Goal: Task Accomplishment & Management: Manage account settings

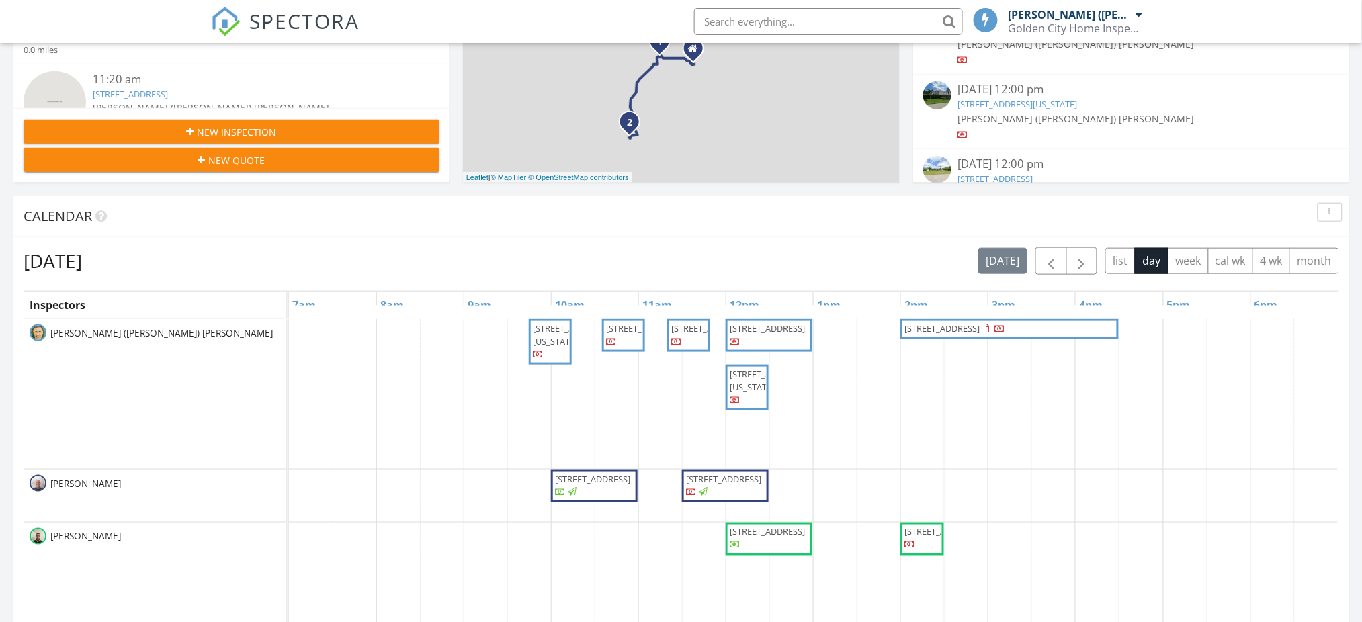
scroll to position [448, 0]
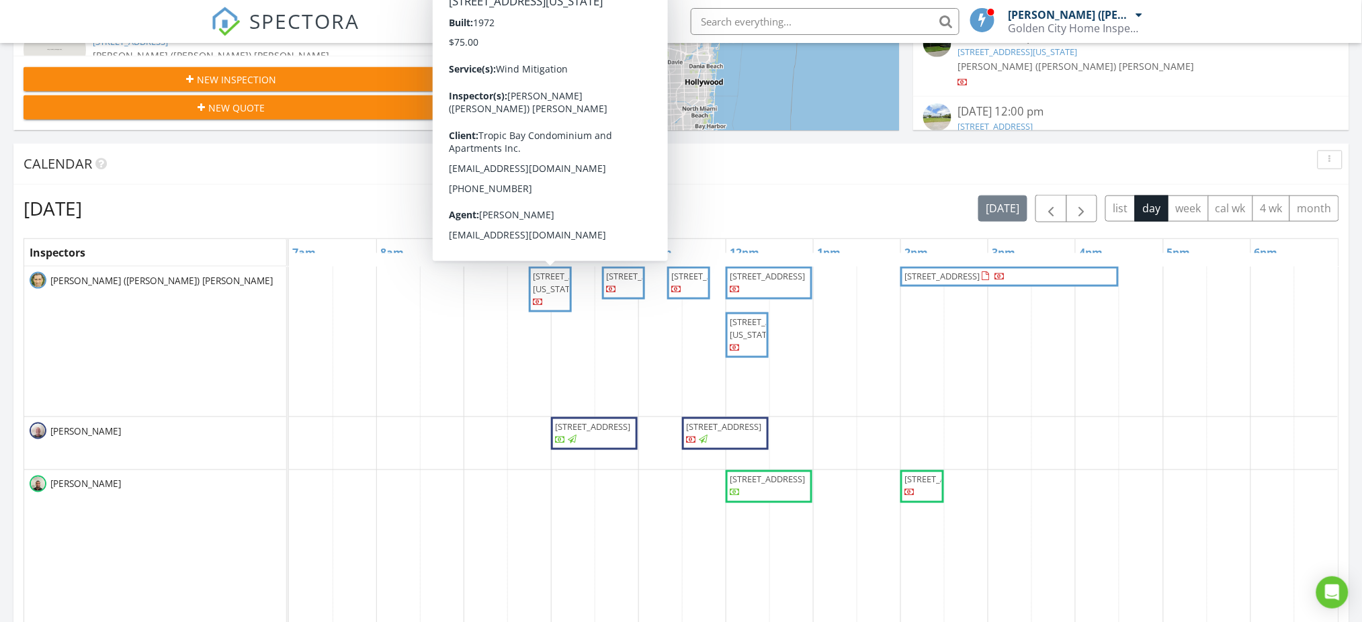
click at [546, 295] on span "2649 Florida Blvd, Delray Beach 33483" at bounding box center [570, 282] width 75 height 25
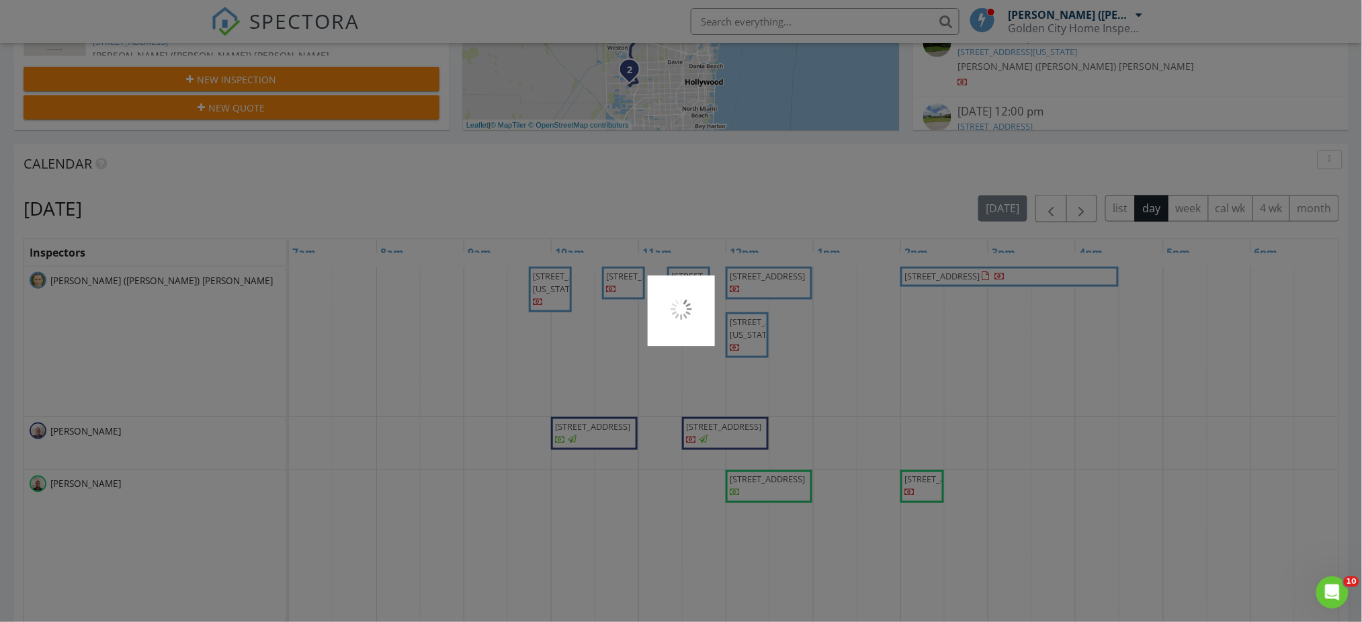
scroll to position [0, 0]
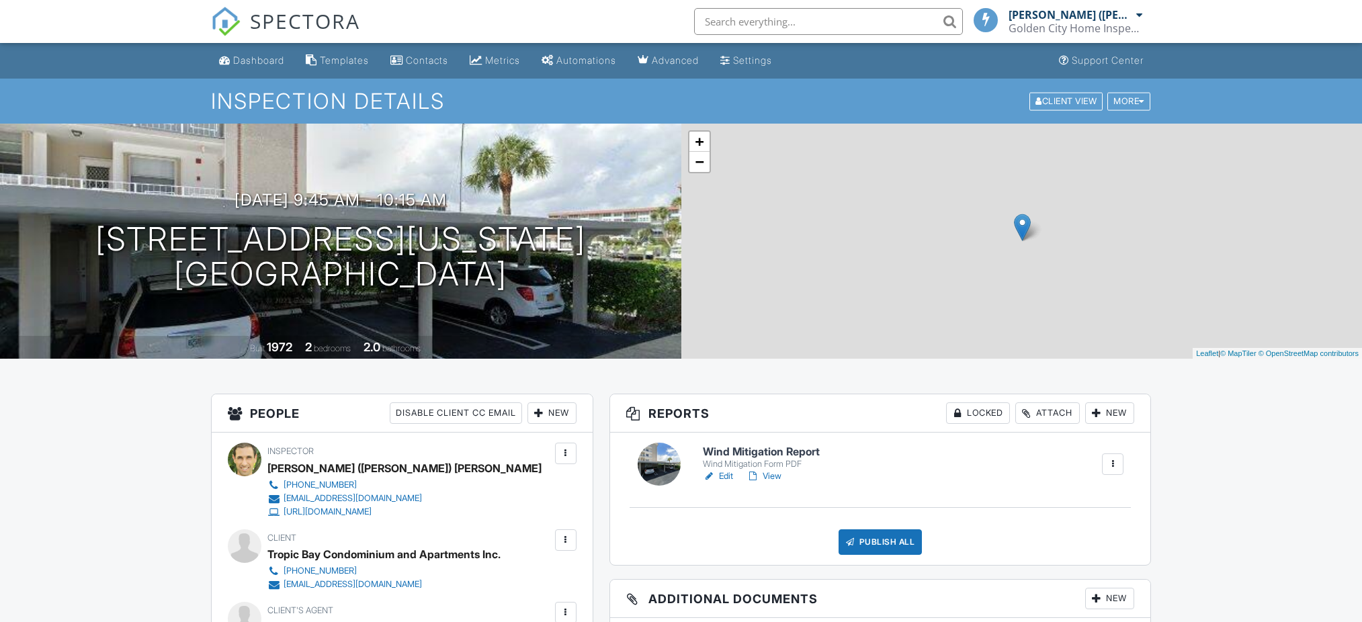
click at [769, 470] on link "View" at bounding box center [764, 476] width 35 height 13
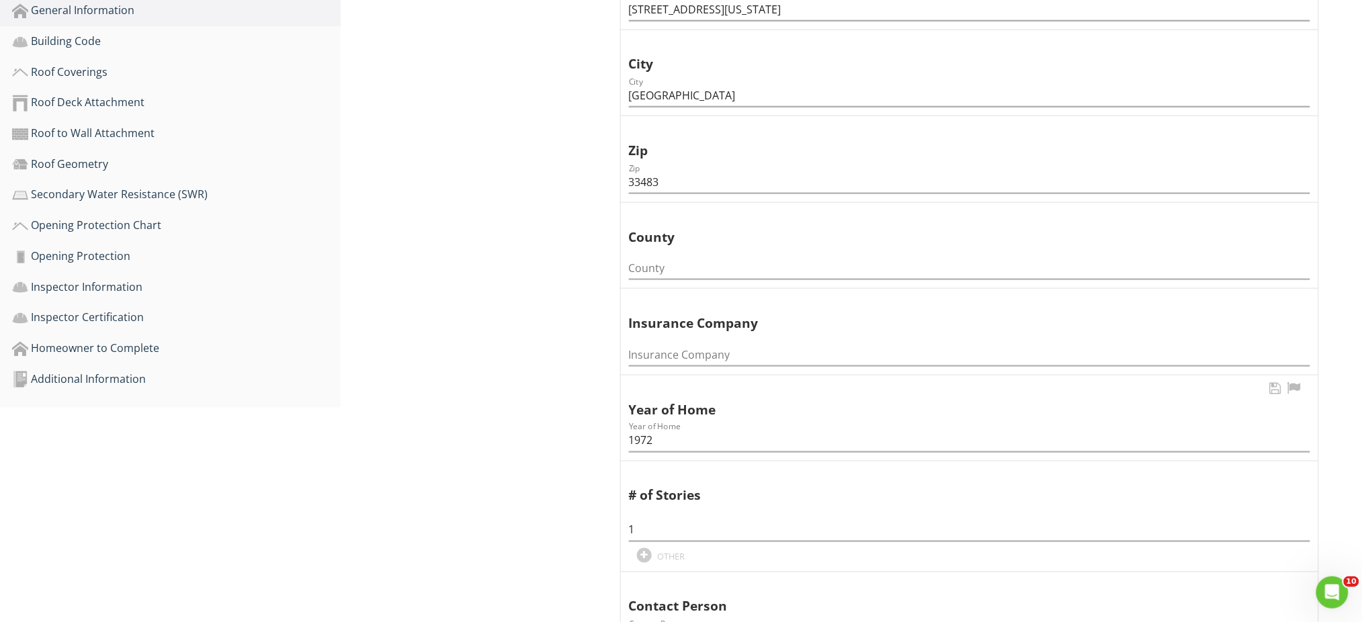
scroll to position [538, 0]
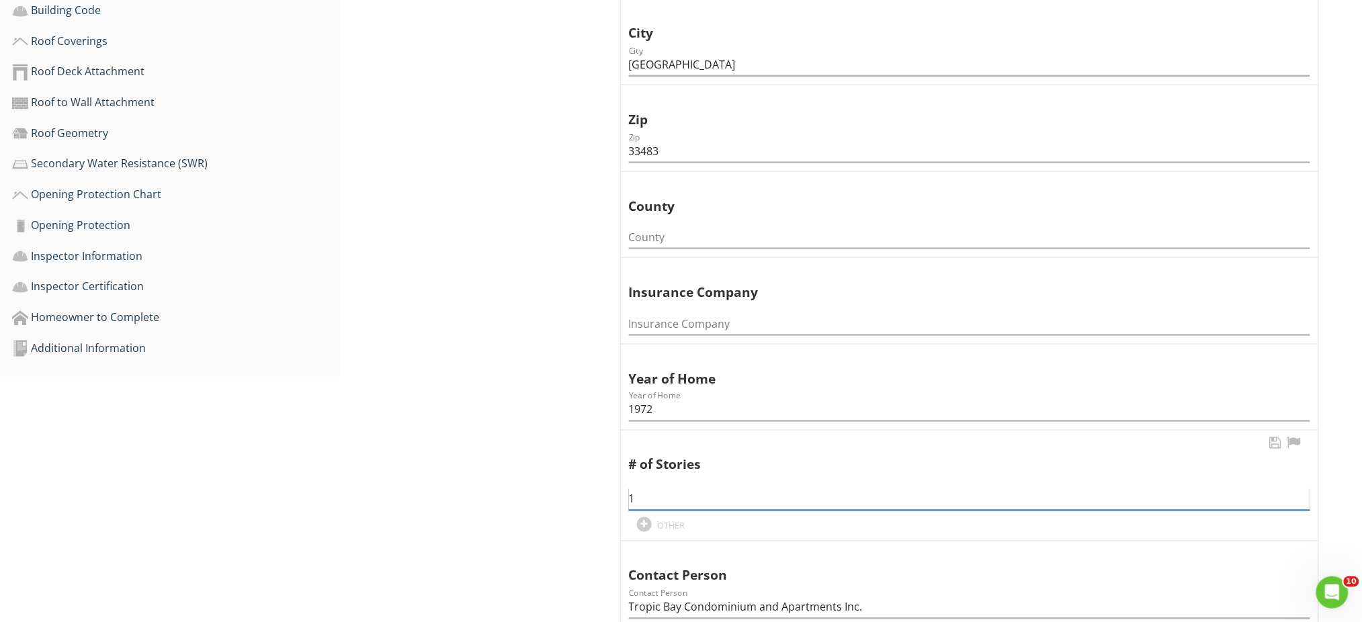
drag, startPoint x: 635, startPoint y: 498, endPoint x: 620, endPoint y: 499, distance: 14.8
click at [621, 499] on div "# of Stories 1 OTHER" at bounding box center [970, 486] width 698 height 110
type input "5"
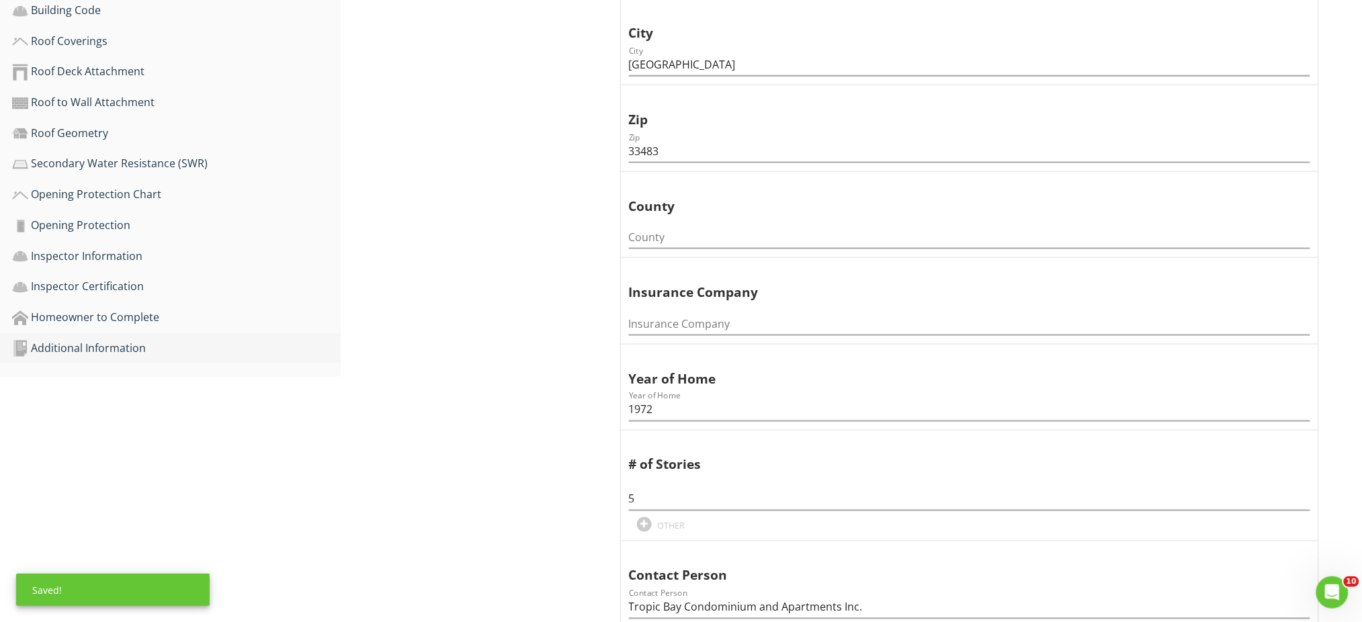
click at [122, 347] on div "Additional Information" at bounding box center [176, 348] width 329 height 17
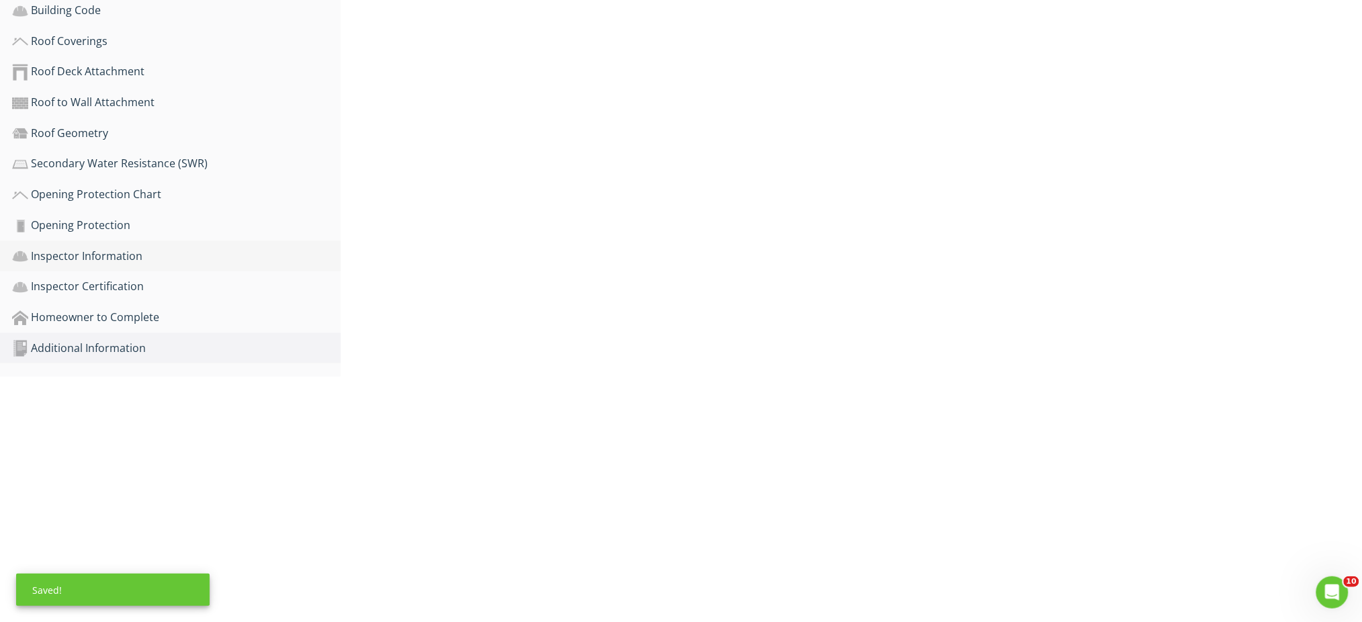
scroll to position [409, 0]
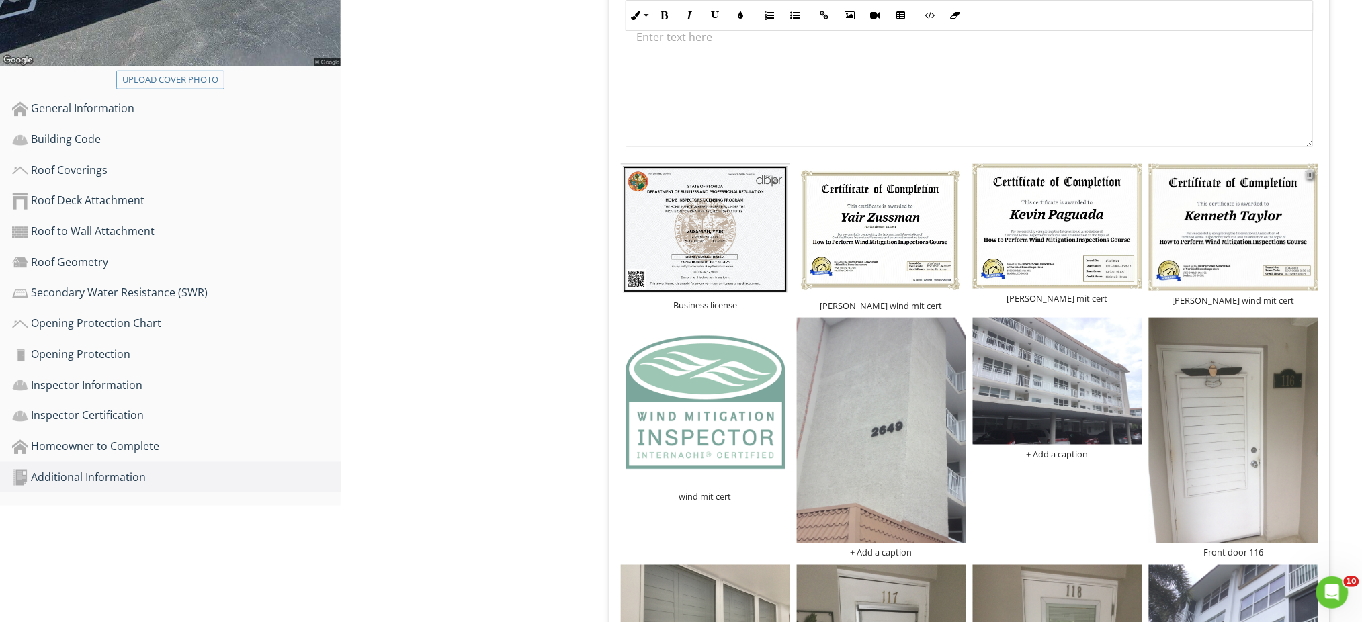
click at [1313, 177] on div at bounding box center [1310, 174] width 9 height 11
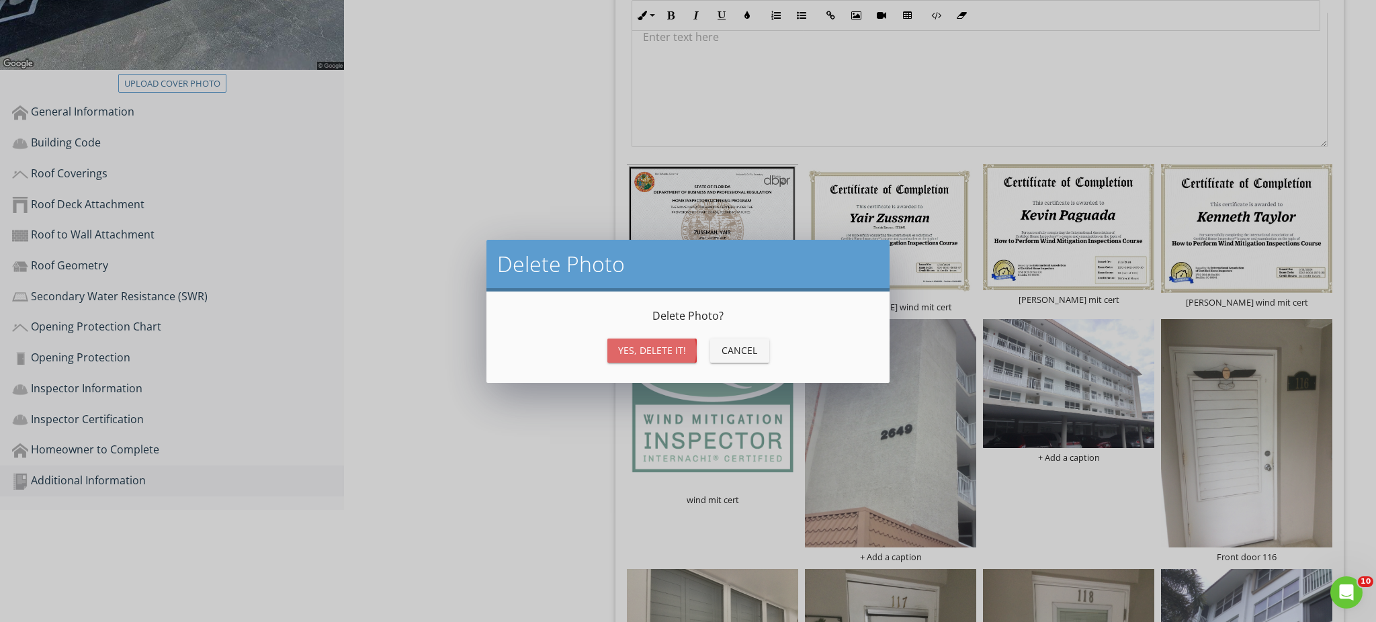
click at [632, 354] on div "Yes, Delete it!" at bounding box center [652, 350] width 68 height 14
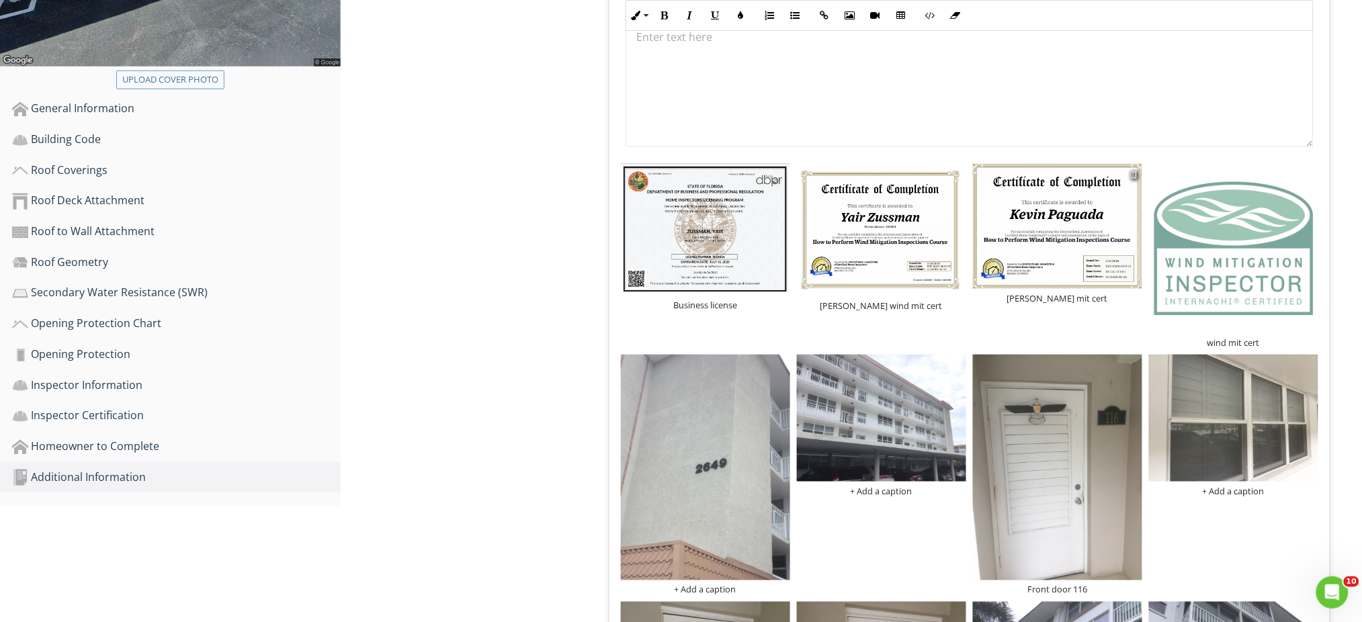
click at [1132, 177] on div at bounding box center [1134, 174] width 9 height 11
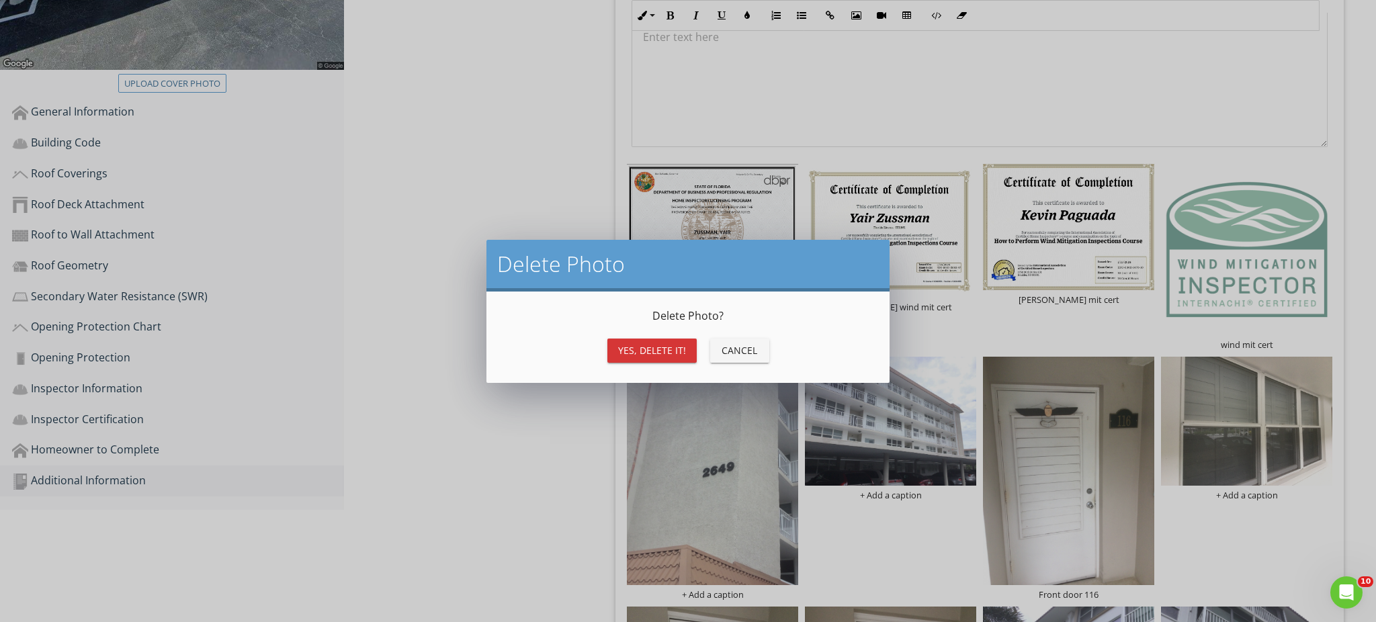
click at [676, 352] on div "Yes, Delete it!" at bounding box center [652, 350] width 68 height 14
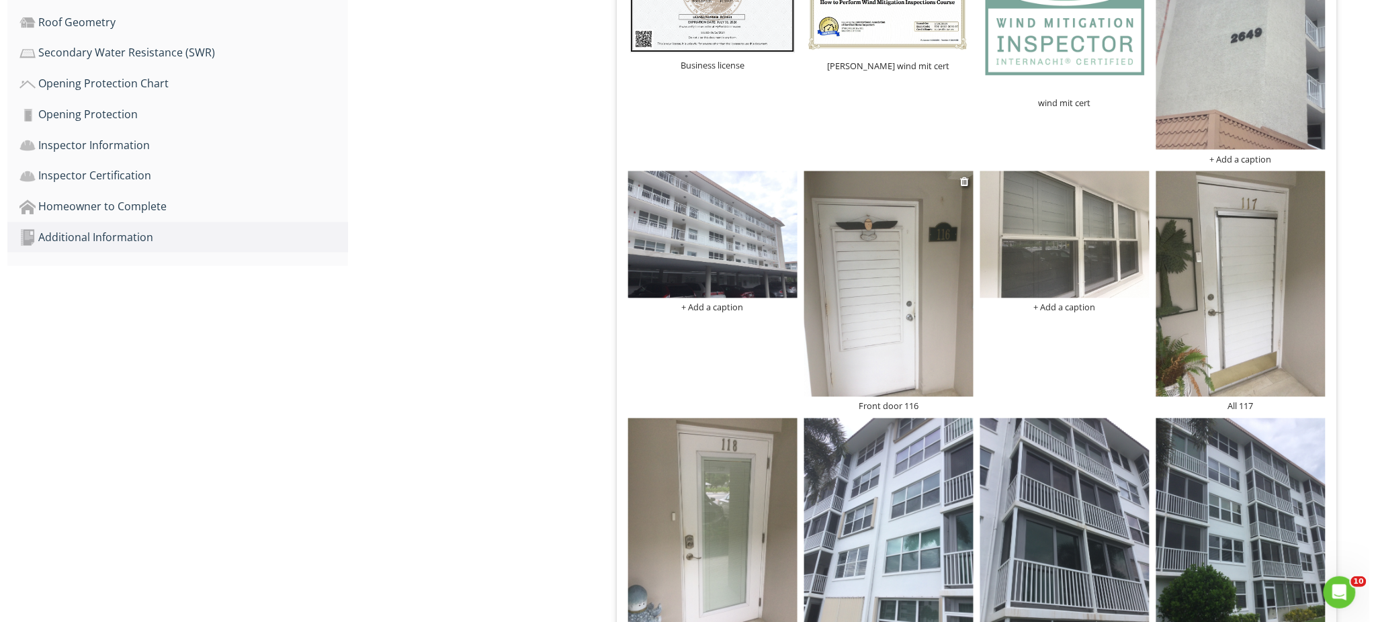
scroll to position [677, 0]
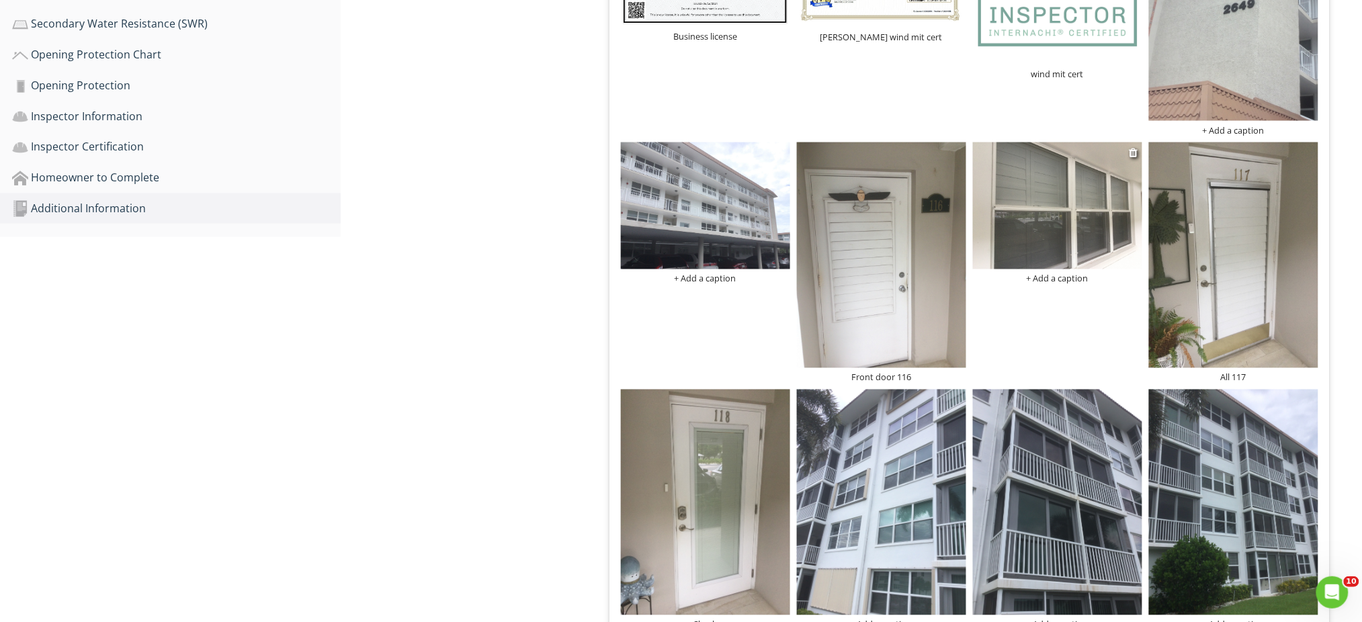
click at [1055, 275] on div "+ Add a caption" at bounding box center [1057, 279] width 169 height 11
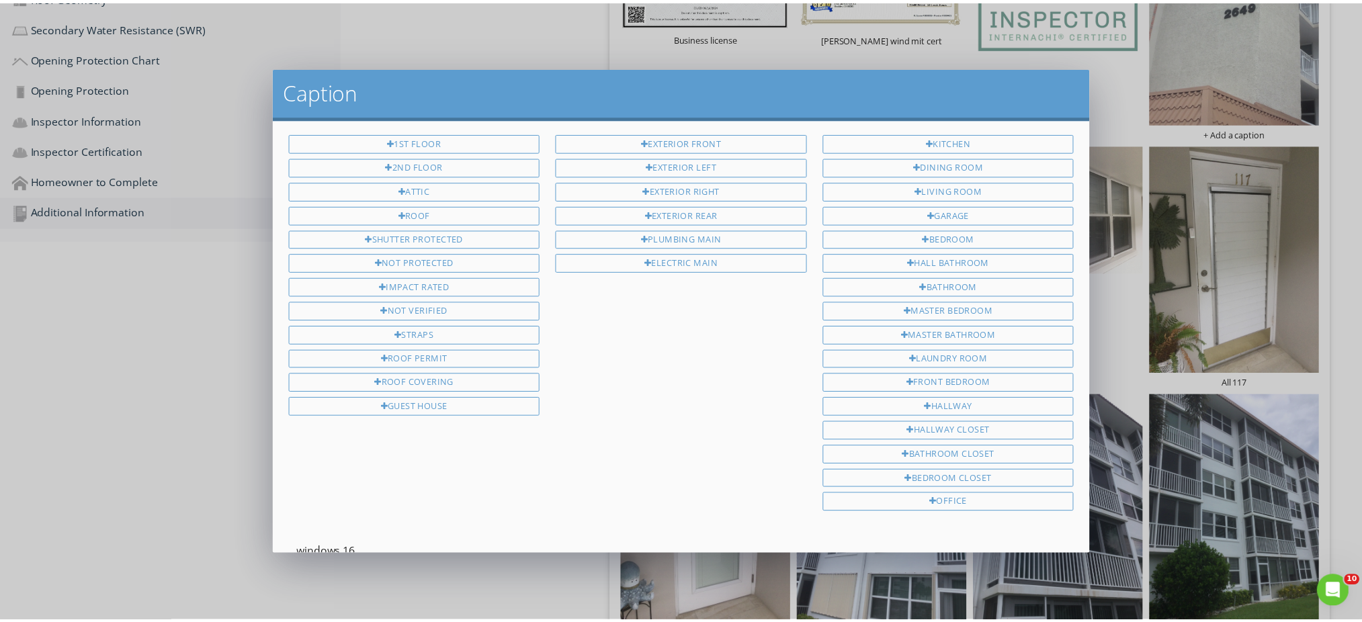
scroll to position [91, 0]
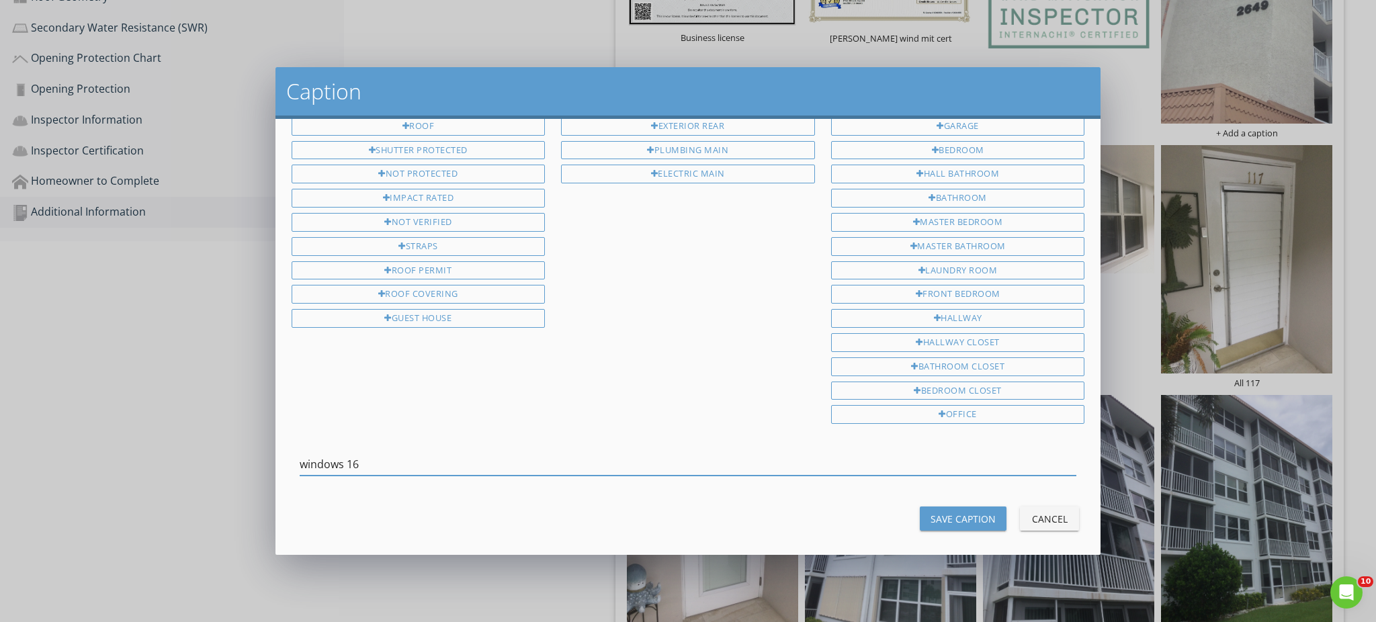
type input "windows 16"
click at [941, 512] on div "Save Caption" at bounding box center [963, 519] width 65 height 14
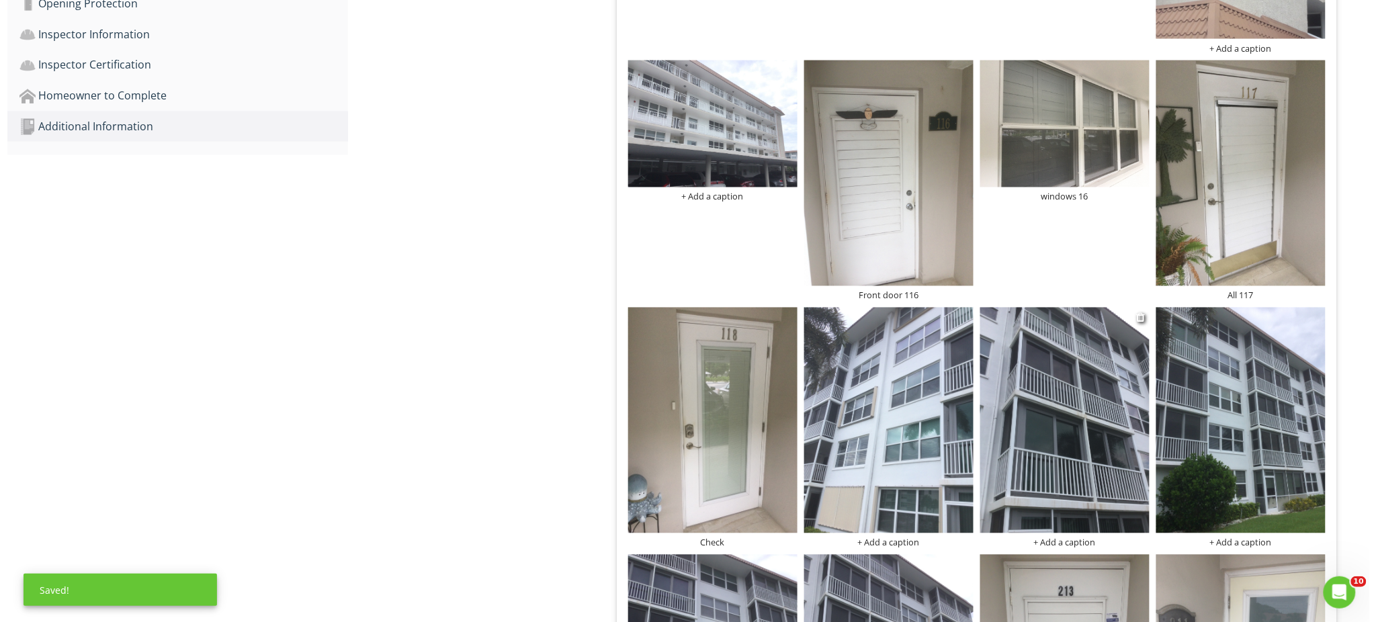
scroll to position [856, 0]
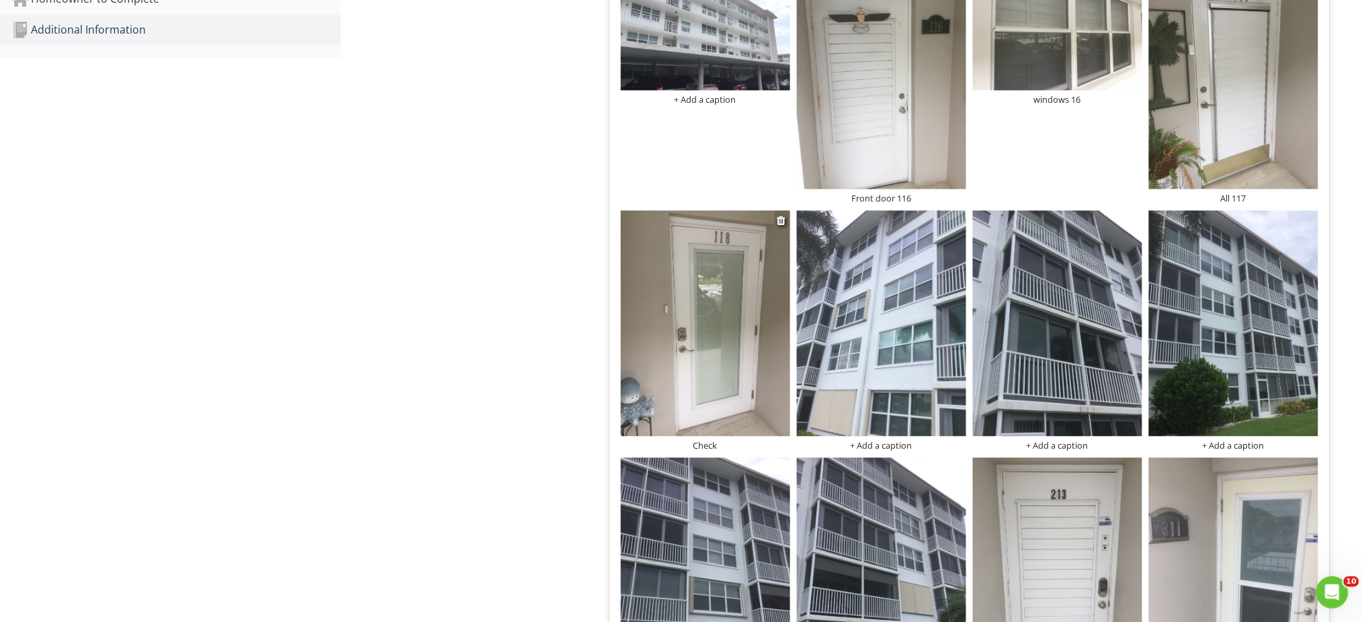
click at [715, 446] on div "Check" at bounding box center [705, 446] width 169 height 11
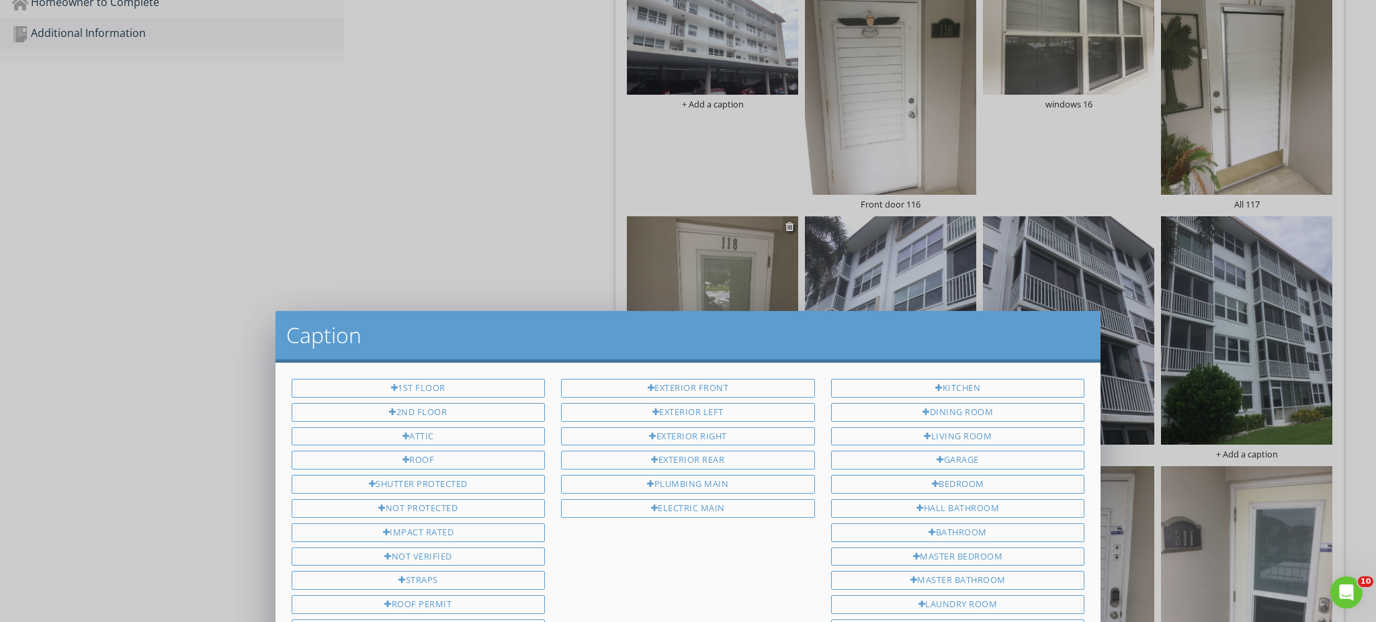
scroll to position [0, 0]
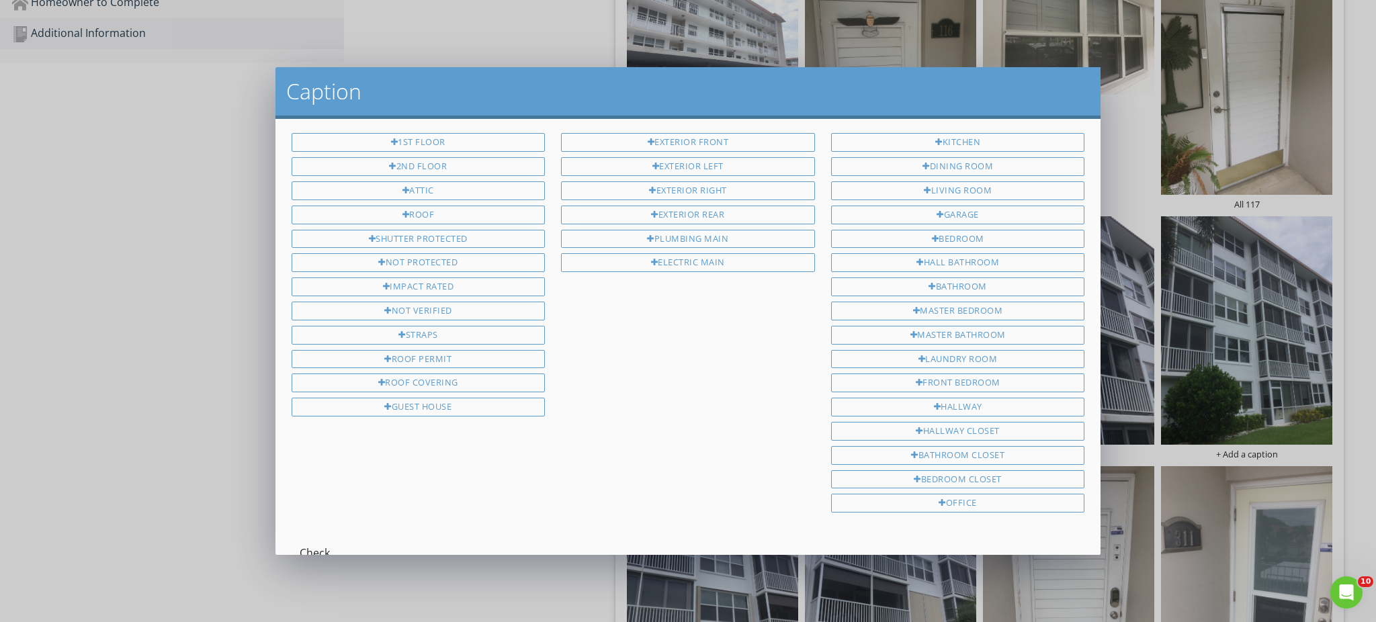
click at [296, 541] on div "Check" at bounding box center [689, 555] width 810 height 46
click at [301, 544] on input "Check" at bounding box center [689, 553] width 778 height 22
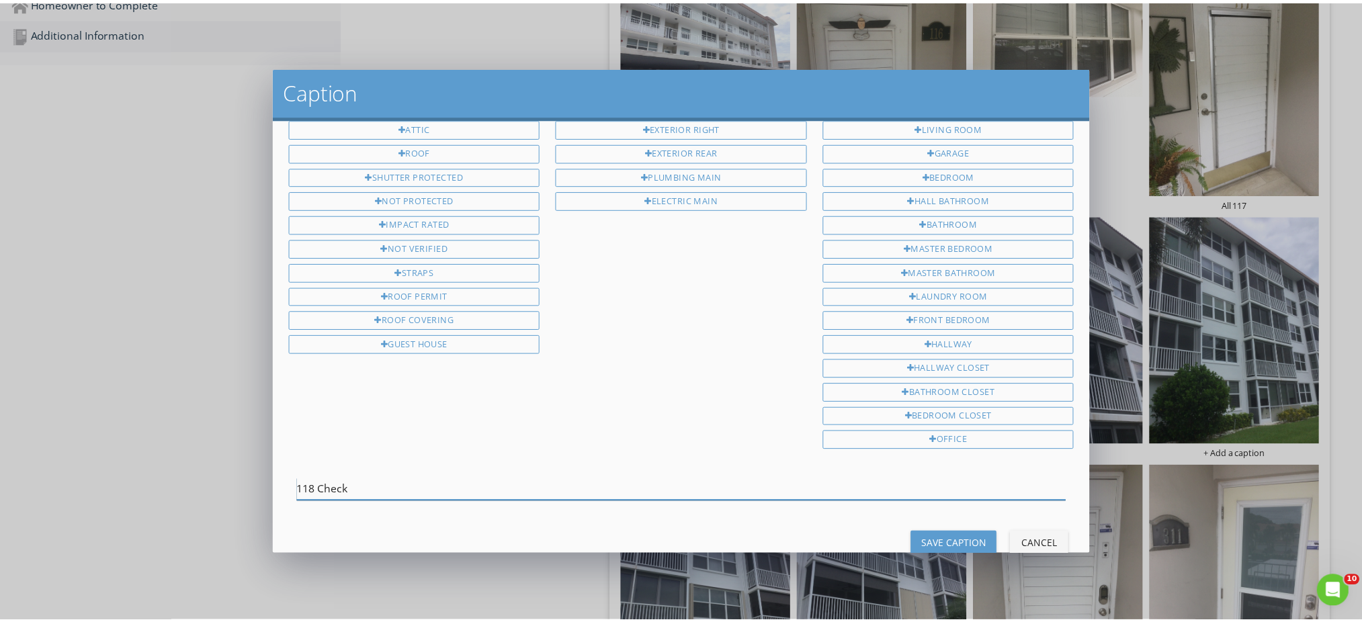
scroll to position [91, 0]
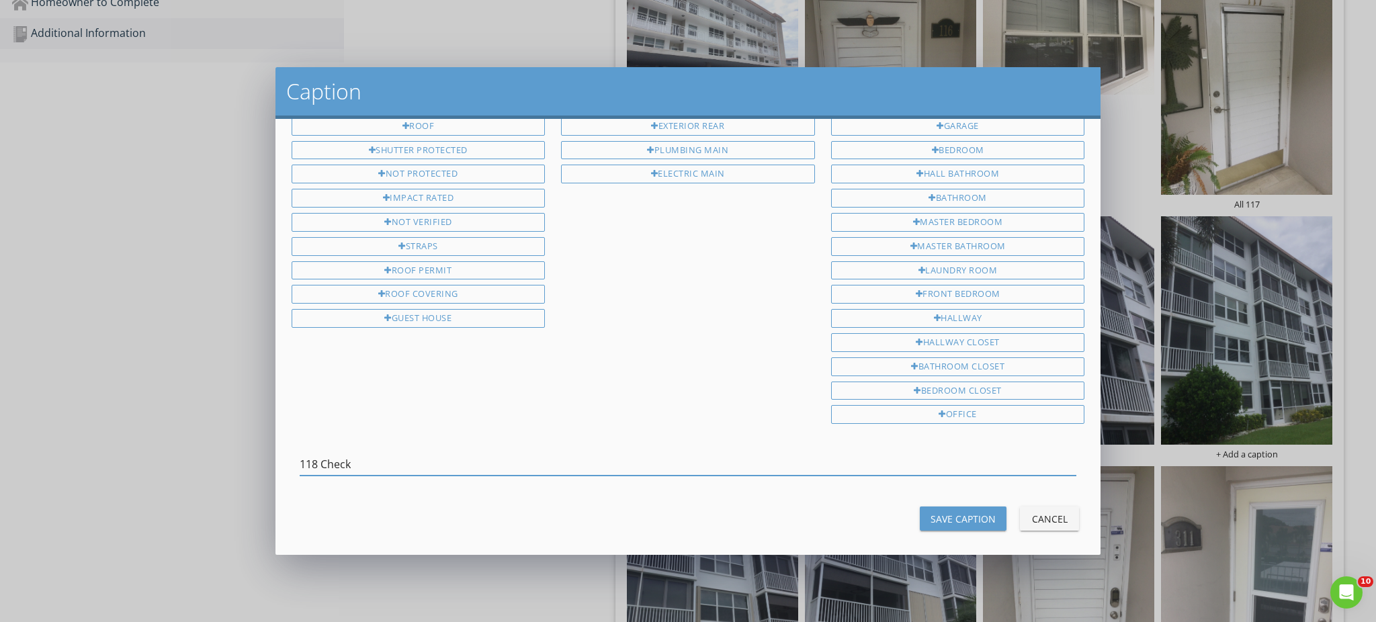
type input "118 Check"
click at [952, 513] on div "Save Caption" at bounding box center [963, 519] width 65 height 14
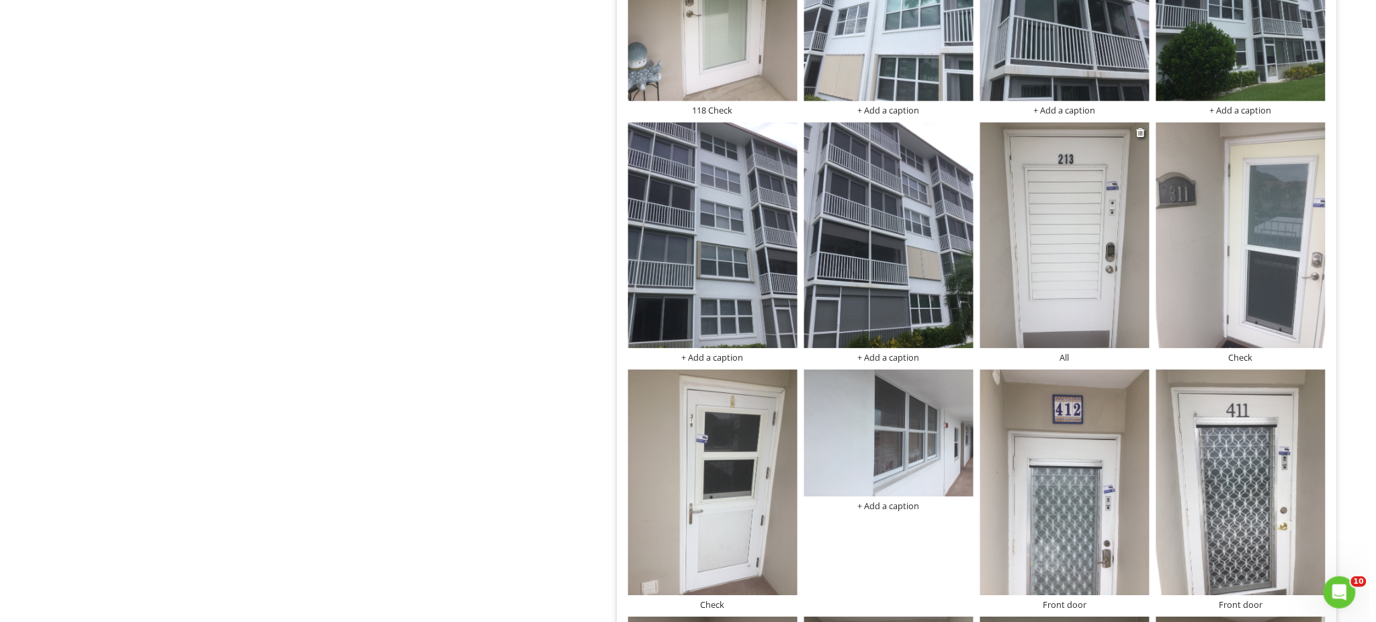
scroll to position [1215, 0]
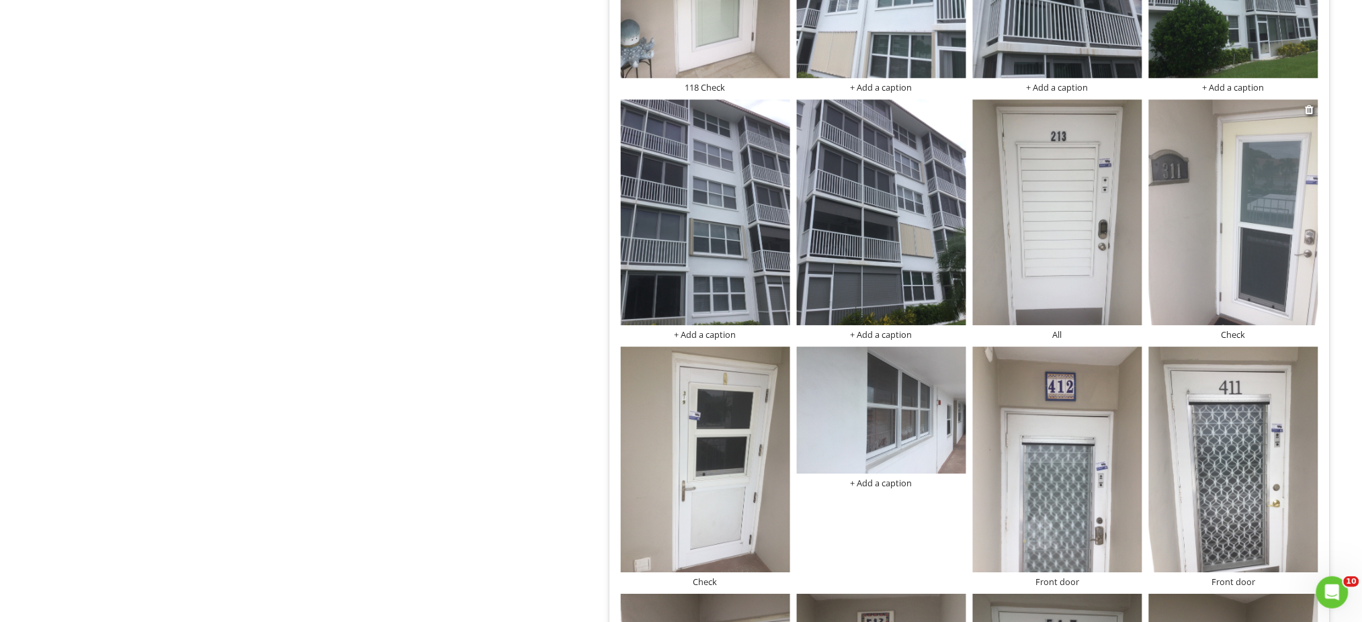
click at [1243, 333] on div "Check" at bounding box center [1233, 334] width 169 height 11
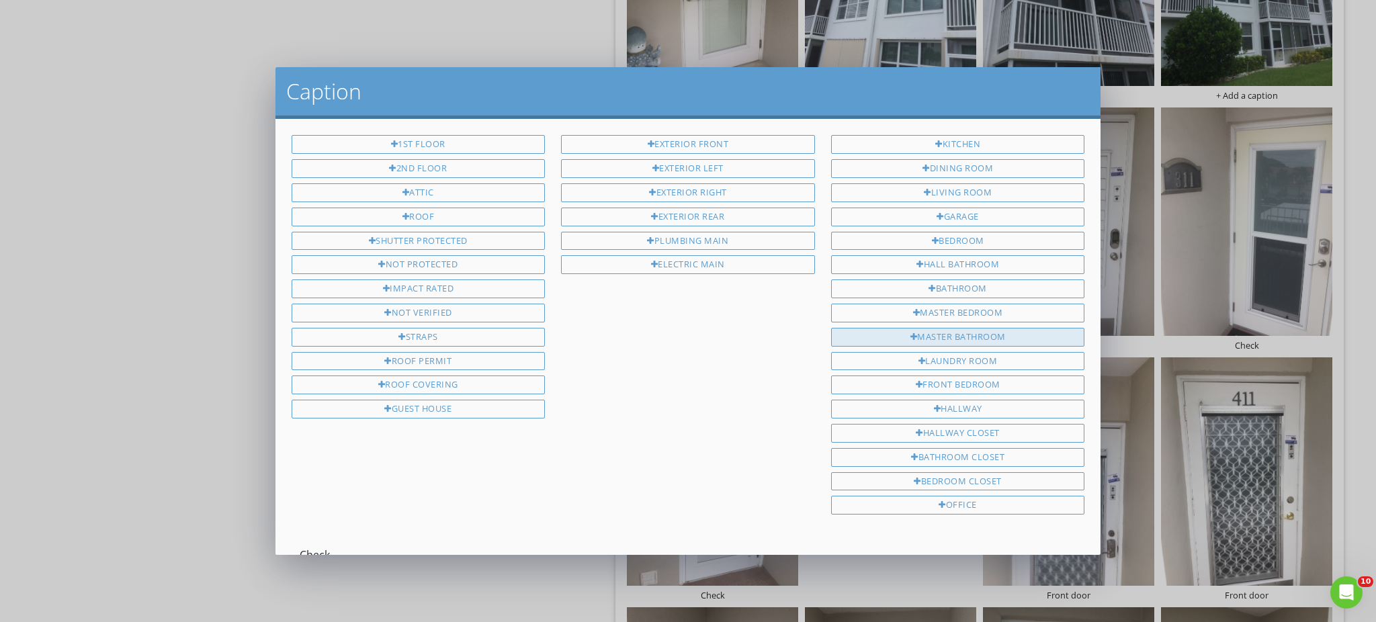
scroll to position [2, 0]
click at [298, 540] on div "Check" at bounding box center [689, 555] width 810 height 46
click at [302, 542] on input "Check" at bounding box center [689, 553] width 778 height 22
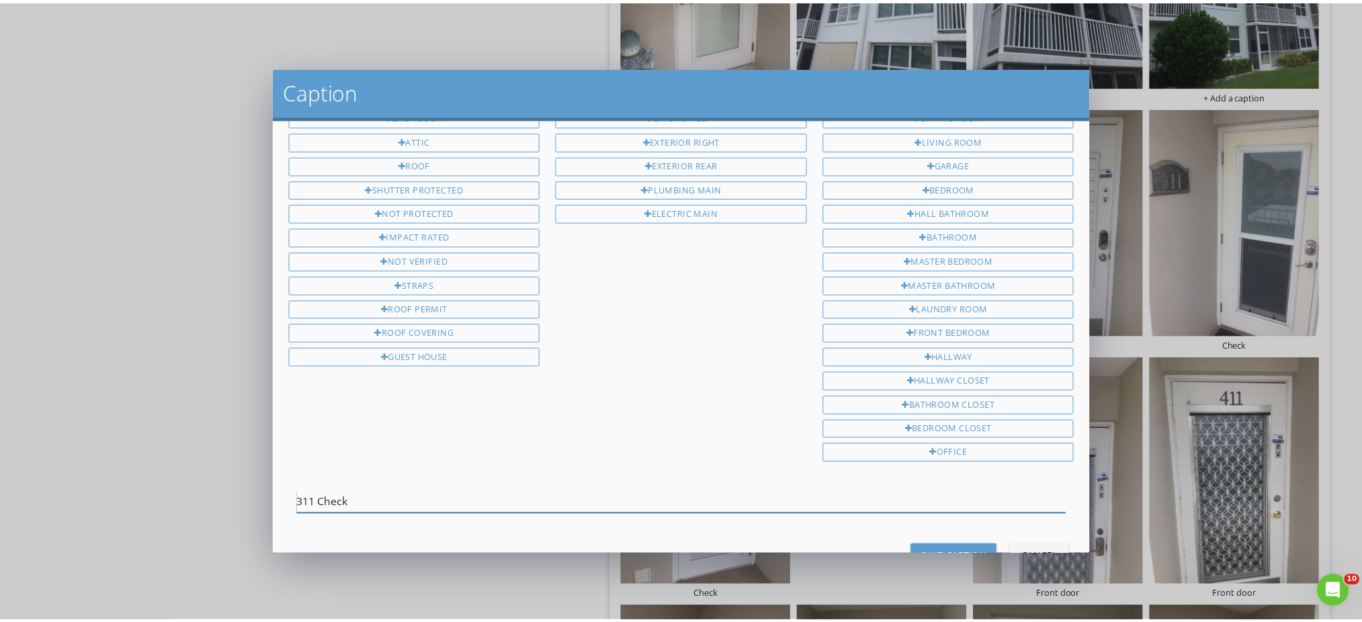
scroll to position [91, 0]
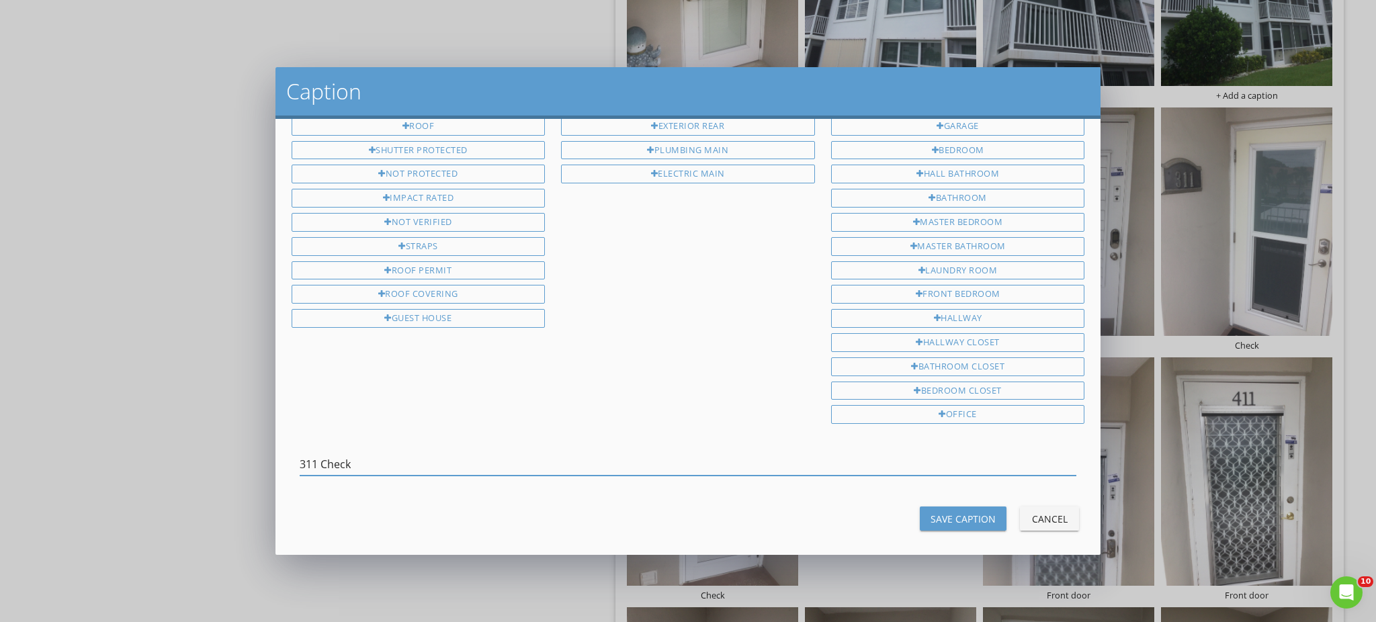
type input "311 Check"
click at [931, 512] on div "Save Caption" at bounding box center [963, 519] width 65 height 14
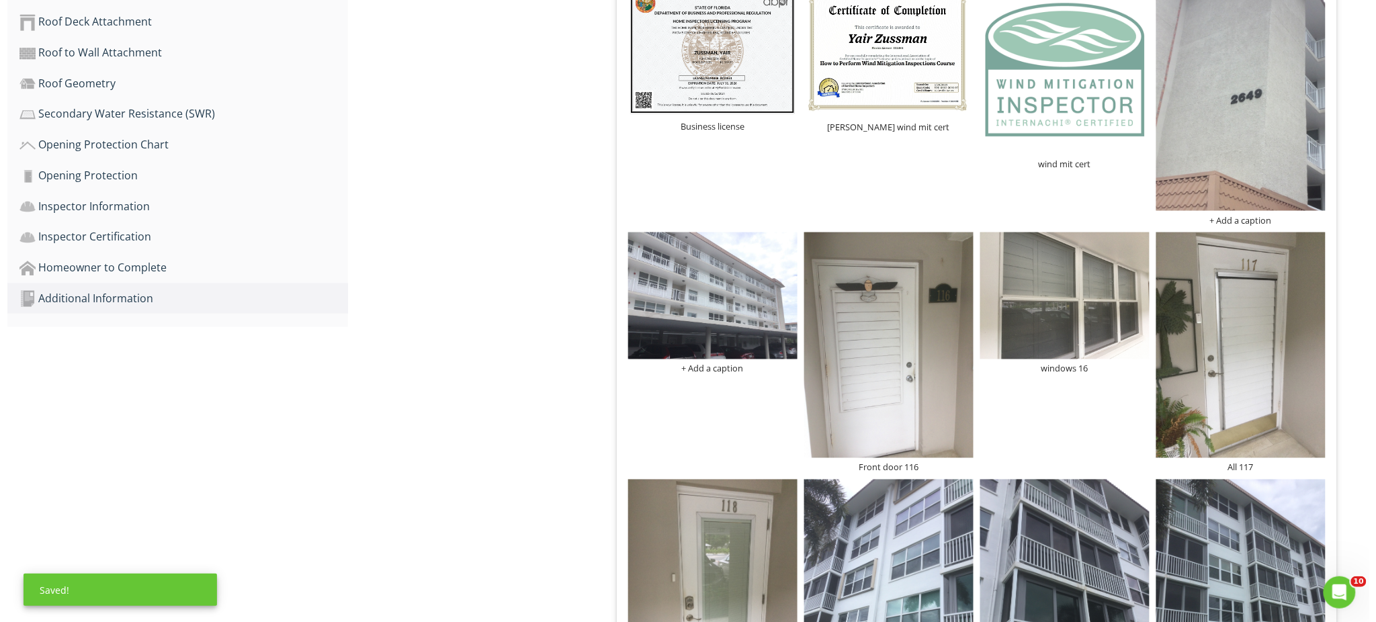
scroll to position [767, 0]
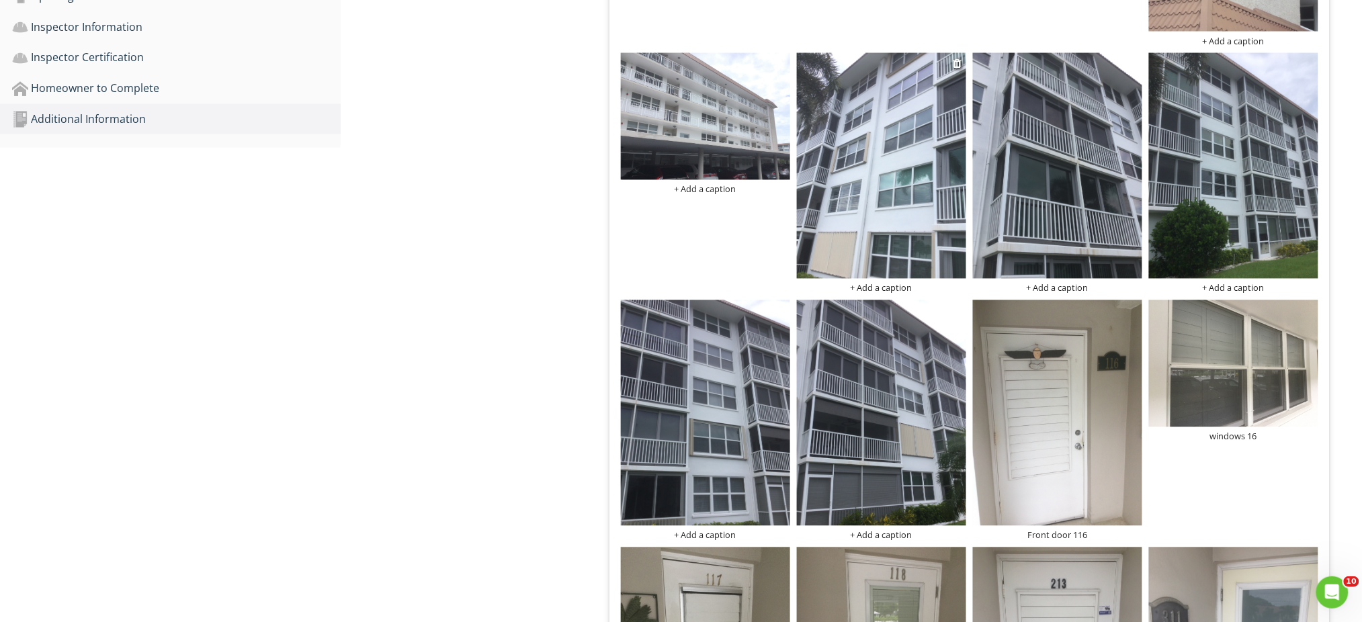
click at [876, 216] on img at bounding box center [881, 166] width 169 height 226
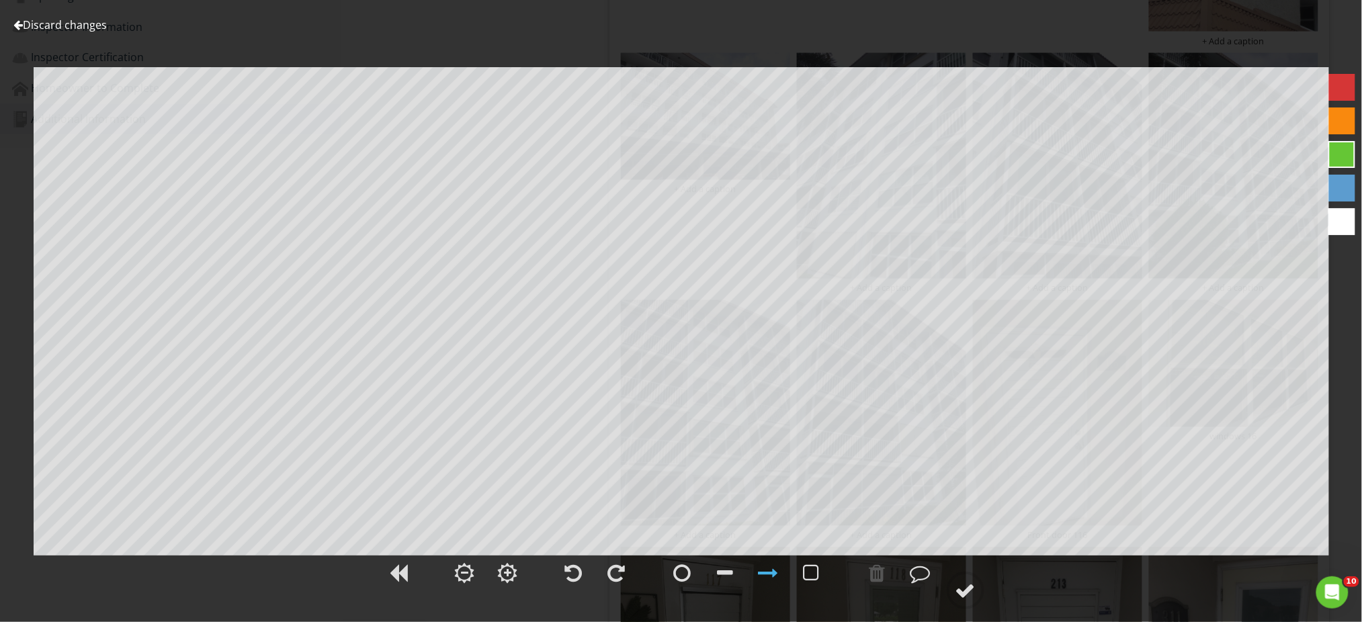
click at [80, 25] on link "Discard changes" at bounding box center [59, 24] width 93 height 15
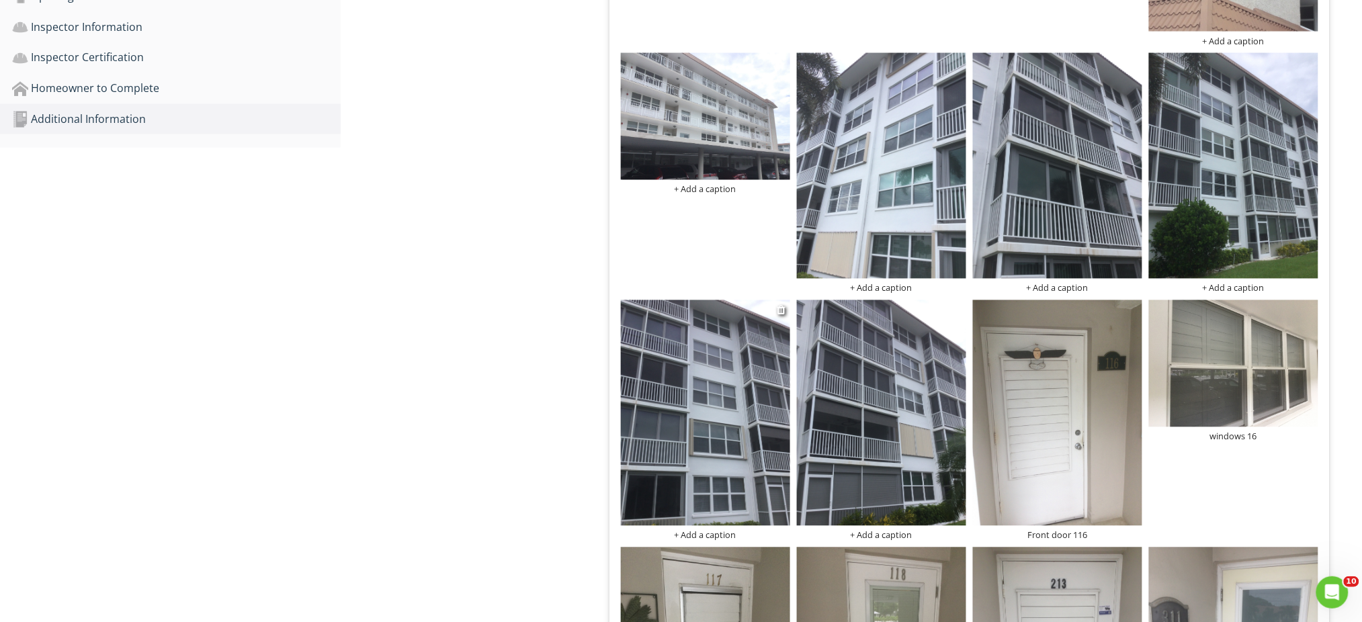
click at [671, 439] on img at bounding box center [705, 413] width 169 height 226
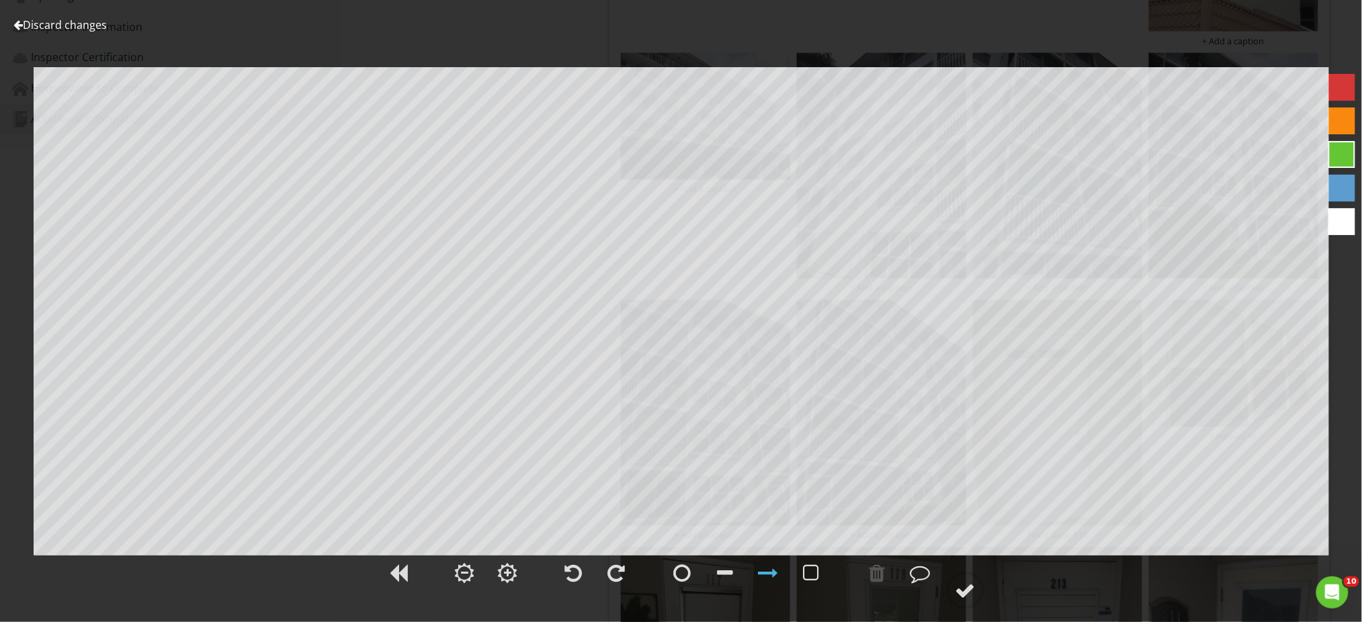
click at [82, 28] on link "Discard changes" at bounding box center [59, 24] width 93 height 15
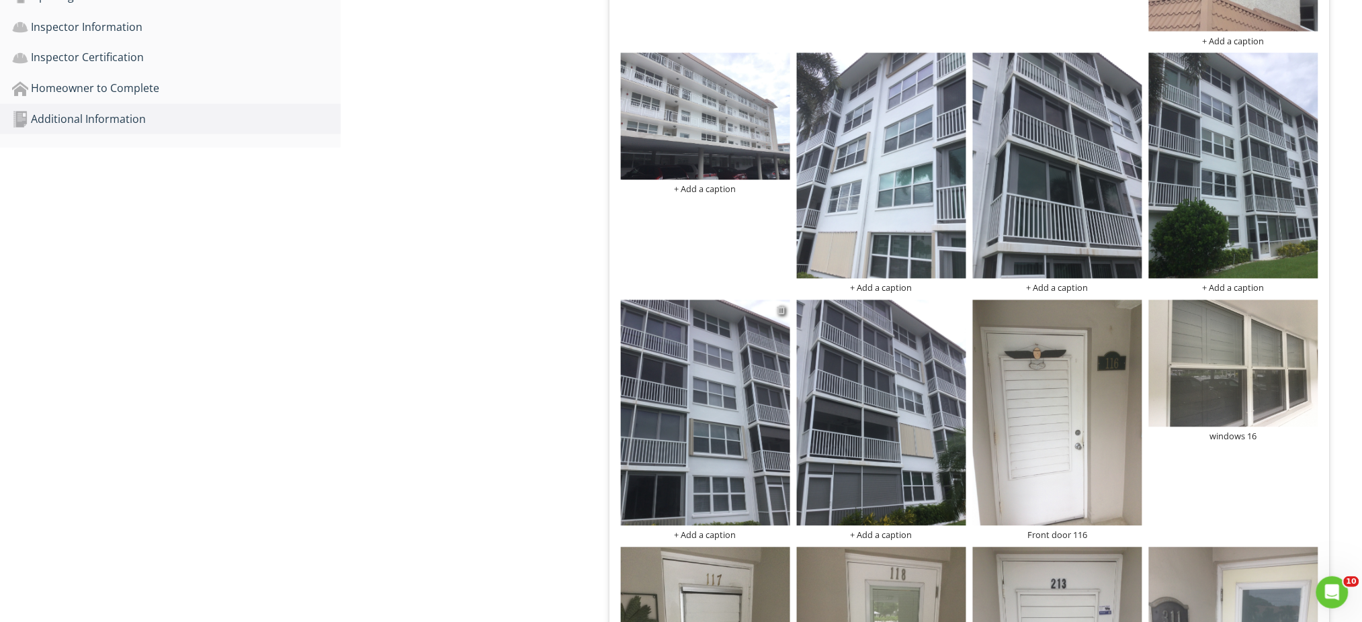
click at [780, 312] on div at bounding box center [782, 310] width 9 height 11
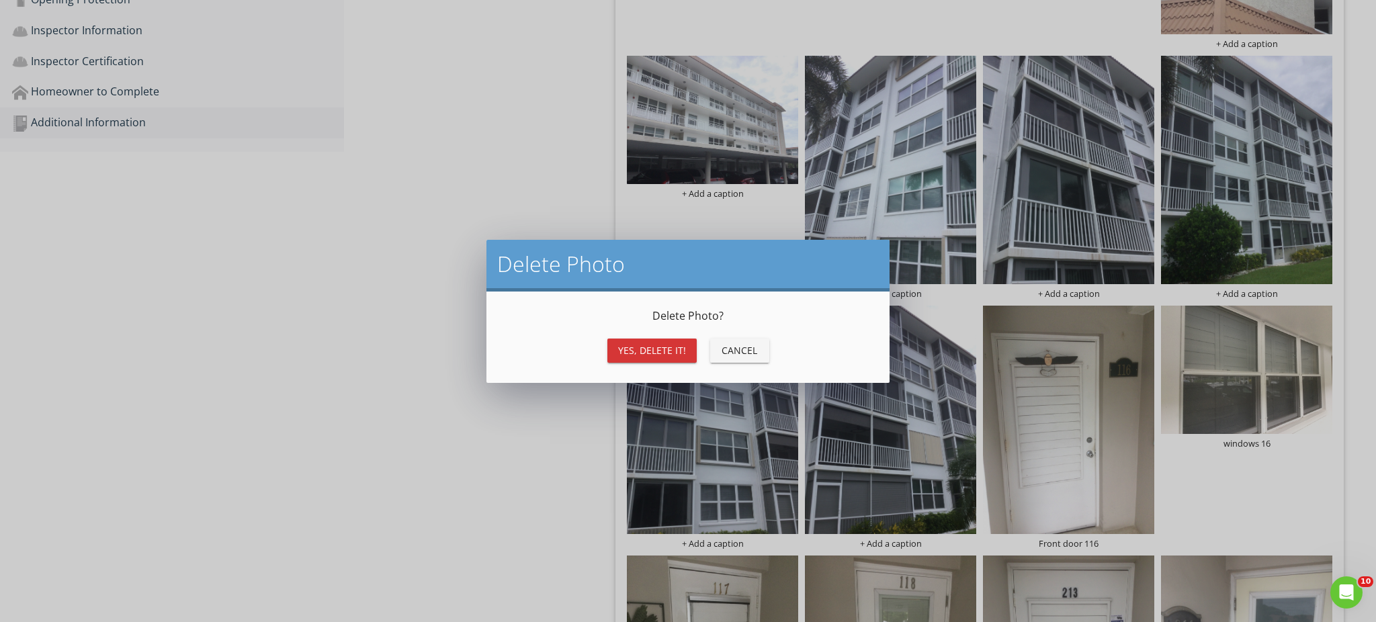
click at [630, 348] on div "Yes, Delete it!" at bounding box center [652, 350] width 68 height 14
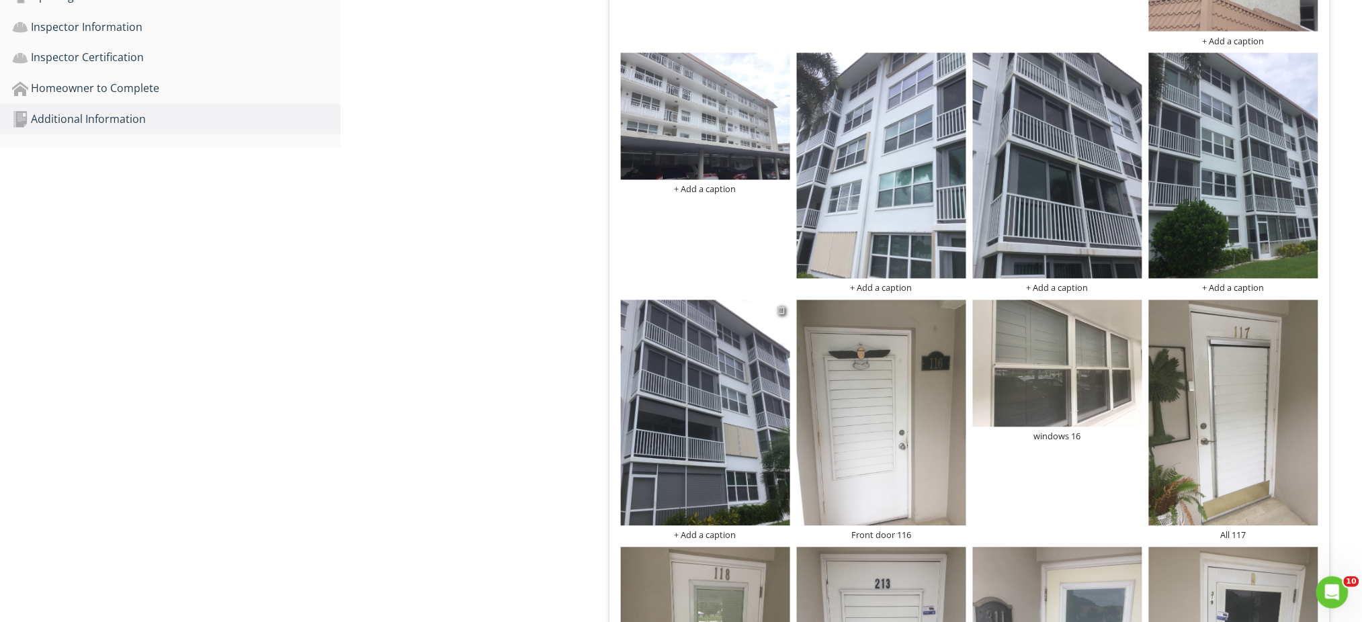
click at [782, 312] on div at bounding box center [782, 310] width 9 height 11
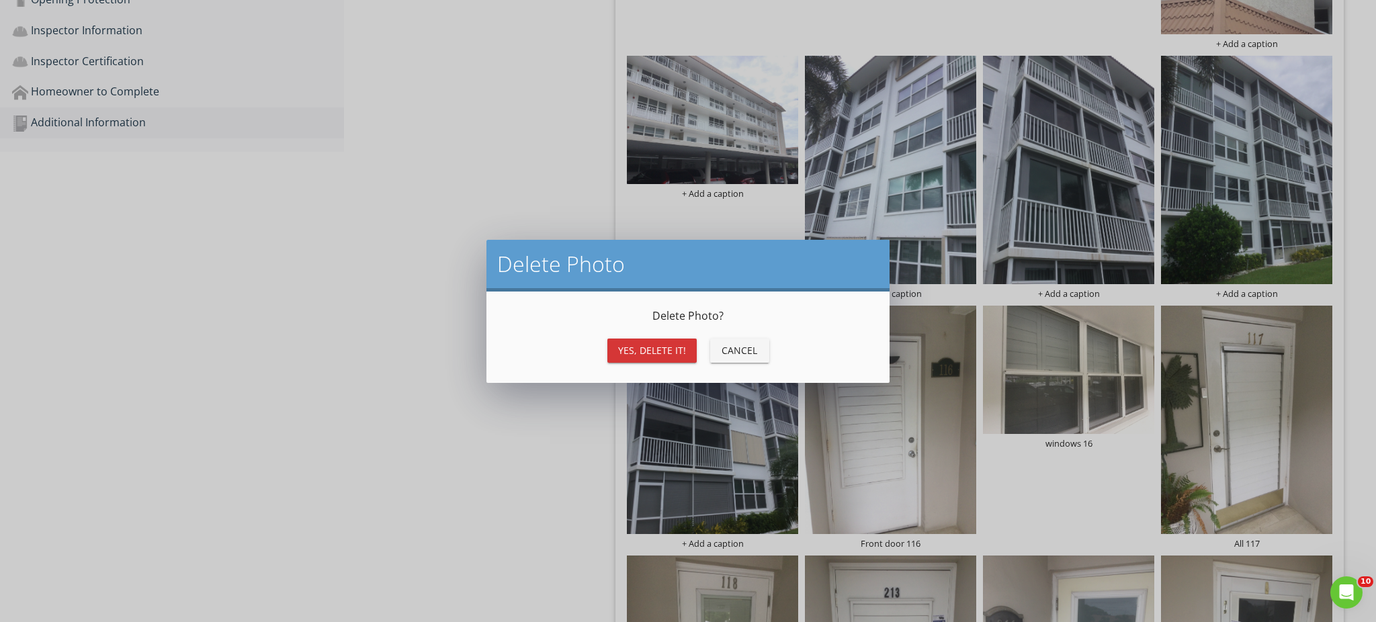
click at [649, 345] on div "Yes, Delete it!" at bounding box center [652, 350] width 68 height 14
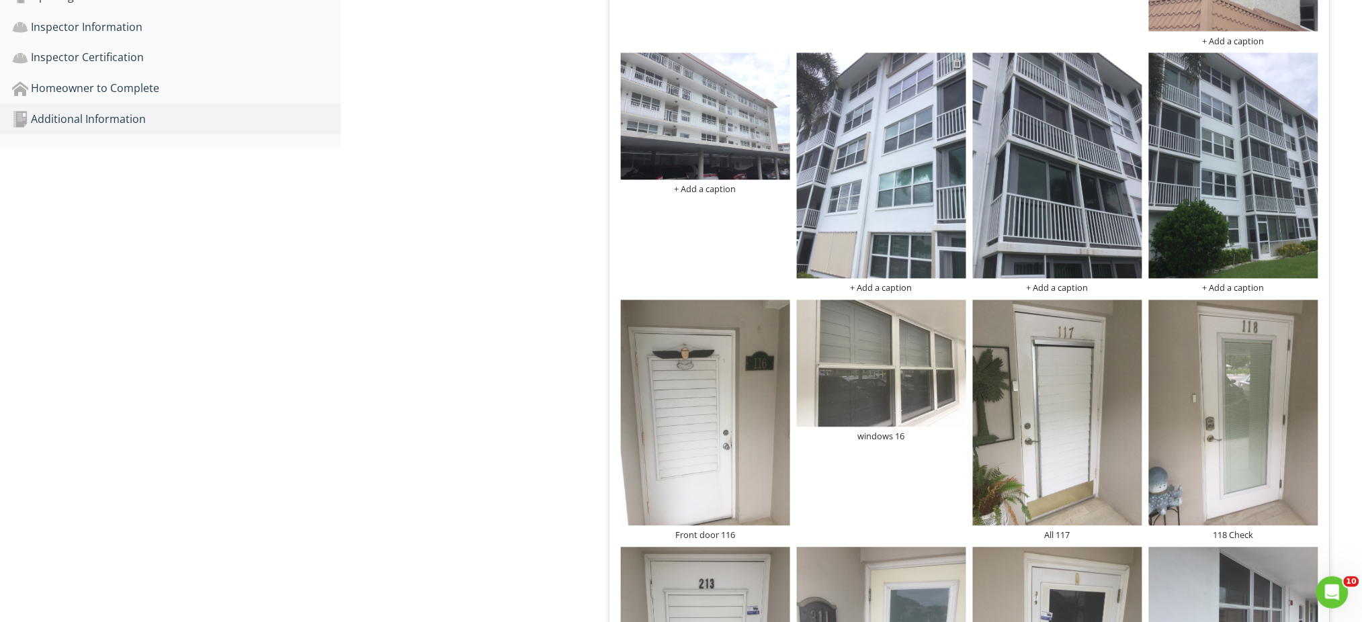
click at [960, 60] on div at bounding box center [958, 63] width 9 height 11
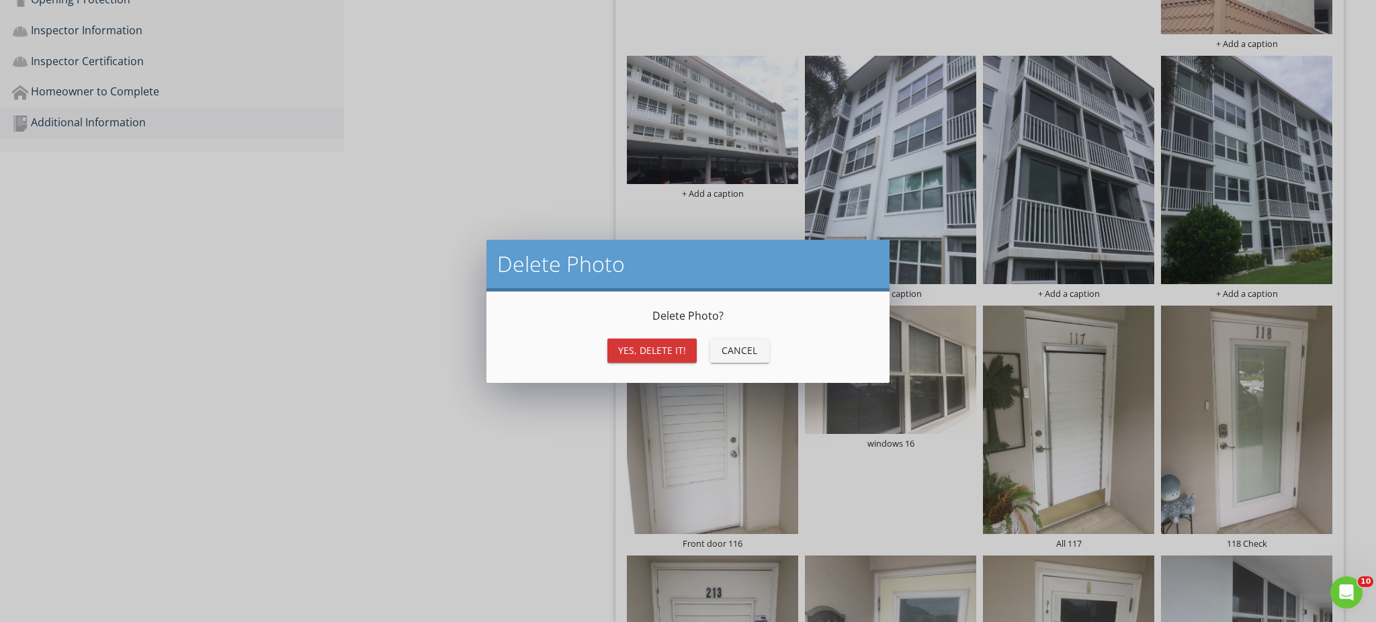
click at [644, 348] on div "Yes, Delete it!" at bounding box center [652, 350] width 68 height 14
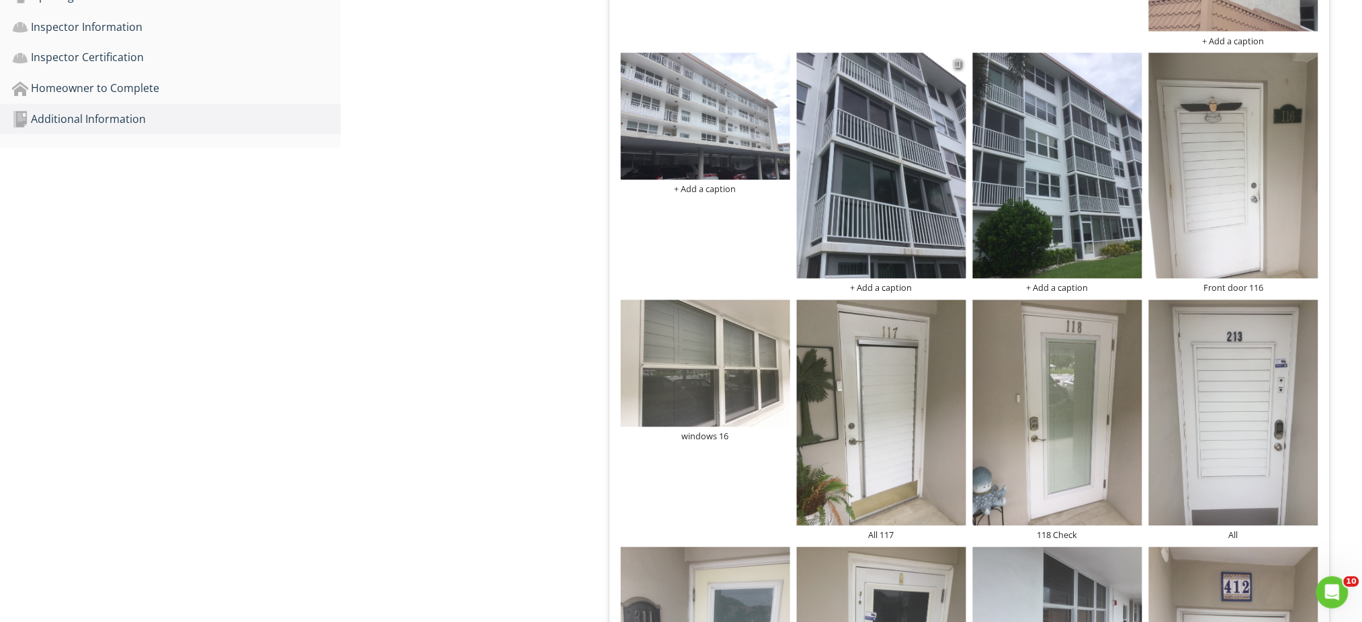
click at [956, 63] on div at bounding box center [958, 63] width 9 height 11
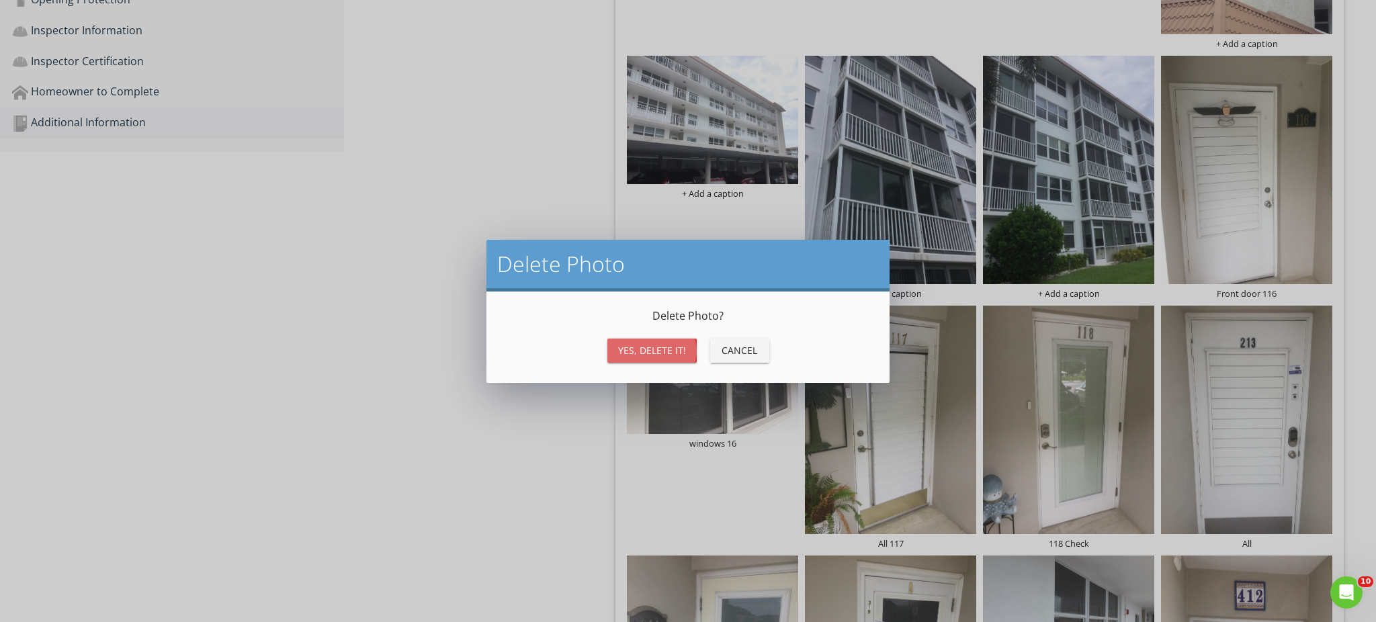
drag, startPoint x: 663, startPoint y: 354, endPoint x: 664, endPoint y: 345, distance: 8.8
click at [662, 352] on div "Yes, Delete it!" at bounding box center [652, 350] width 68 height 14
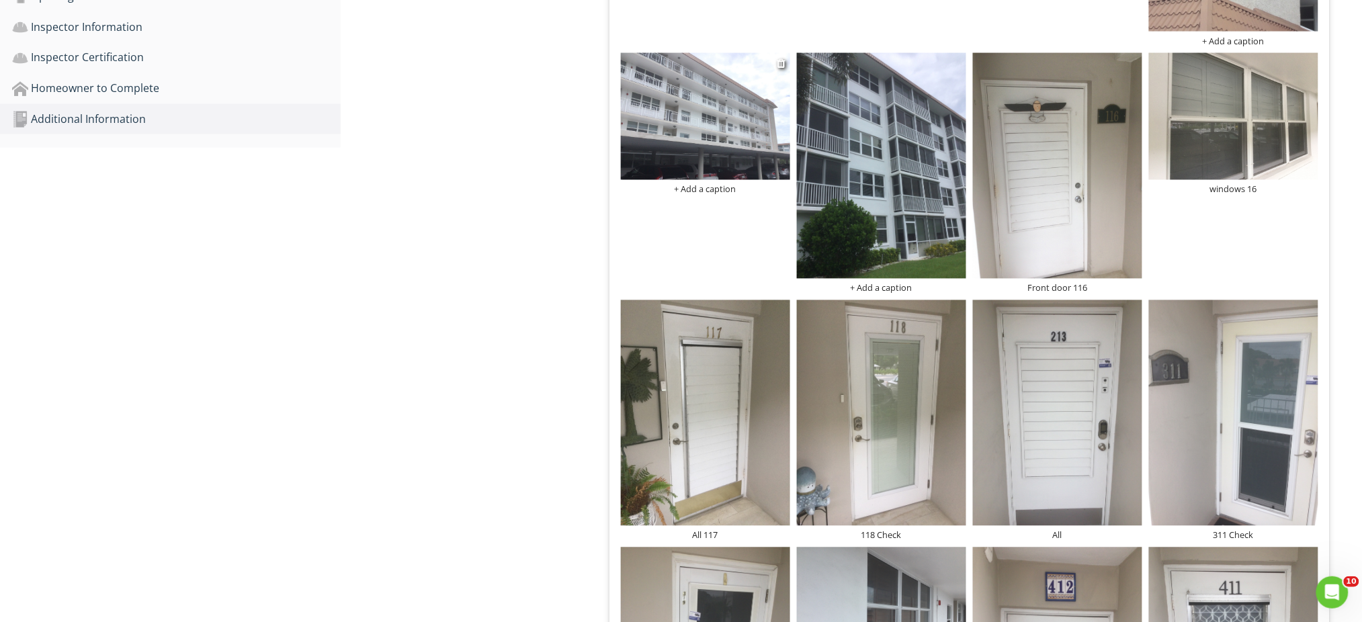
click at [721, 186] on div "+ Add a caption" at bounding box center [705, 189] width 169 height 11
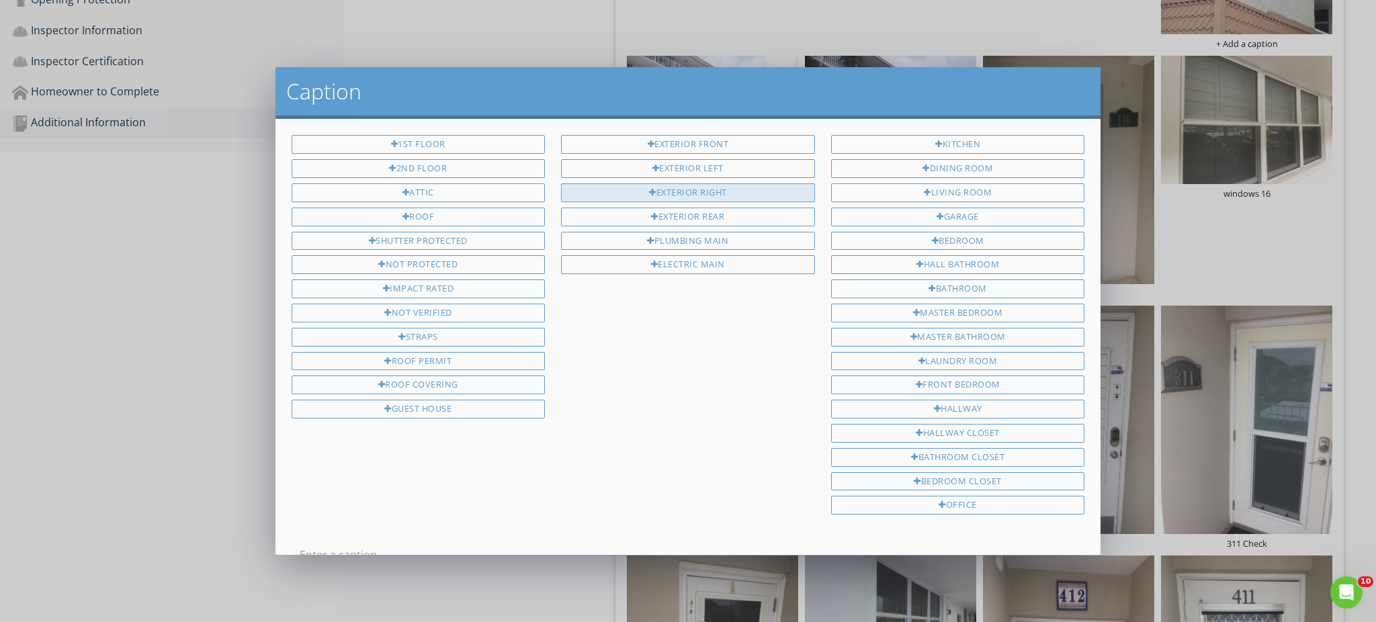
scroll to position [2, 0]
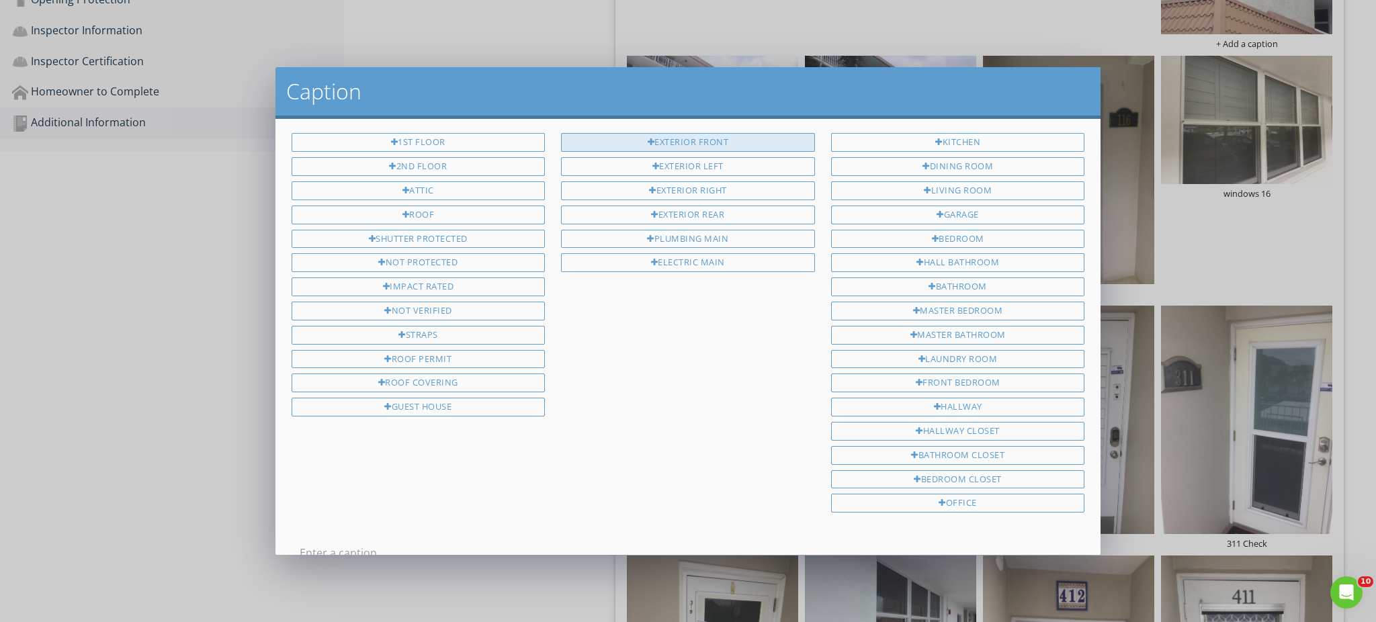
click at [648, 144] on div at bounding box center [651, 142] width 7 height 9
type input "Exterior Front"
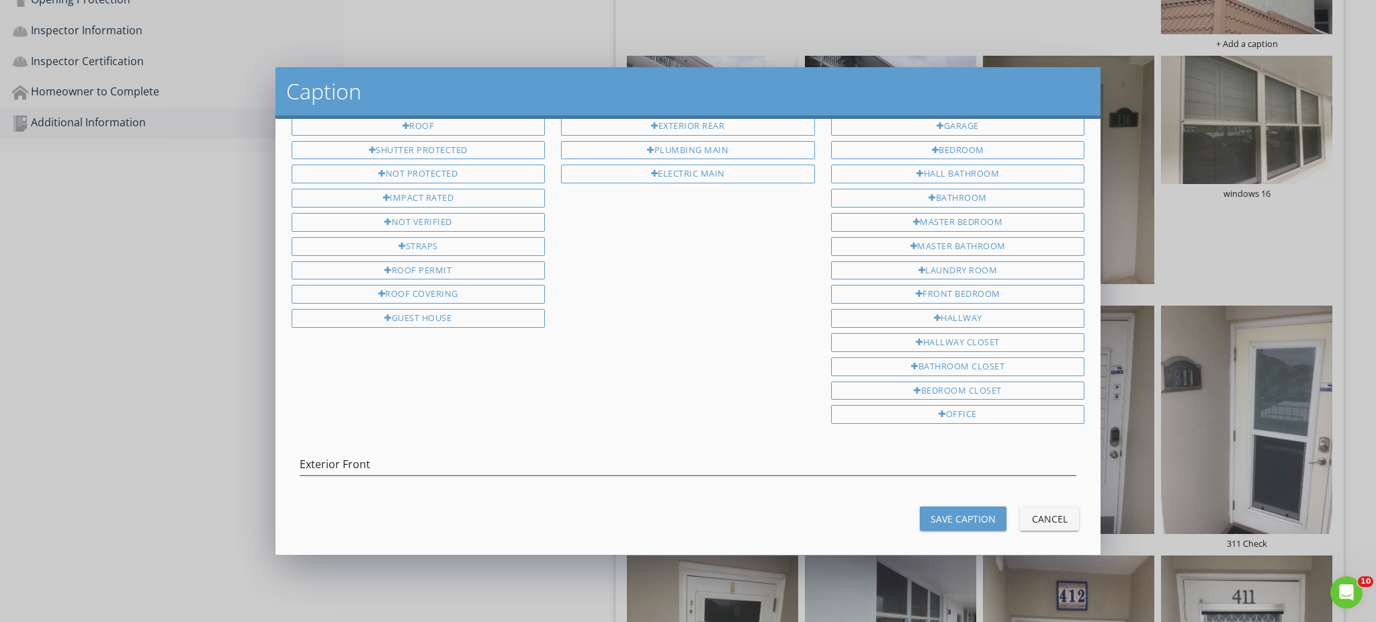
click at [931, 512] on div "Save Caption" at bounding box center [963, 519] width 65 height 14
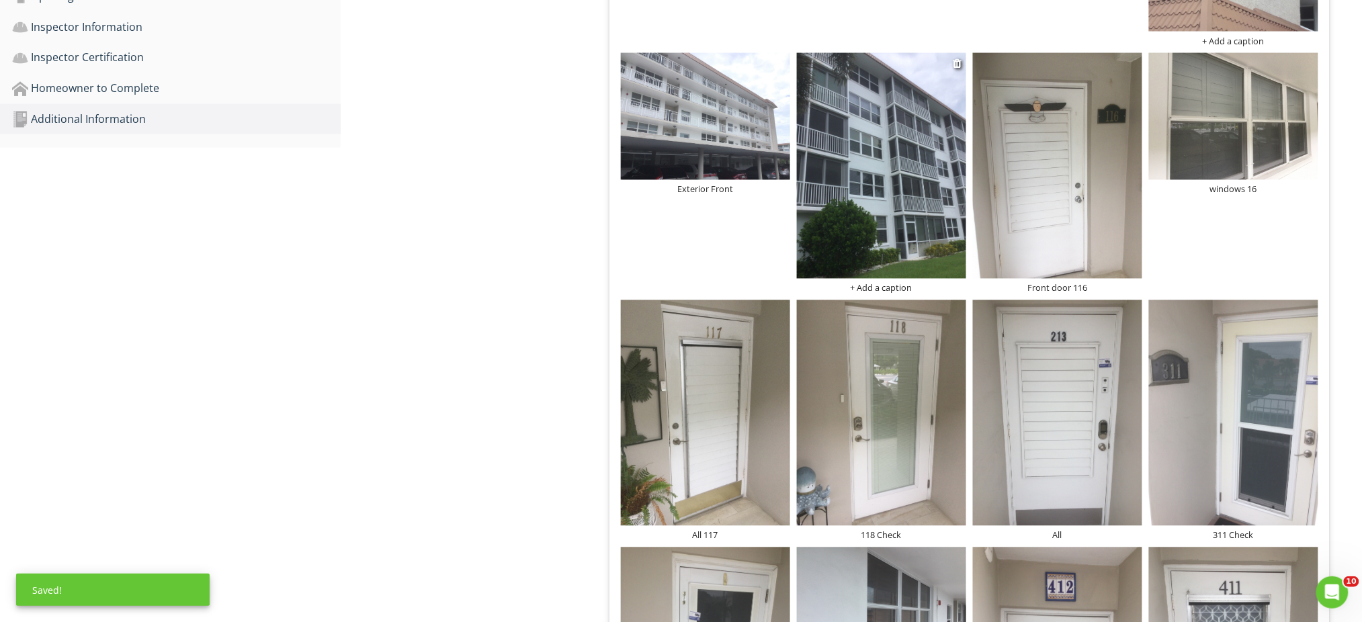
click at [886, 285] on div "+ Add a caption" at bounding box center [881, 288] width 169 height 11
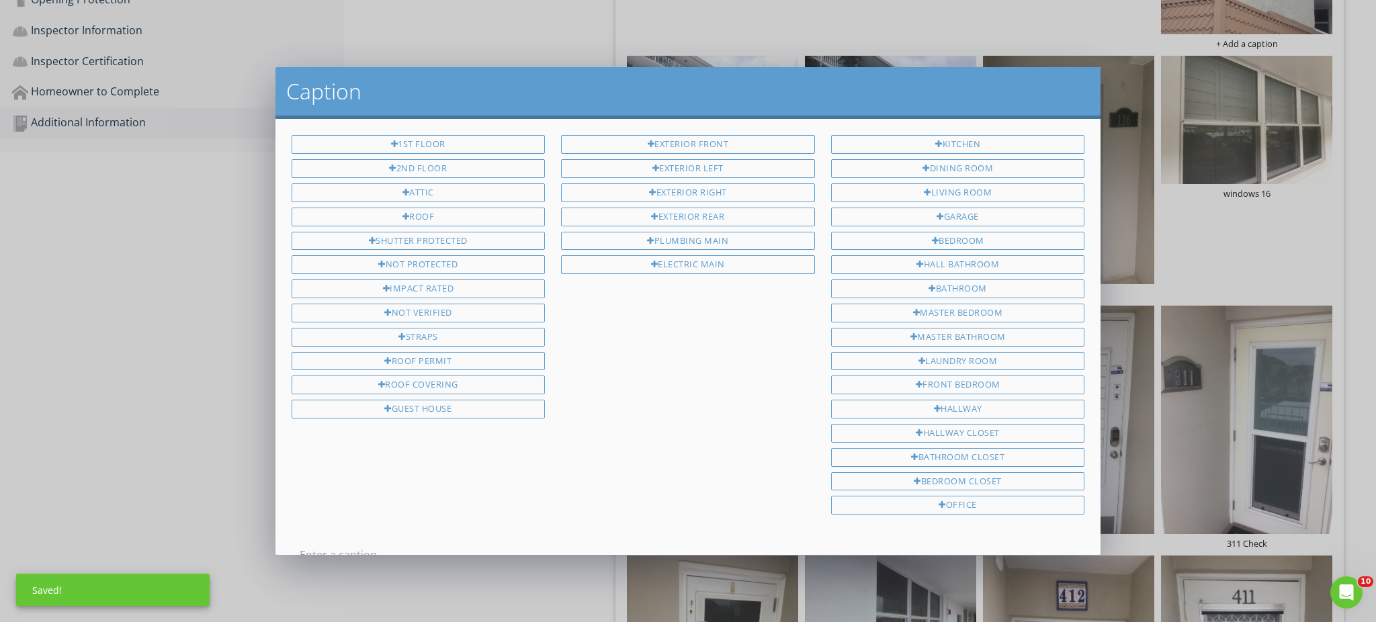
scroll to position [2, 0]
click at [689, 213] on div "Exterior rear" at bounding box center [688, 215] width 254 height 19
type input "Exterior rear"
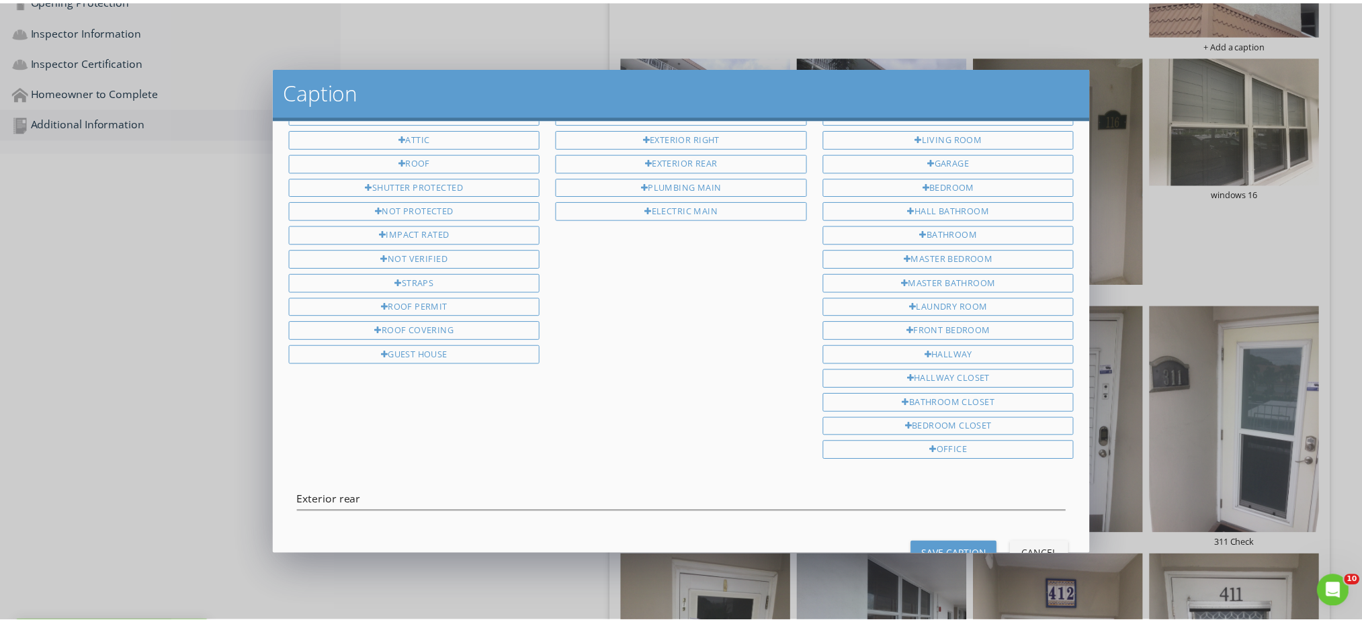
scroll to position [91, 0]
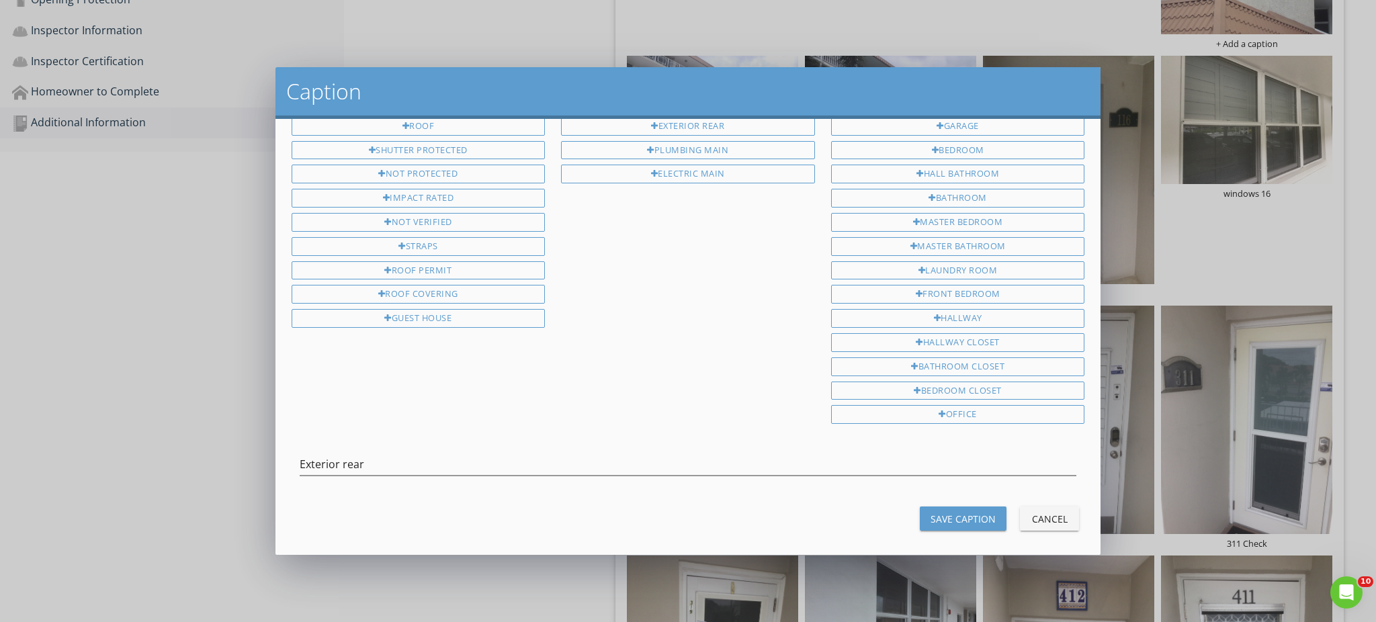
click at [942, 512] on div "Save Caption" at bounding box center [963, 519] width 65 height 14
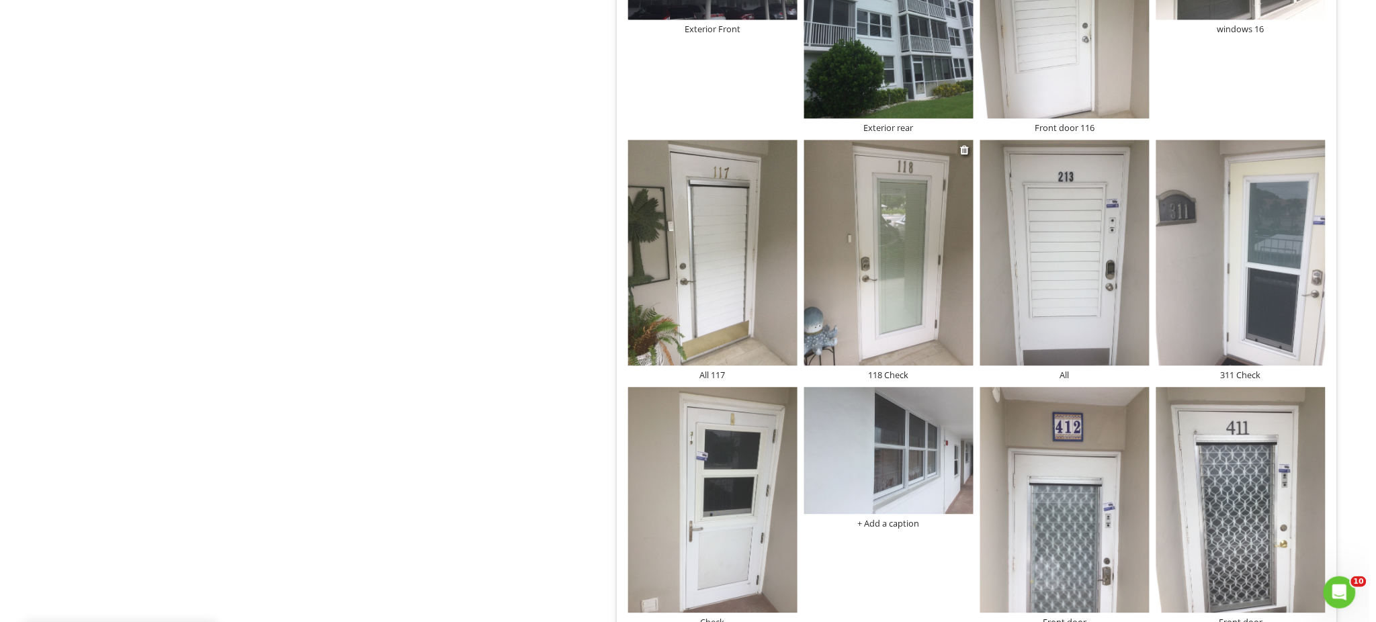
scroll to position [946, 0]
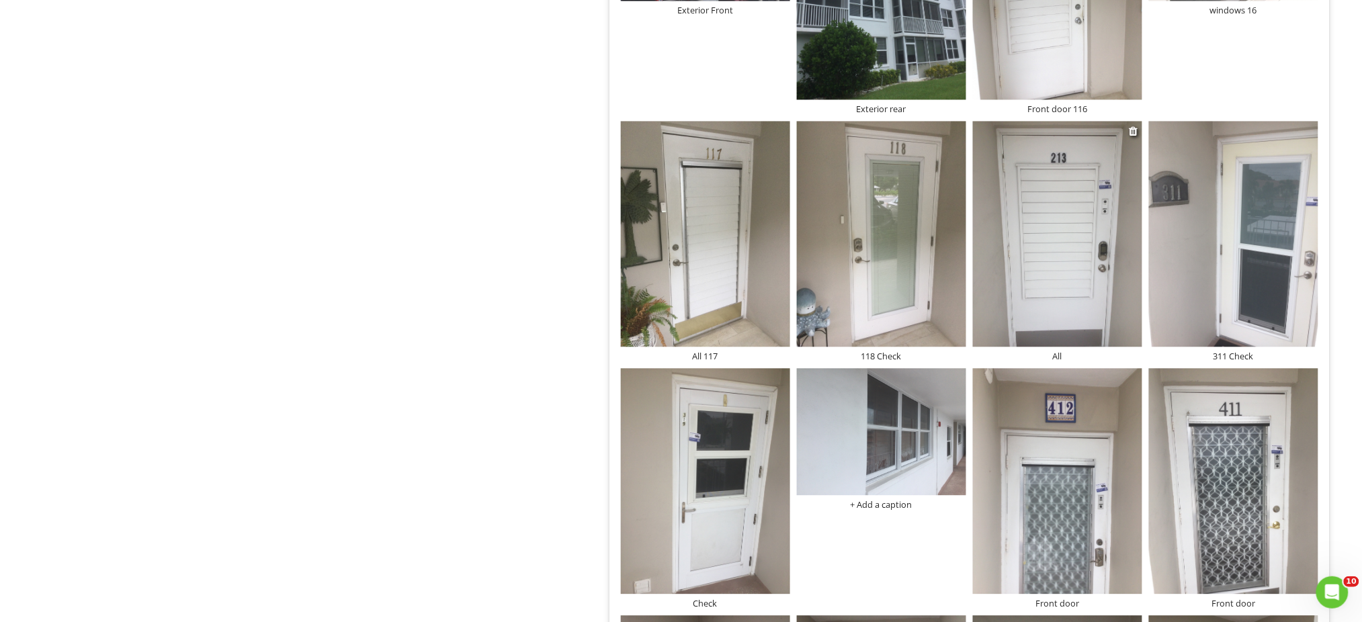
click at [1055, 360] on div "All" at bounding box center [1057, 356] width 169 height 11
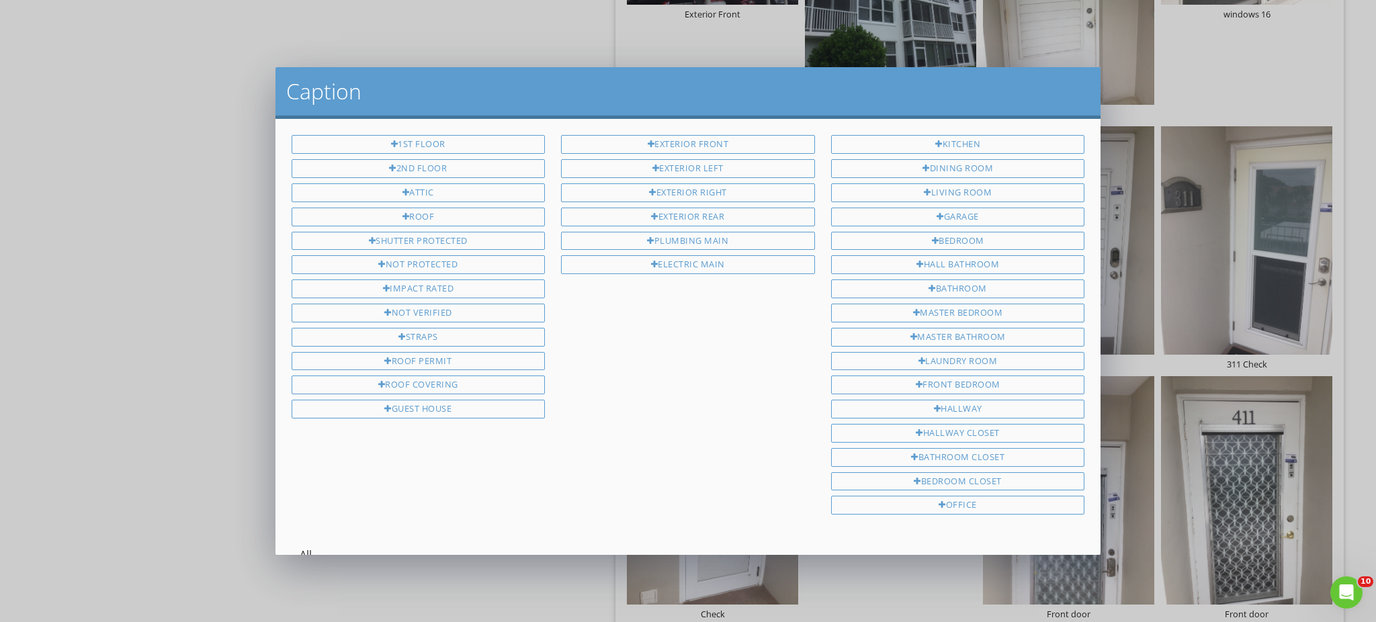
scroll to position [2, 0]
click at [300, 542] on input "All" at bounding box center [689, 553] width 778 height 22
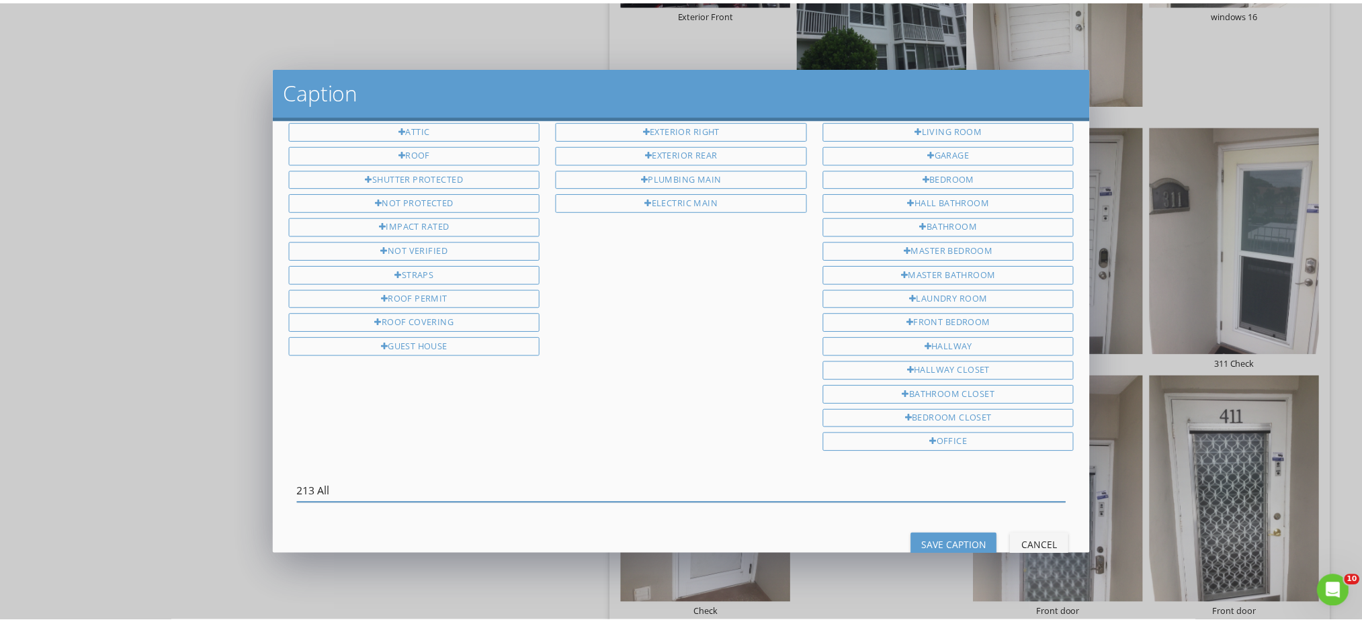
scroll to position [91, 0]
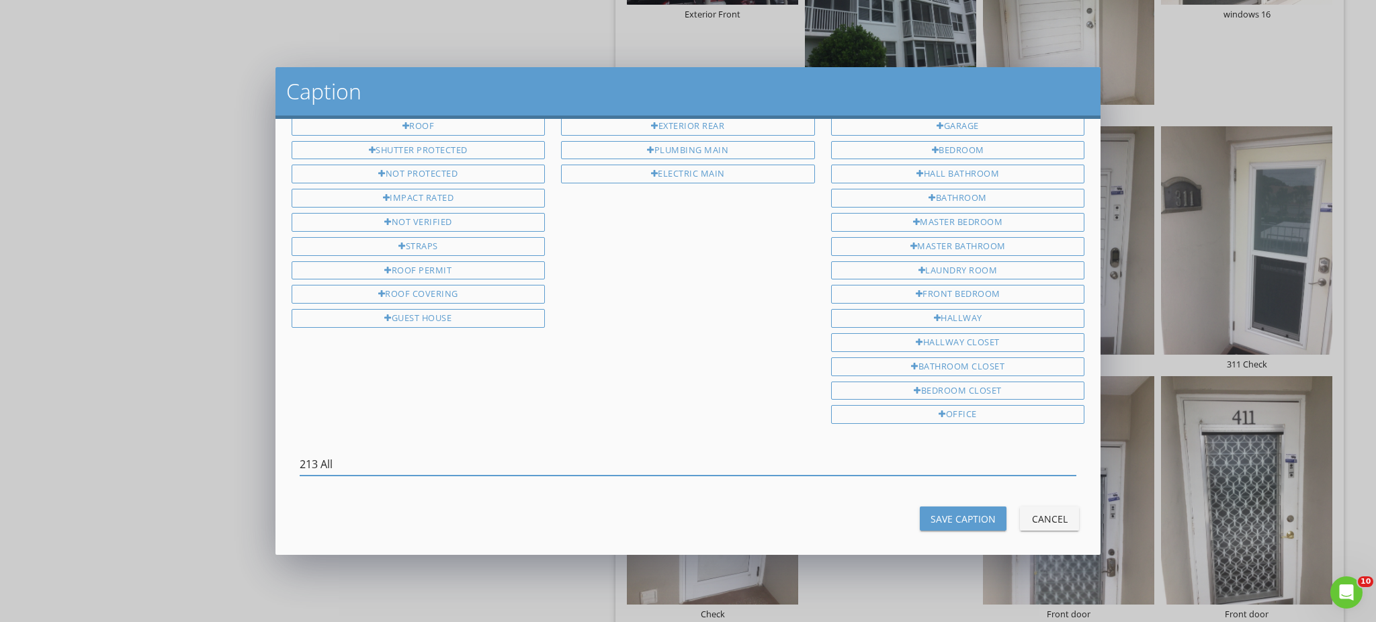
type input "213 All"
click at [933, 513] on div "Save Caption" at bounding box center [963, 519] width 65 height 14
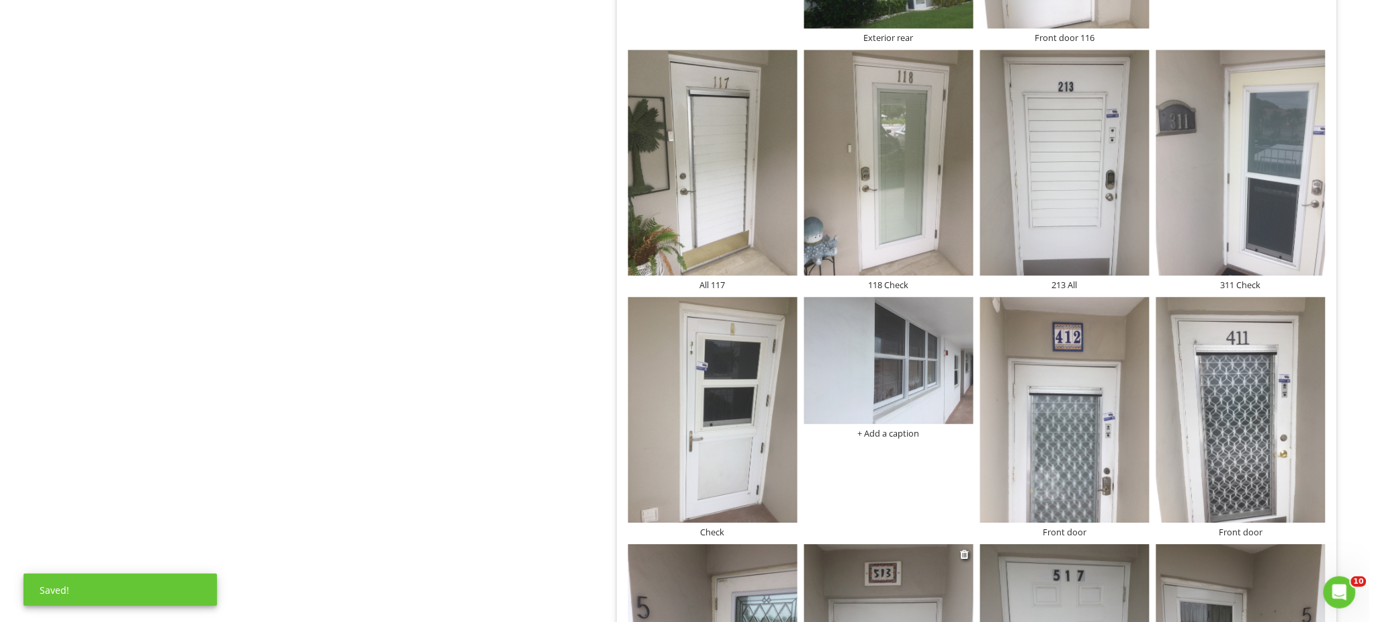
scroll to position [1125, 0]
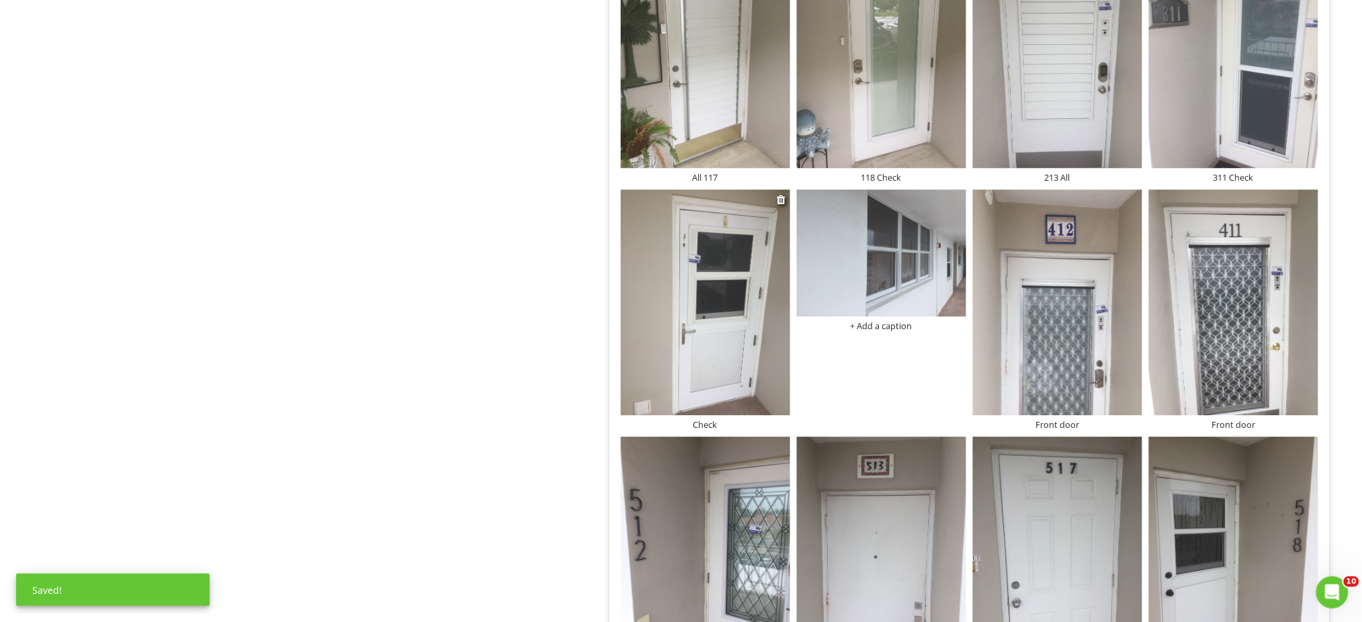
click at [711, 345] on img at bounding box center [705, 303] width 169 height 226
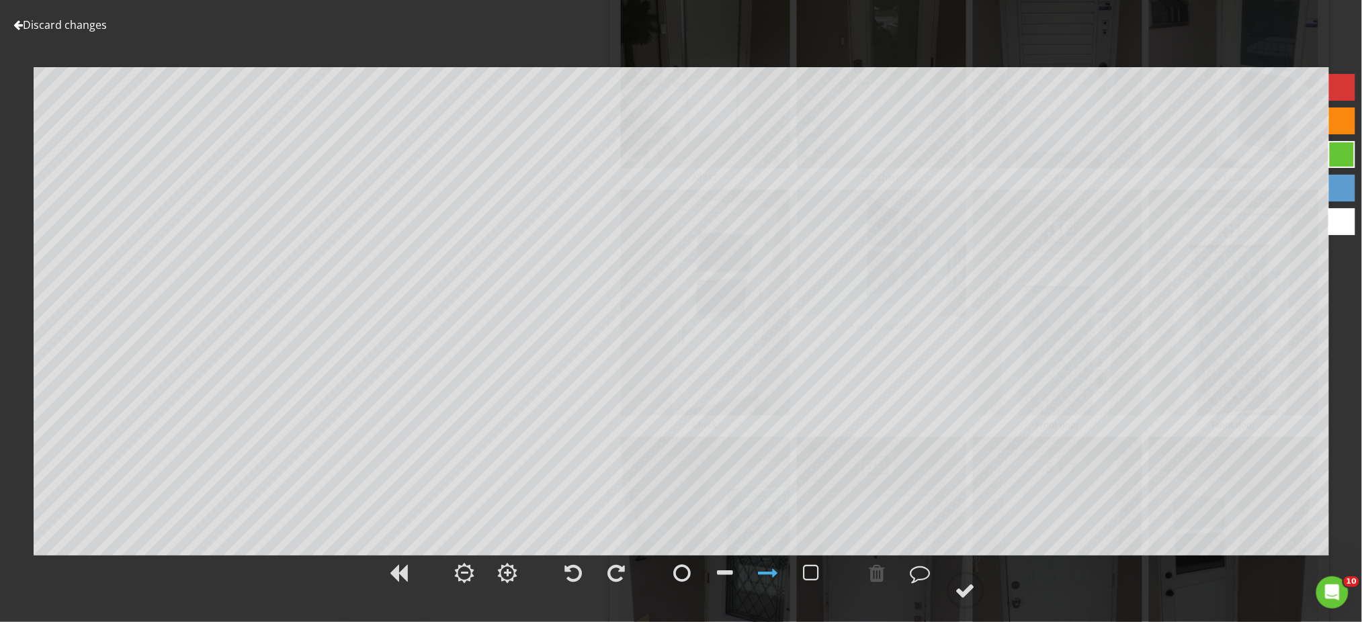
click at [75, 28] on link "Discard changes" at bounding box center [59, 24] width 93 height 15
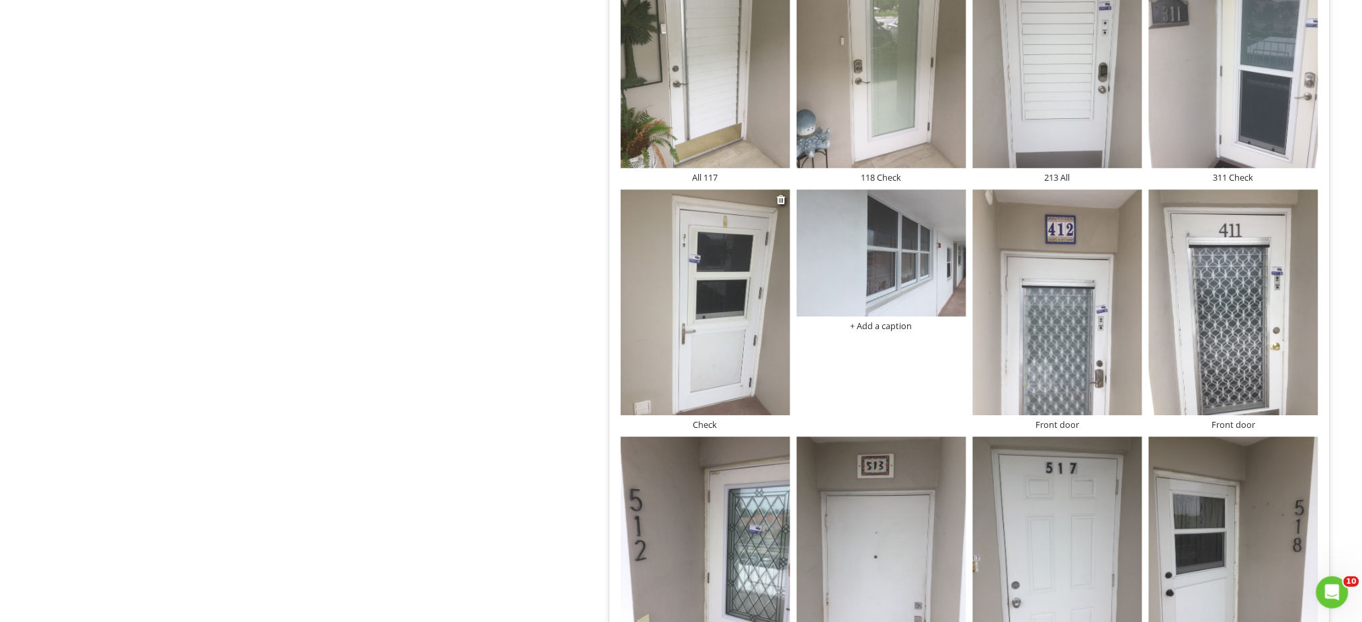
click at [706, 427] on div "Check" at bounding box center [705, 424] width 169 height 11
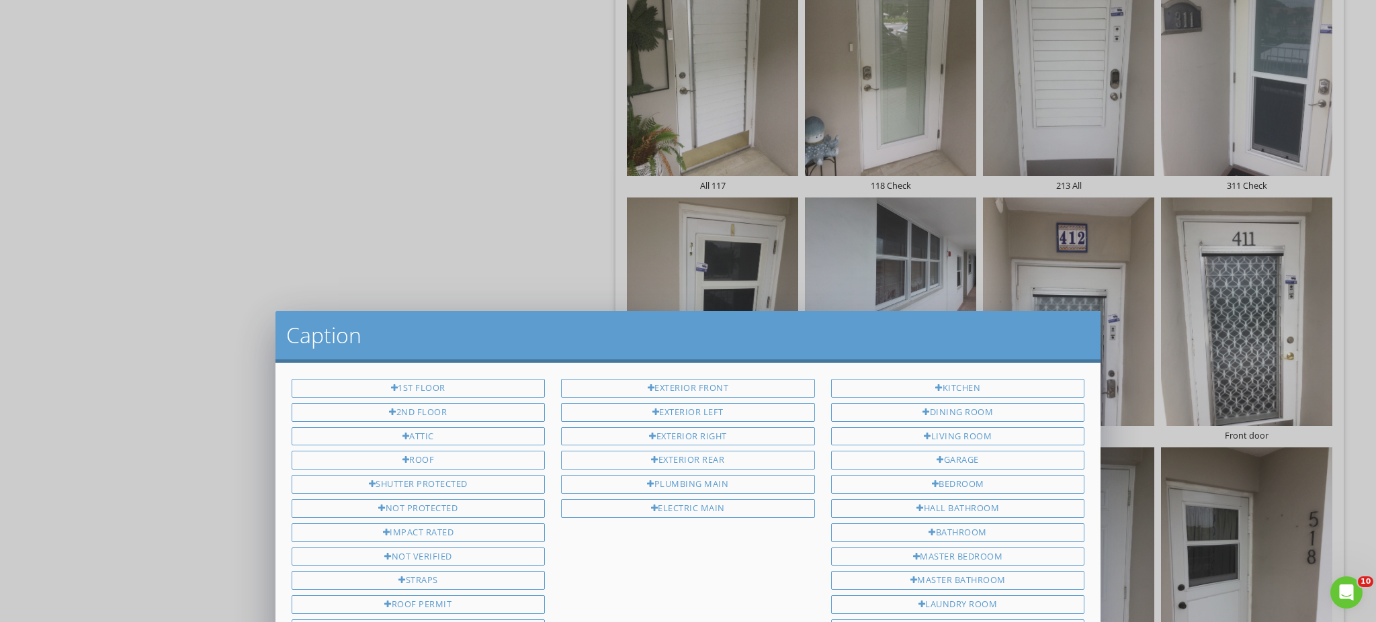
scroll to position [0, 0]
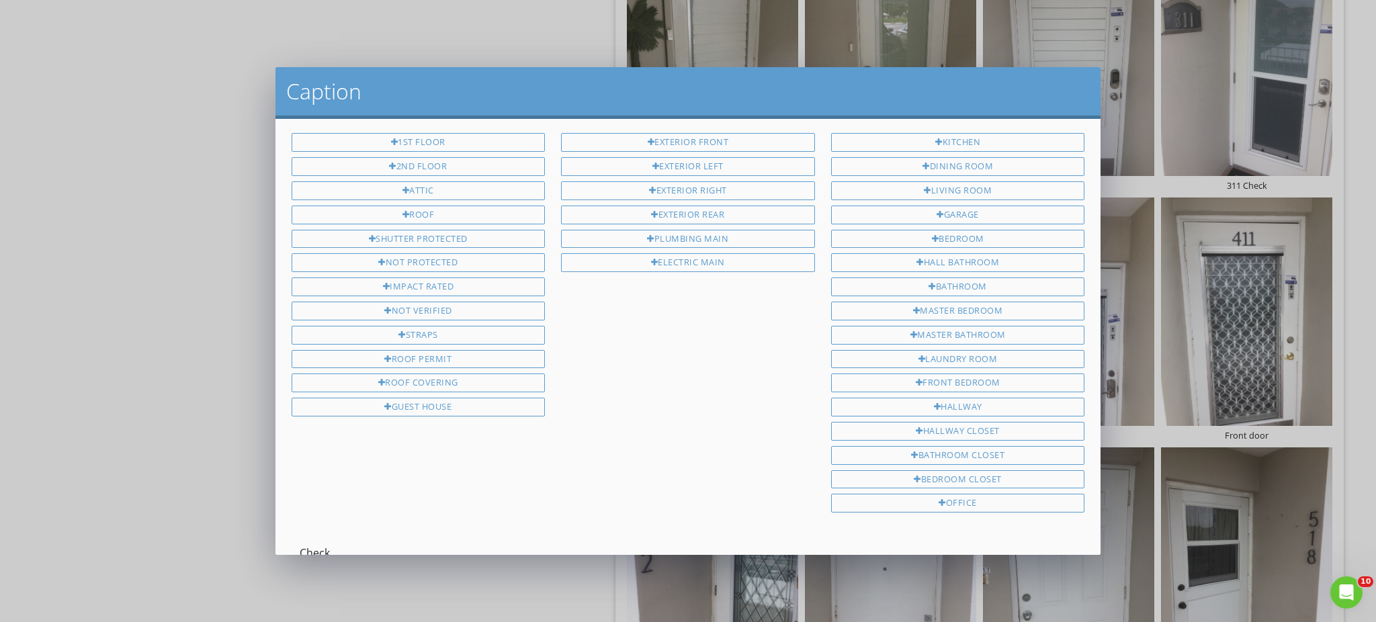
click at [300, 542] on input "Check" at bounding box center [689, 553] width 778 height 22
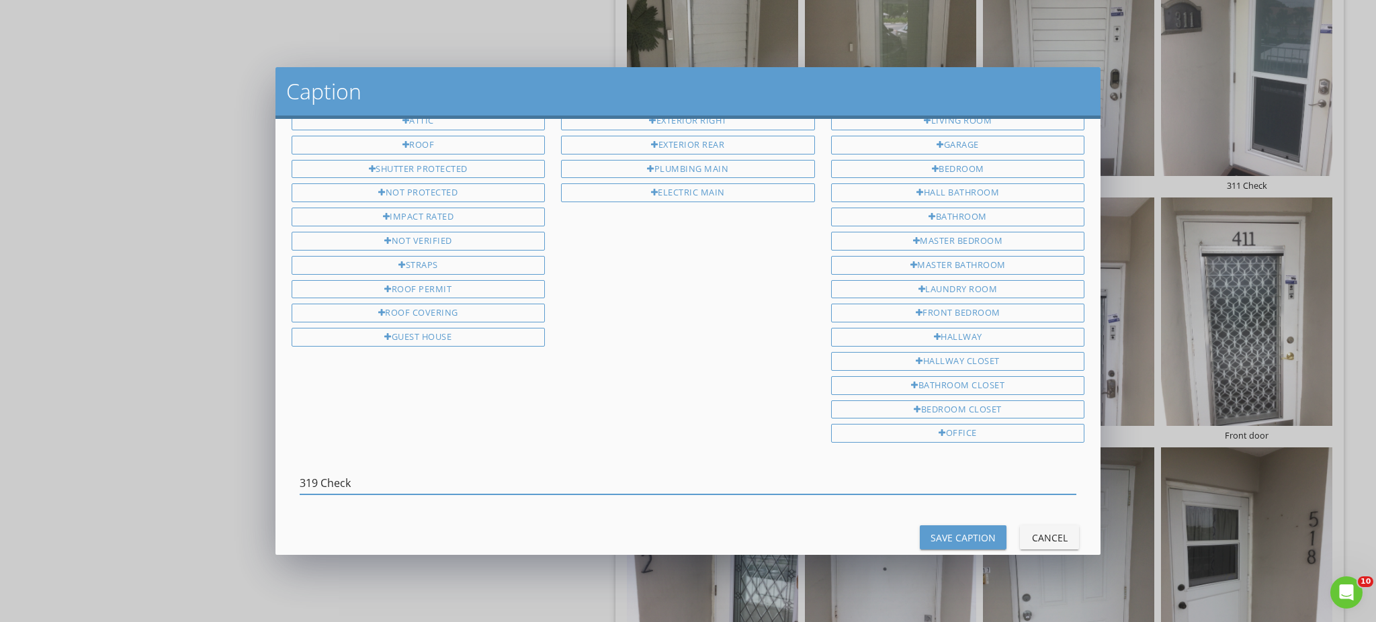
scroll to position [91, 0]
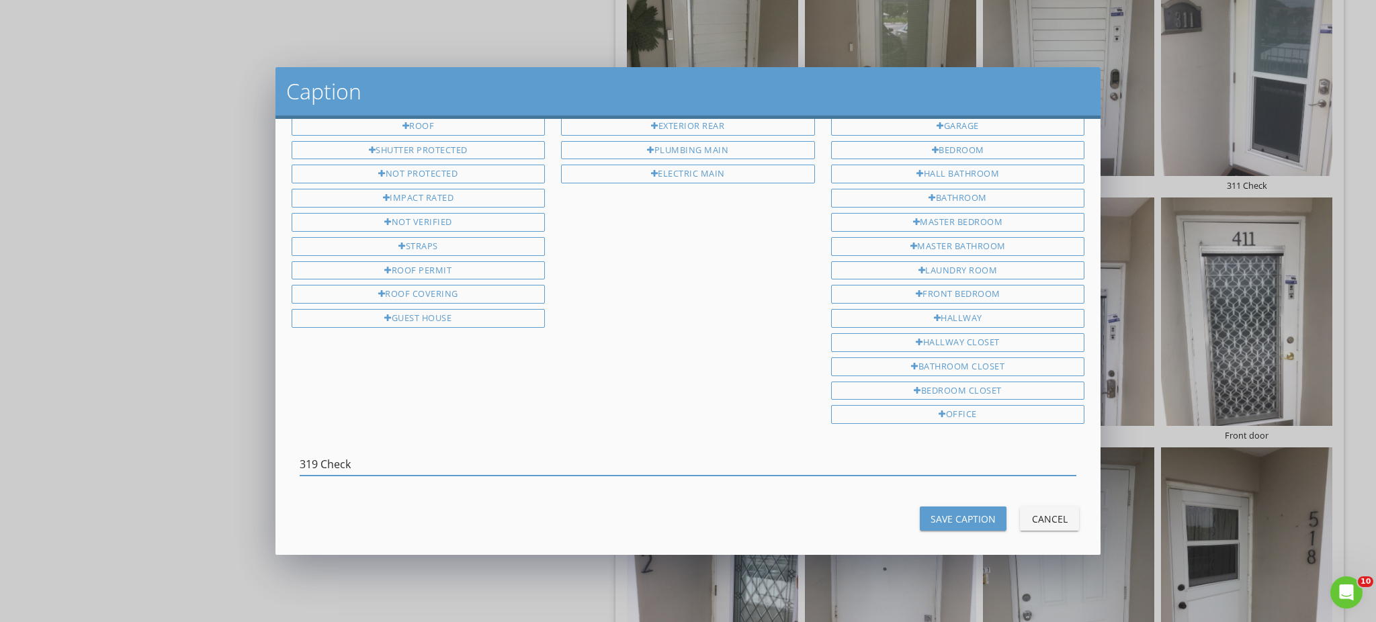
type input "319 Check"
click at [962, 512] on div "Save Caption" at bounding box center [963, 519] width 65 height 14
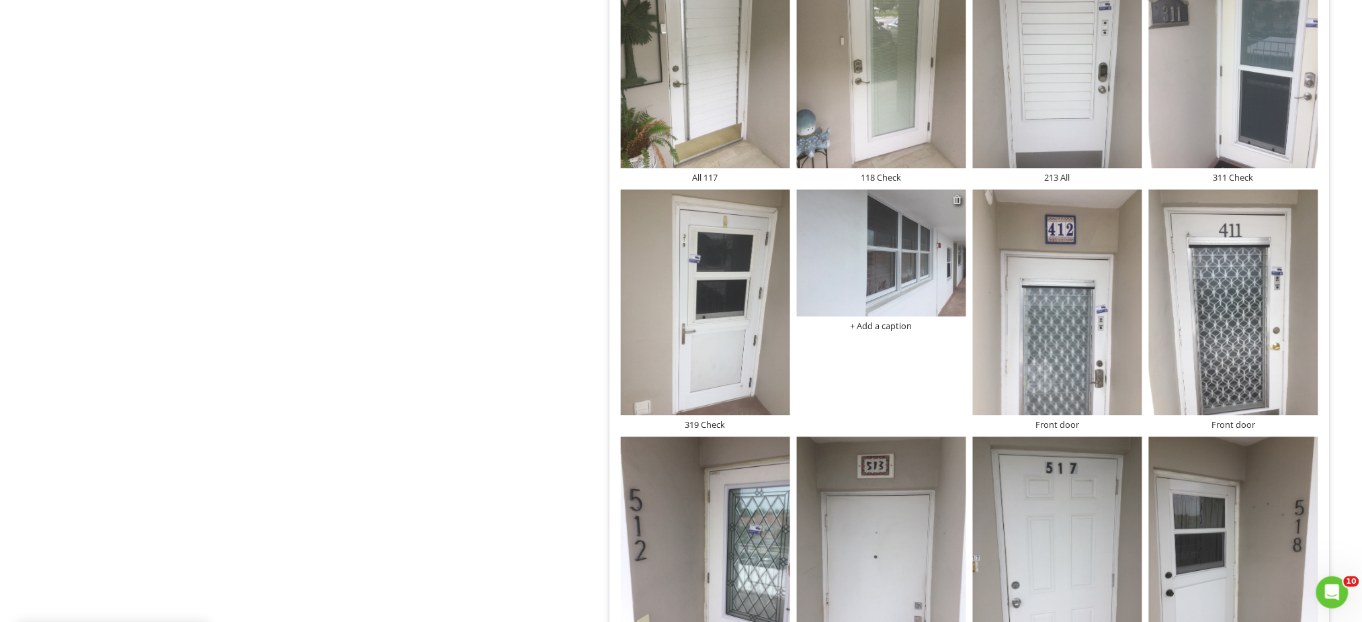
click at [958, 201] on div at bounding box center [958, 199] width 9 height 11
click at [921, 276] on div at bounding box center [681, 311] width 1362 height 622
click at [900, 284] on img at bounding box center [881, 253] width 169 height 127
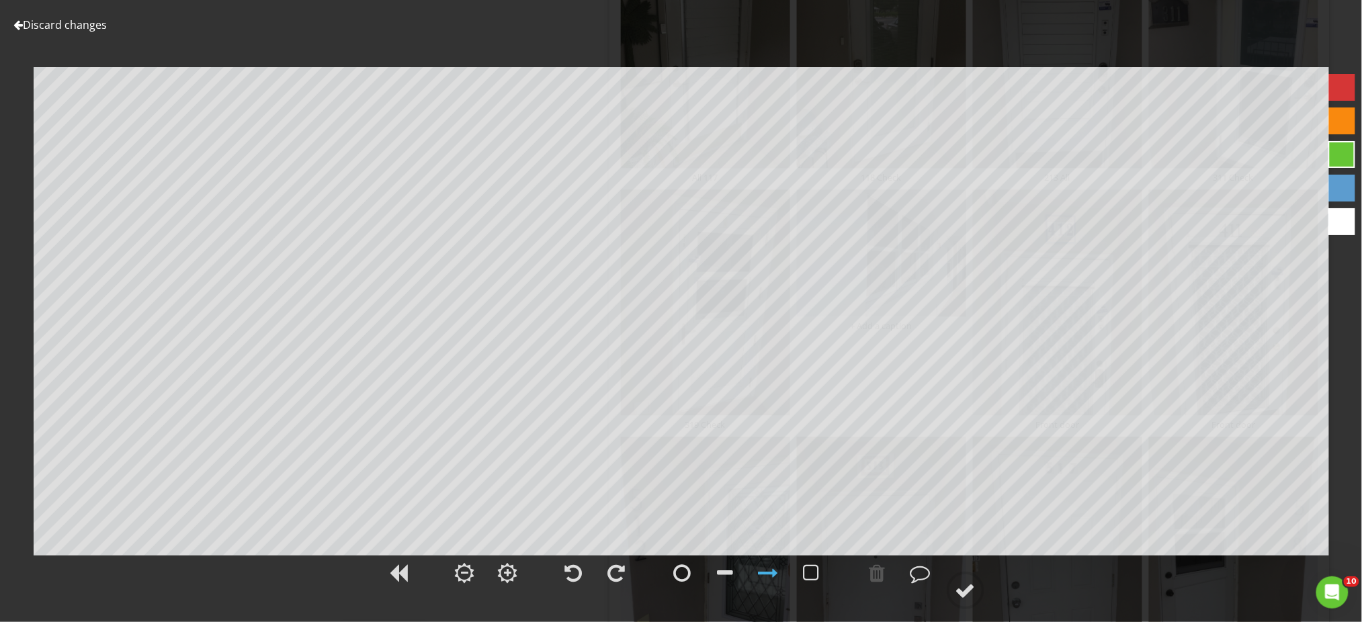
click at [85, 29] on link "Discard changes" at bounding box center [59, 24] width 93 height 15
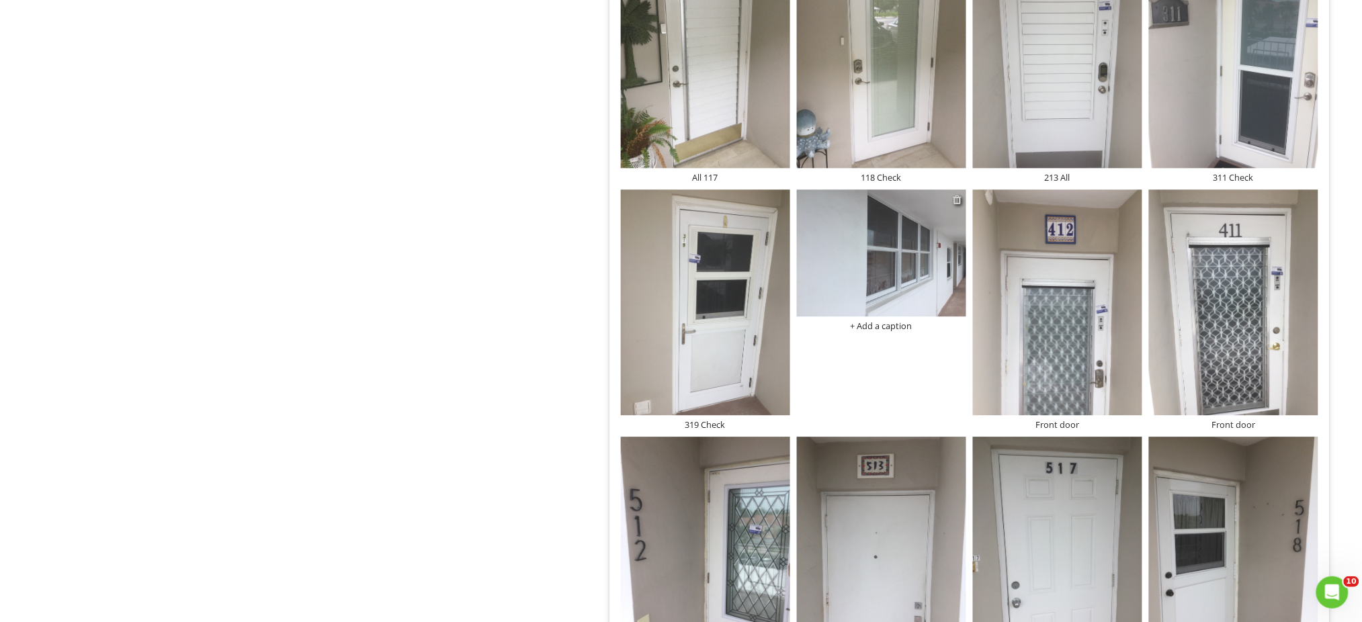
click at [958, 198] on div at bounding box center [958, 199] width 9 height 11
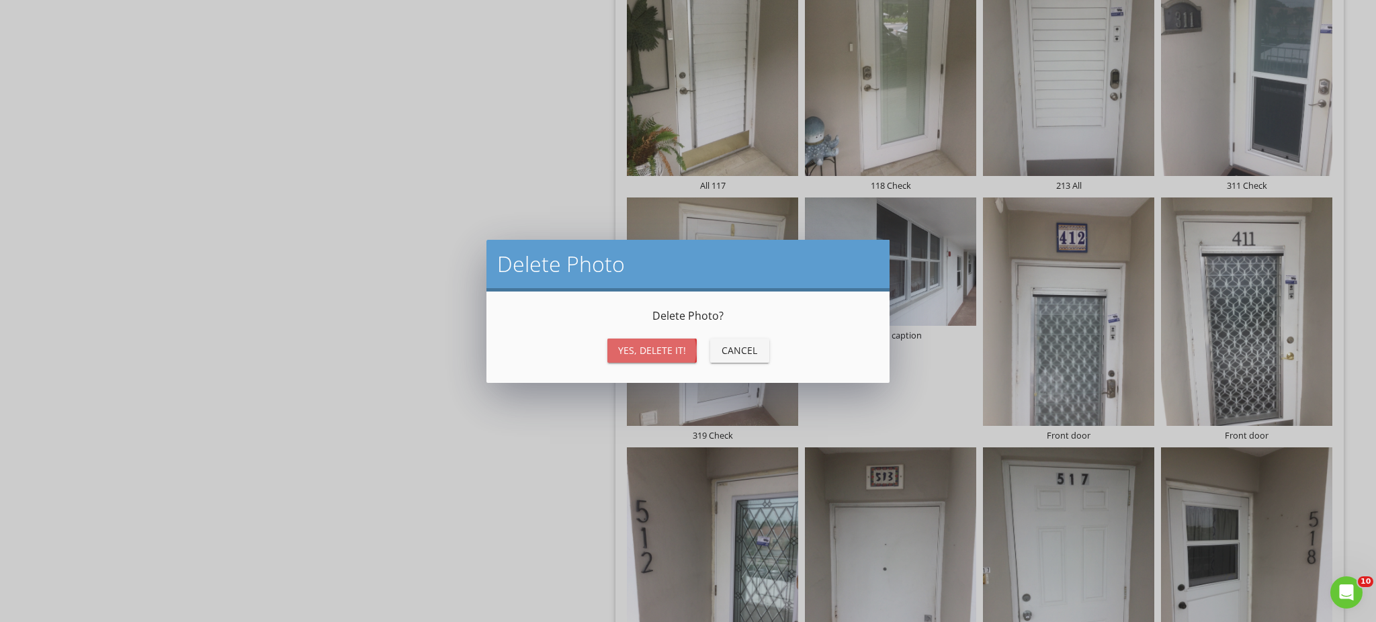
click at [653, 351] on div "Yes, Delete it!" at bounding box center [652, 350] width 68 height 14
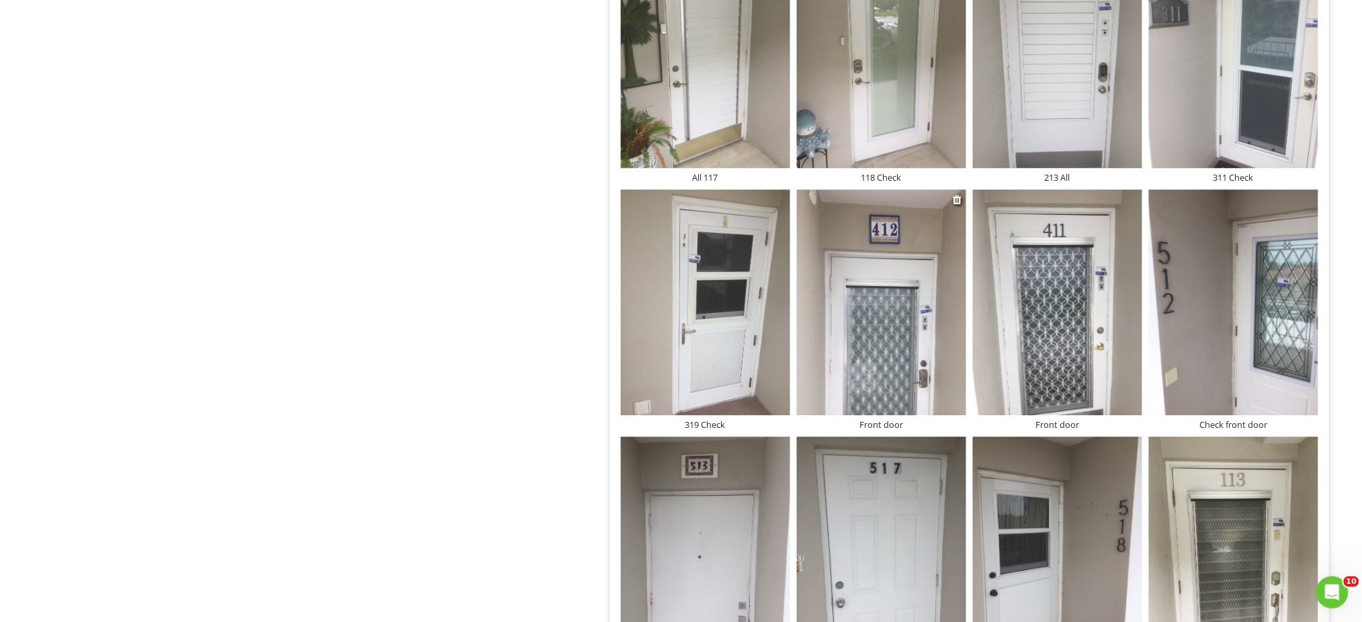
click at [862, 429] on div "Front door" at bounding box center [881, 424] width 169 height 11
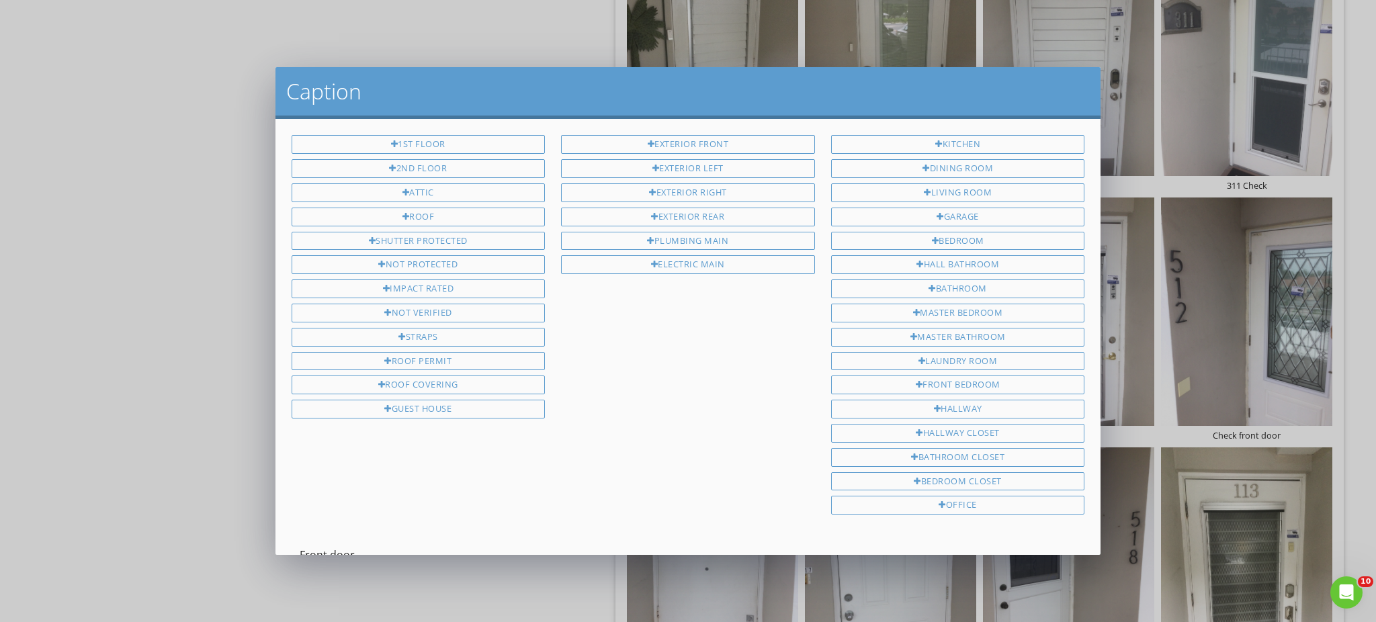
scroll to position [2, 0]
click at [300, 546] on input "Front door" at bounding box center [689, 553] width 778 height 22
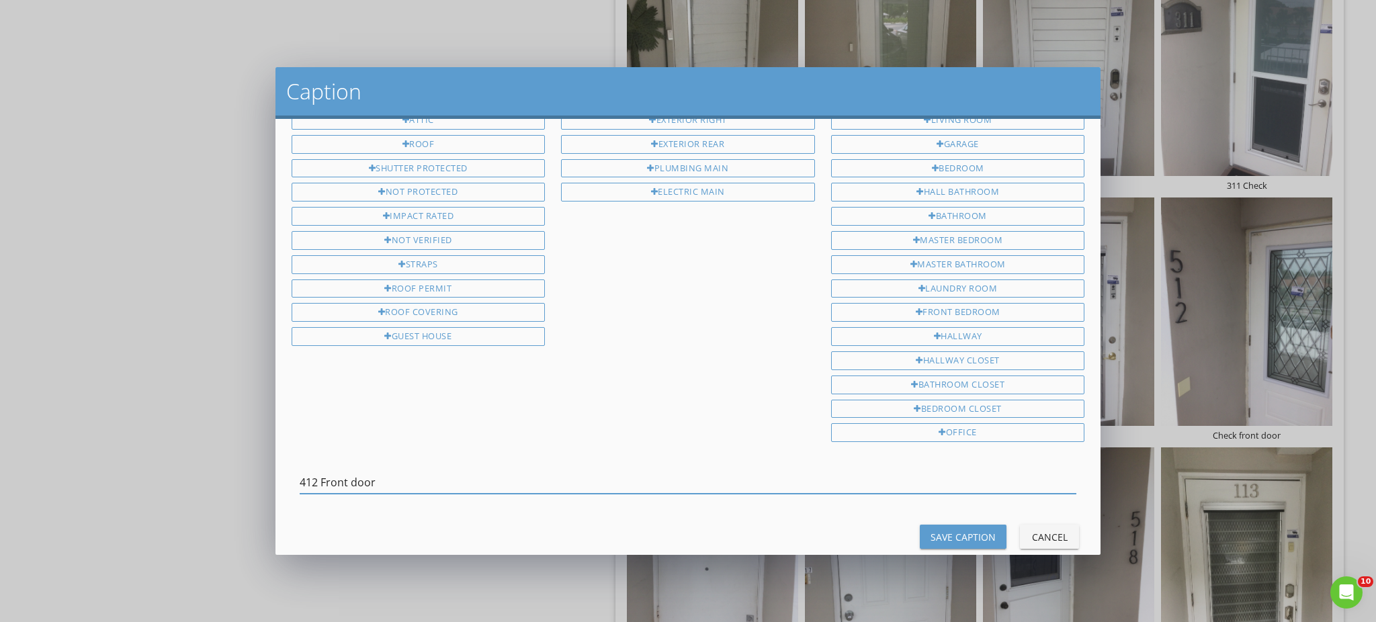
scroll to position [91, 0]
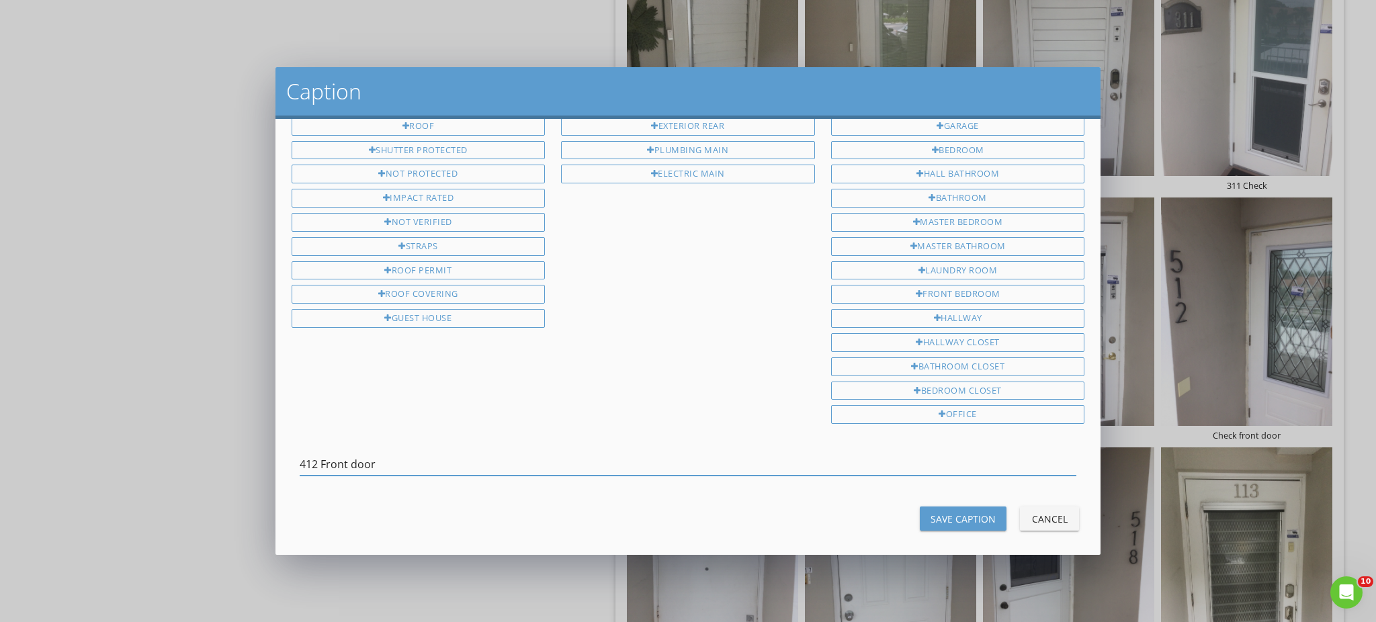
type input "412 Front door"
click at [931, 507] on button "Save Caption" at bounding box center [963, 519] width 87 height 24
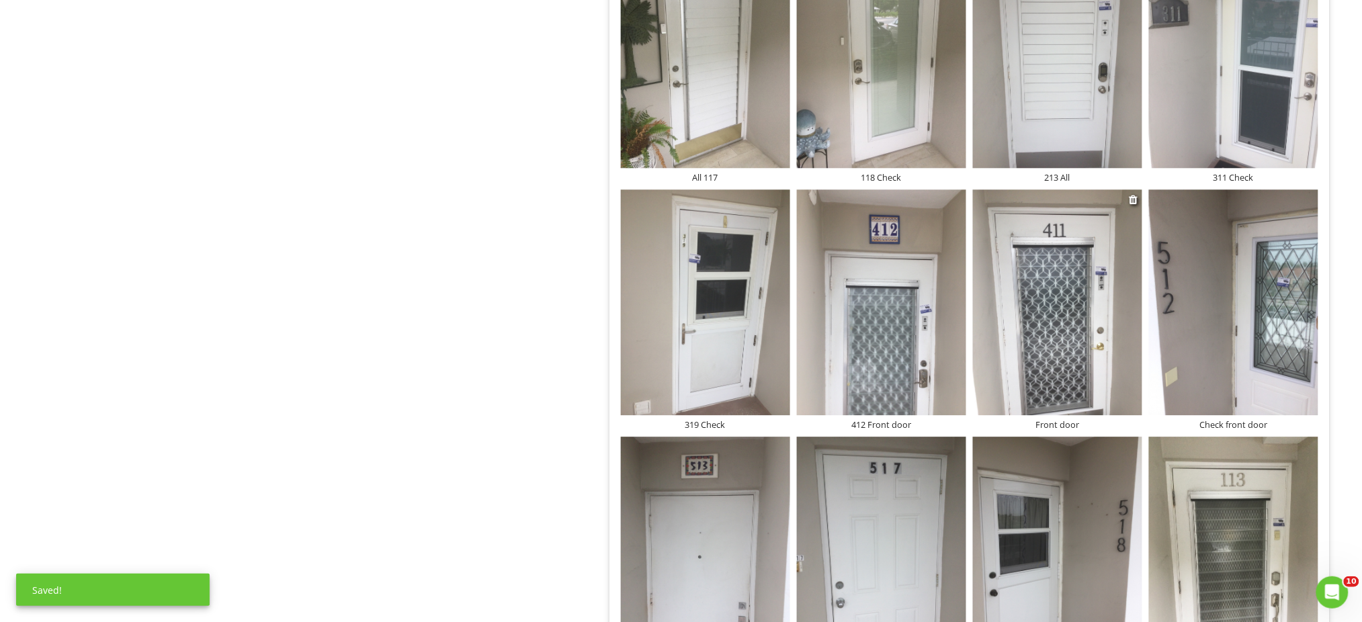
click at [1043, 423] on div "Front door" at bounding box center [1057, 424] width 169 height 11
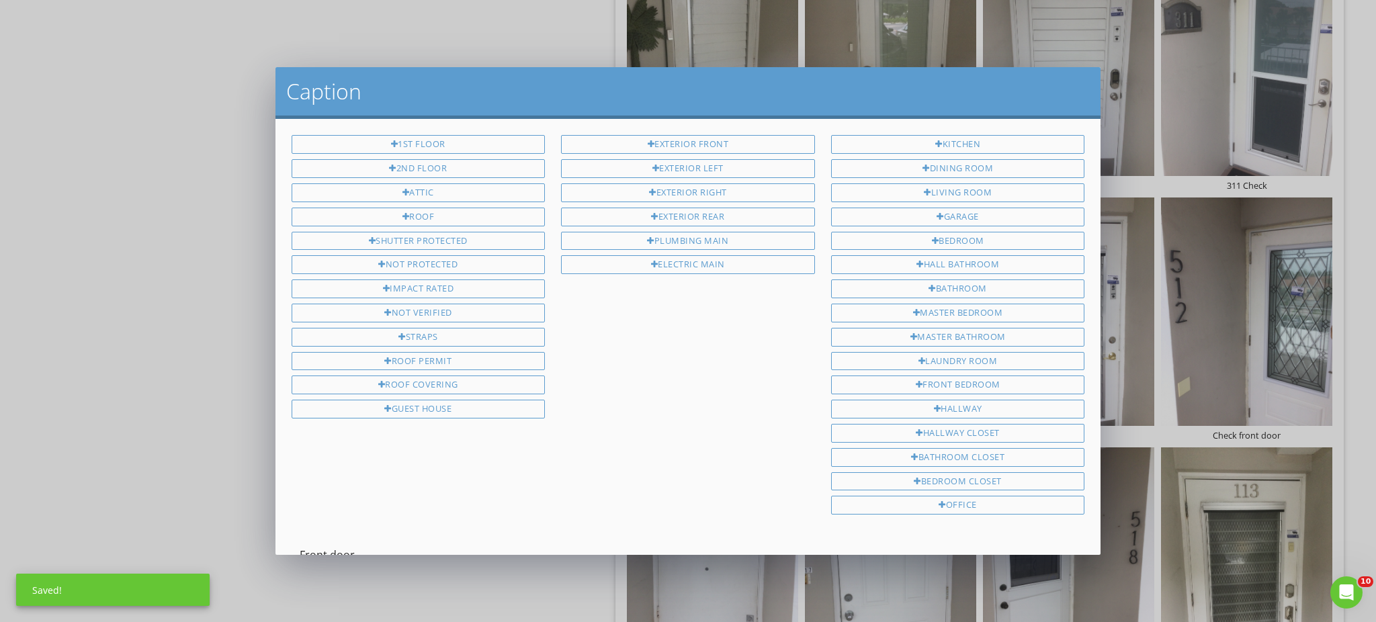
scroll to position [2, 0]
click at [300, 542] on input "Front door" at bounding box center [689, 553] width 778 height 22
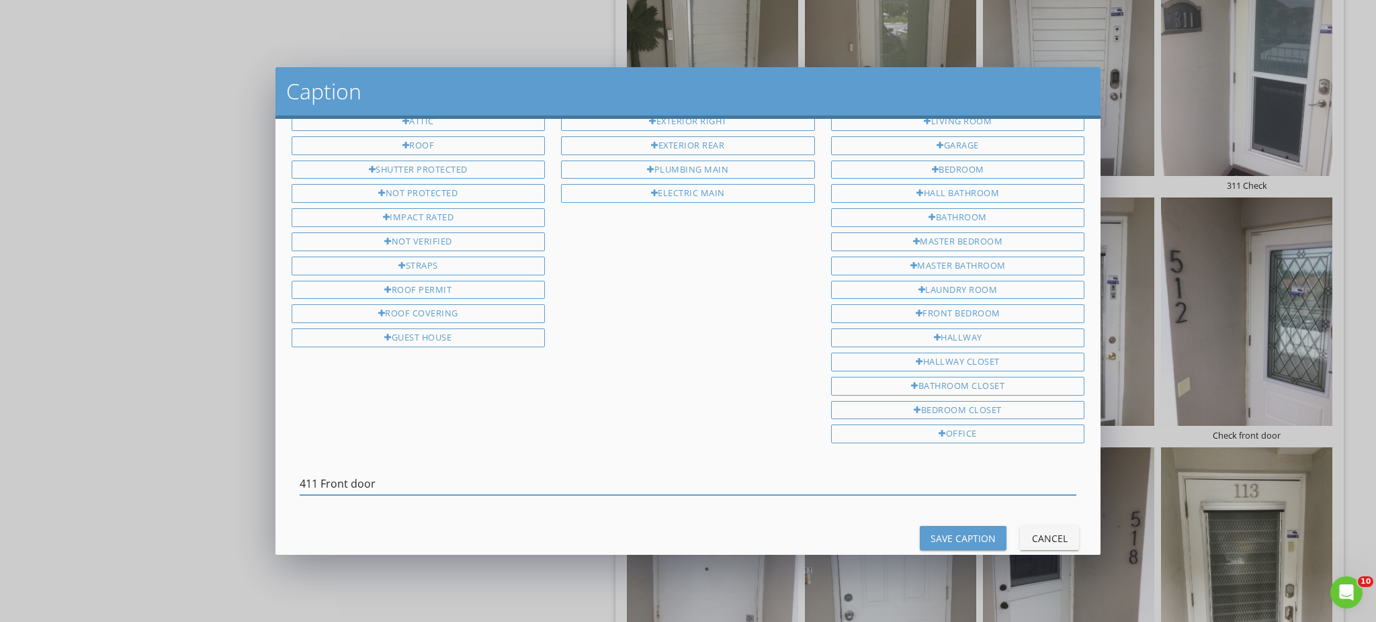
scroll to position [91, 0]
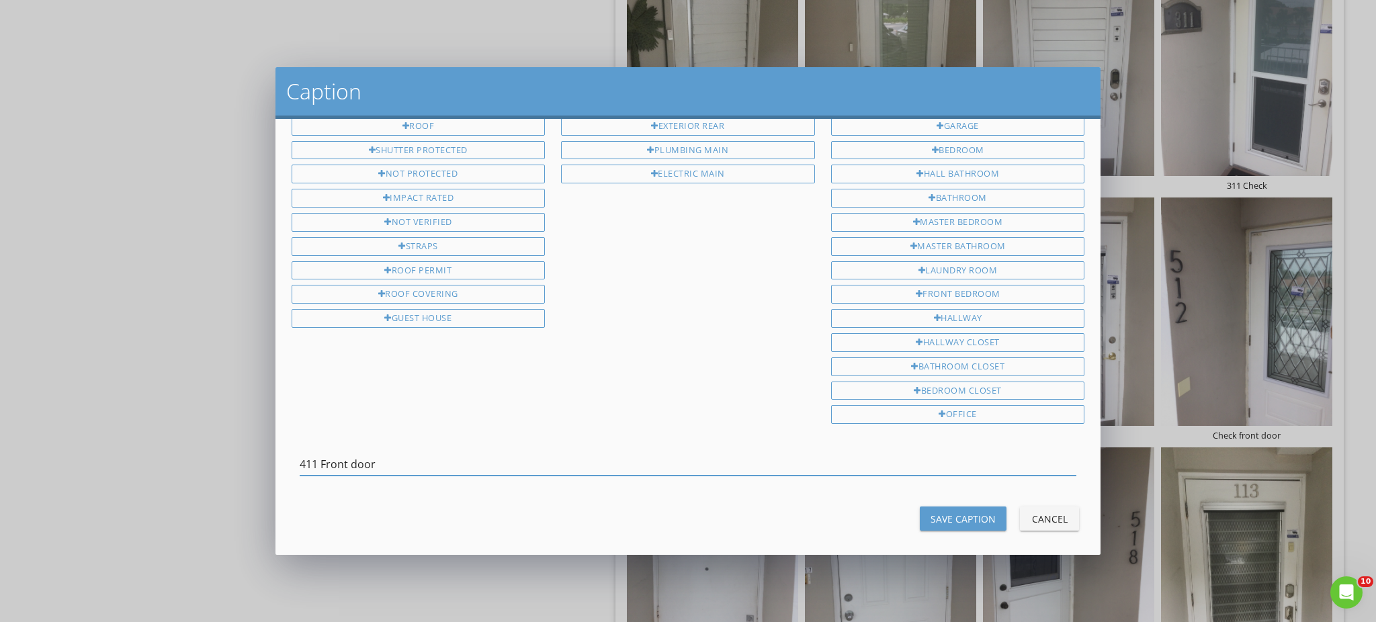
type input "411 Front door"
click at [931, 515] on div "Save Caption" at bounding box center [963, 519] width 65 height 14
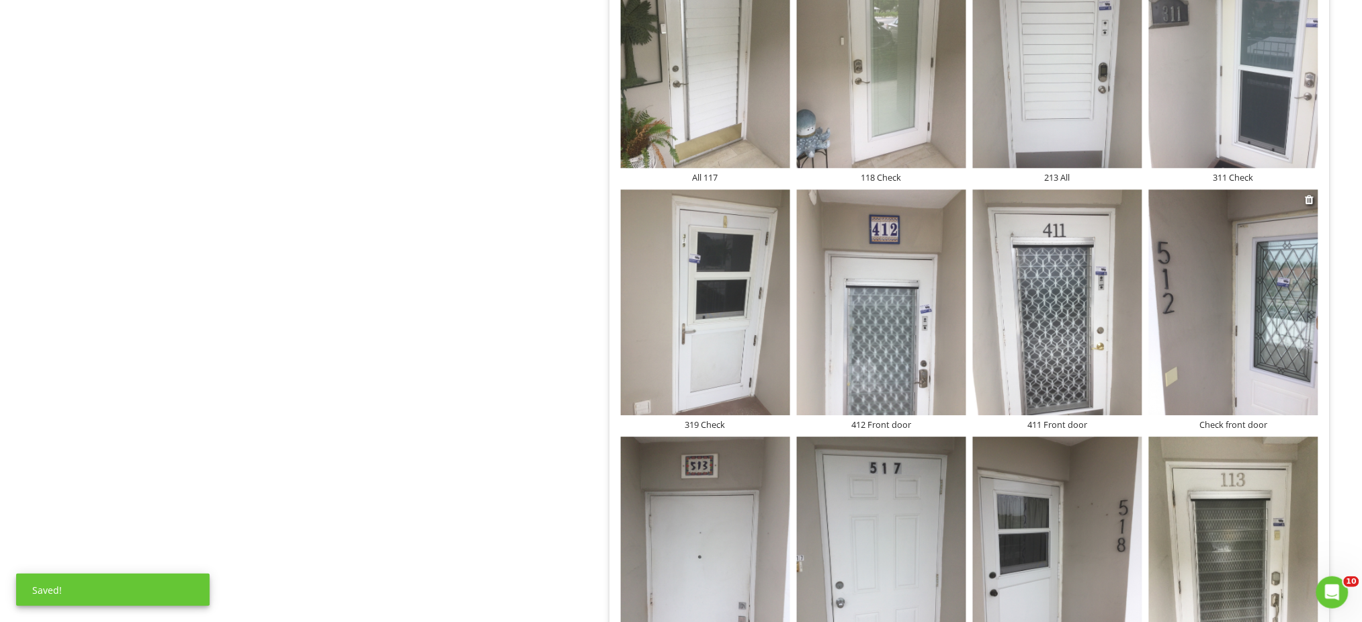
click at [1216, 427] on div "Check front door" at bounding box center [1233, 424] width 169 height 11
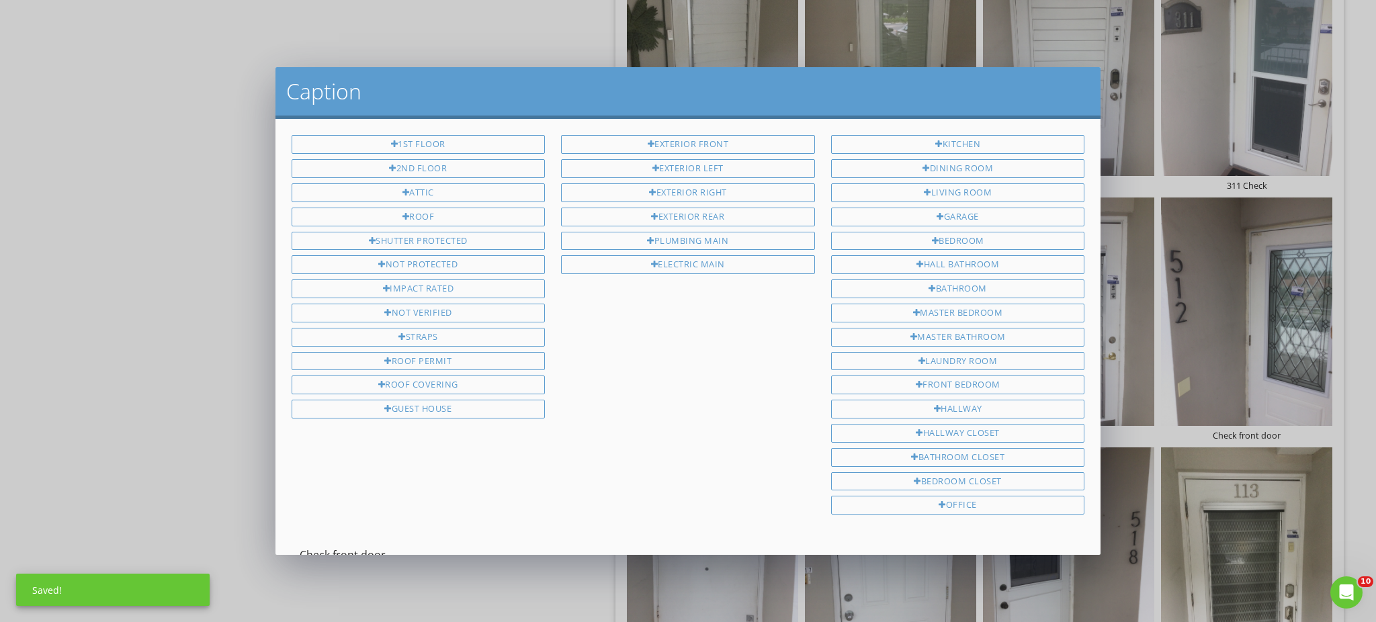
scroll to position [2, 0]
click at [300, 543] on input "Check front door" at bounding box center [689, 553] width 778 height 22
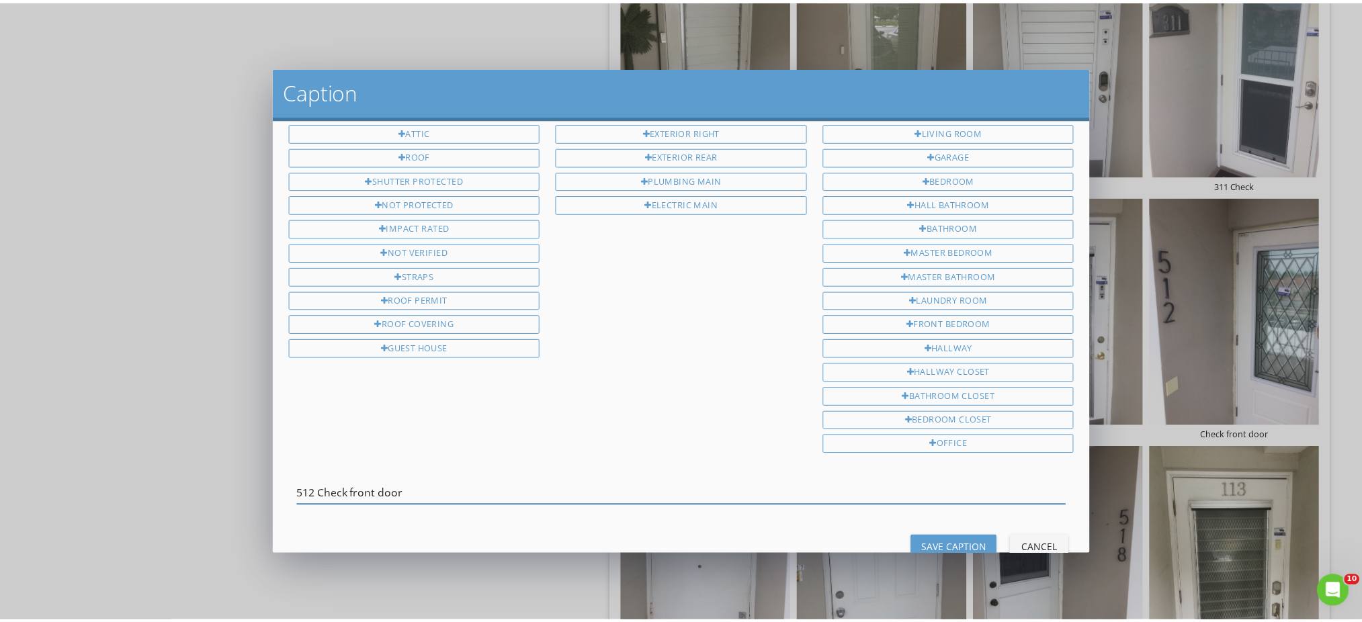
scroll to position [91, 0]
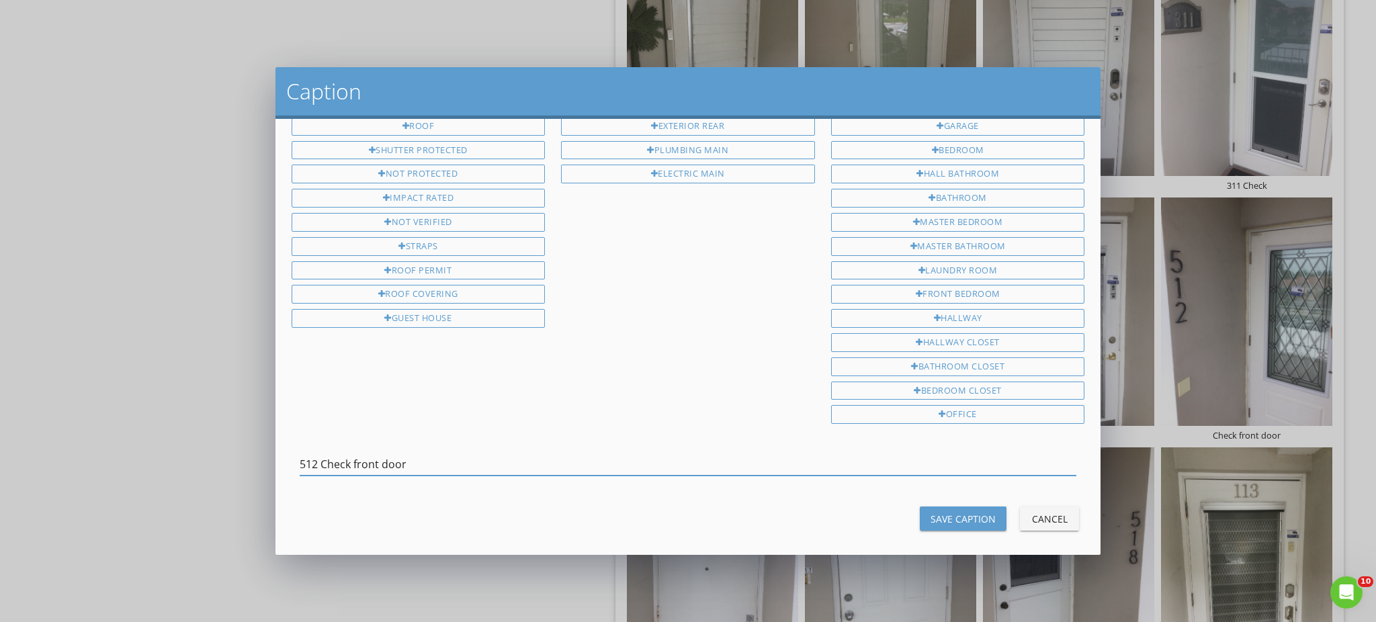
type input "512 Check front door"
click at [949, 515] on button "Save Caption" at bounding box center [963, 519] width 87 height 24
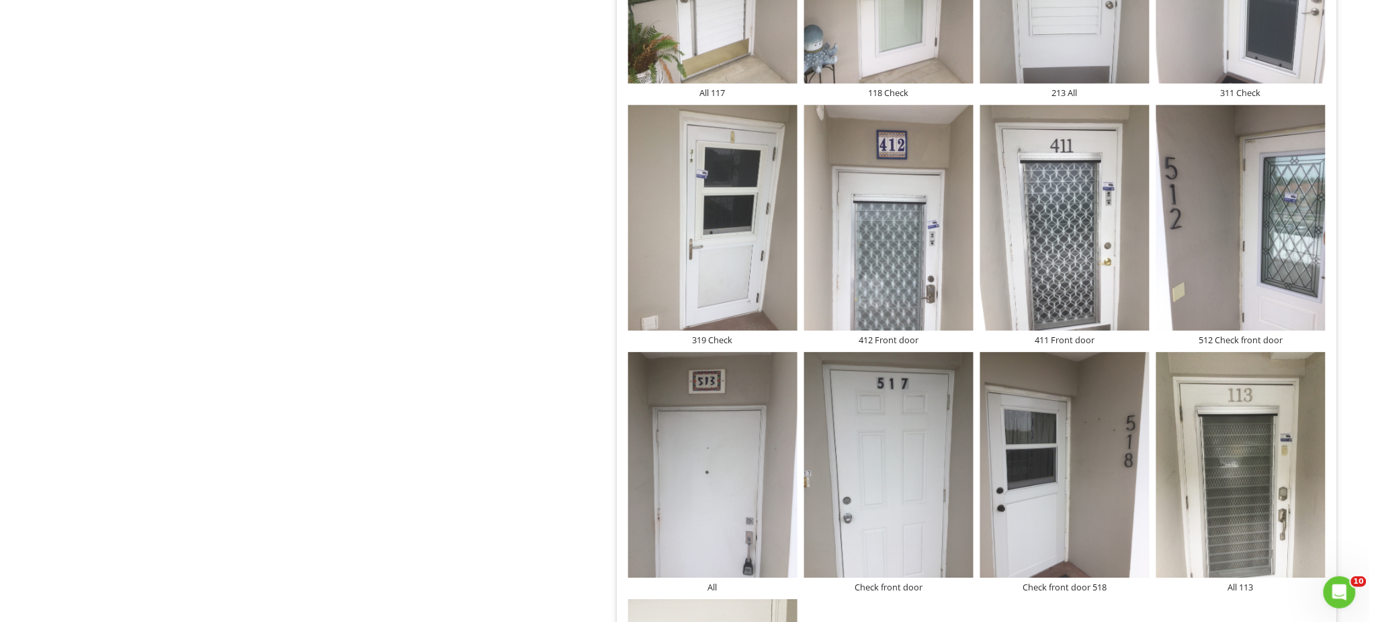
scroll to position [1394, 0]
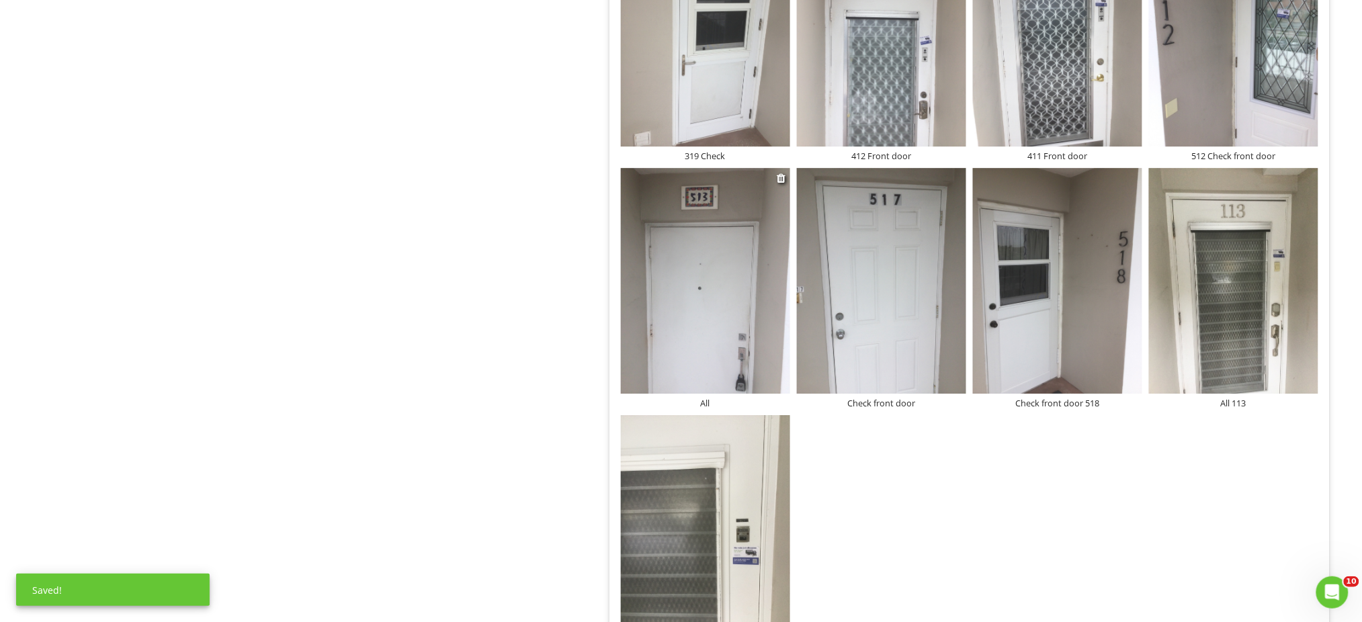
click at [708, 404] on div "All" at bounding box center [705, 403] width 169 height 11
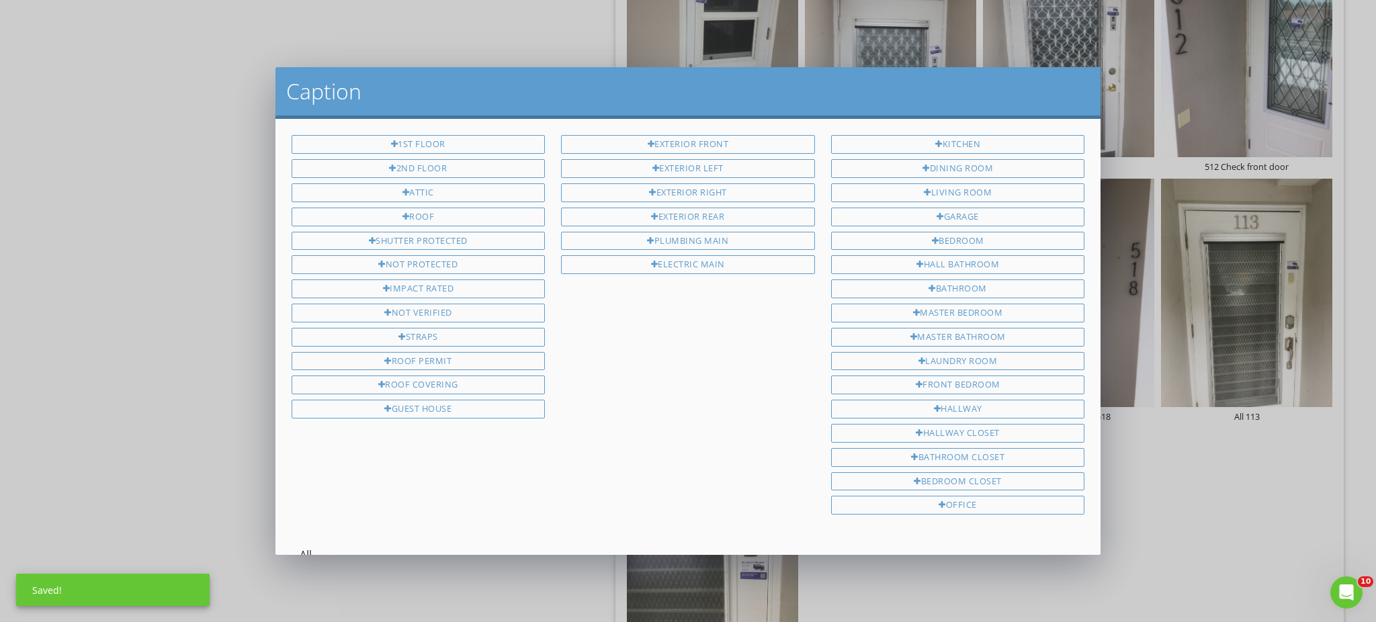
scroll to position [2, 0]
click at [300, 542] on input "All" at bounding box center [689, 553] width 778 height 22
click at [351, 542] on input "513 All" at bounding box center [689, 553] width 778 height 22
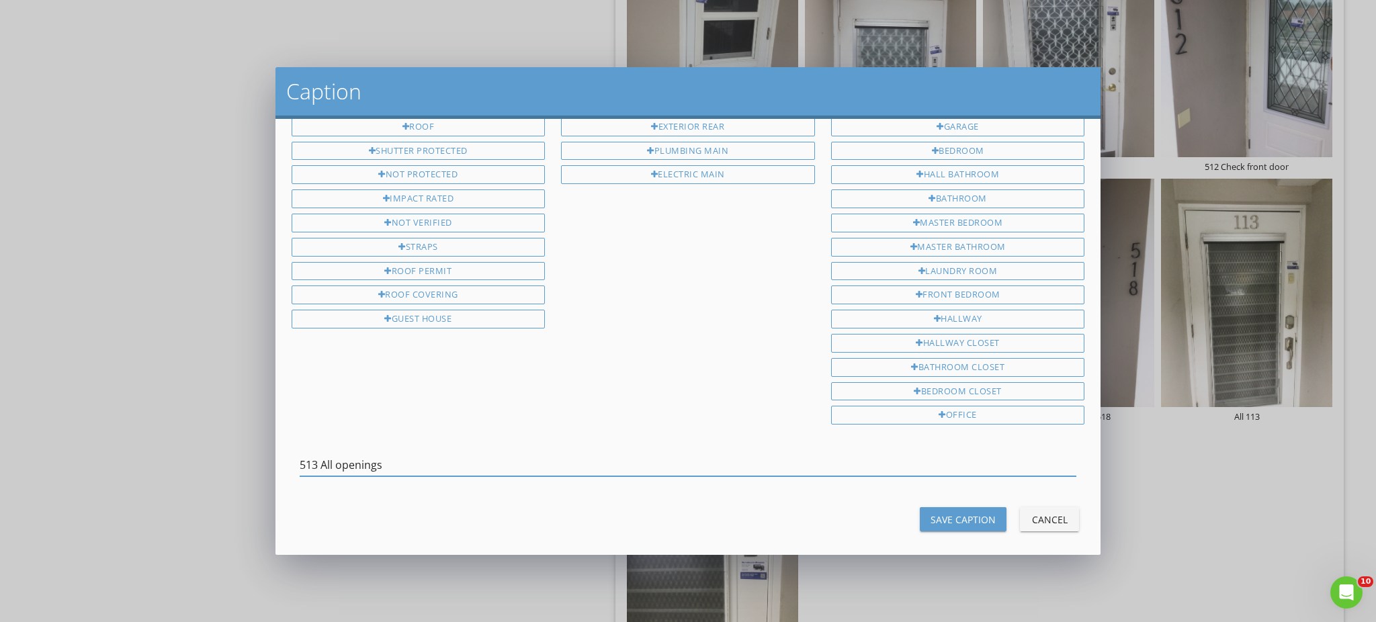
scroll to position [91, 0]
type input "513 All openings"
click at [941, 512] on div "Save Caption" at bounding box center [963, 519] width 65 height 14
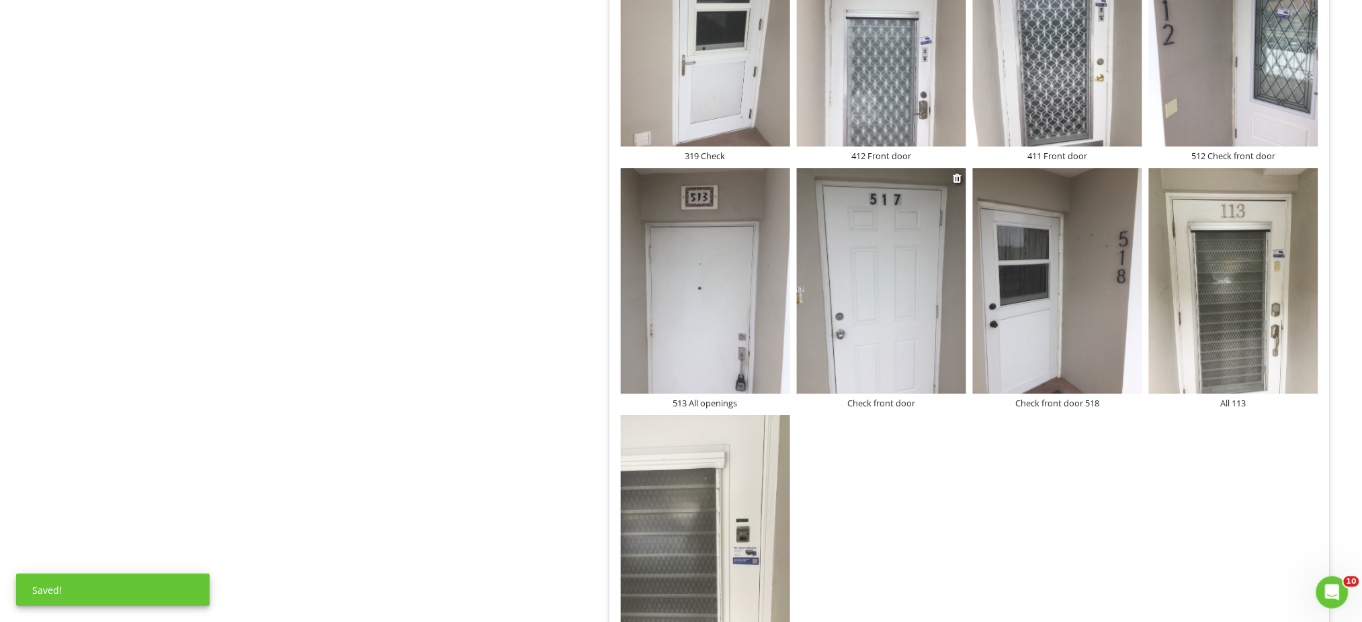
click at [886, 405] on div "Check front door" at bounding box center [881, 403] width 169 height 11
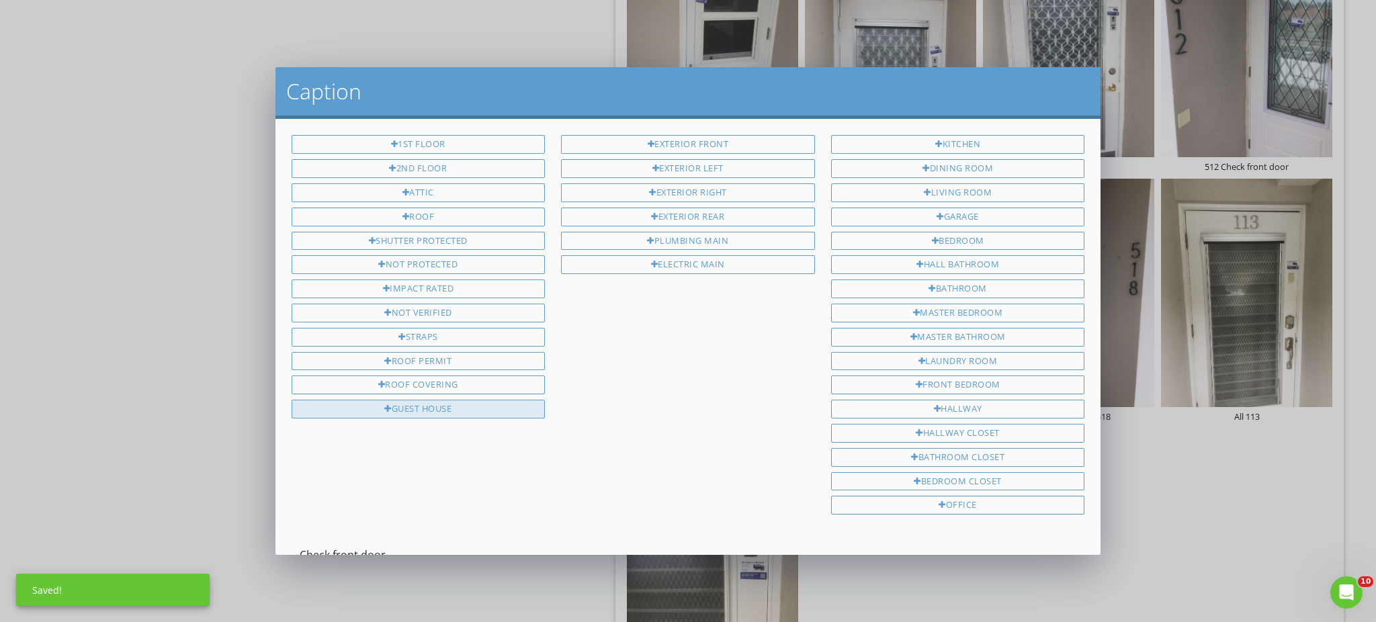
scroll to position [2, 0]
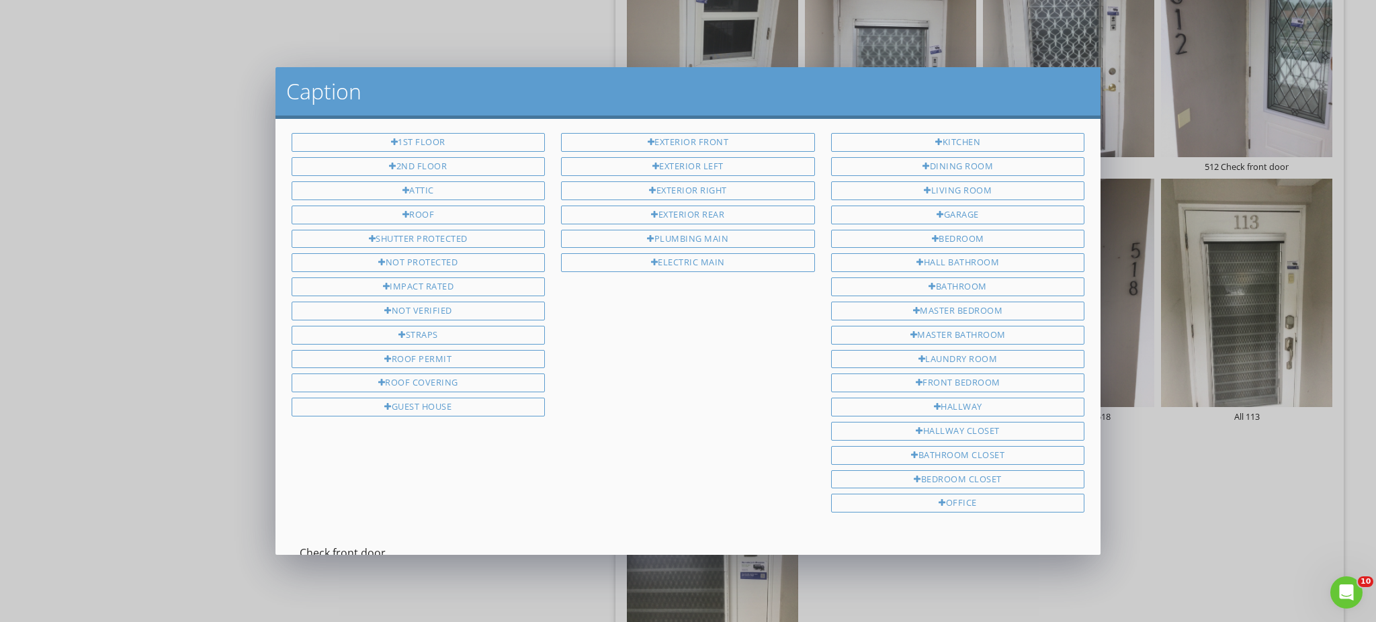
click at [300, 545] on input "Check front door" at bounding box center [689, 553] width 778 height 22
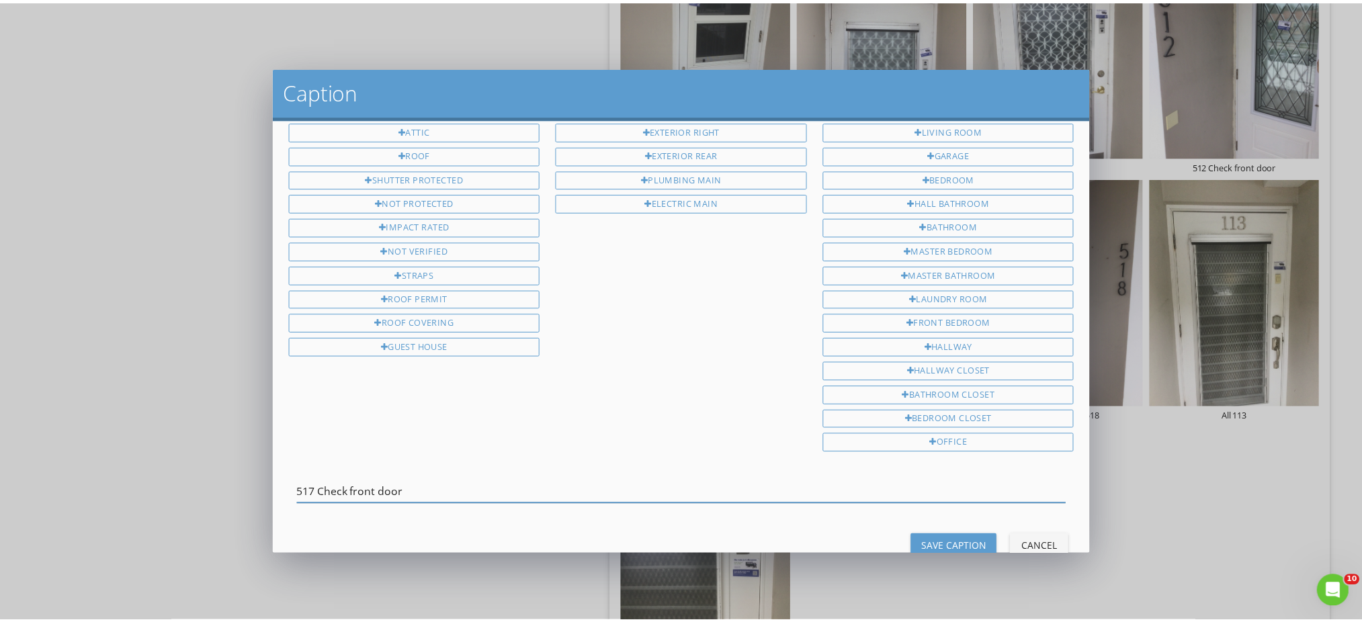
scroll to position [91, 0]
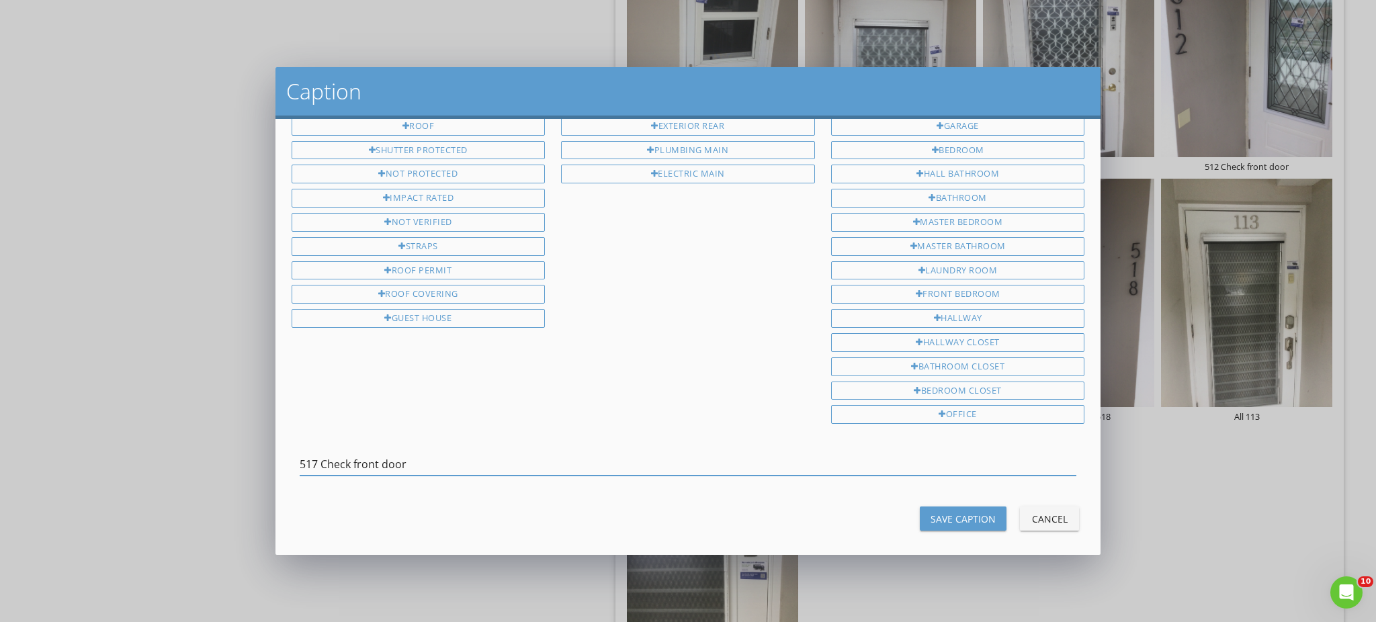
type input "517 Check front door"
click at [944, 512] on div "Save Caption" at bounding box center [963, 519] width 65 height 14
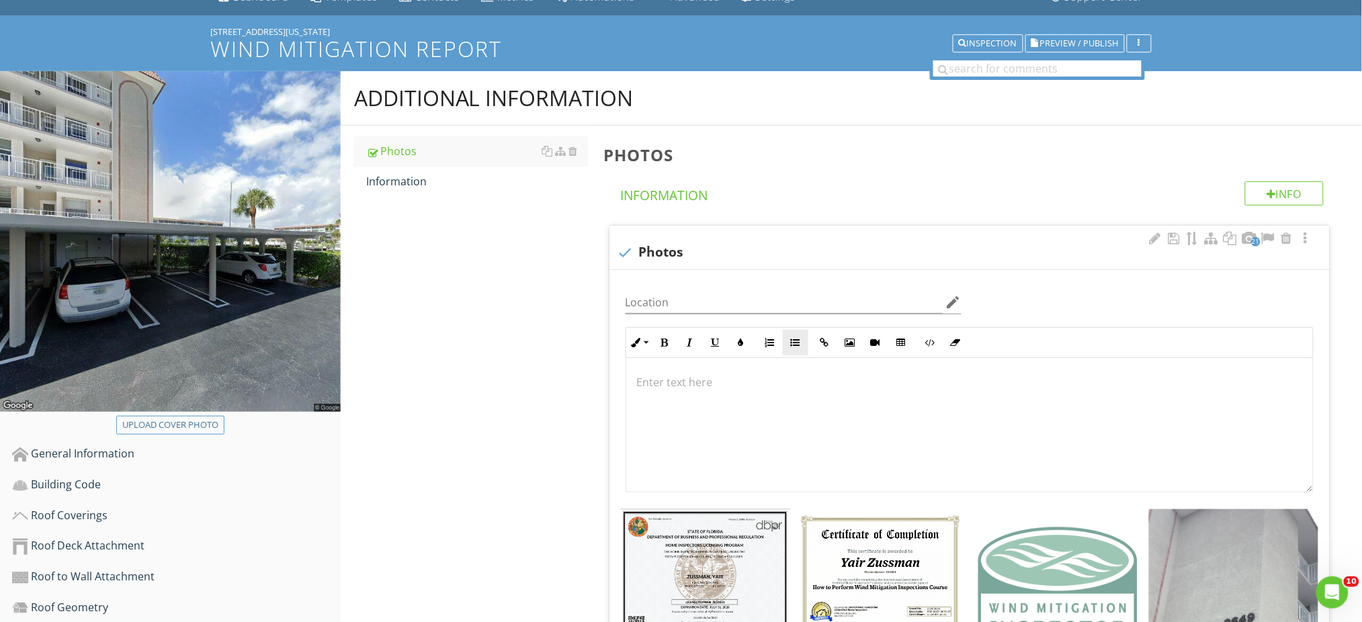
scroll to position [0, 0]
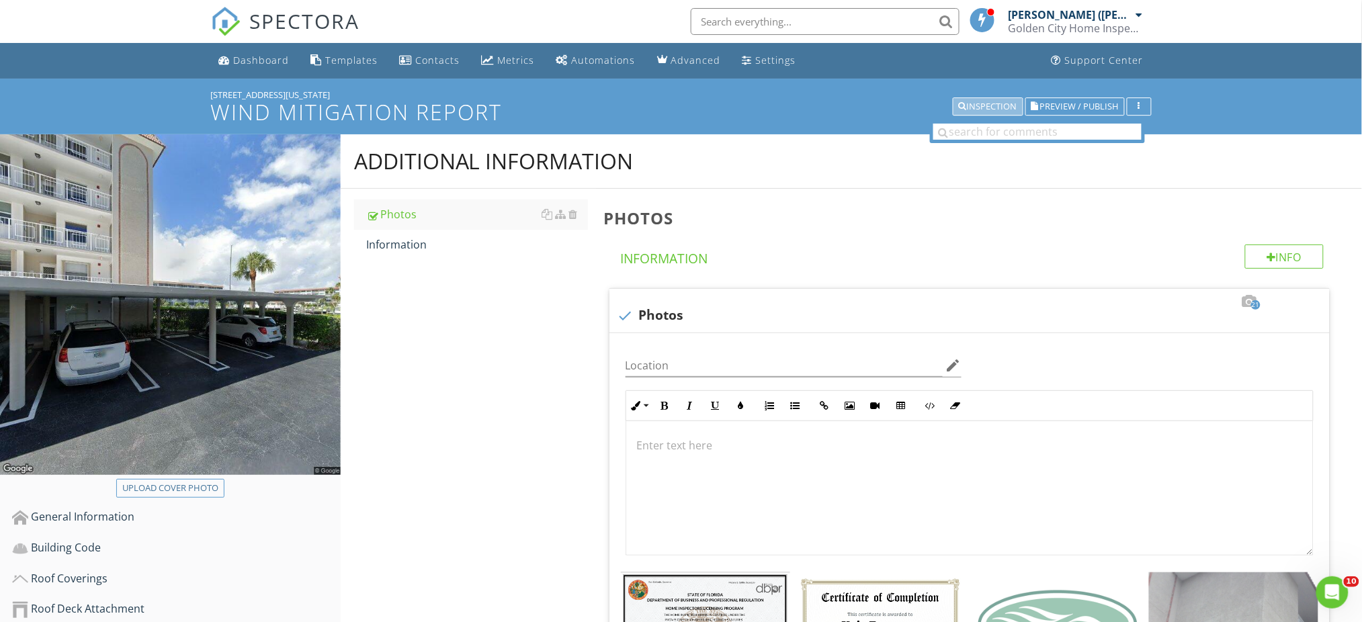
click at [988, 105] on div "Inspection" at bounding box center [988, 106] width 58 height 9
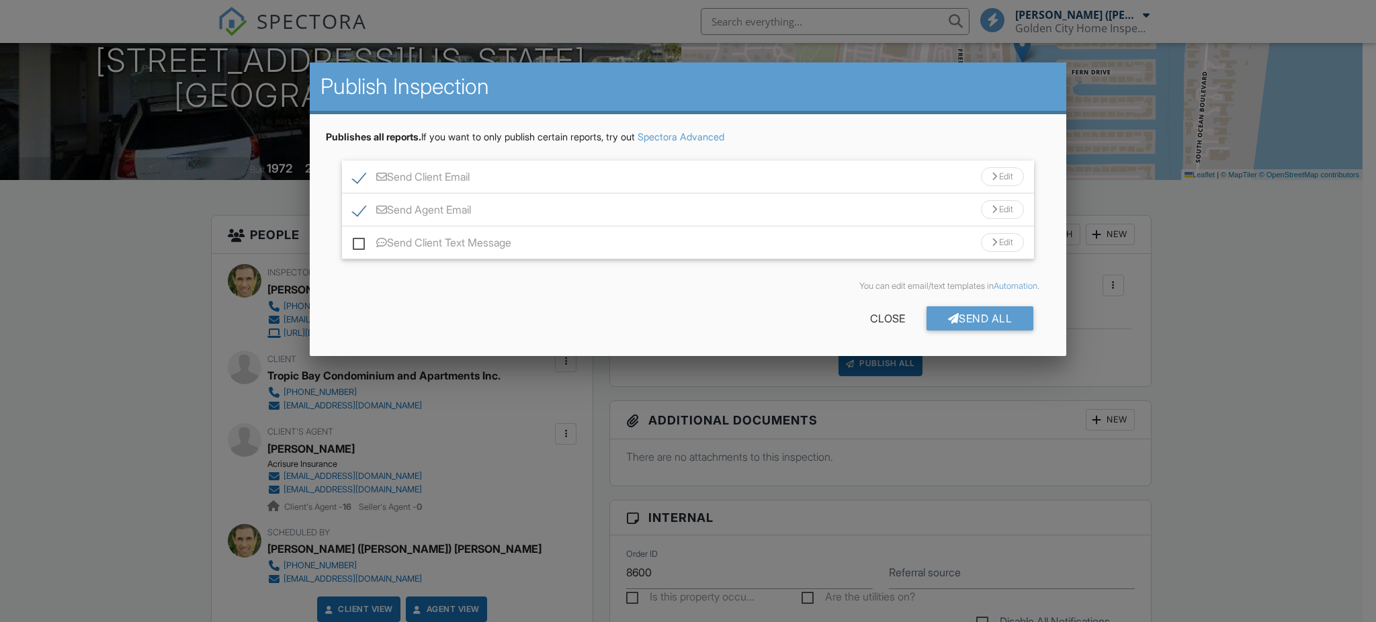
click at [1005, 181] on div "Edit" at bounding box center [1002, 176] width 43 height 19
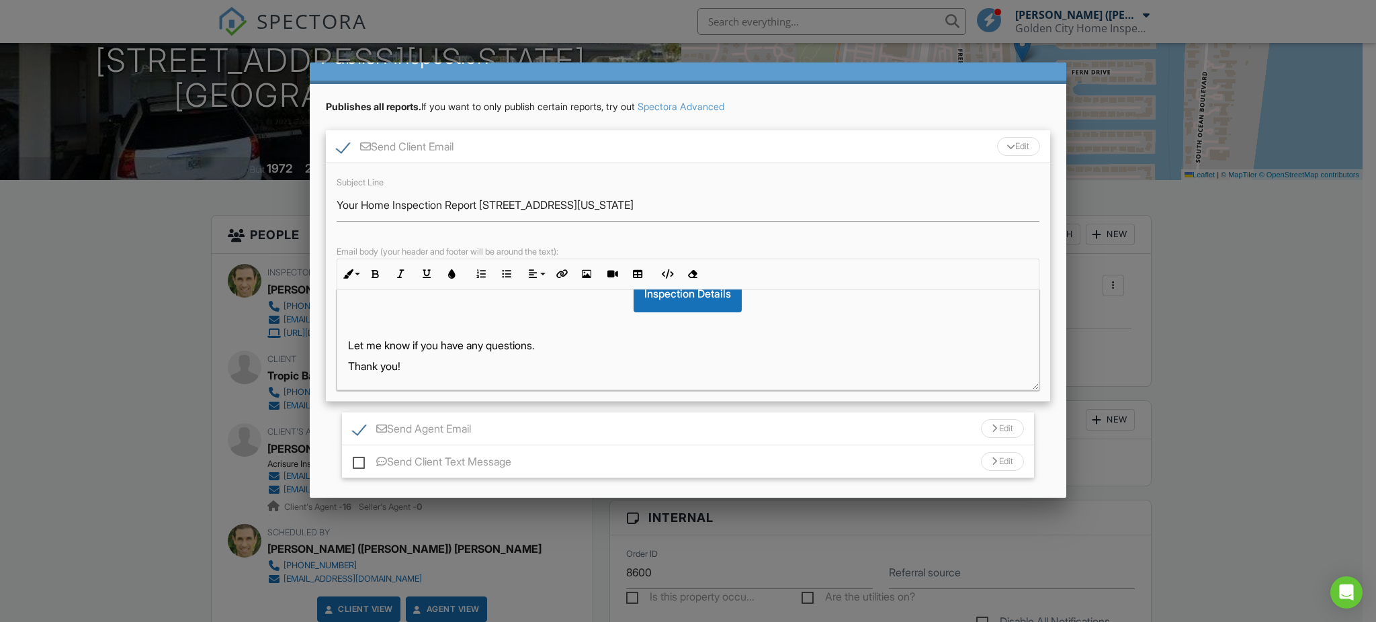
scroll to position [106, 0]
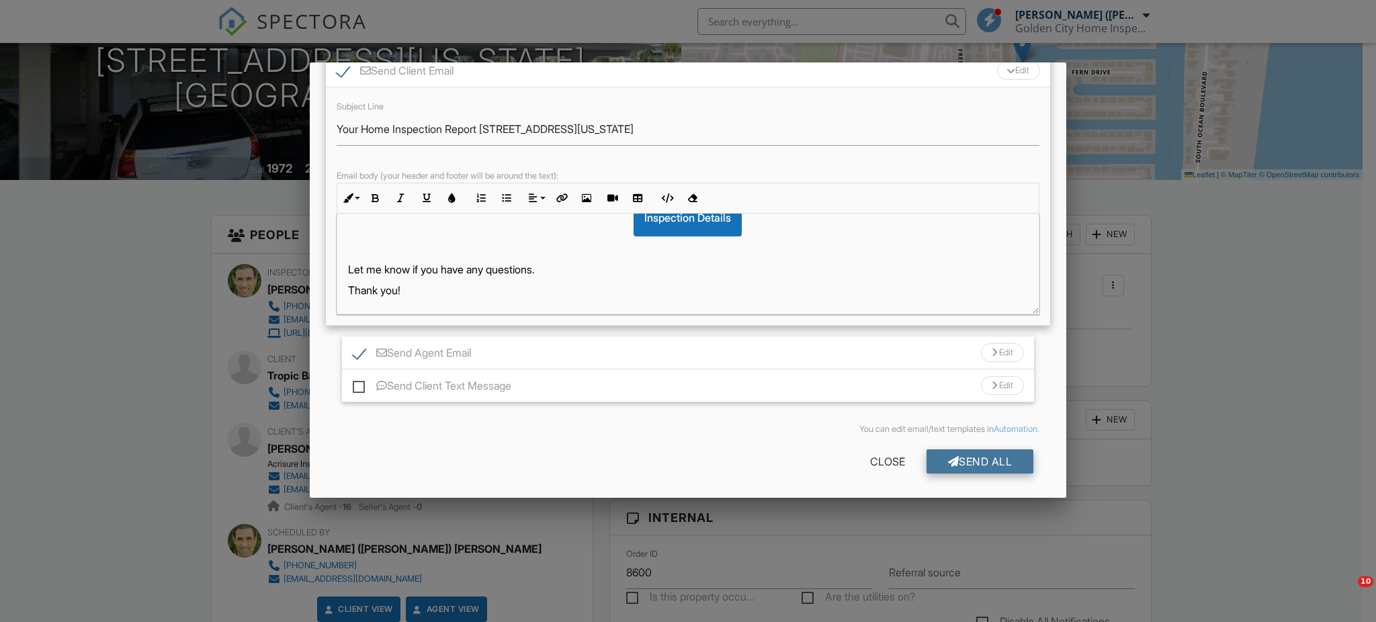
click at [950, 459] on div "Send All" at bounding box center [981, 462] width 108 height 24
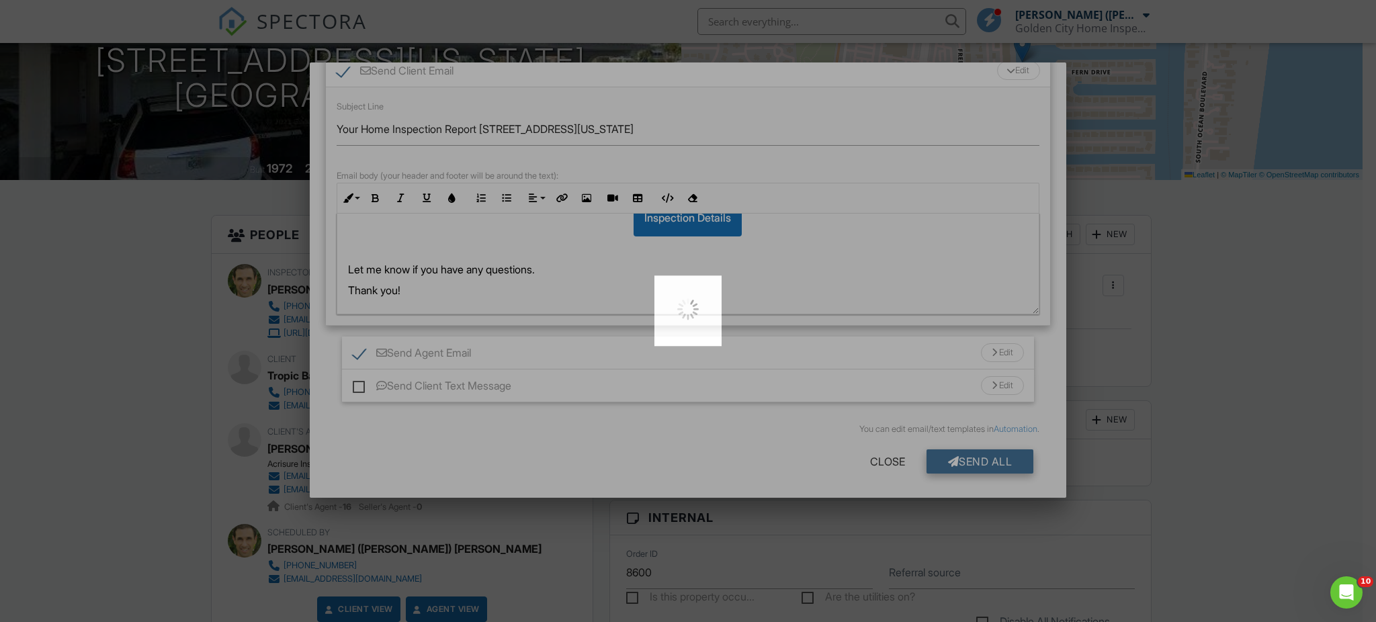
scroll to position [0, 0]
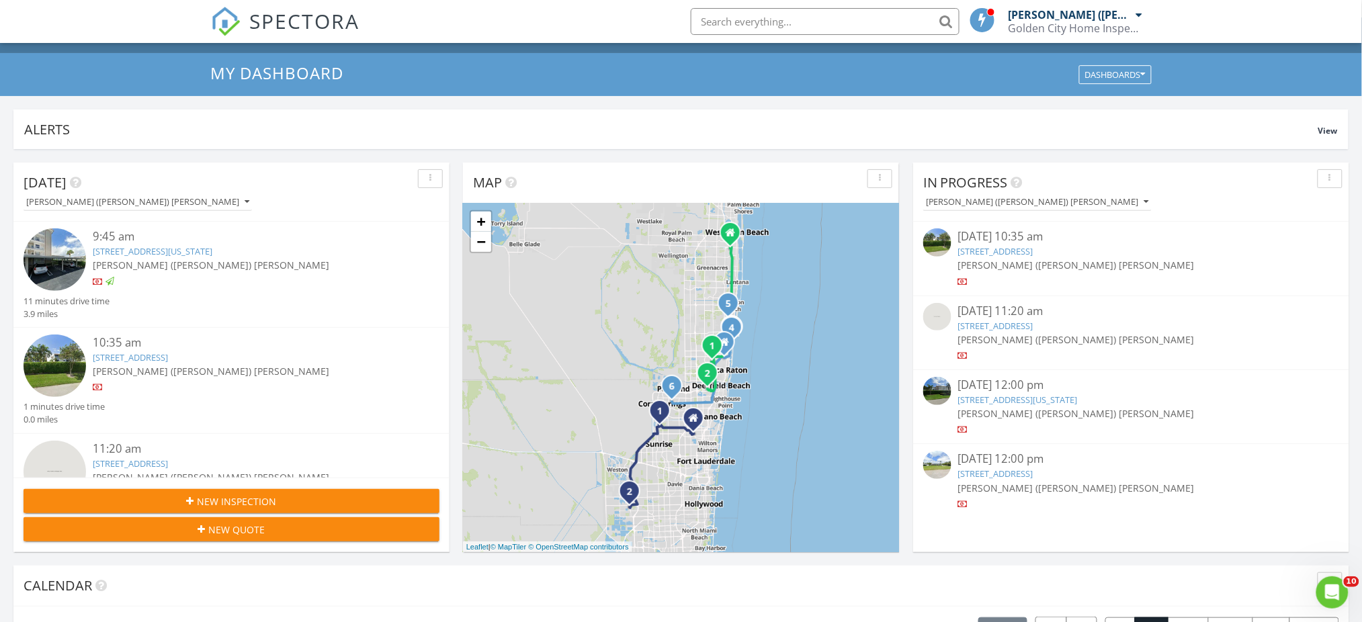
click at [1034, 248] on link "[STREET_ADDRESS]" at bounding box center [995, 251] width 75 height 12
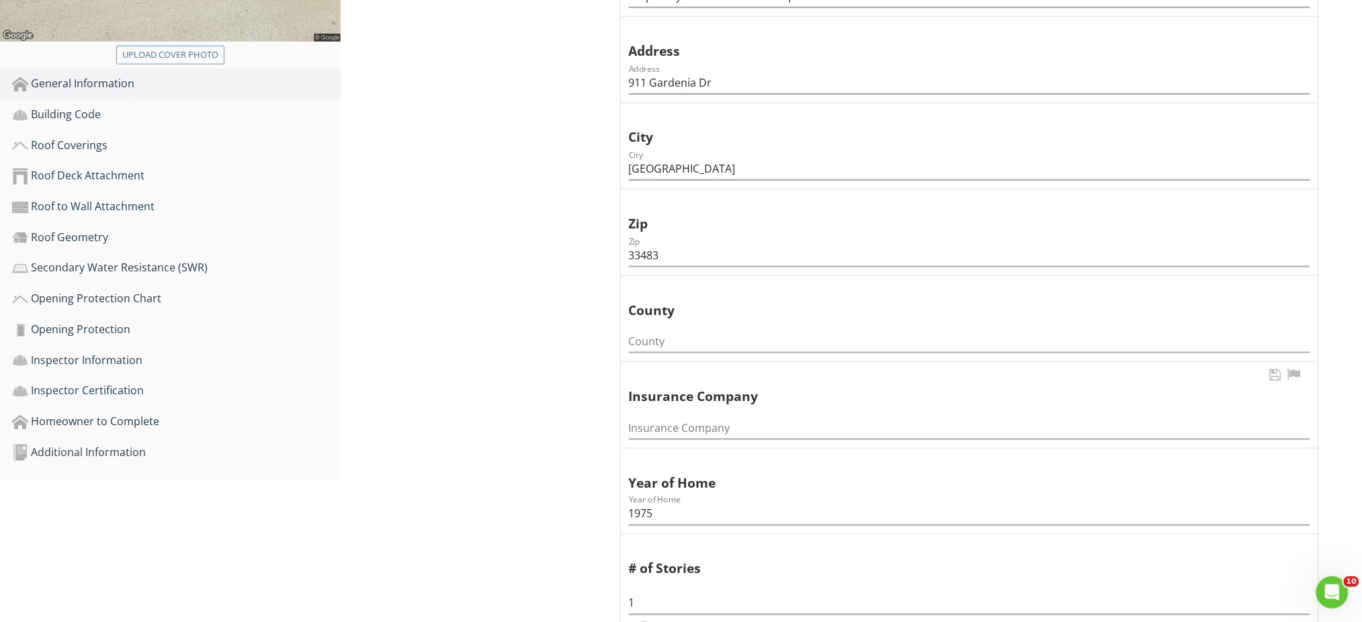
scroll to position [538, 0]
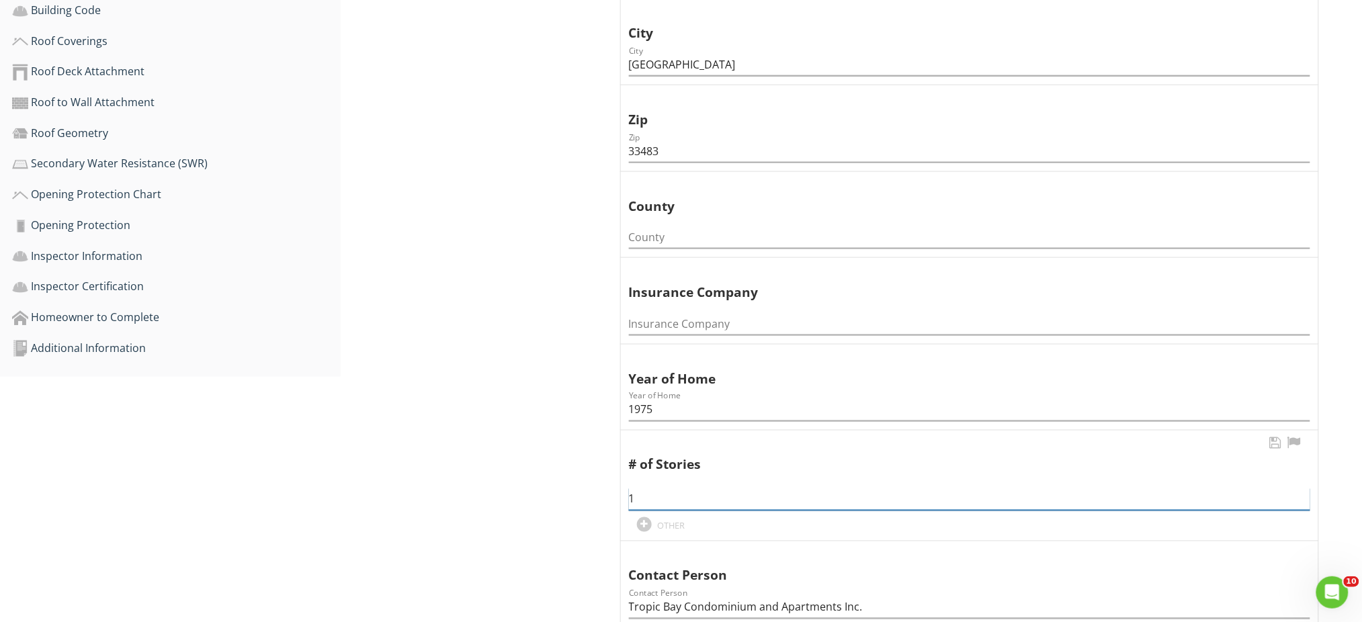
drag, startPoint x: 645, startPoint y: 493, endPoint x: 620, endPoint y: 491, distance: 24.9
click at [622, 491] on div "# of Stories 1 OTHER" at bounding box center [970, 486] width 698 height 110
type input "5"
click at [82, 351] on div "Additional Information" at bounding box center [176, 348] width 329 height 17
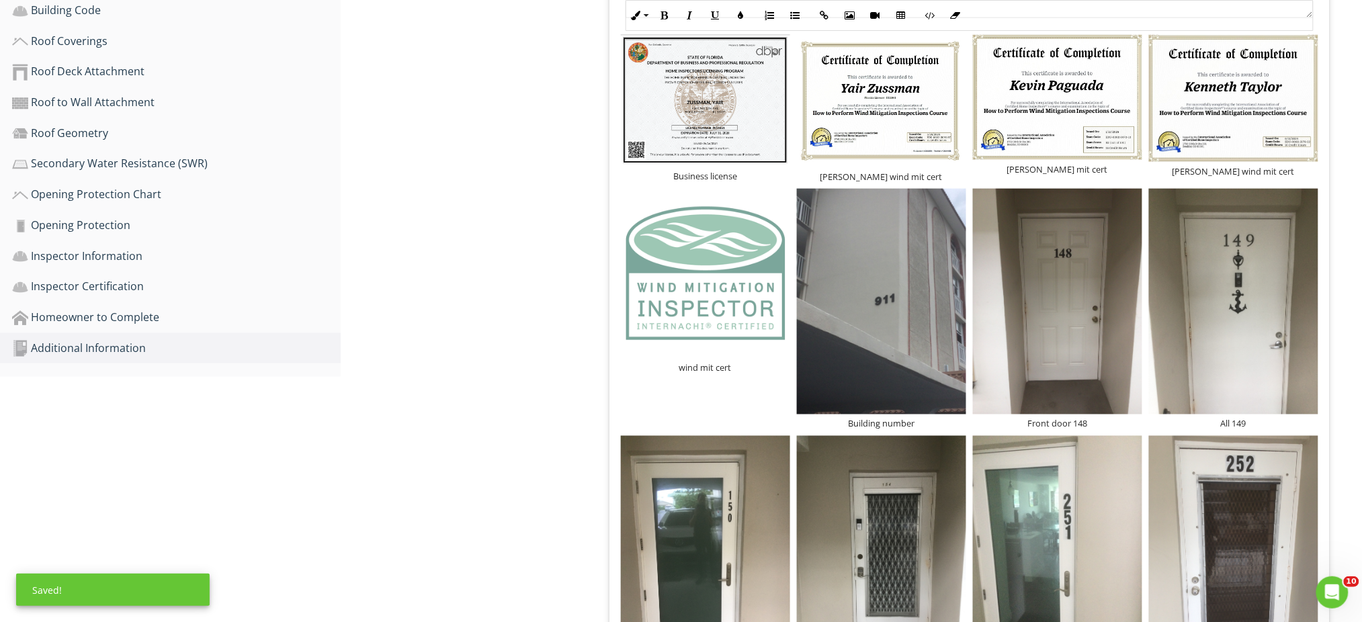
scroll to position [409, 0]
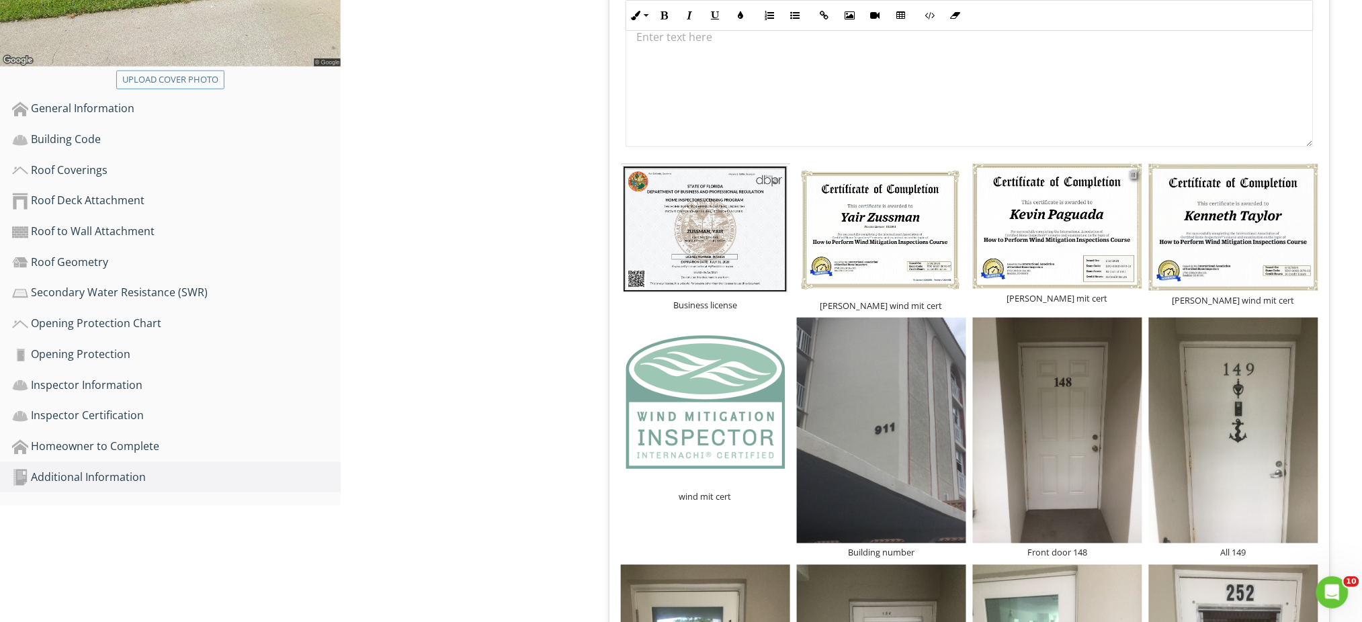
click at [1136, 175] on div at bounding box center [1134, 174] width 9 height 11
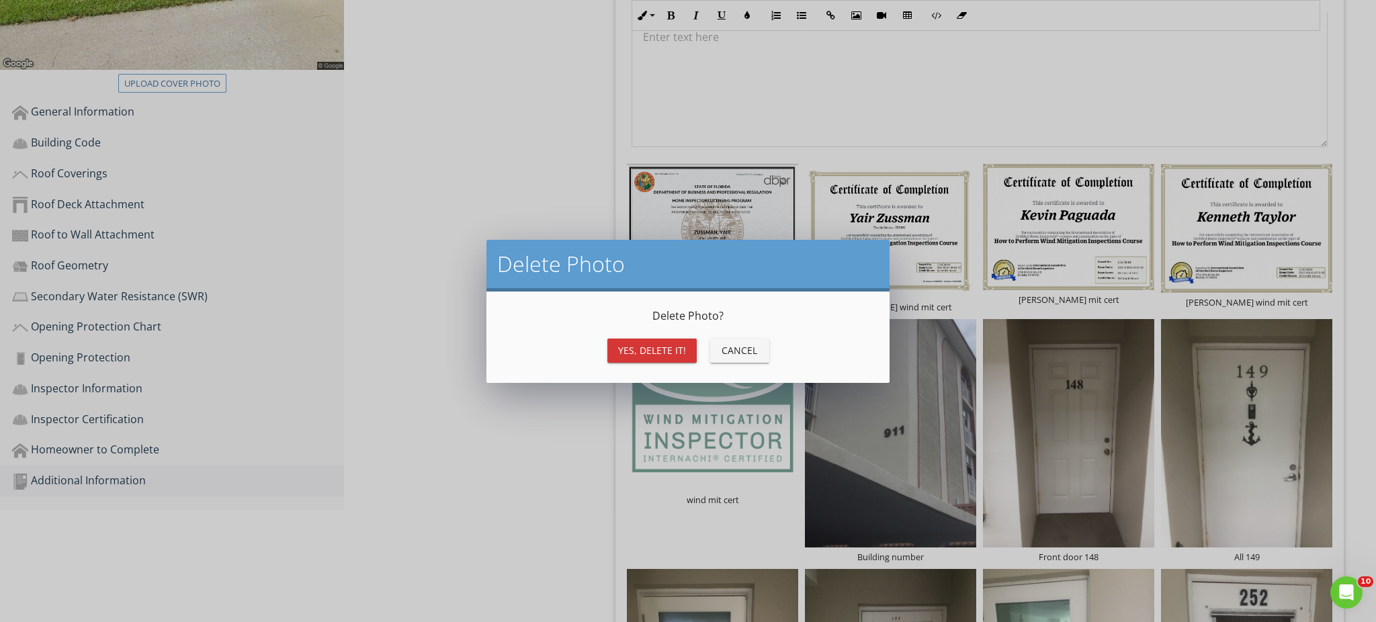
click at [681, 349] on div "Yes, Delete it!" at bounding box center [652, 350] width 68 height 14
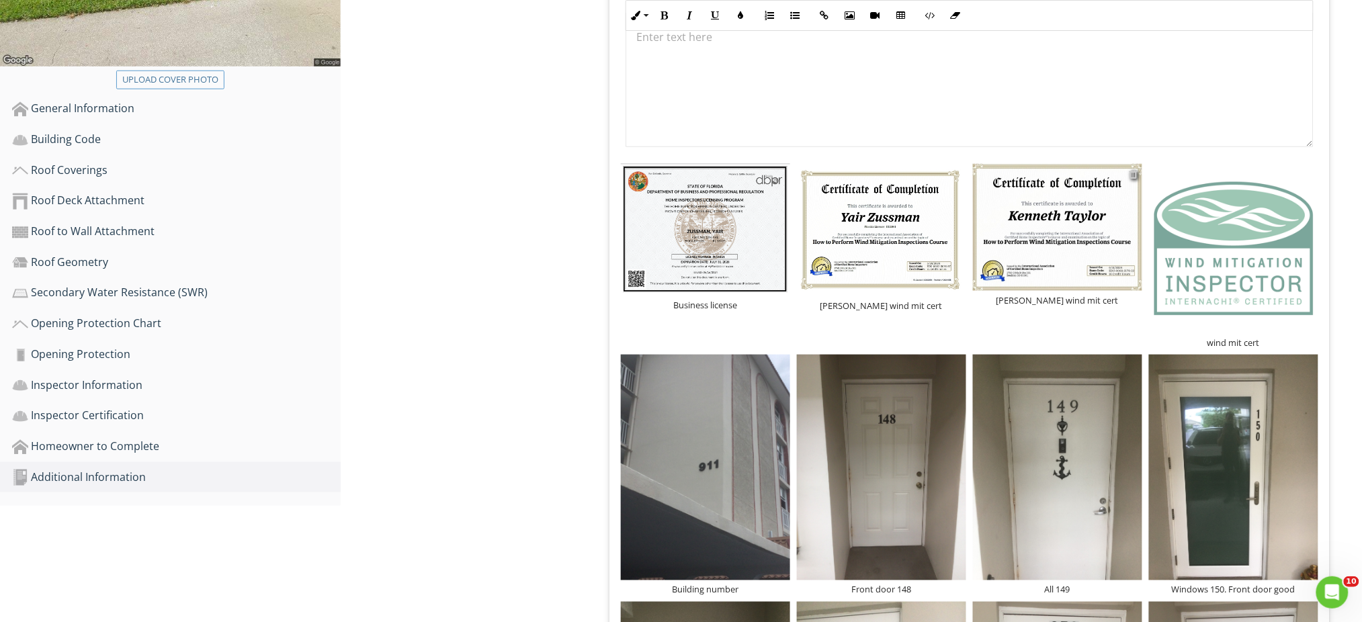
click at [1135, 176] on div at bounding box center [1134, 174] width 9 height 11
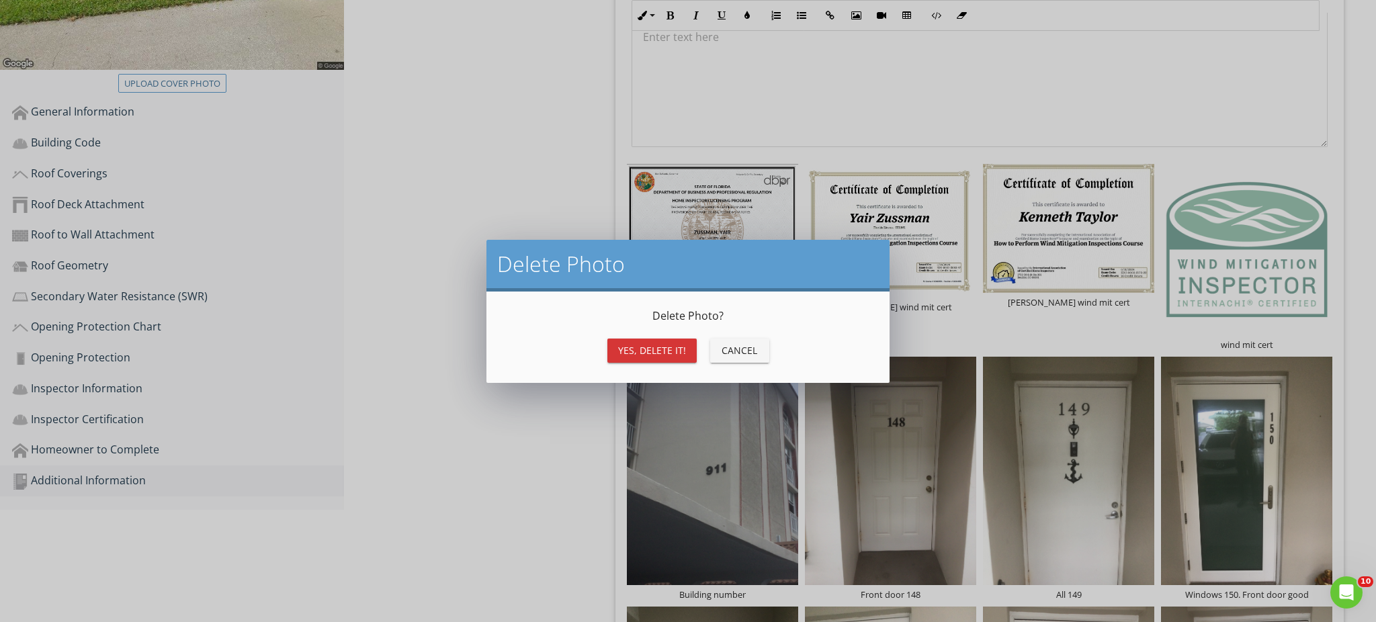
click at [673, 347] on div "Yes, Delete it!" at bounding box center [652, 350] width 68 height 14
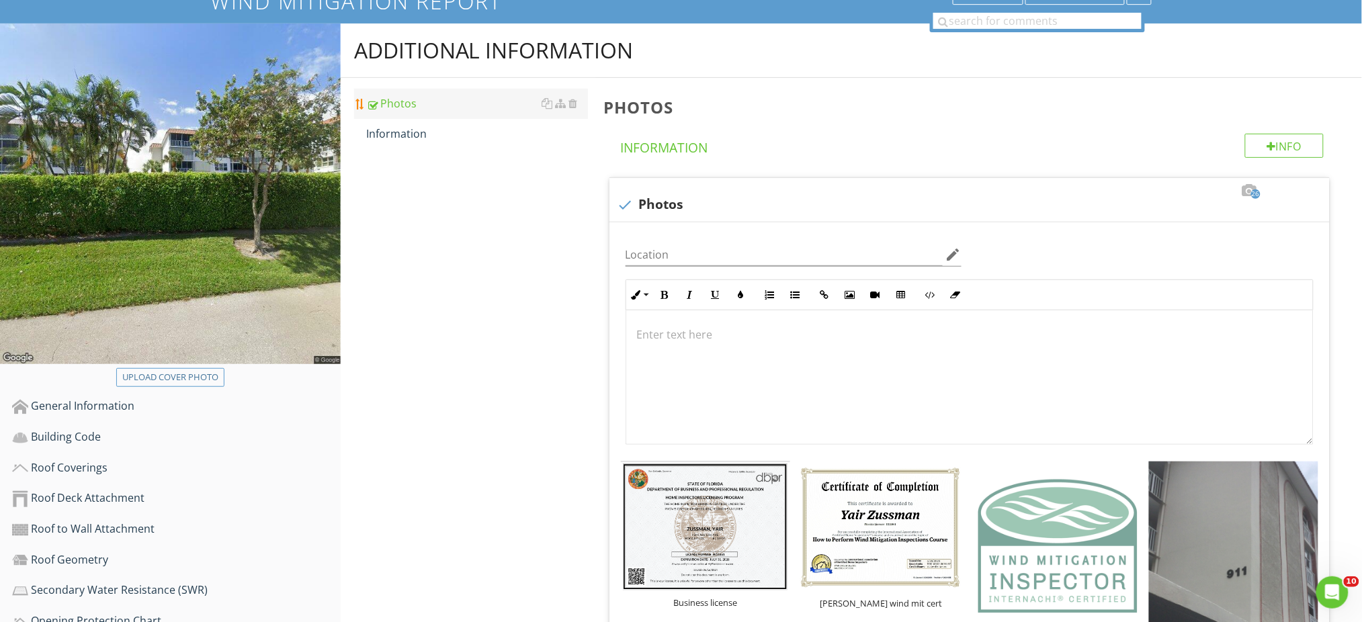
scroll to position [0, 0]
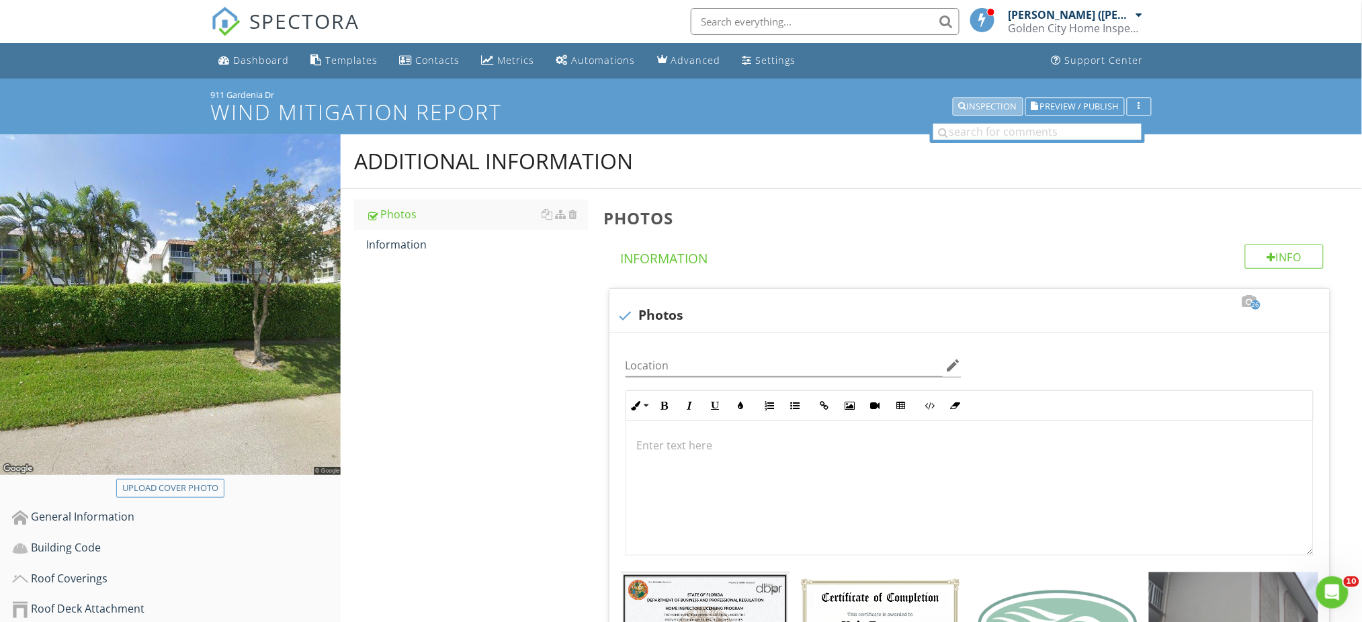
click at [988, 103] on div "Inspection" at bounding box center [988, 106] width 58 height 9
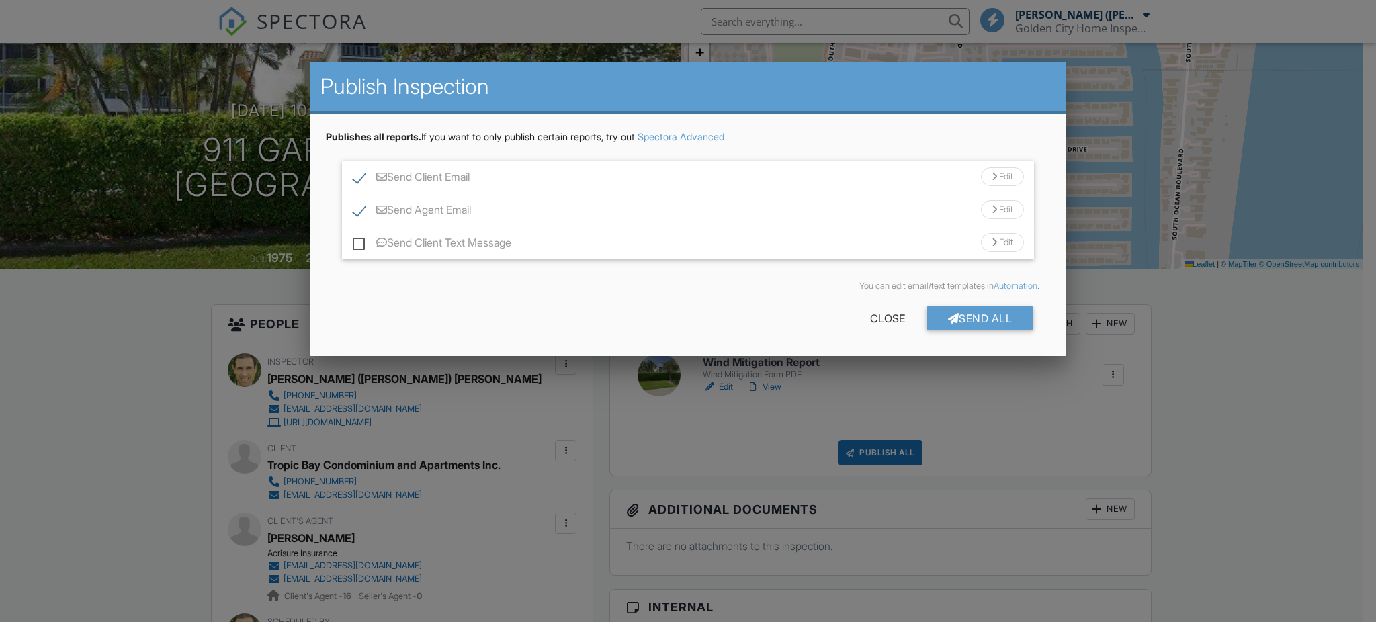
click at [956, 320] on div "Send All" at bounding box center [981, 318] width 108 height 24
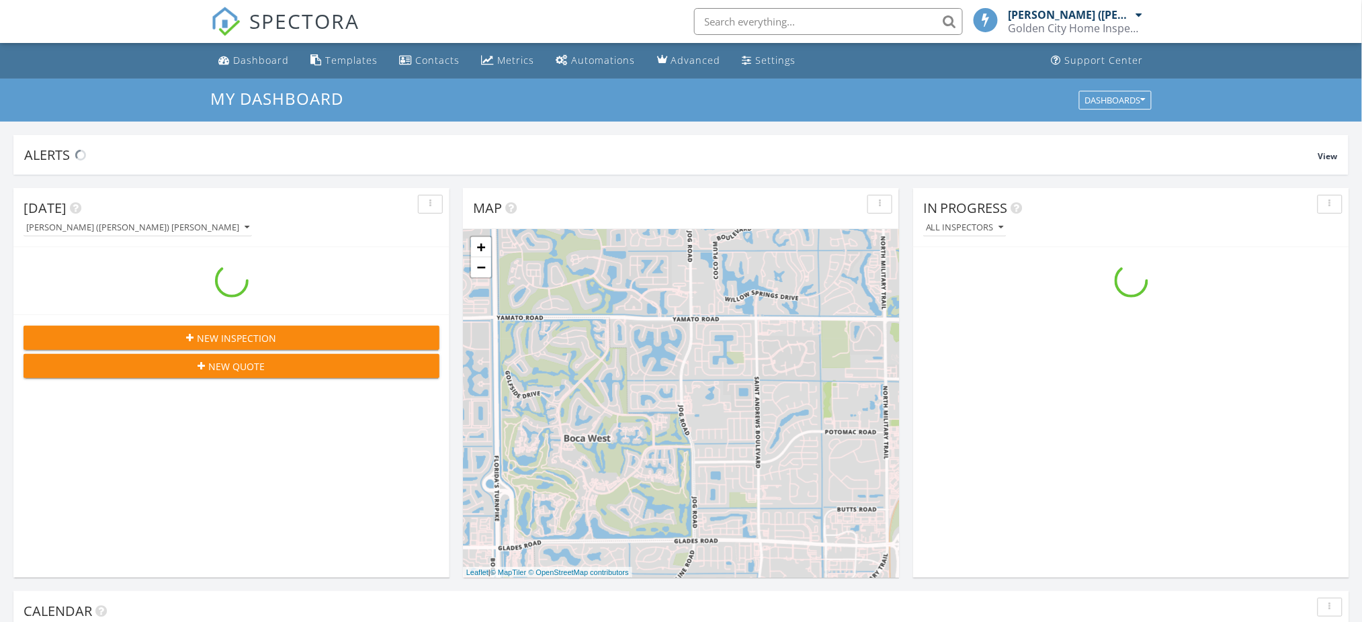
scroll to position [6, 7]
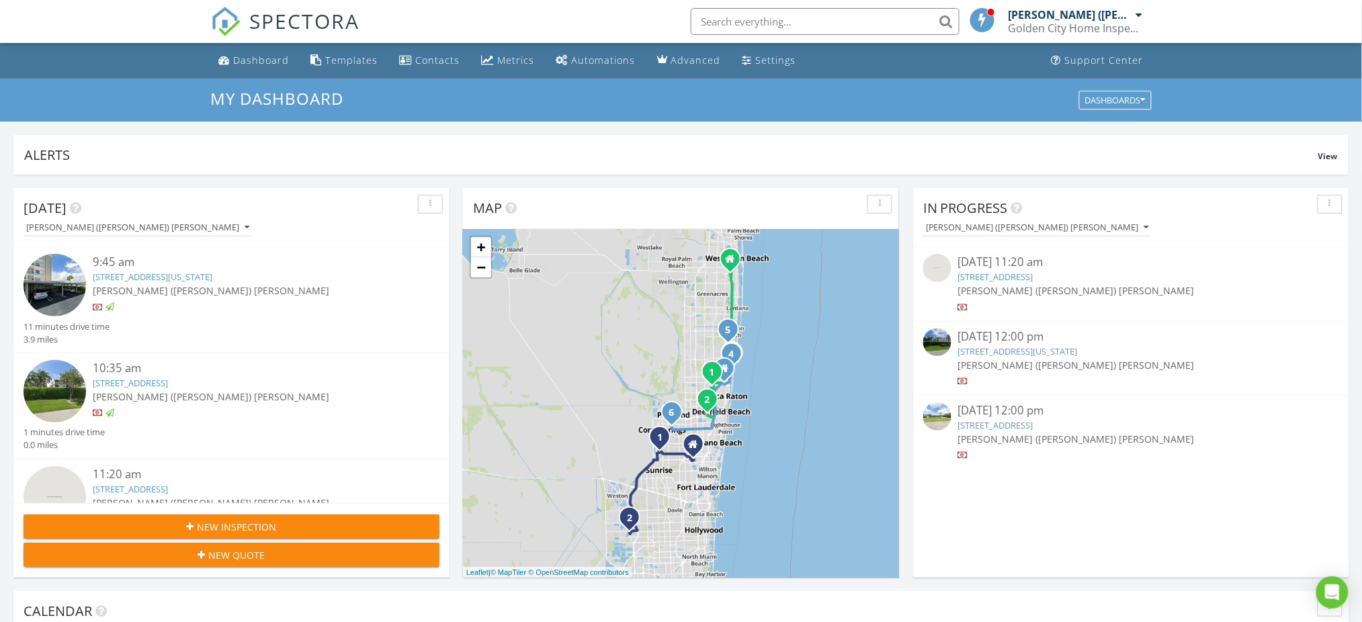
click at [1034, 278] on link "900 Dogwood Dr, Delray Beach, FL 33483" at bounding box center [995, 277] width 75 height 12
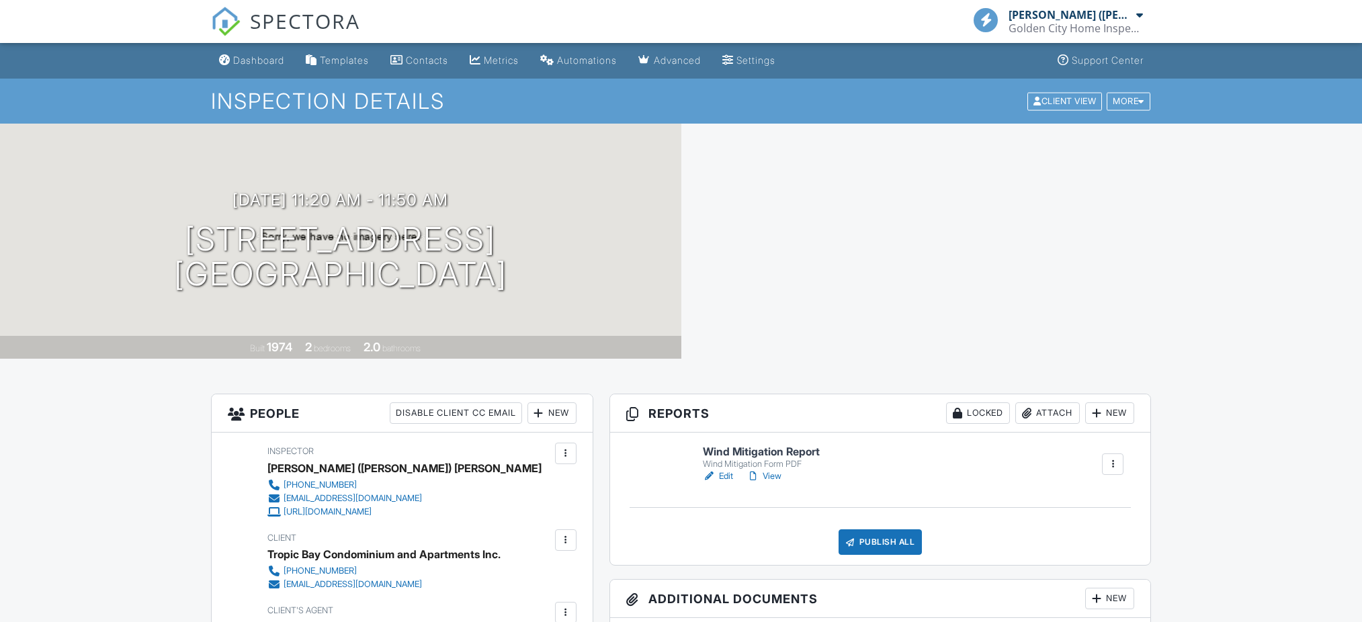
click at [725, 470] on link "Edit" at bounding box center [718, 476] width 30 height 13
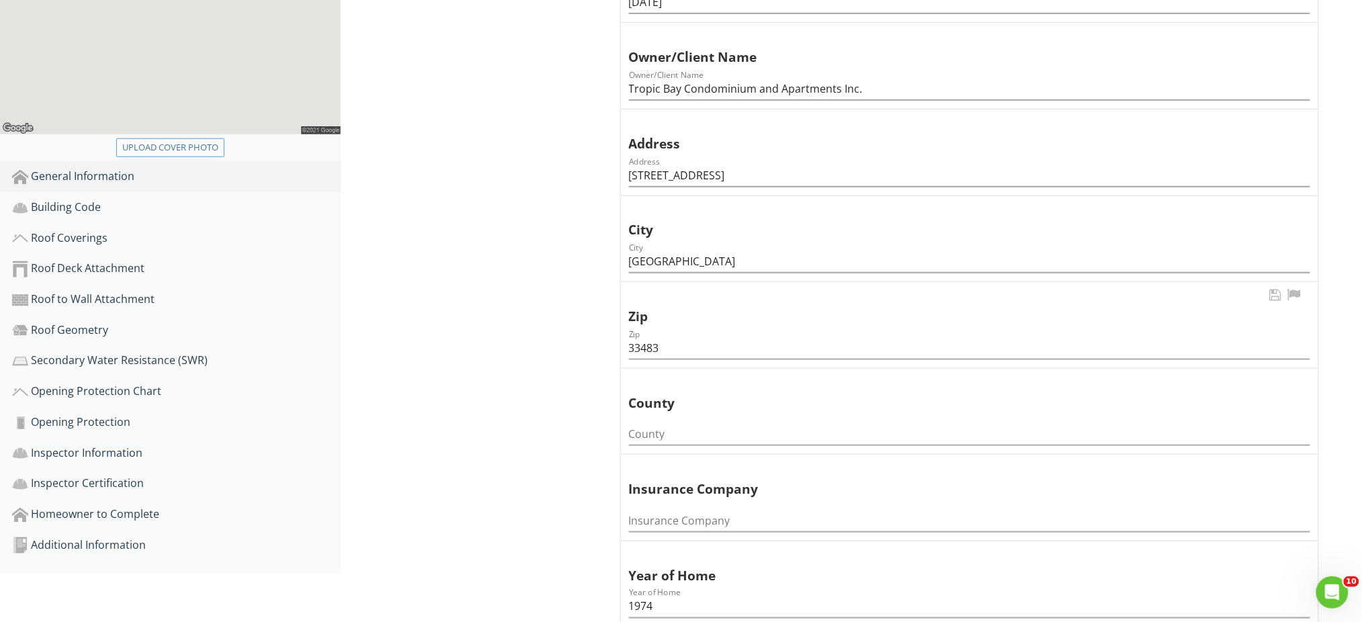
scroll to position [448, 0]
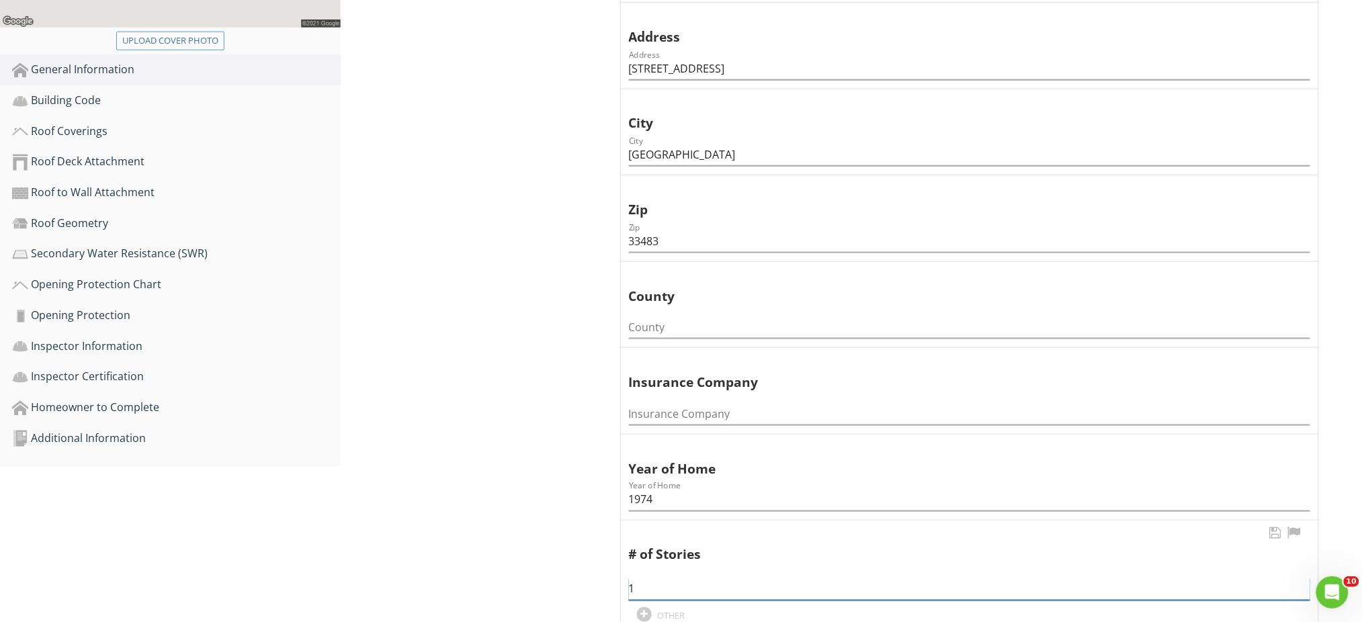
drag, startPoint x: 637, startPoint y: 588, endPoint x: 624, endPoint y: 587, distance: 13.5
click at [624, 589] on div "# of Stories 1 OTHER" at bounding box center [970, 576] width 698 height 110
type input "5"
click at [144, 439] on div "Additional Information" at bounding box center [176, 438] width 329 height 17
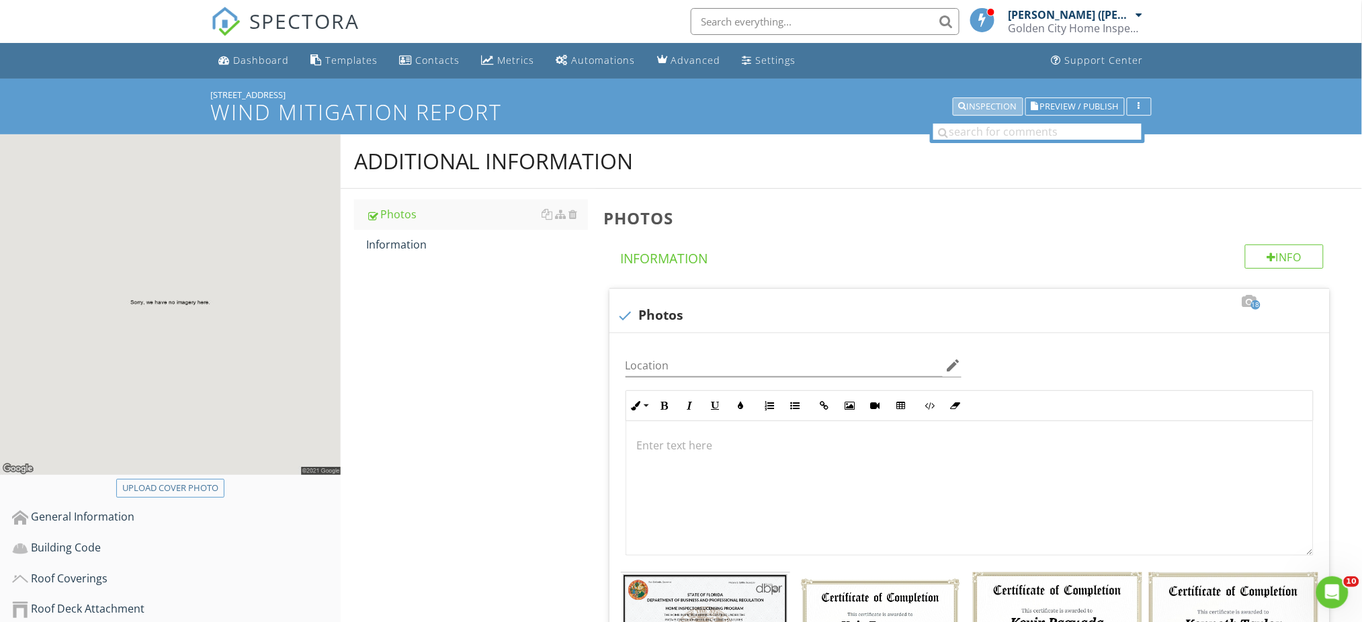
click at [995, 108] on div "Inspection" at bounding box center [988, 106] width 58 height 9
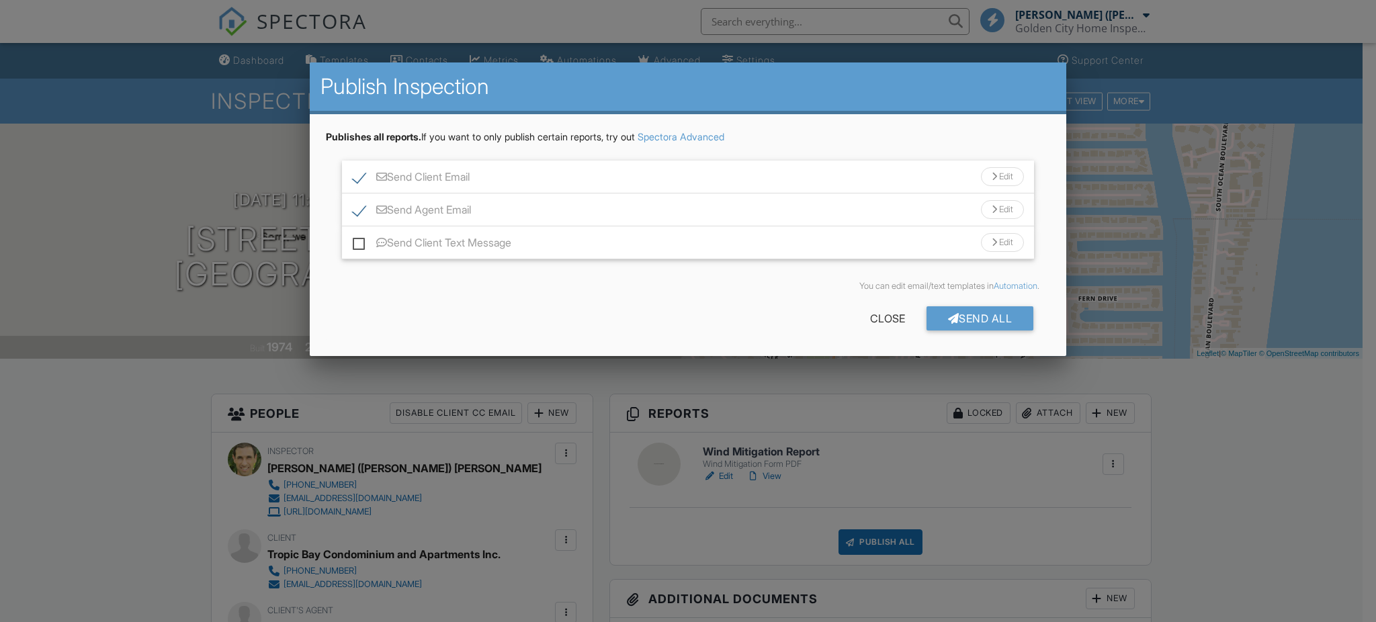
click at [984, 312] on div "Send All" at bounding box center [981, 318] width 108 height 24
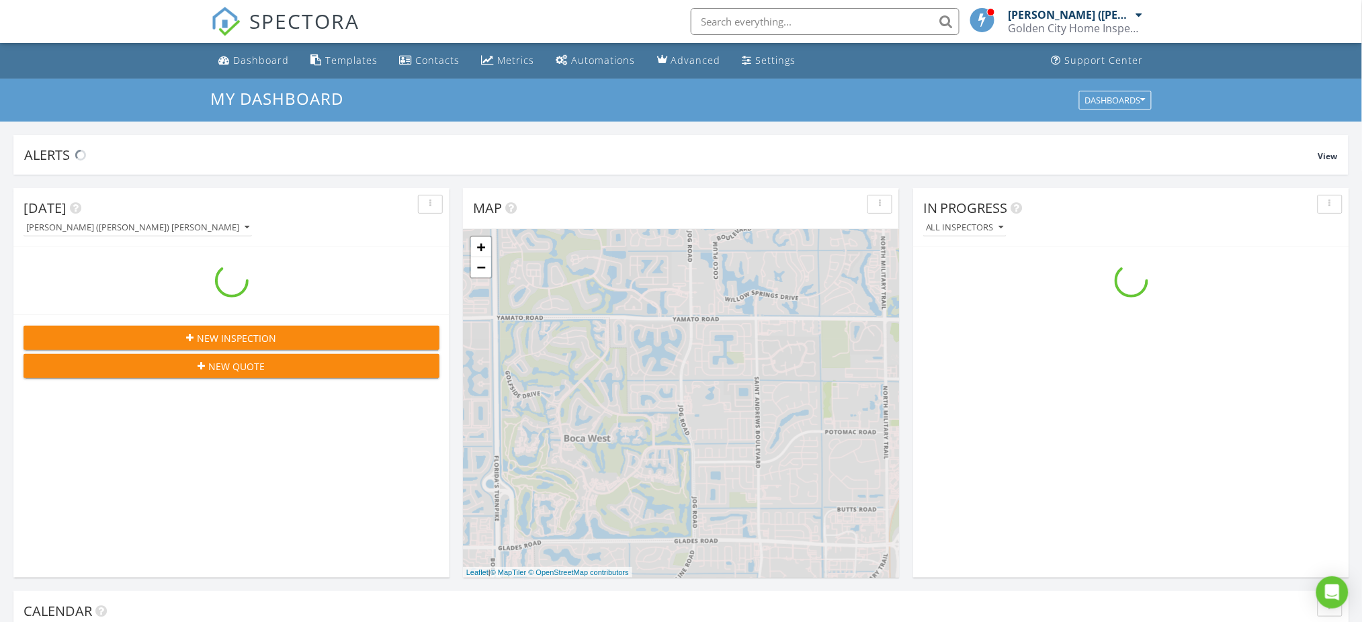
scroll to position [1250, 1390]
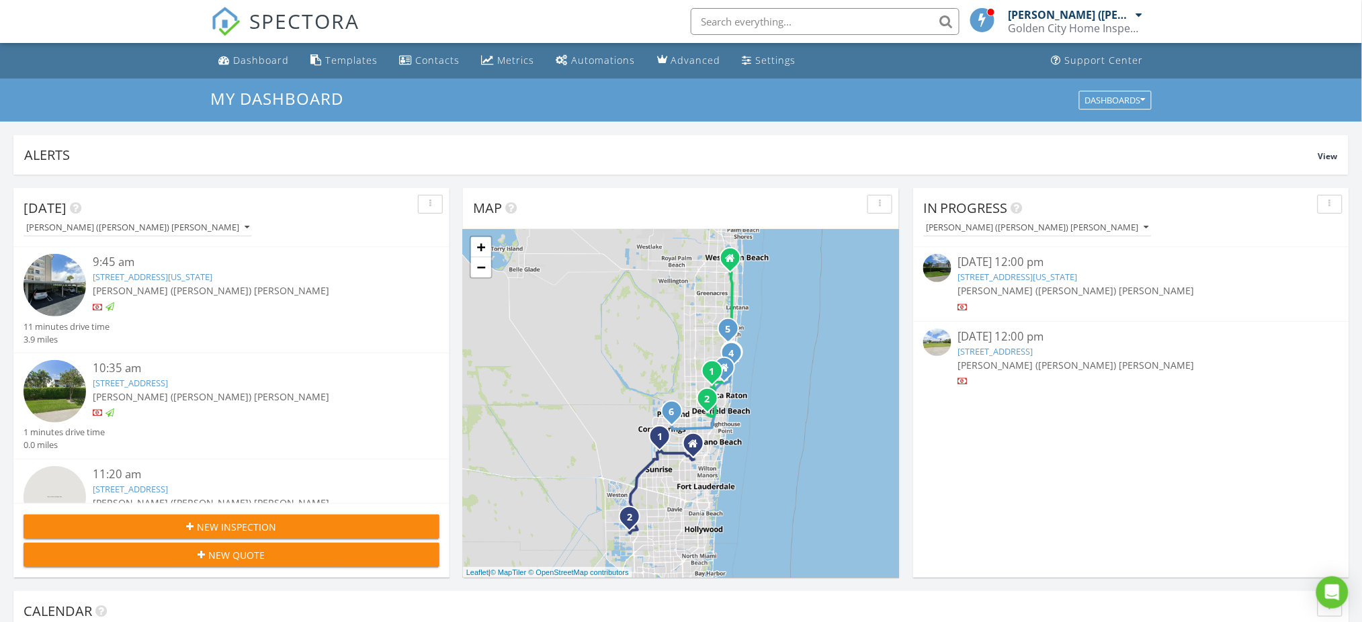
click at [1013, 280] on link "[STREET_ADDRESS][US_STATE]" at bounding box center [1018, 277] width 120 height 12
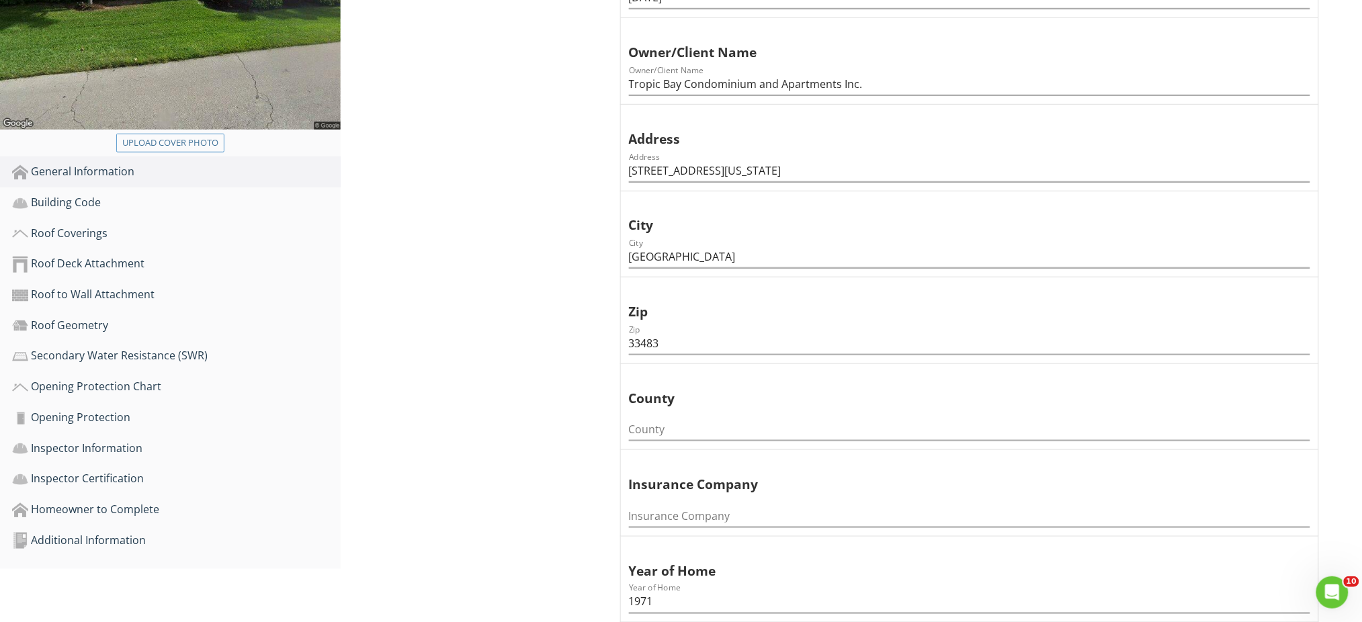
scroll to position [448, 0]
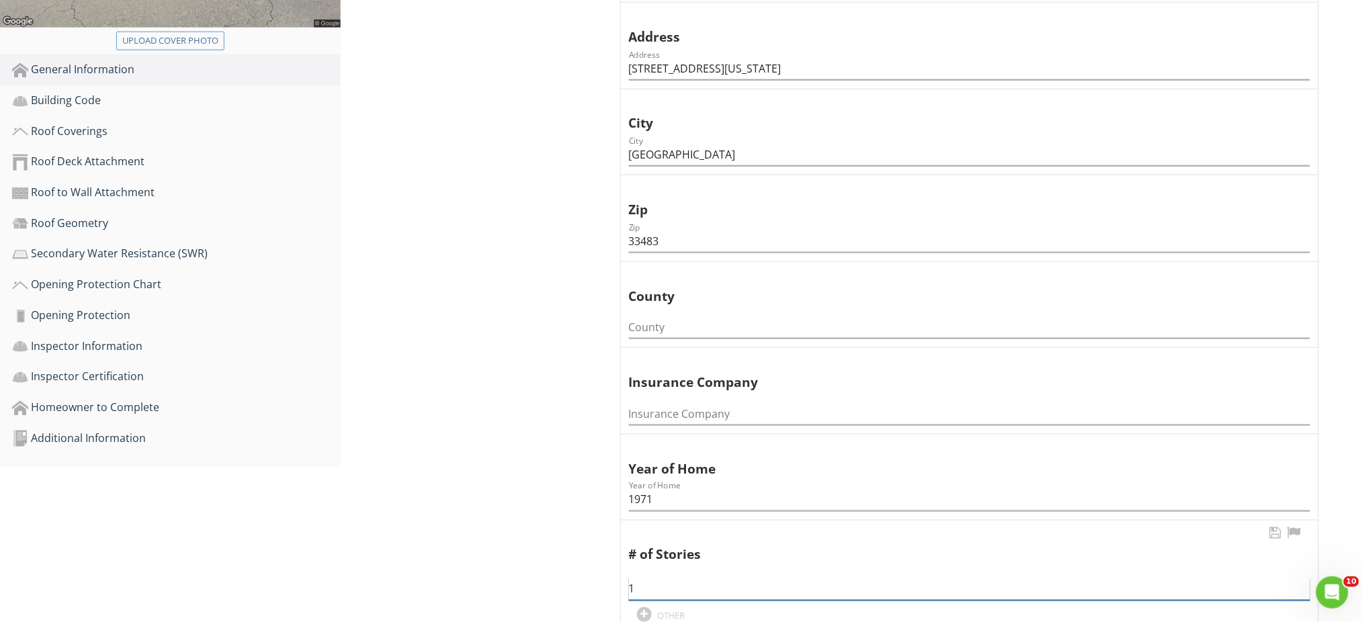
drag, startPoint x: 638, startPoint y: 587, endPoint x: 630, endPoint y: 587, distance: 8.8
click at [630, 587] on input "1" at bounding box center [969, 590] width 681 height 22
type input "5"
click at [138, 440] on div "Additional Information" at bounding box center [176, 438] width 329 height 17
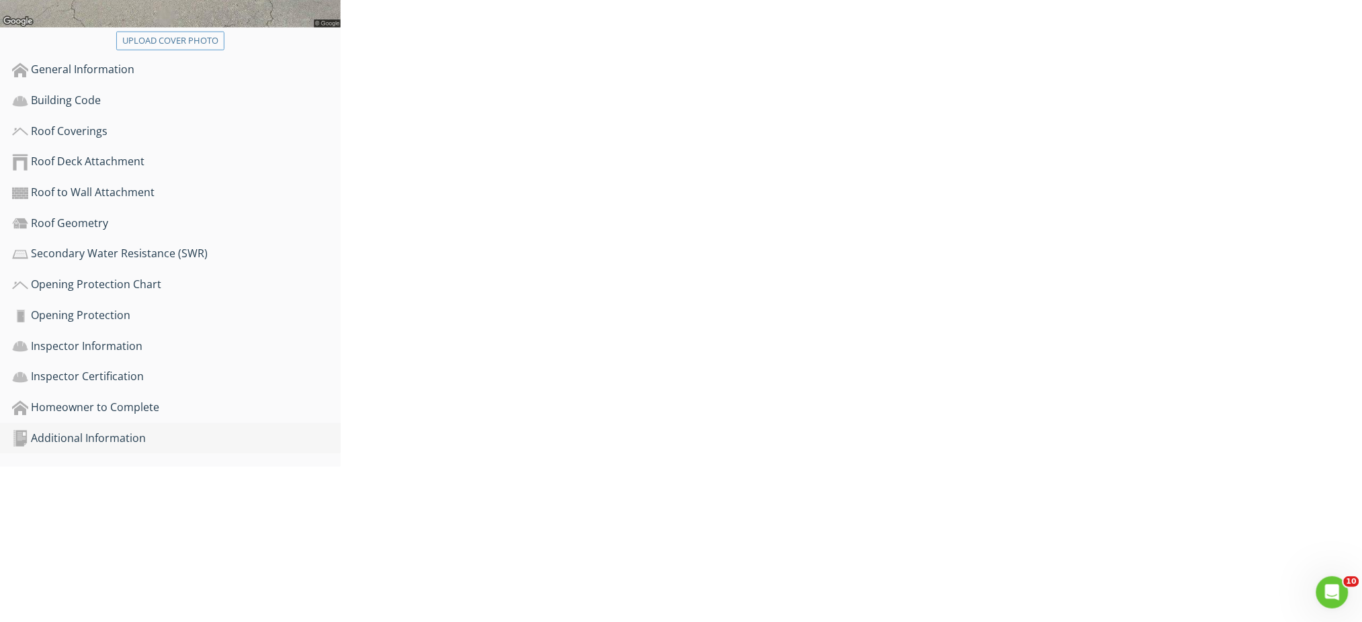
scroll to position [419, 0]
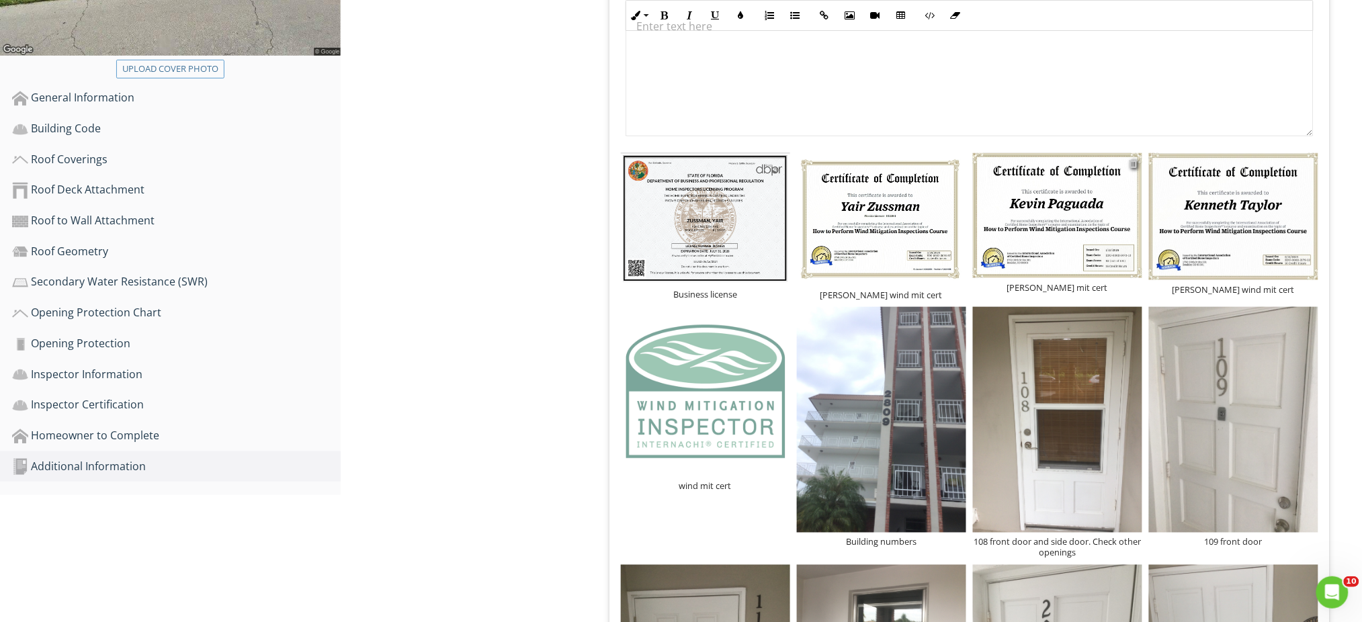
click at [1135, 167] on div at bounding box center [1134, 163] width 9 height 11
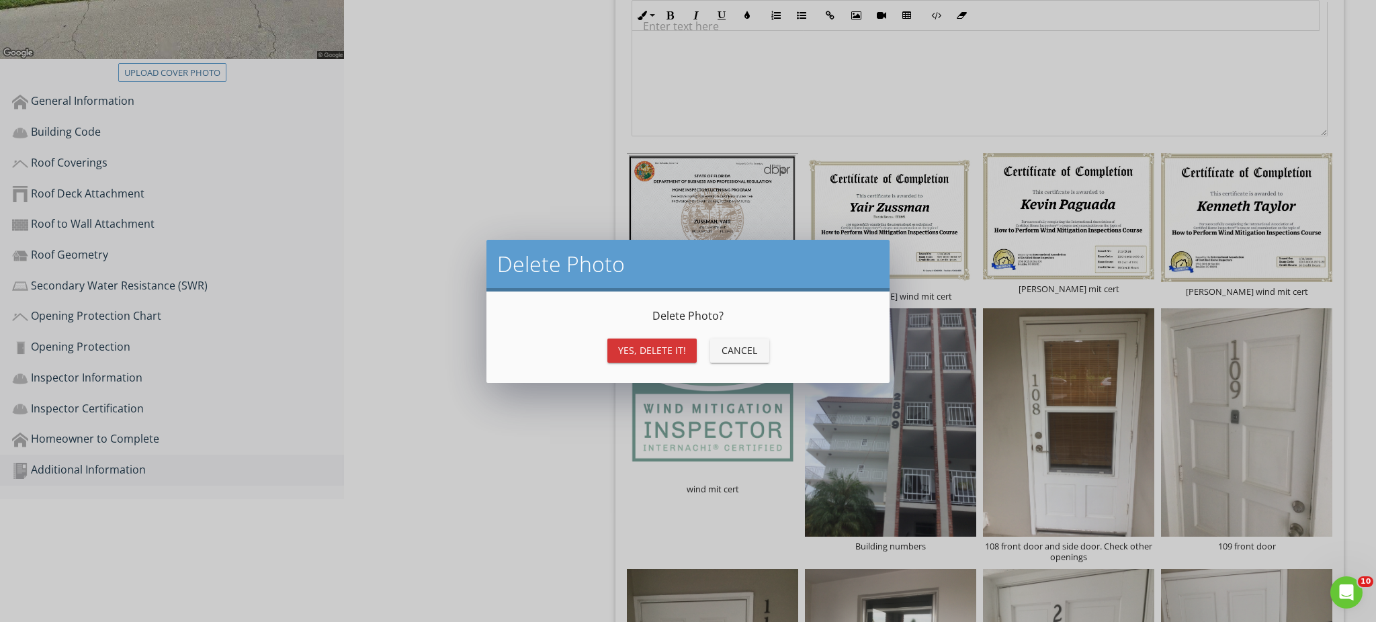
click at [672, 349] on div "Yes, Delete it!" at bounding box center [652, 350] width 68 height 14
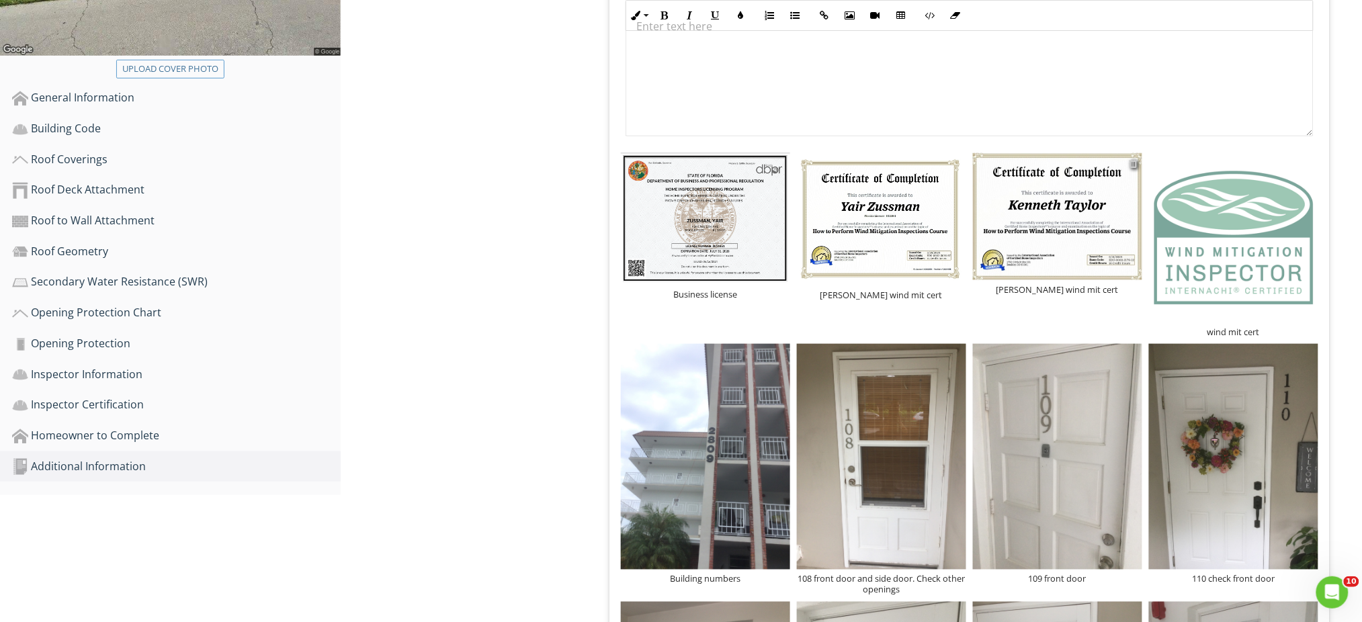
click at [1134, 165] on div at bounding box center [1134, 163] width 9 height 11
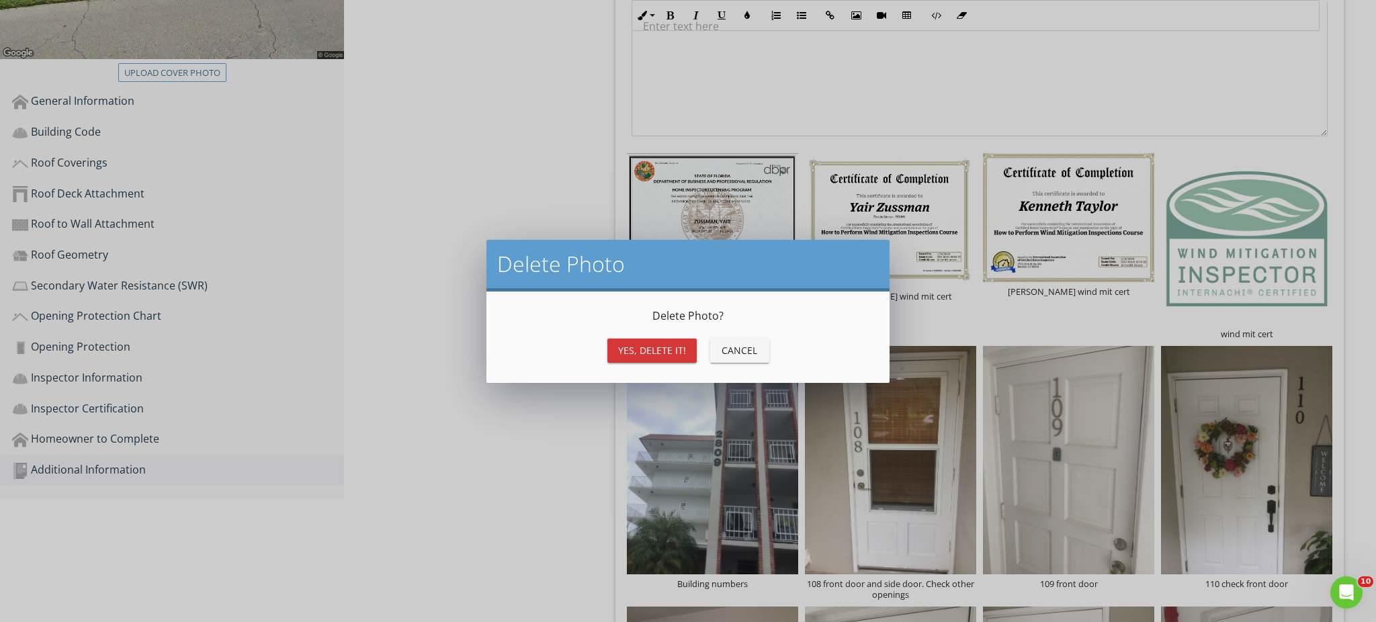
click at [659, 350] on div "Yes, Delete it!" at bounding box center [652, 350] width 68 height 14
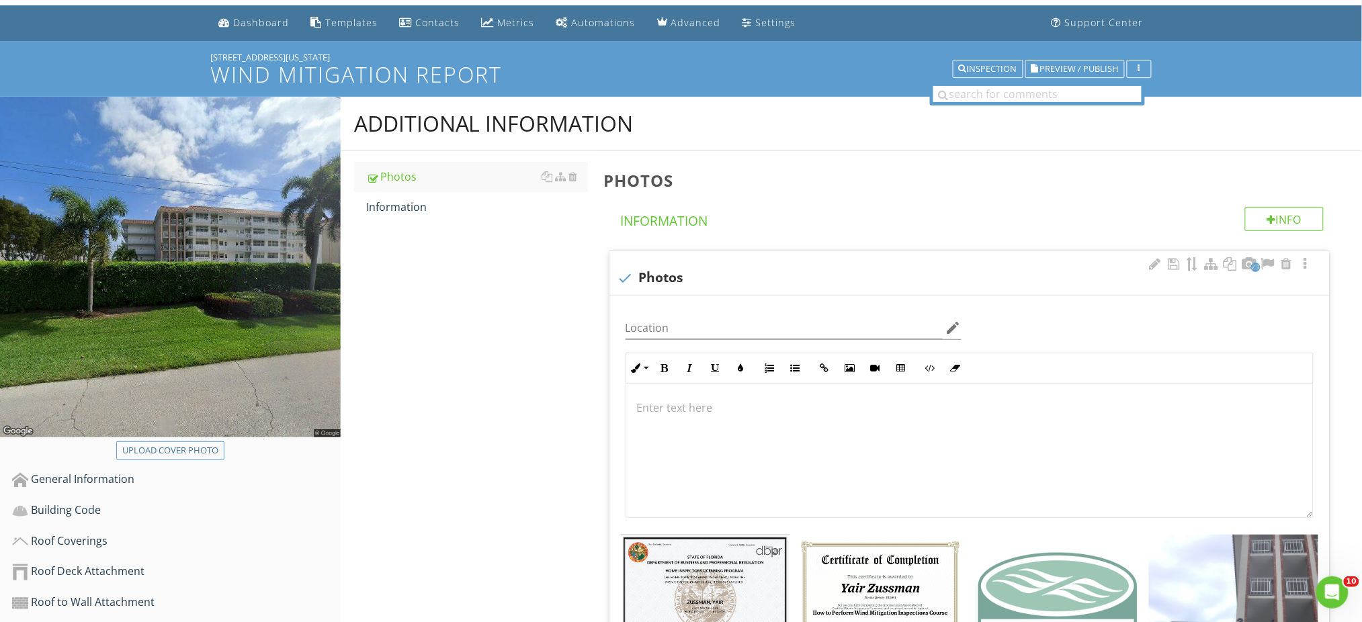
scroll to position [0, 0]
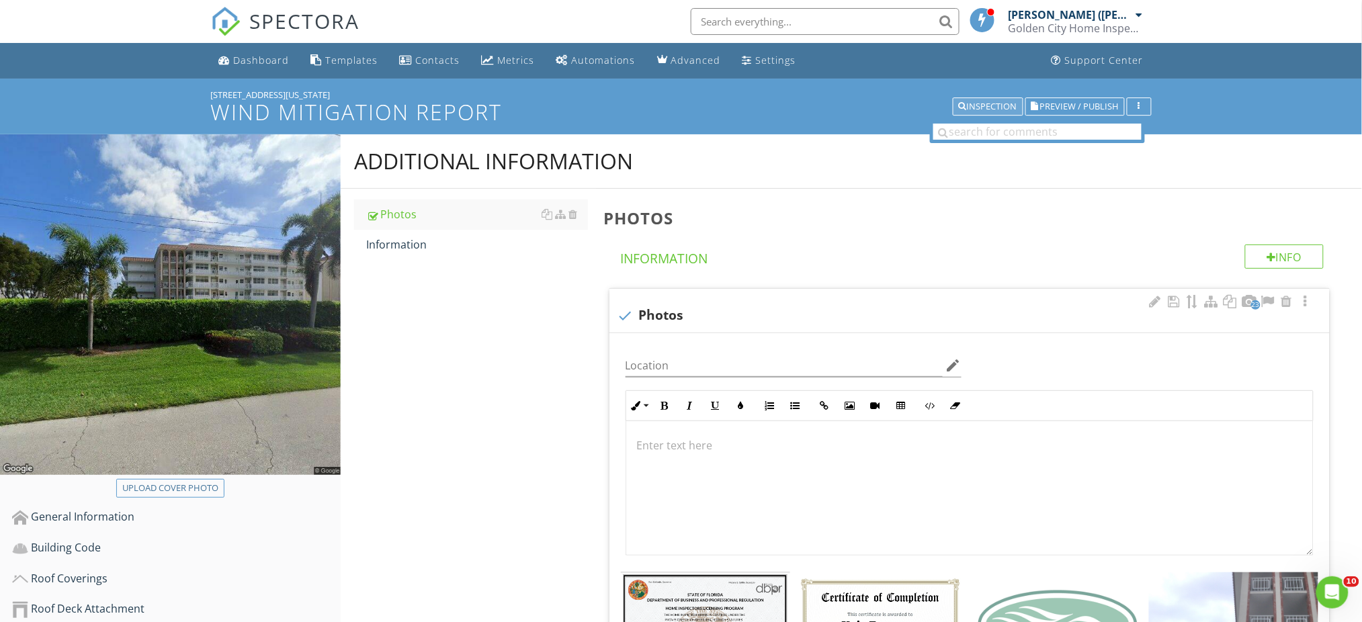
click at [974, 112] on div "Inspection" at bounding box center [988, 106] width 58 height 9
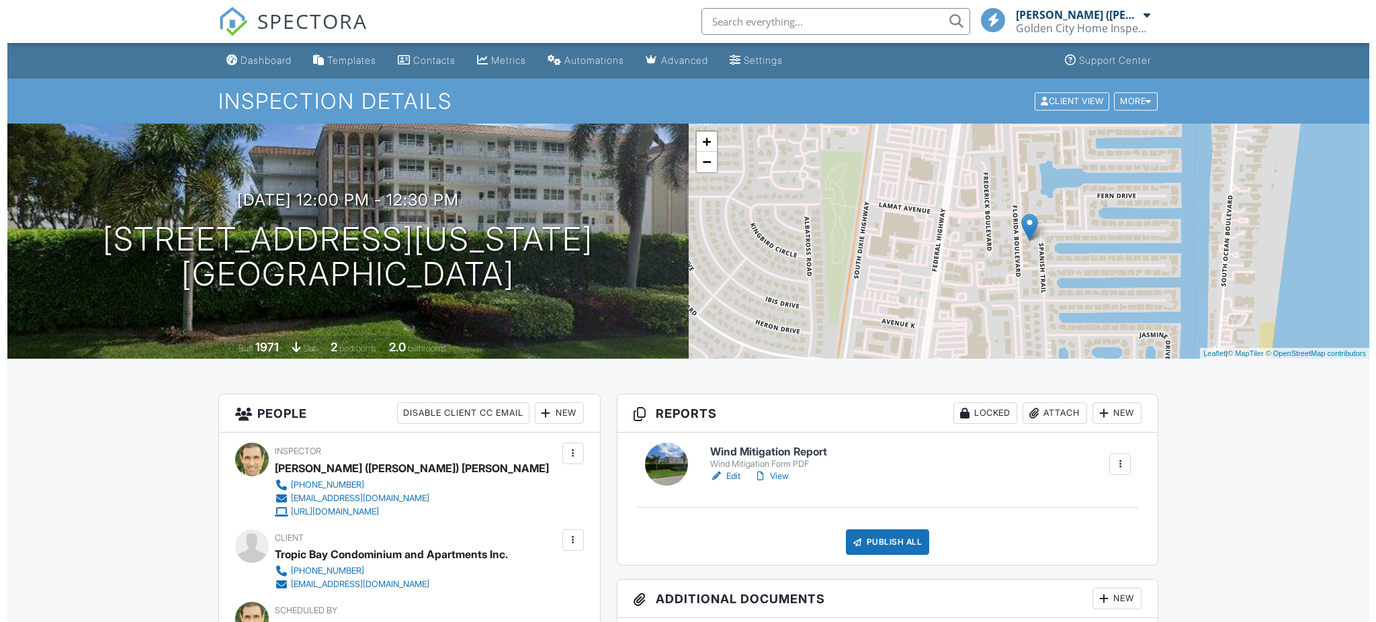
scroll to position [89, 0]
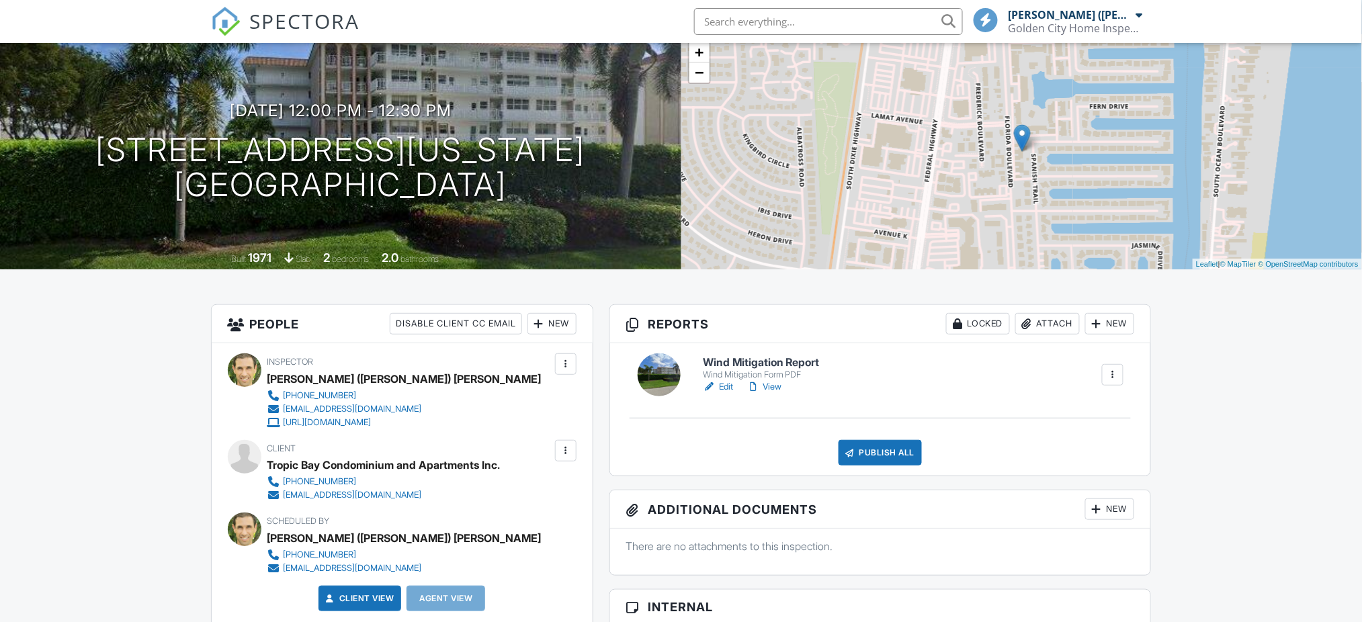
click at [876, 453] on div "Publish All" at bounding box center [881, 453] width 84 height 26
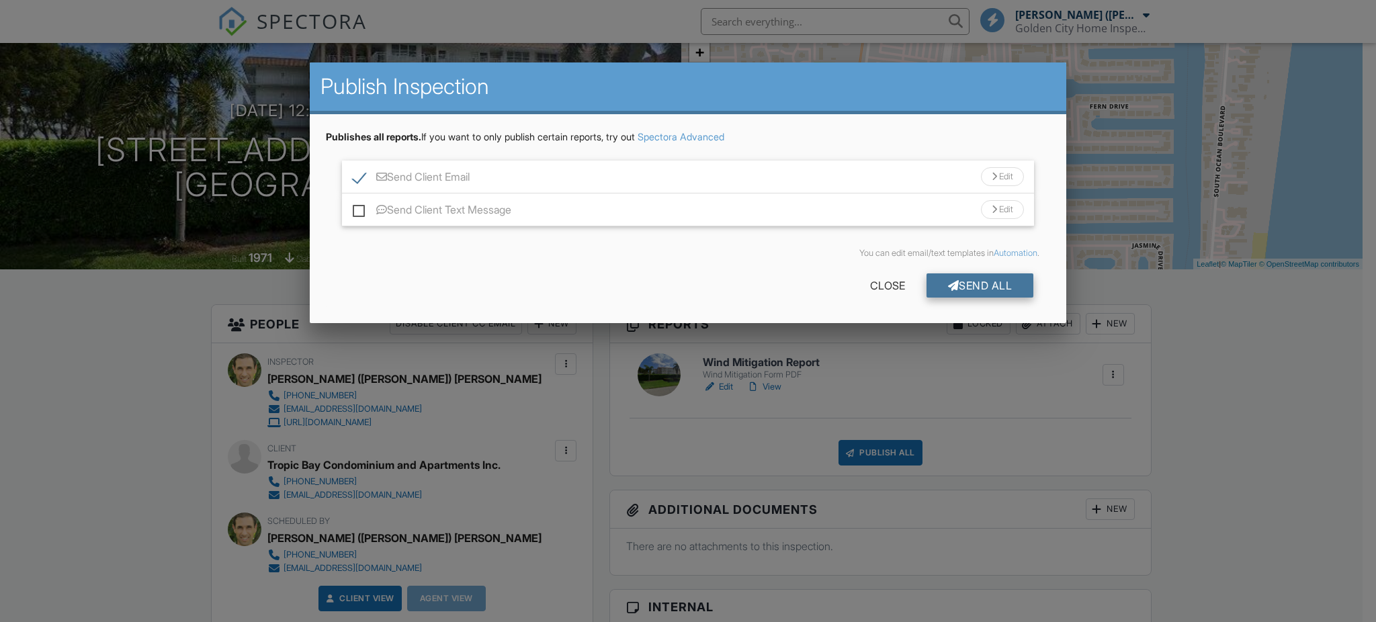
scroll to position [0, 0]
click at [987, 280] on div "Send All" at bounding box center [981, 286] width 108 height 24
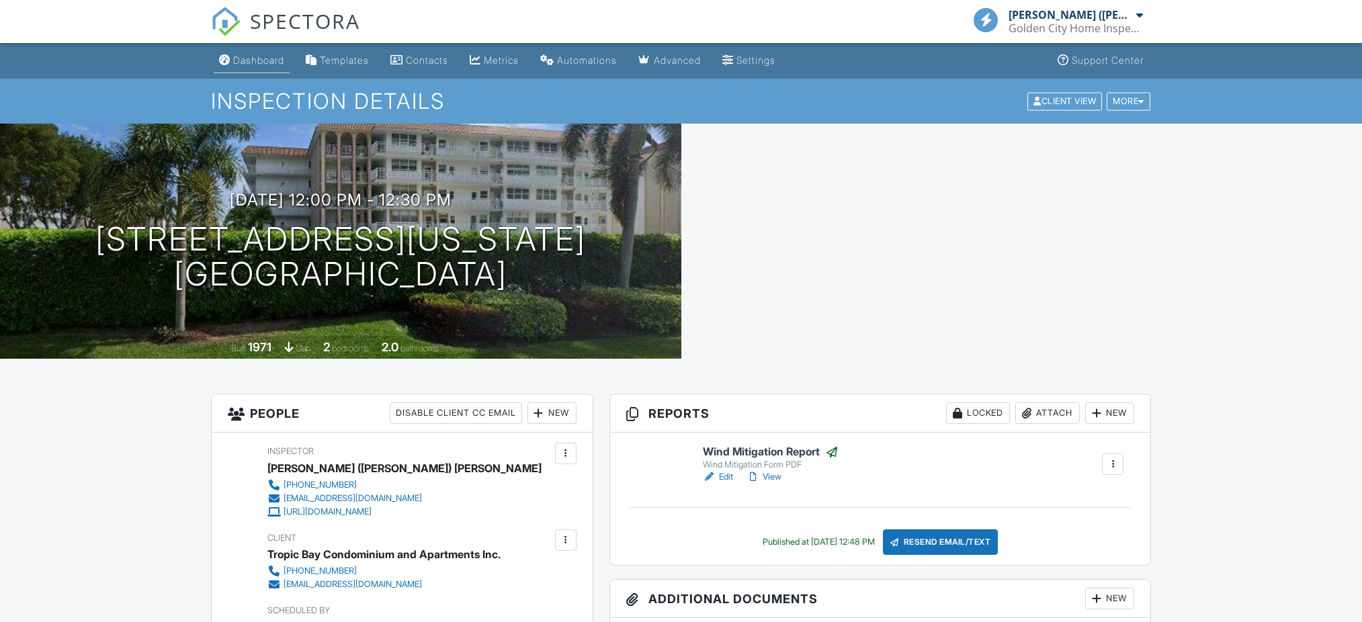
click at [260, 65] on div "Dashboard" at bounding box center [258, 59] width 51 height 11
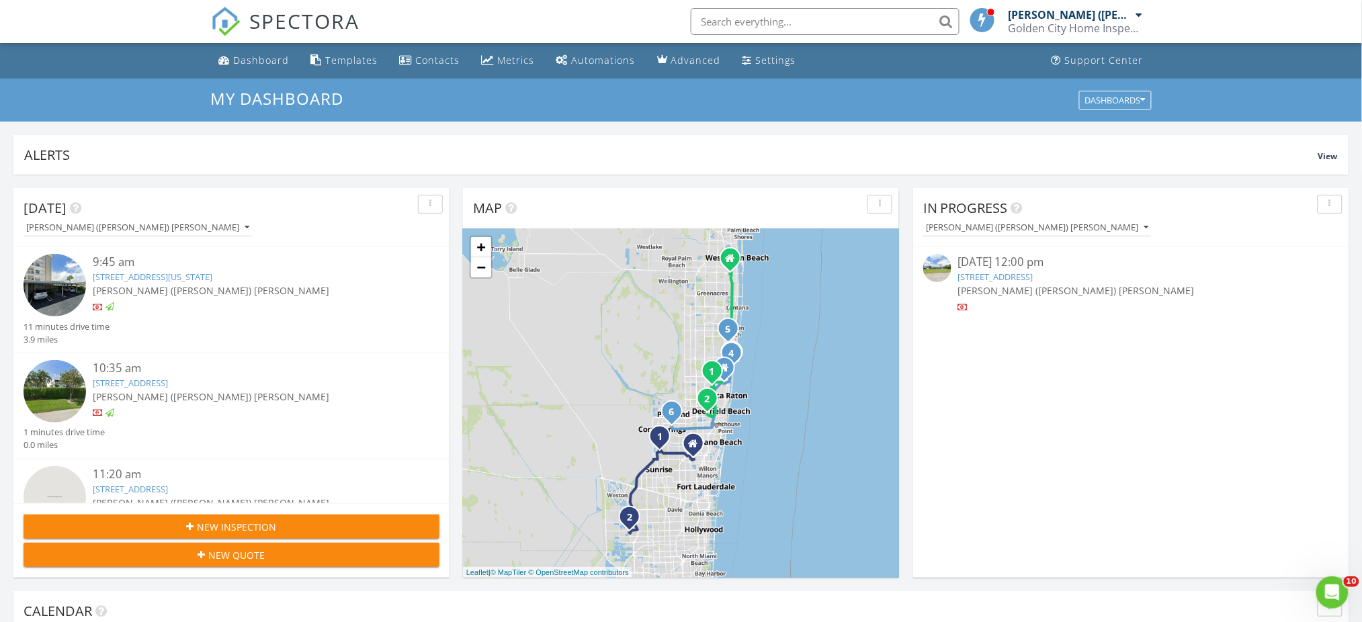
click at [797, 26] on input "text" at bounding box center [825, 21] width 269 height 27
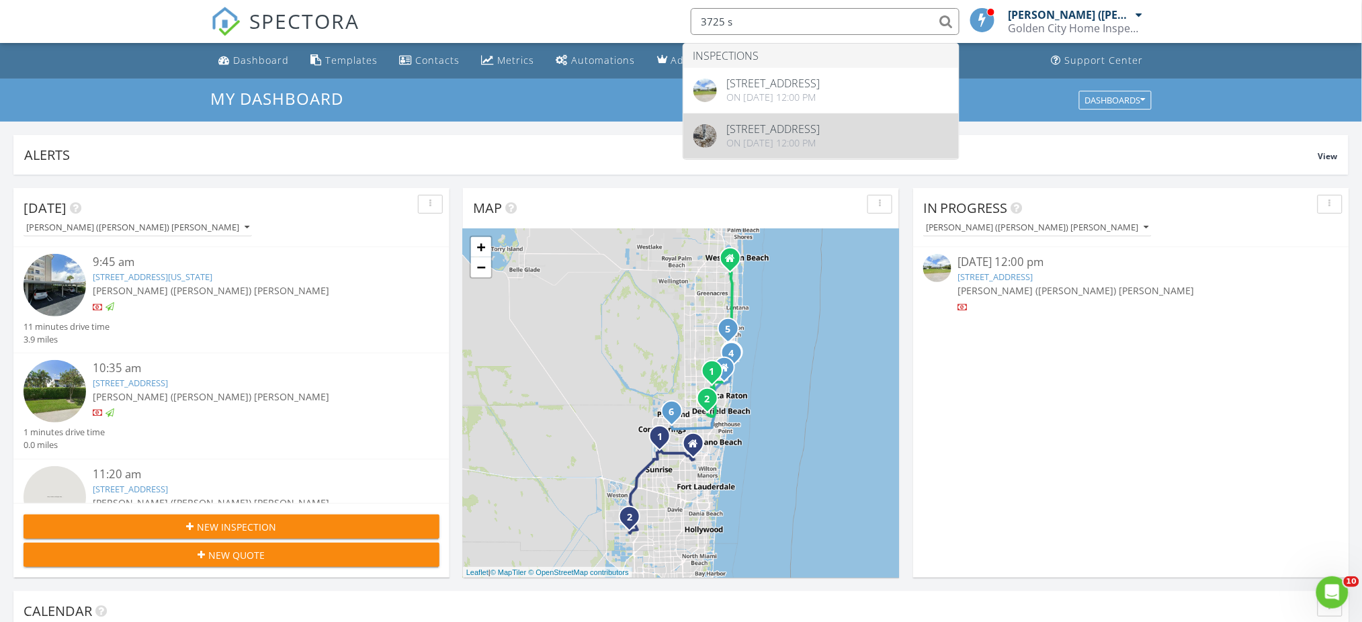
type input "3725 s"
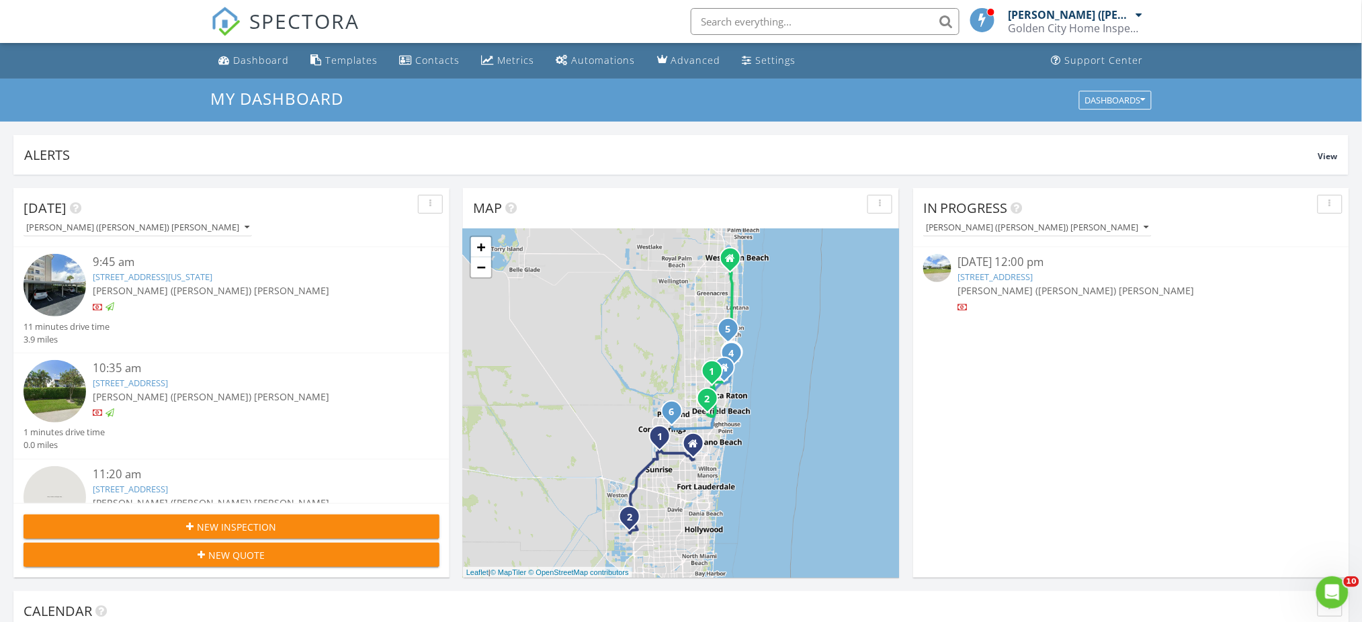
click at [1025, 275] on link "[STREET_ADDRESS]" at bounding box center [995, 277] width 75 height 12
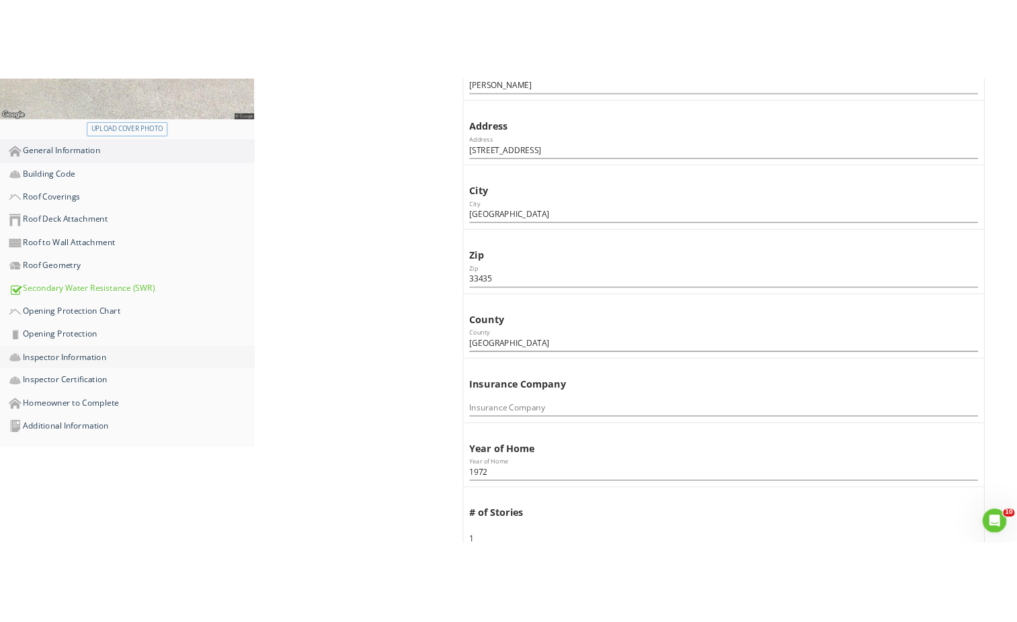
scroll to position [448, 0]
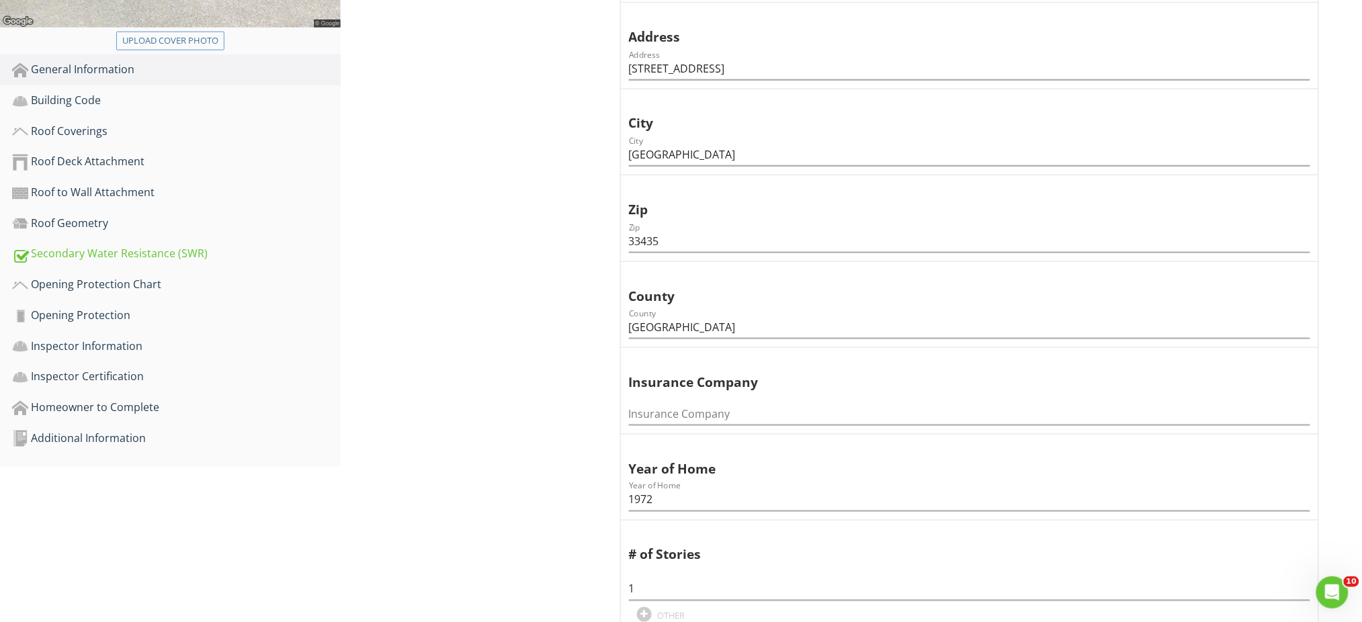
drag, startPoint x: 115, startPoint y: 442, endPoint x: 343, endPoint y: 276, distance: 281.9
click at [115, 442] on div "Additional Information" at bounding box center [176, 438] width 329 height 17
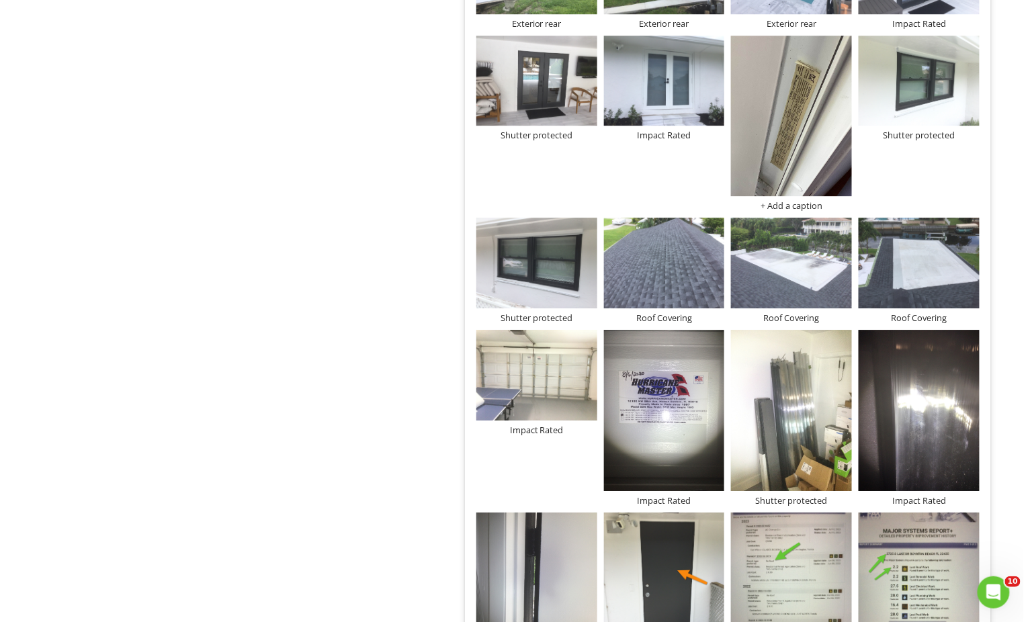
scroll to position [1144, 0]
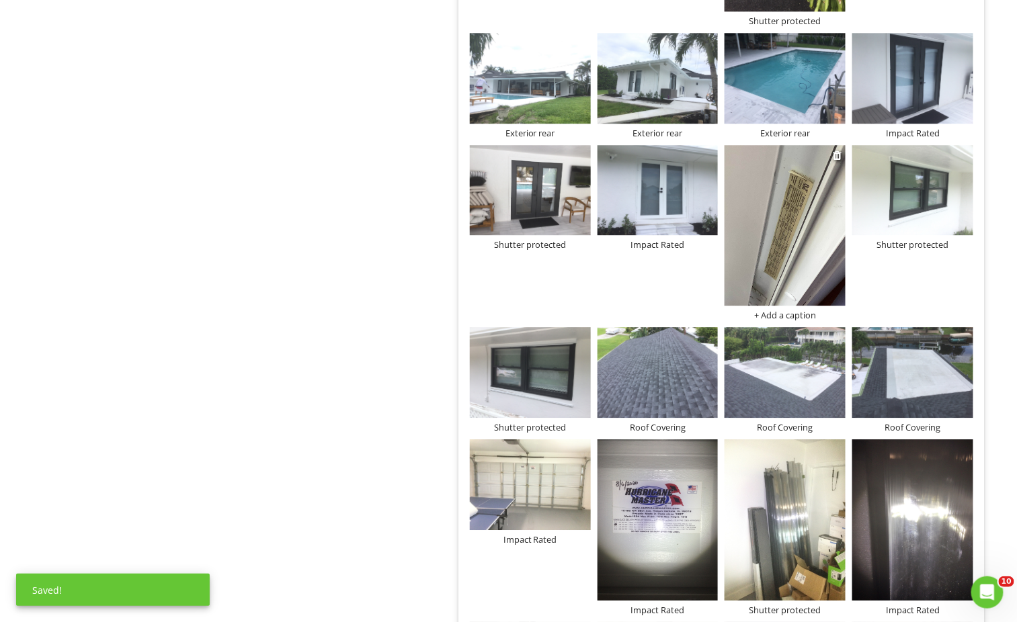
click at [791, 310] on div "+ Add a caption" at bounding box center [784, 315] width 121 height 11
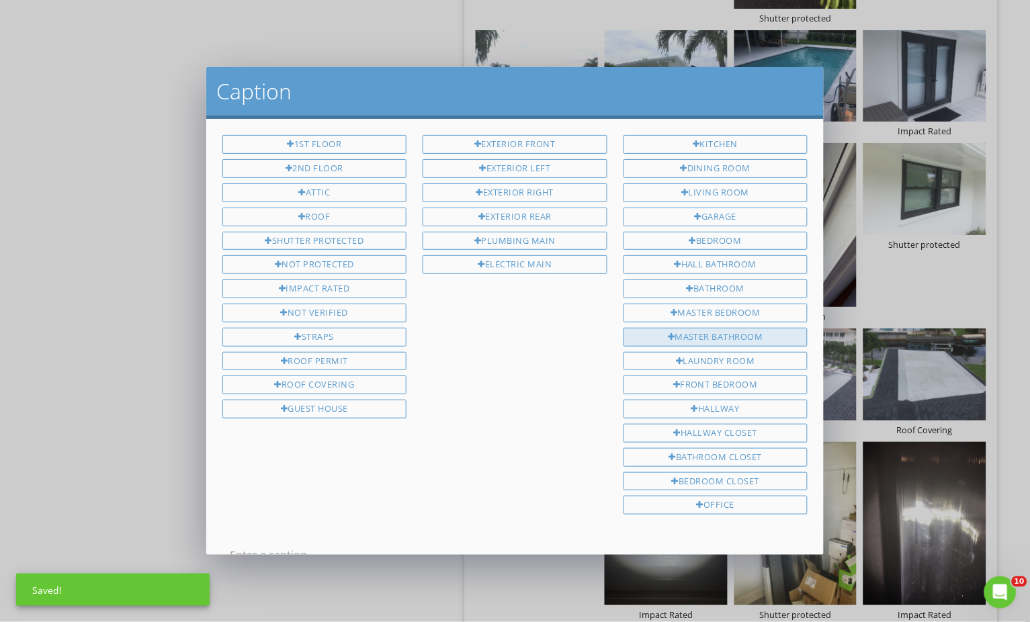
scroll to position [2, 0]
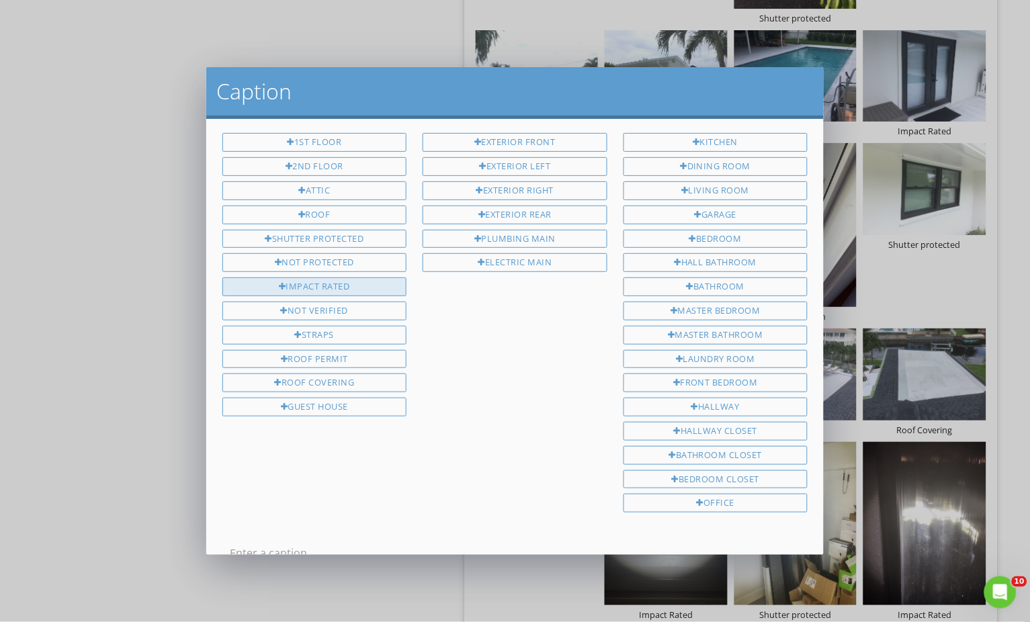
click at [375, 282] on div "Impact Rated" at bounding box center [314, 287] width 185 height 19
type input "Impact Rated"
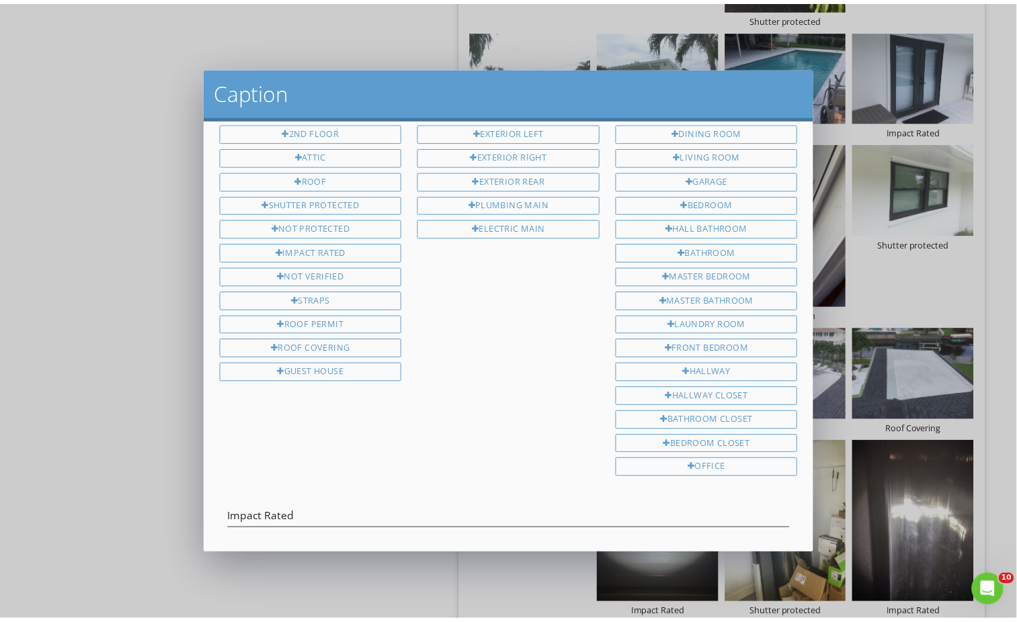
scroll to position [91, 0]
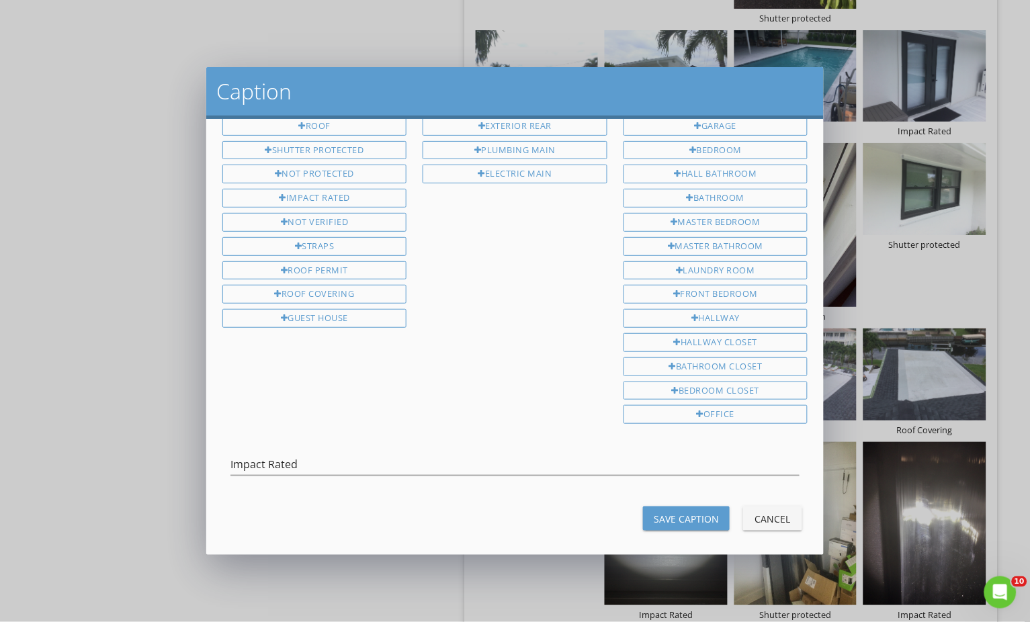
click at [654, 512] on div "Save Caption" at bounding box center [686, 519] width 65 height 14
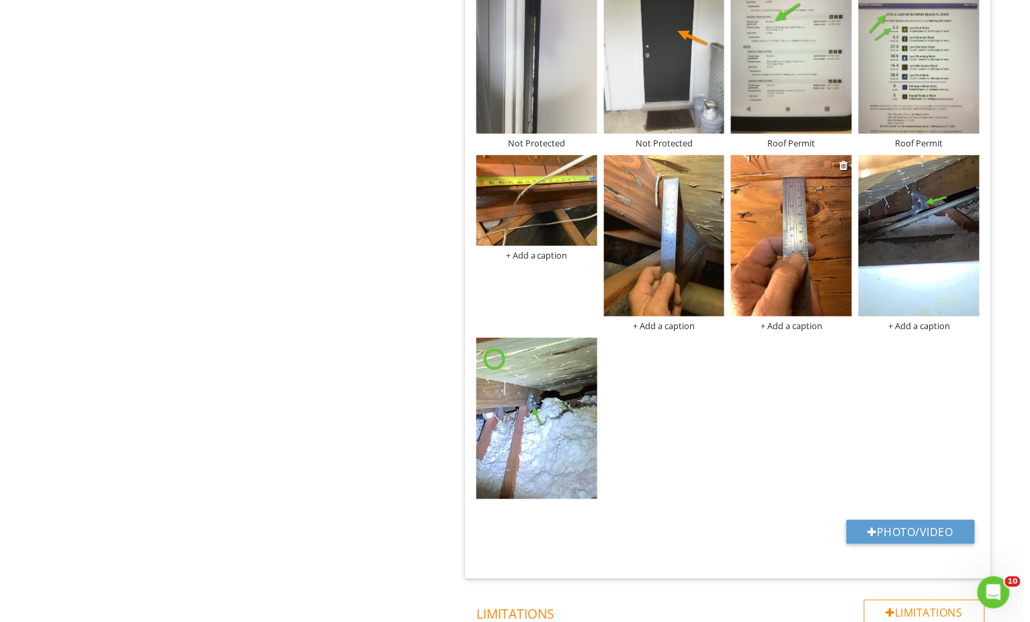
scroll to position [1807, 0]
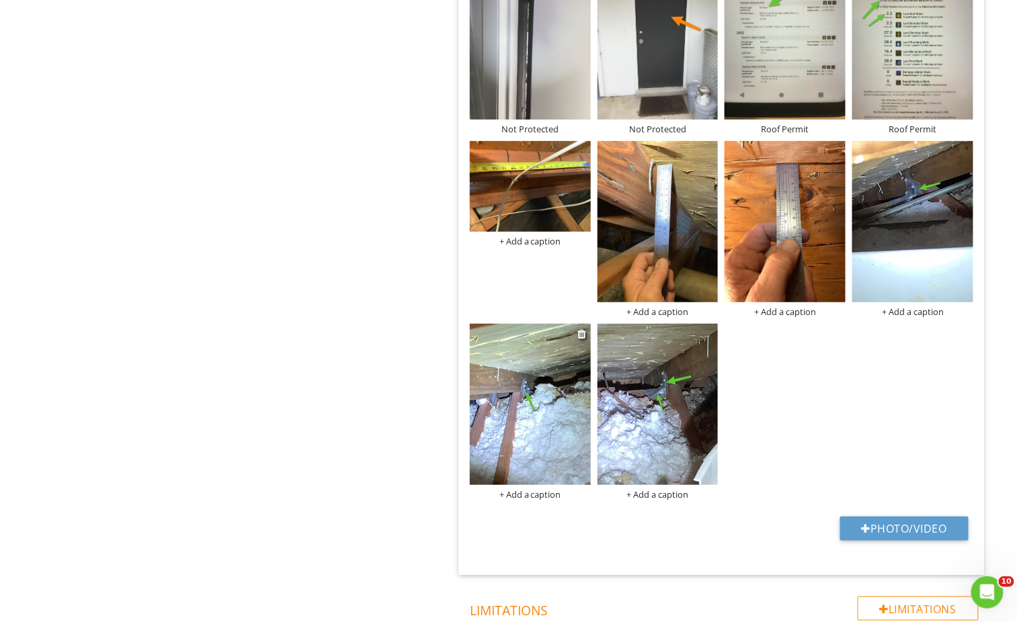
click at [536, 489] on div "+ Add a caption" at bounding box center [530, 494] width 121 height 11
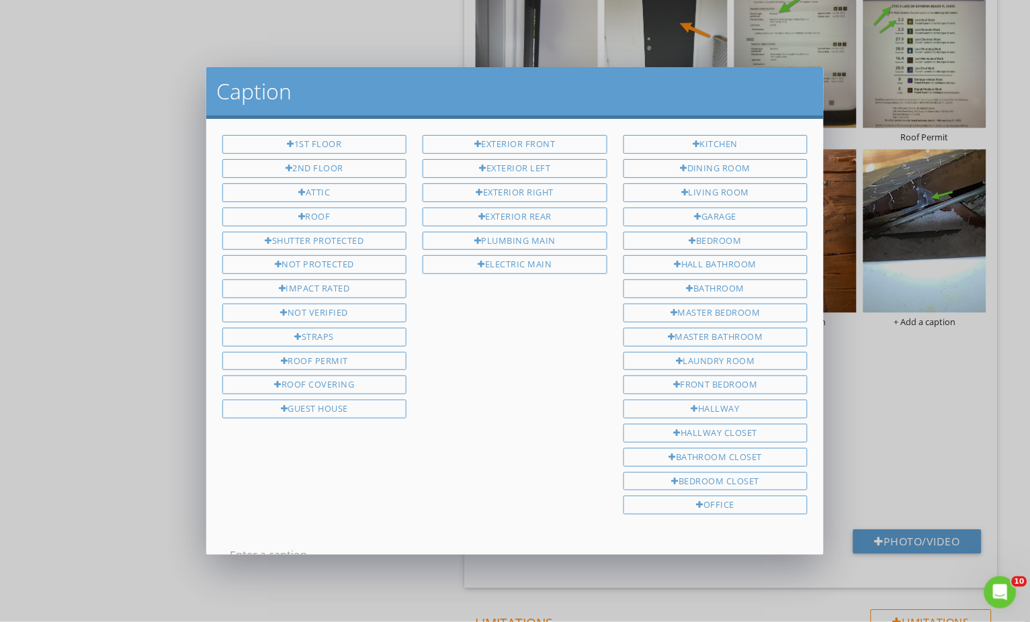
scroll to position [2, 0]
click at [919, 351] on div "Caption 1st Floor 2nd Floor Attic roof Shutter protected Not Protected Impact R…" at bounding box center [515, 311] width 1030 height 622
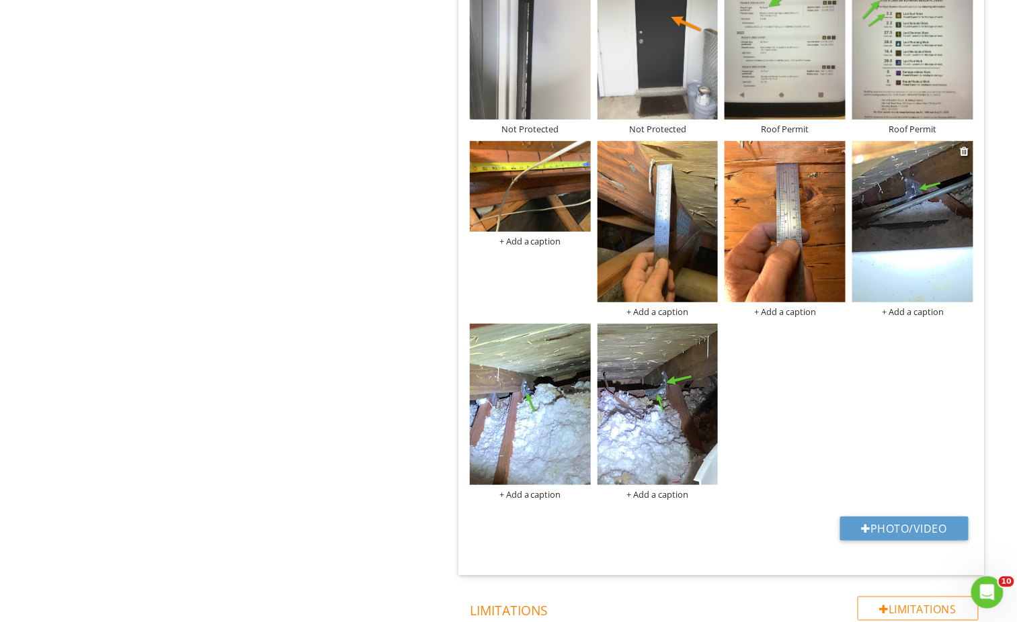
click at [908, 306] on div "+ Add a caption" at bounding box center [912, 311] width 121 height 11
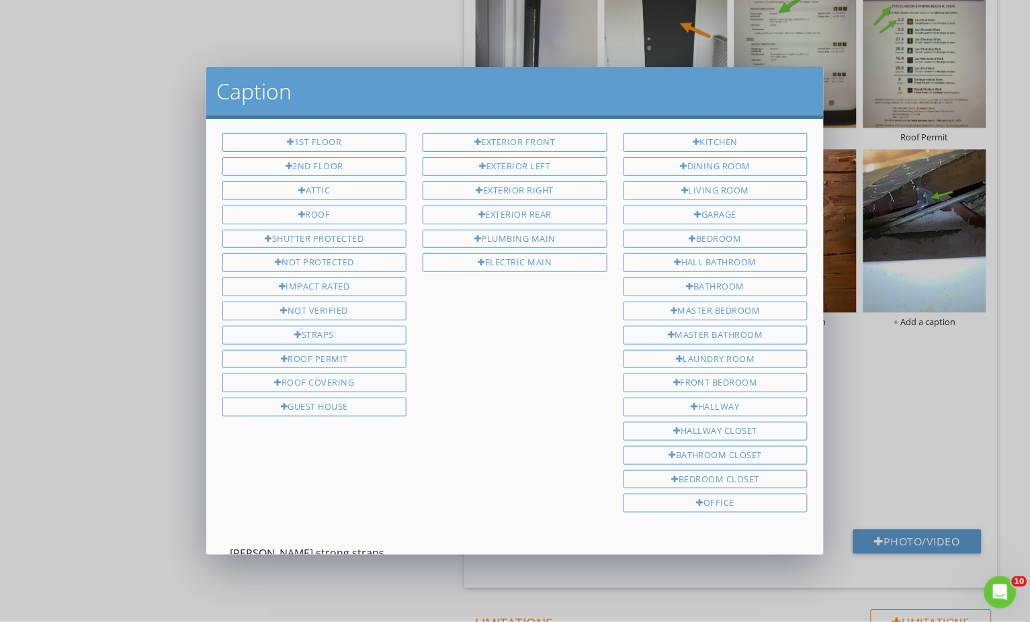
scroll to position [91, 0]
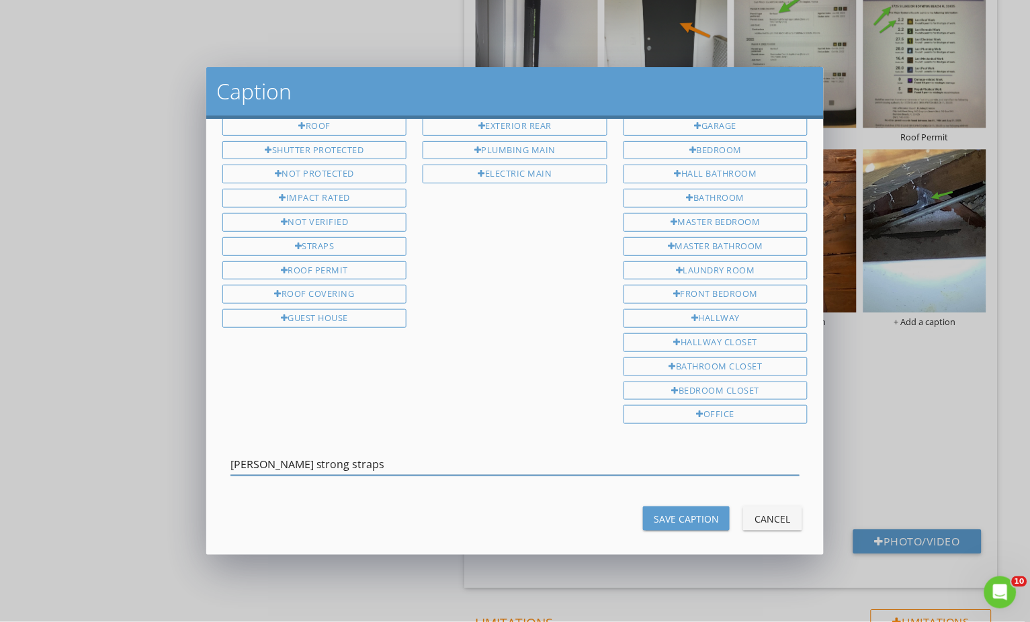
type input "Simpson strong straps"
click at [675, 515] on button "Save Caption" at bounding box center [686, 519] width 87 height 24
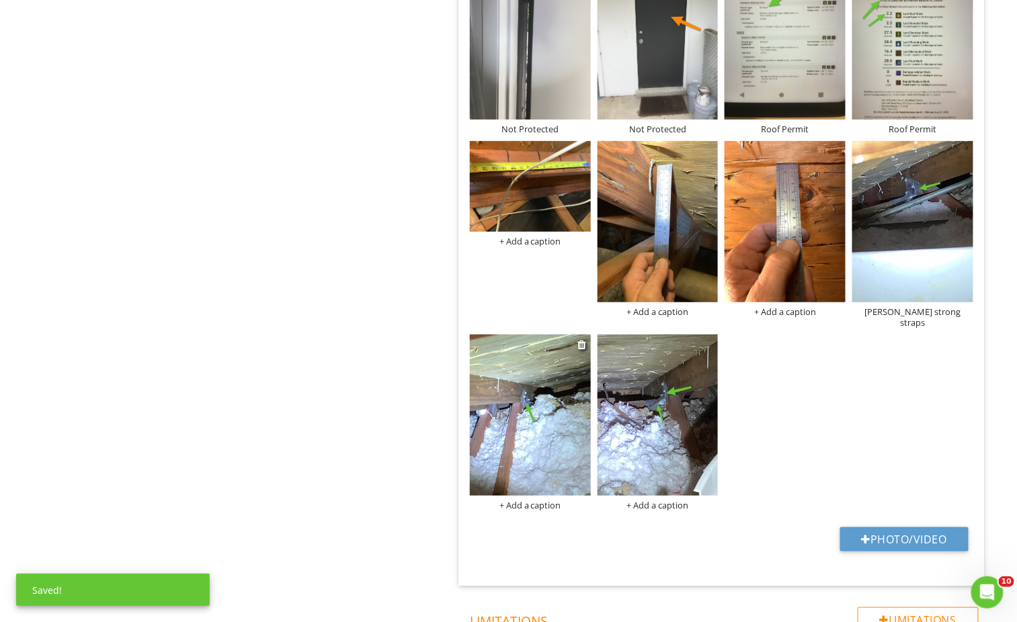
click at [525, 500] on div "+ Add a caption" at bounding box center [530, 505] width 121 height 11
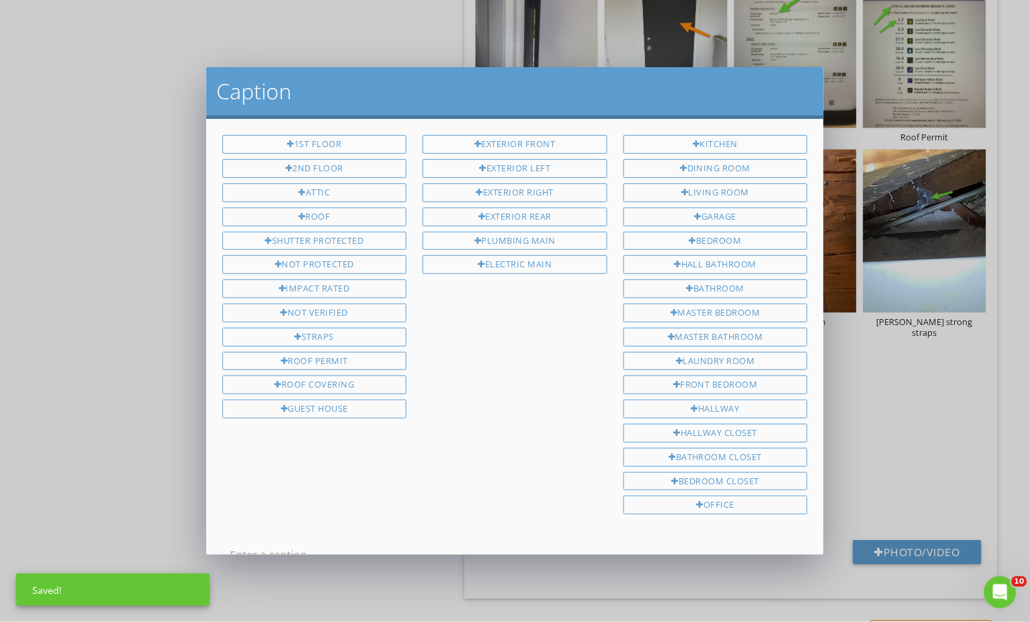
scroll to position [2, 0]
click at [351, 333] on div "Straps" at bounding box center [314, 335] width 185 height 19
type input "Straps"
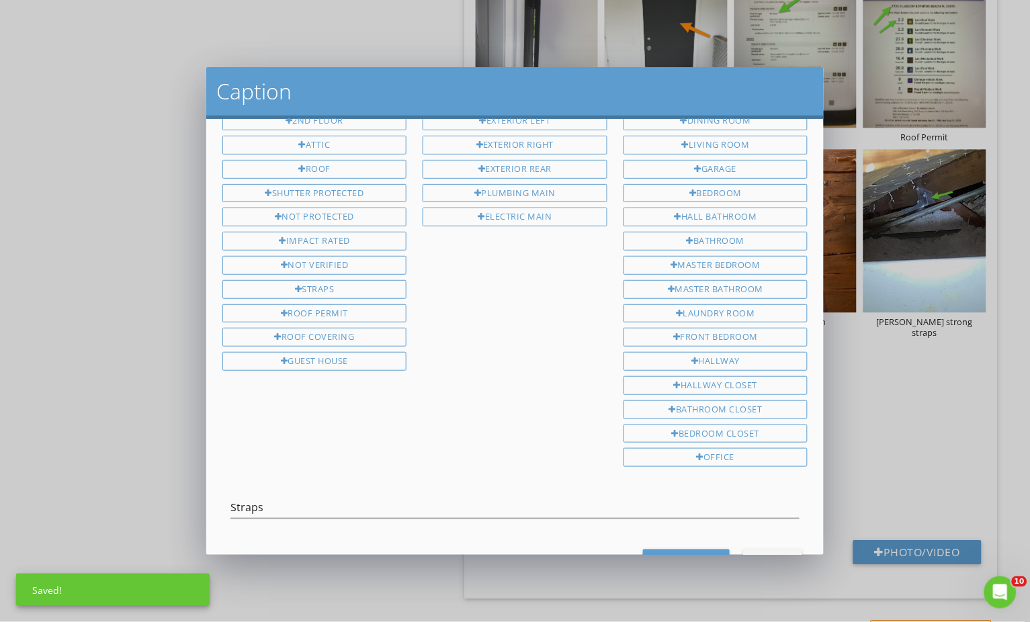
scroll to position [91, 0]
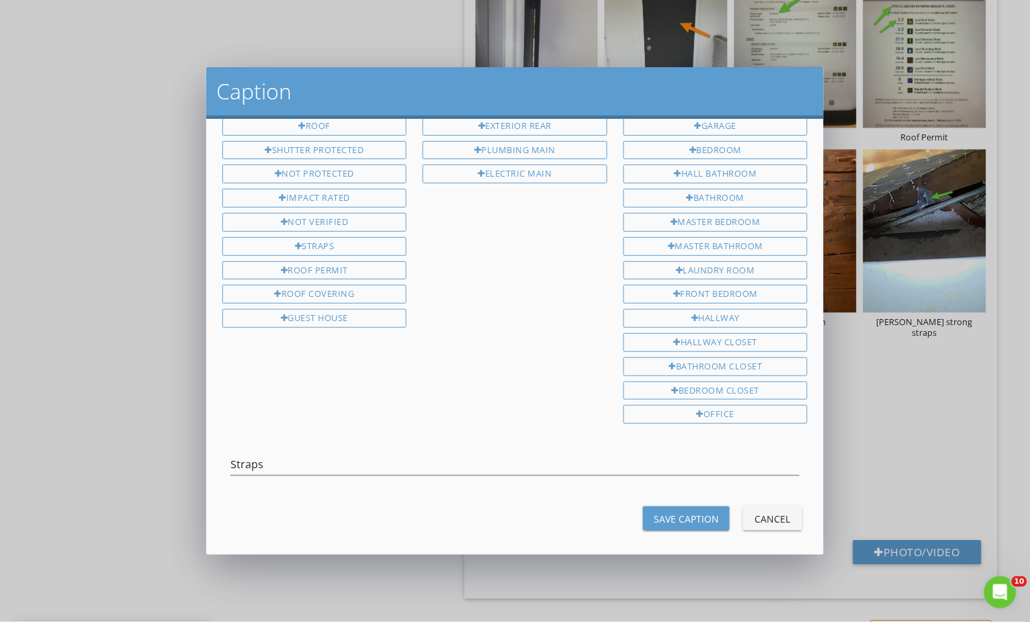
click at [665, 519] on button "Save Caption" at bounding box center [686, 519] width 87 height 24
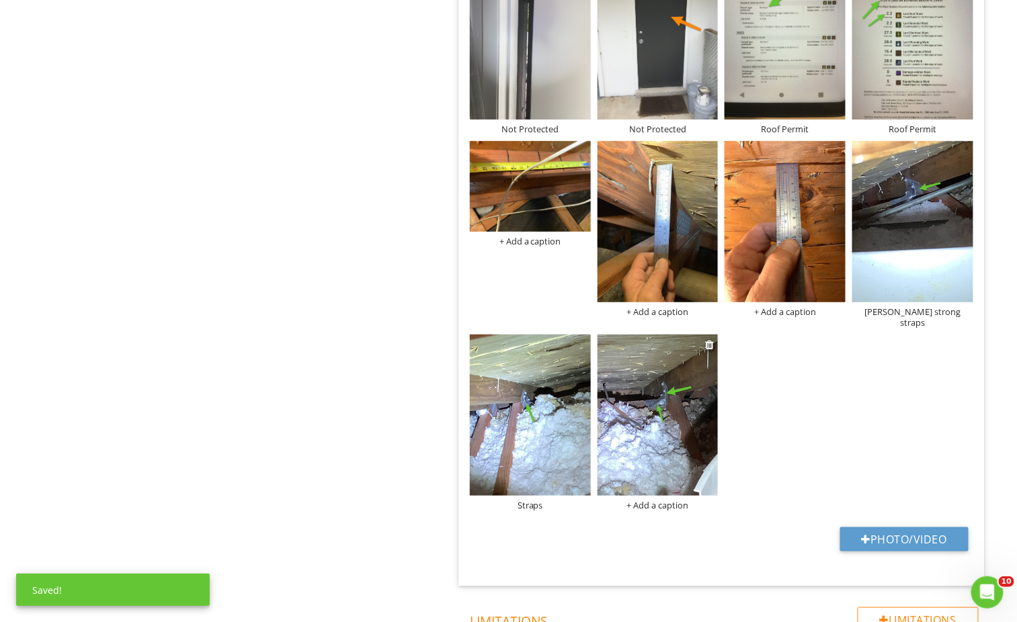
click at [657, 500] on div "+ Add a caption" at bounding box center [657, 505] width 121 height 11
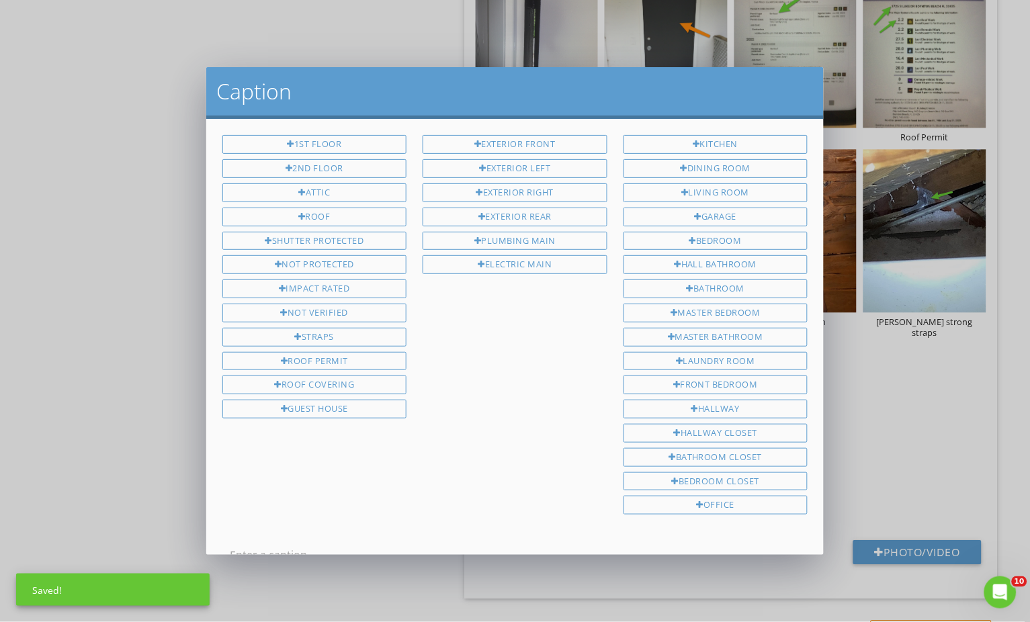
scroll to position [2, 0]
click at [327, 333] on div "Straps" at bounding box center [314, 335] width 185 height 19
type input "Straps"
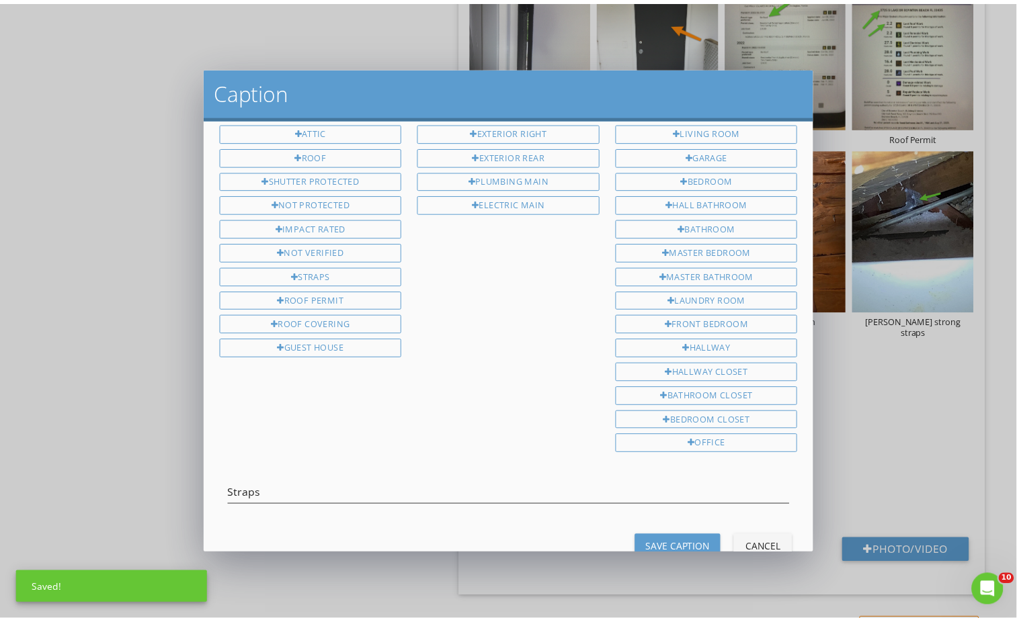
scroll to position [91, 0]
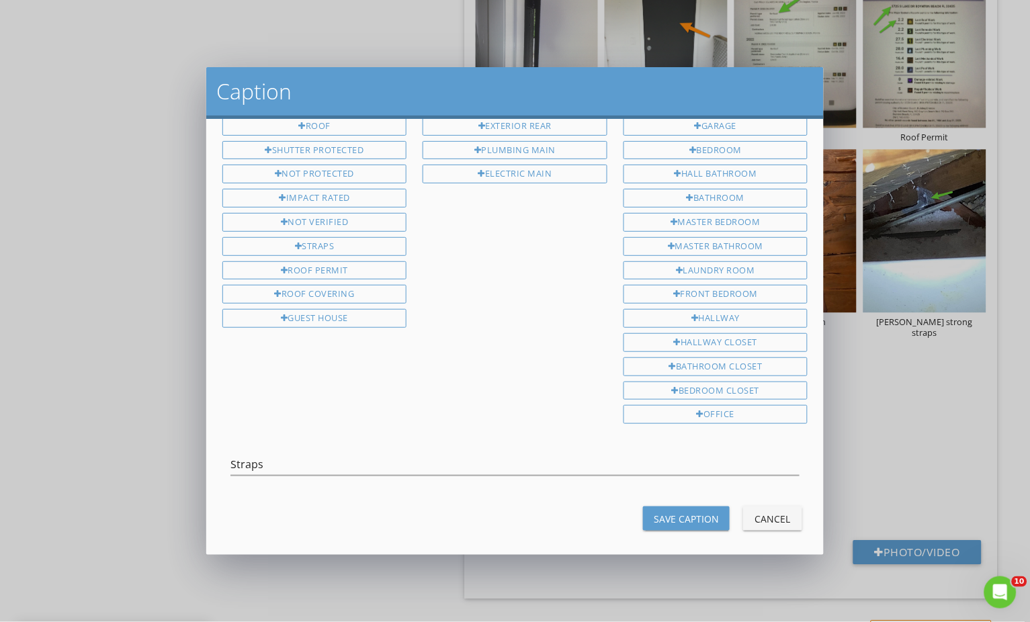
click at [667, 512] on div "Save Caption" at bounding box center [686, 519] width 65 height 14
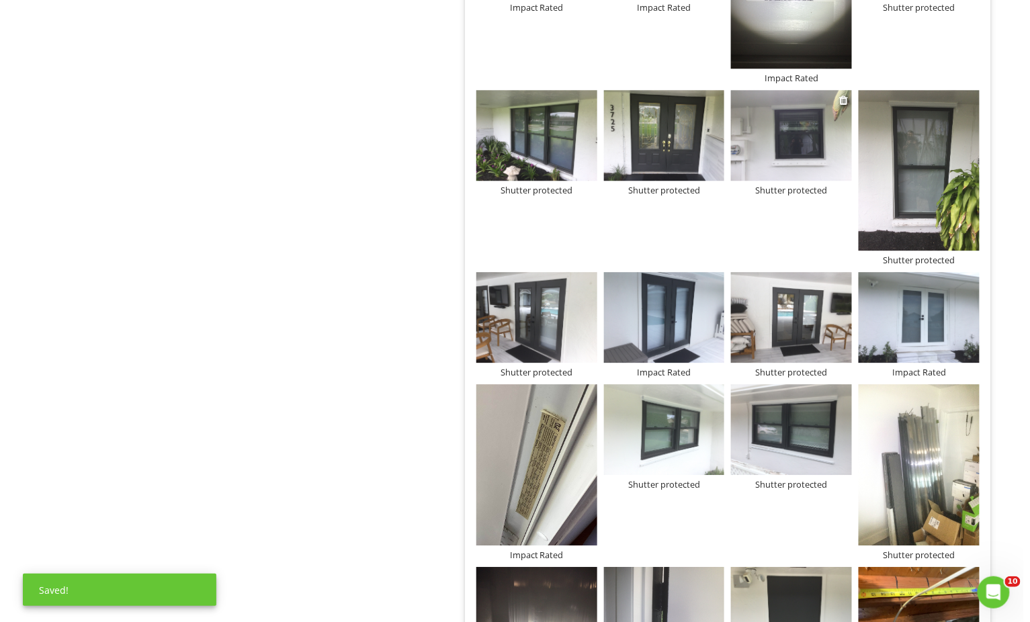
scroll to position [1090, 0]
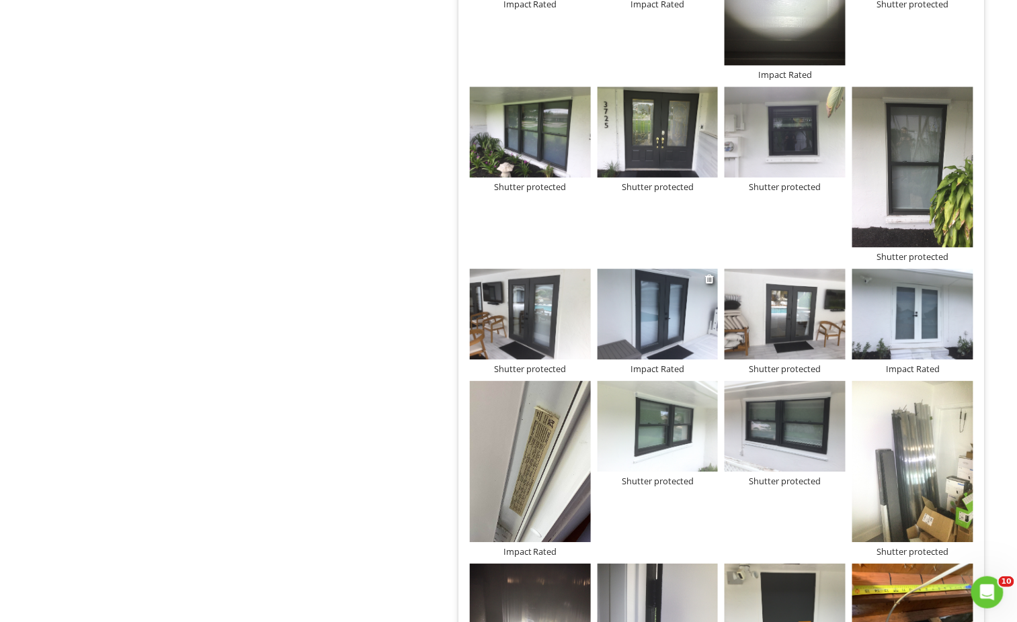
click at [671, 364] on div "Impact Rated" at bounding box center [657, 369] width 121 height 11
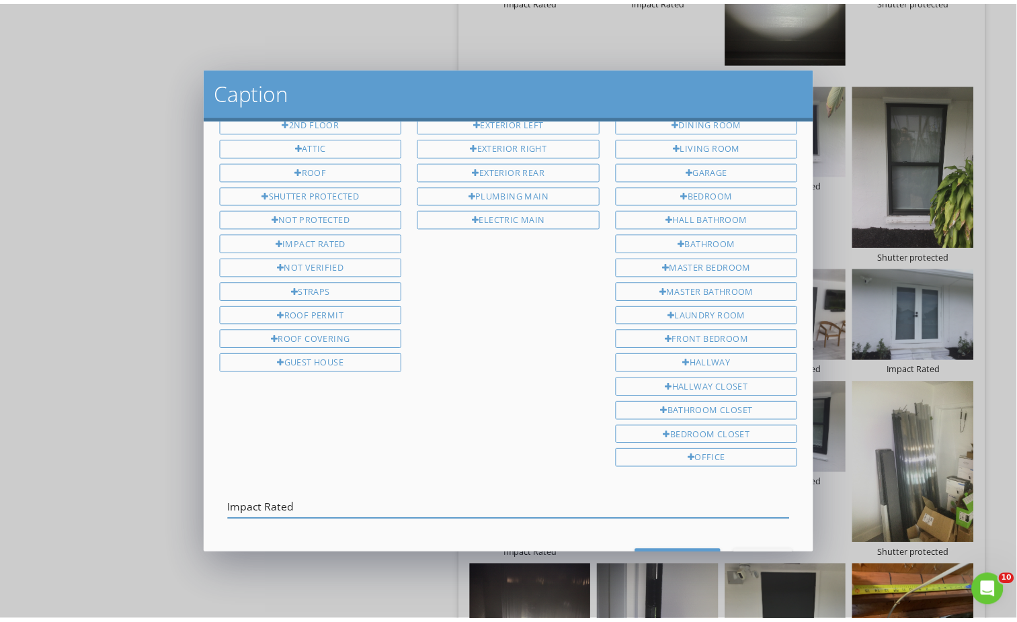
scroll to position [91, 0]
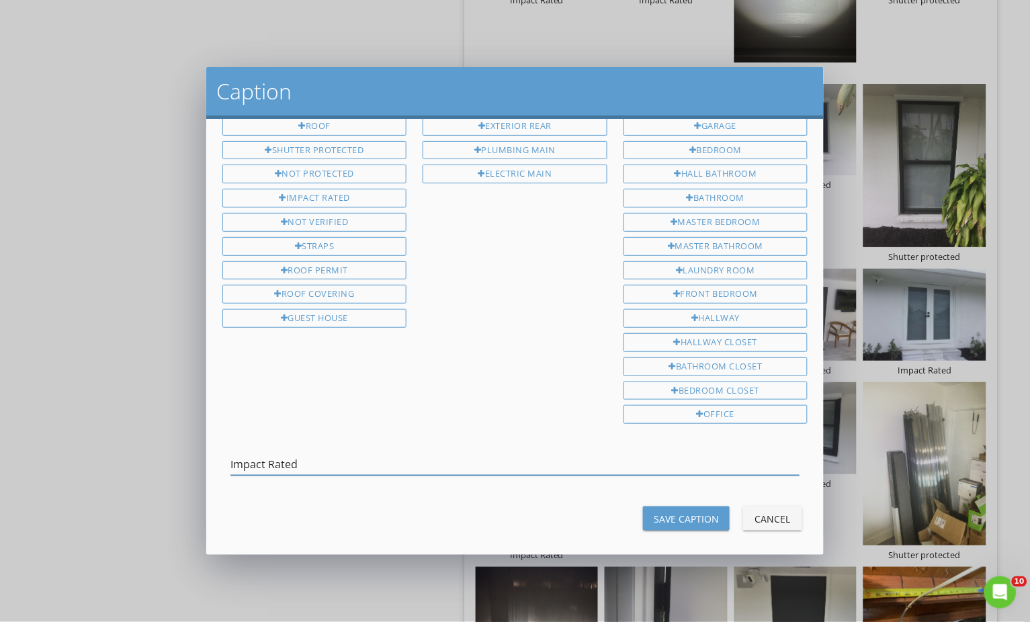
drag, startPoint x: 295, startPoint y: 536, endPoint x: 213, endPoint y: 480, distance: 99.2
click at [216, 517] on div "1st Floor 2nd Floor Attic roof Shutter protected Not Protected Impact Rated Not…" at bounding box center [515, 336] width 618 height 435
click at [324, 151] on div "Shutter protected" at bounding box center [314, 150] width 185 height 19
drag, startPoint x: 299, startPoint y: 452, endPoint x: 235, endPoint y: 457, distance: 64.7
click at [235, 458] on input "Impact Rated Shutter protected" at bounding box center [515, 465] width 570 height 22
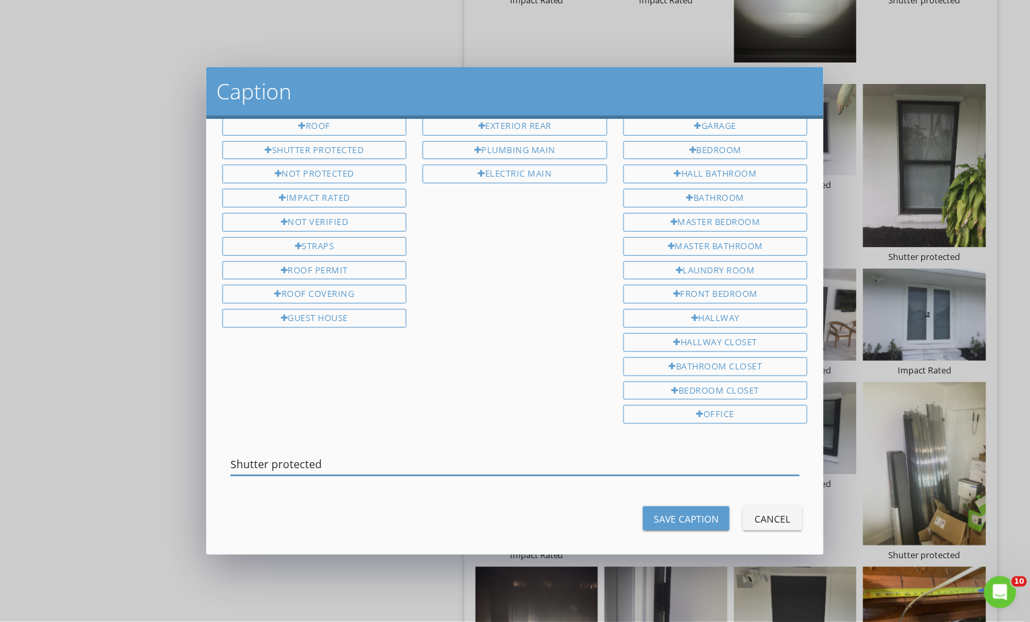
type input "Shutter protected"
click at [693, 512] on div "Save Caption" at bounding box center [686, 519] width 65 height 14
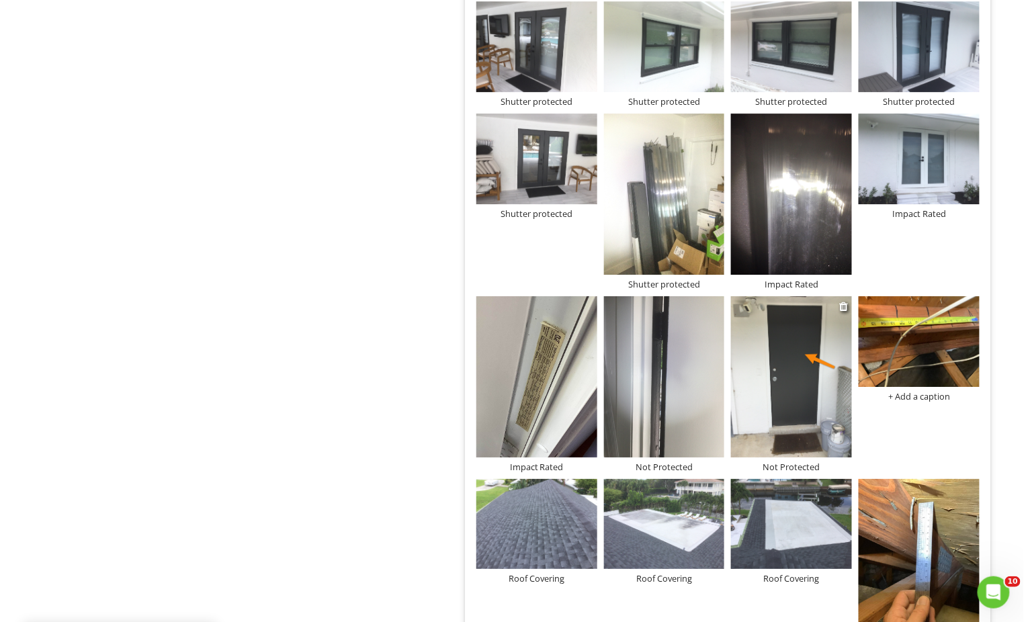
scroll to position [1359, 0]
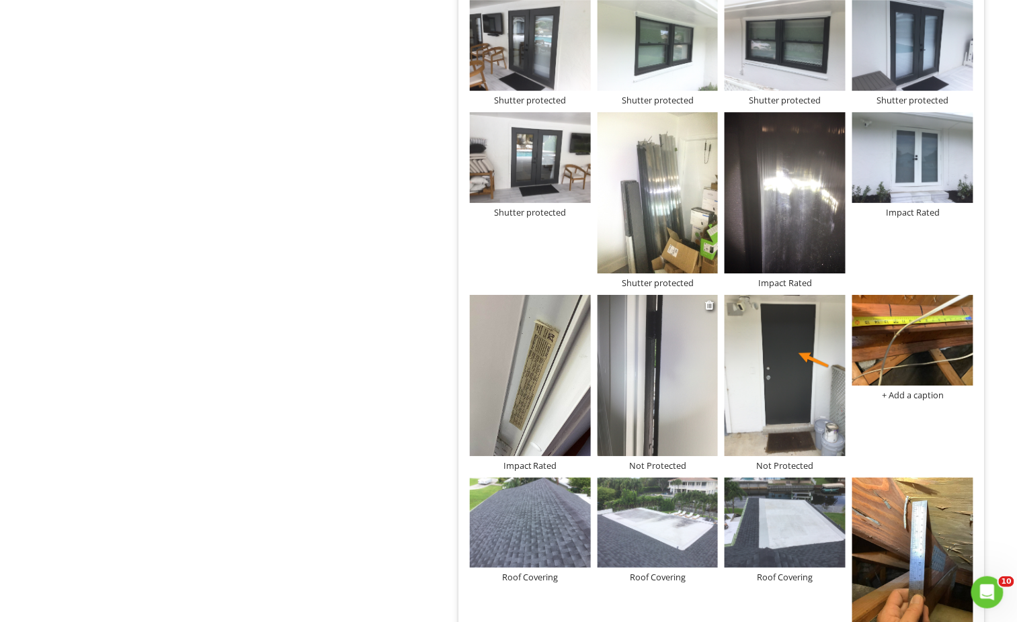
click at [676, 460] on div "Not Protected" at bounding box center [657, 465] width 121 height 11
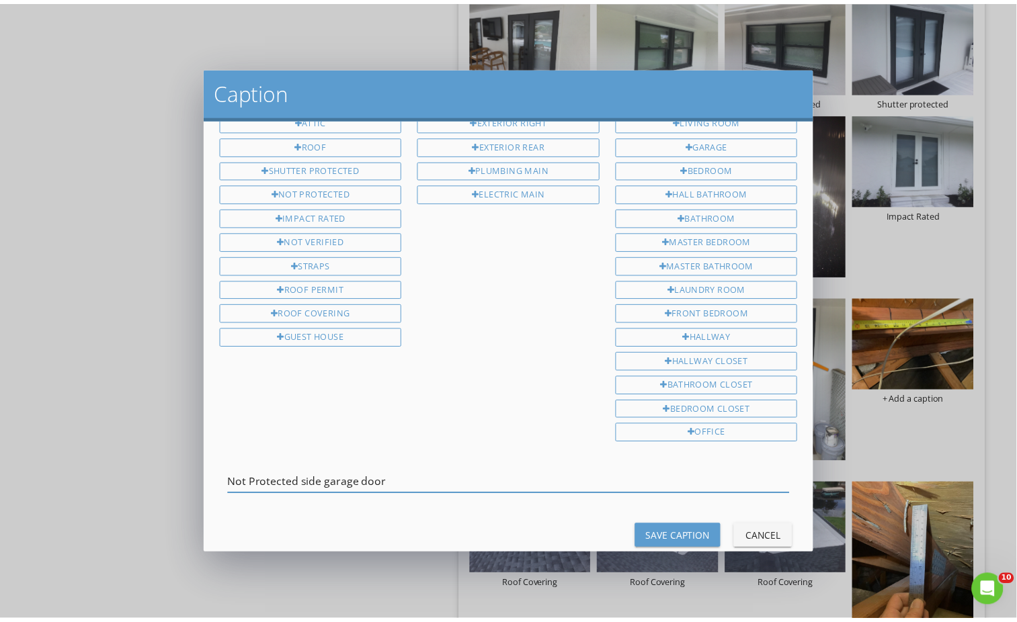
scroll to position [91, 0]
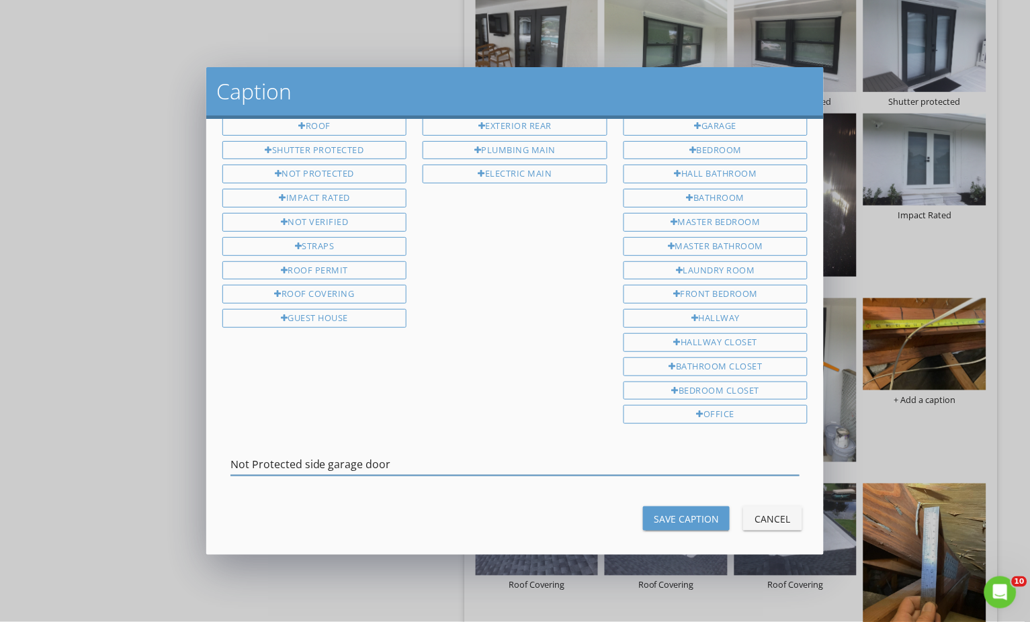
type input "Not Protected side garage door"
click at [654, 512] on div "Save Caption" at bounding box center [686, 519] width 65 height 14
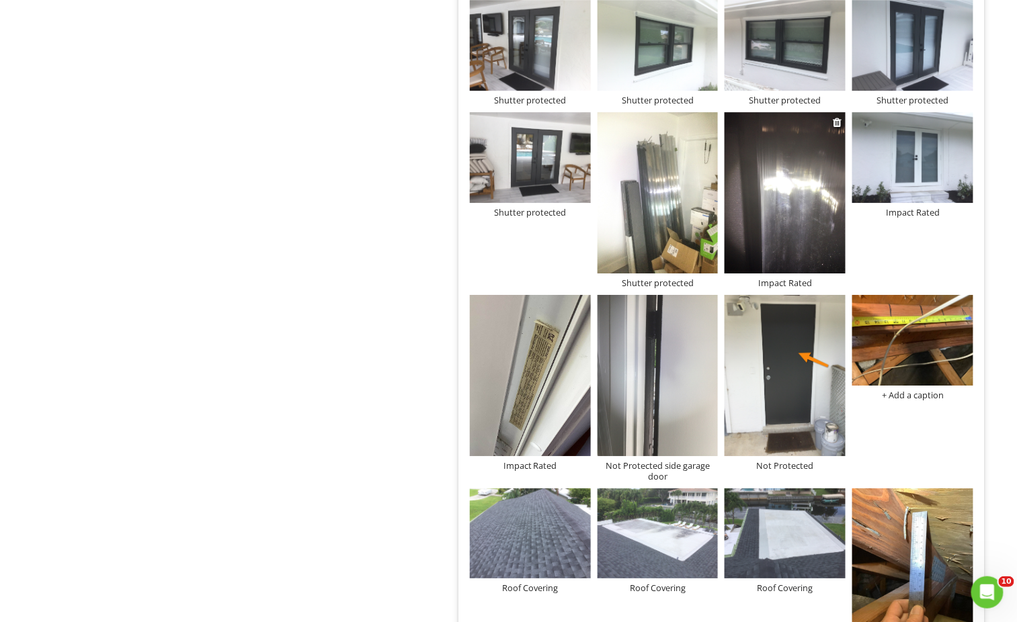
click at [788, 218] on img at bounding box center [784, 192] width 121 height 161
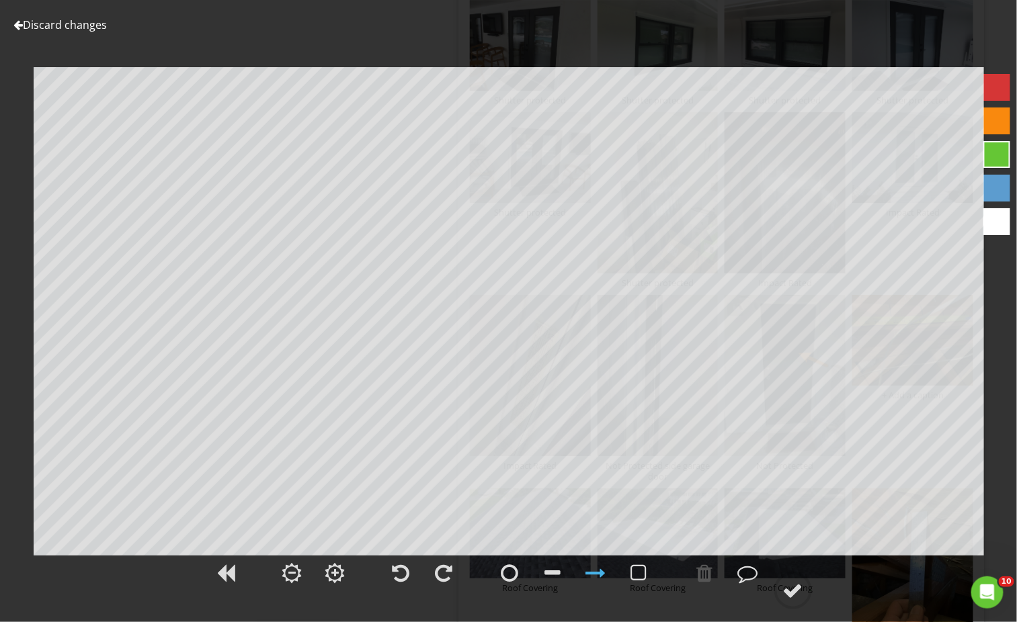
click at [997, 118] on div at bounding box center [996, 121] width 27 height 27
click at [645, 570] on div at bounding box center [639, 573] width 16 height 20
drag, startPoint x: 706, startPoint y: 576, endPoint x: 702, endPoint y: 566, distance: 11.1
click at [705, 575] on div at bounding box center [705, 573] width 16 height 20
click at [798, 591] on div at bounding box center [793, 591] width 20 height 20
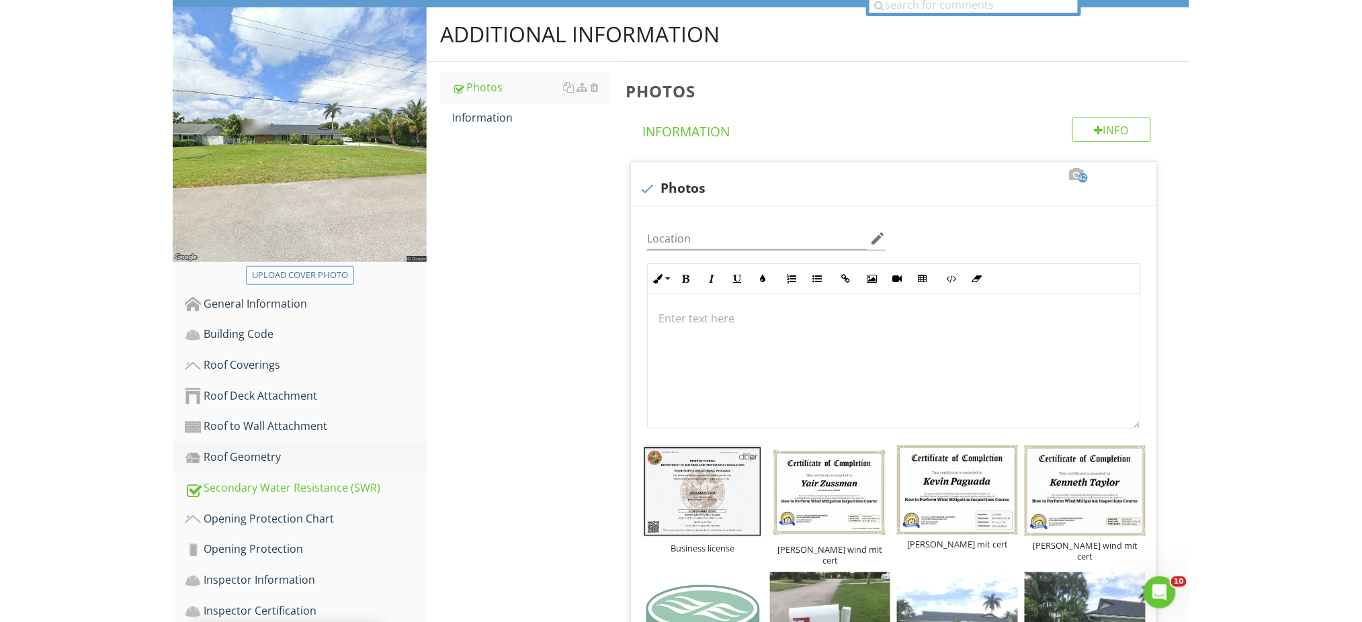
scroll to position [0, 0]
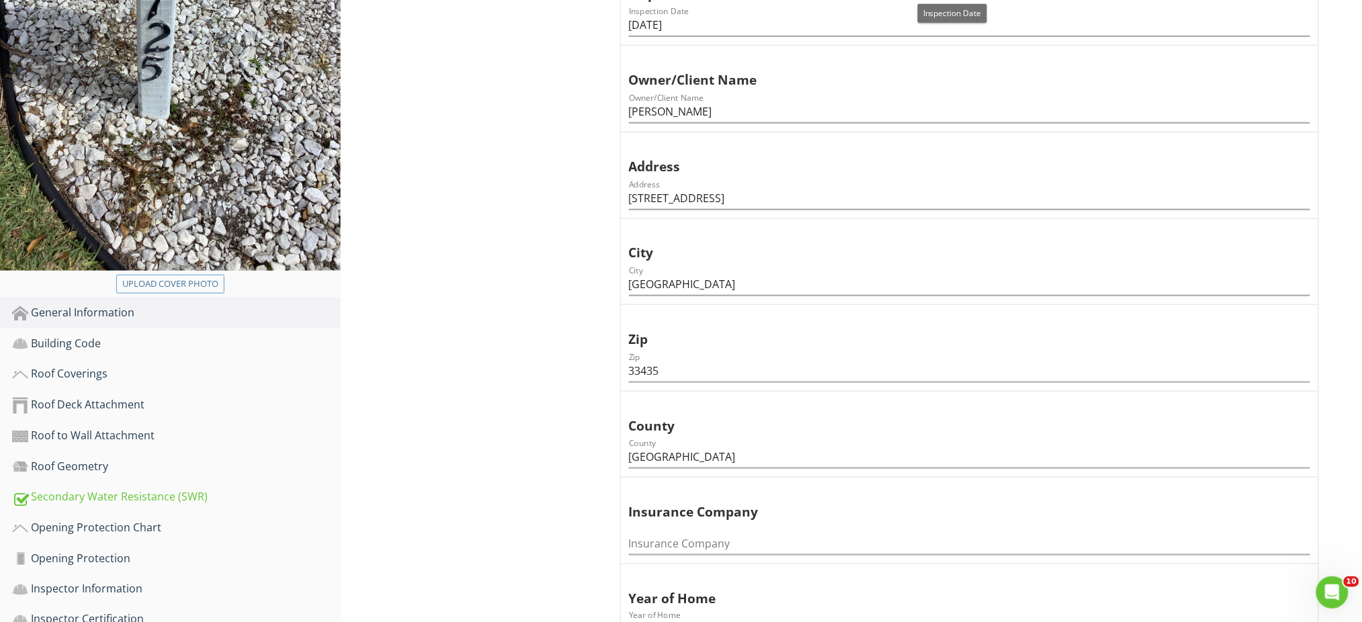
scroll to position [448, 0]
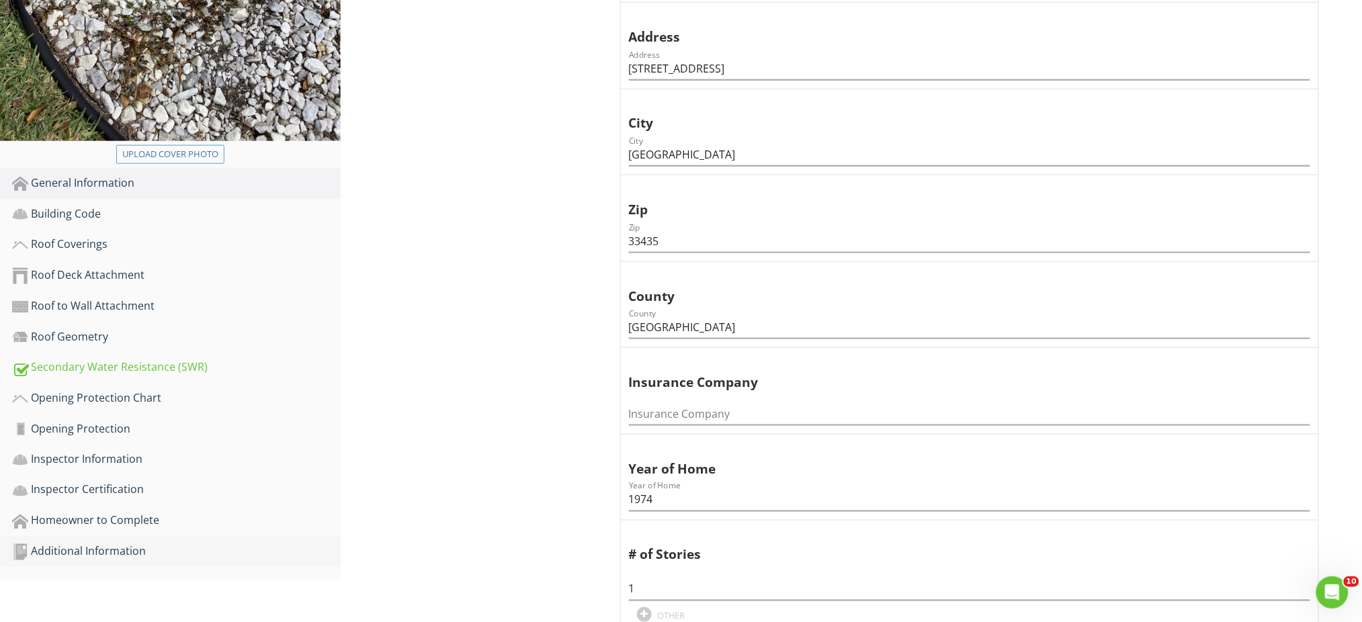
click at [122, 552] on div "Additional Information" at bounding box center [176, 552] width 329 height 17
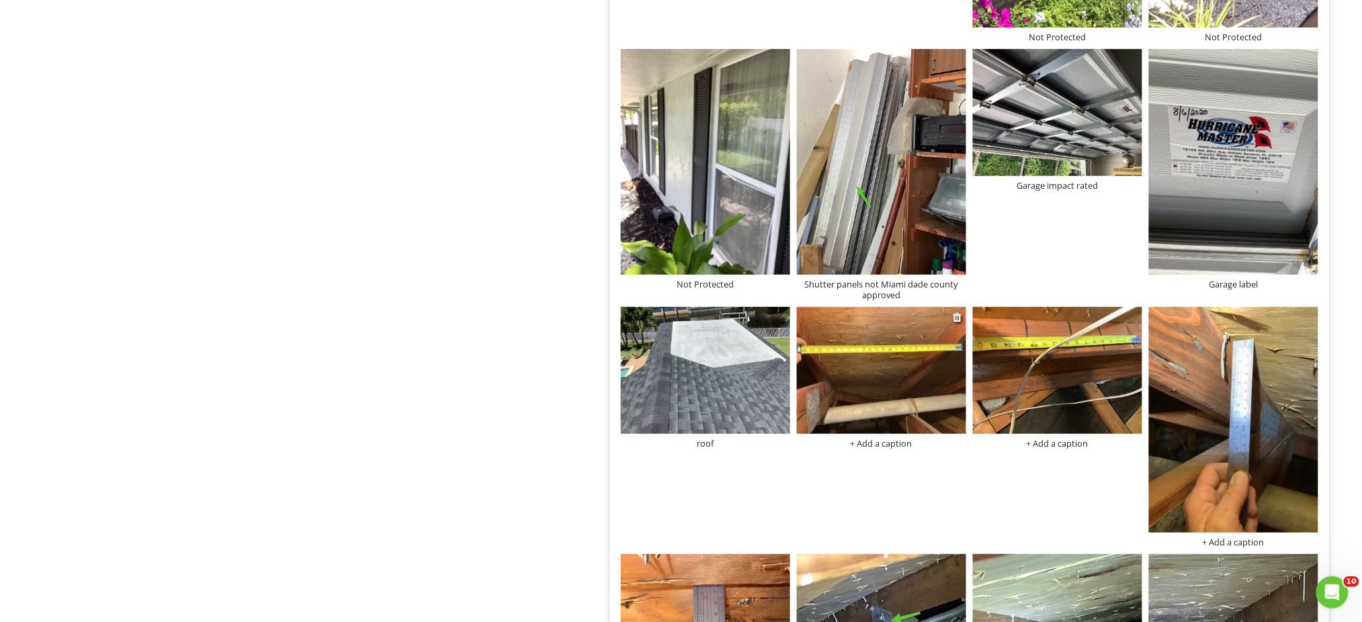
scroll to position [1929, 0]
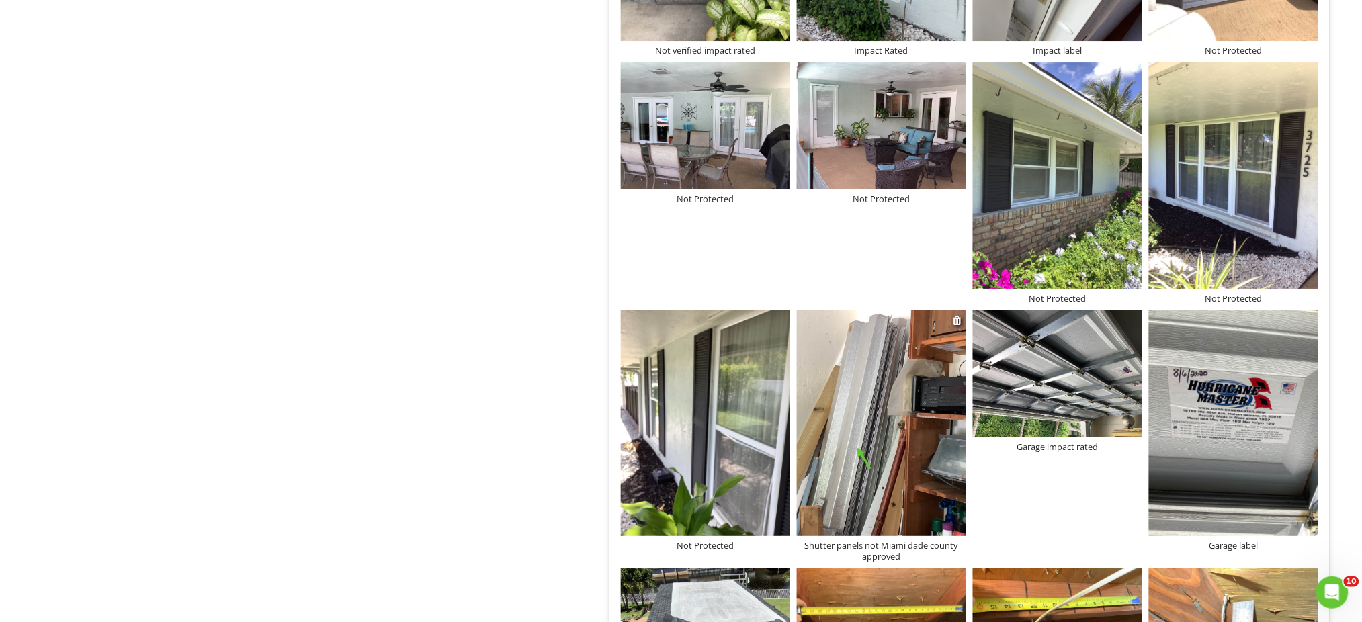
scroll to position [1750, 0]
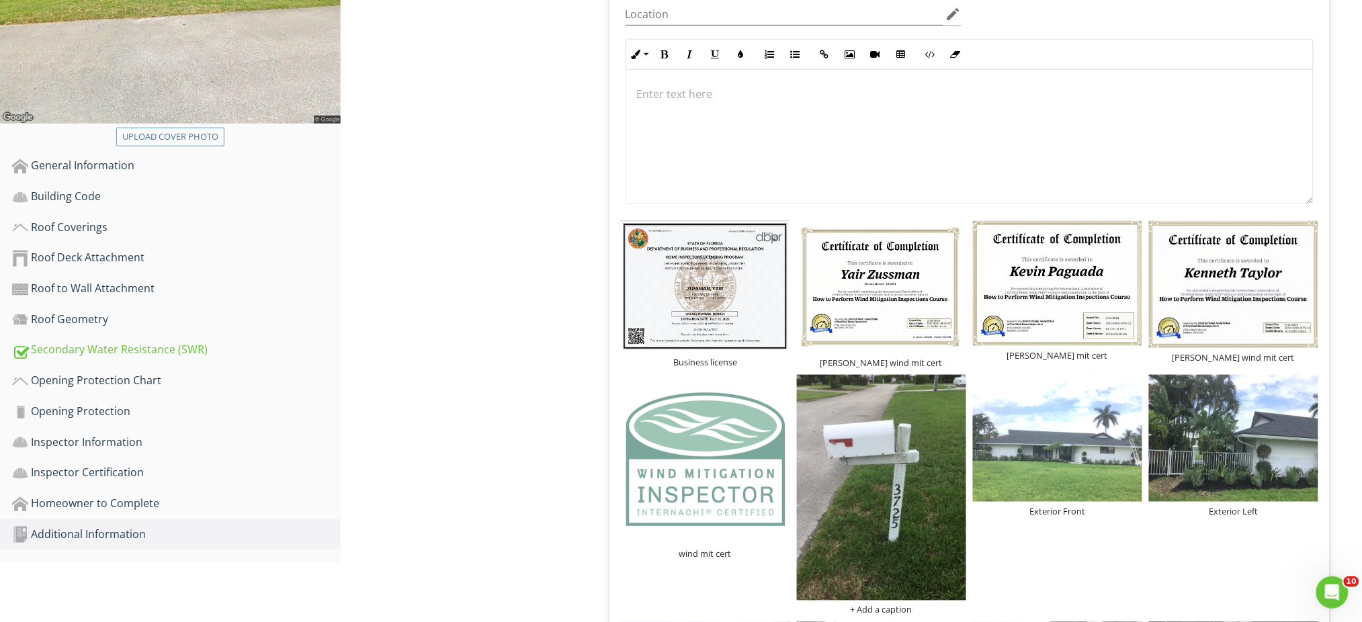
scroll to position [179, 0]
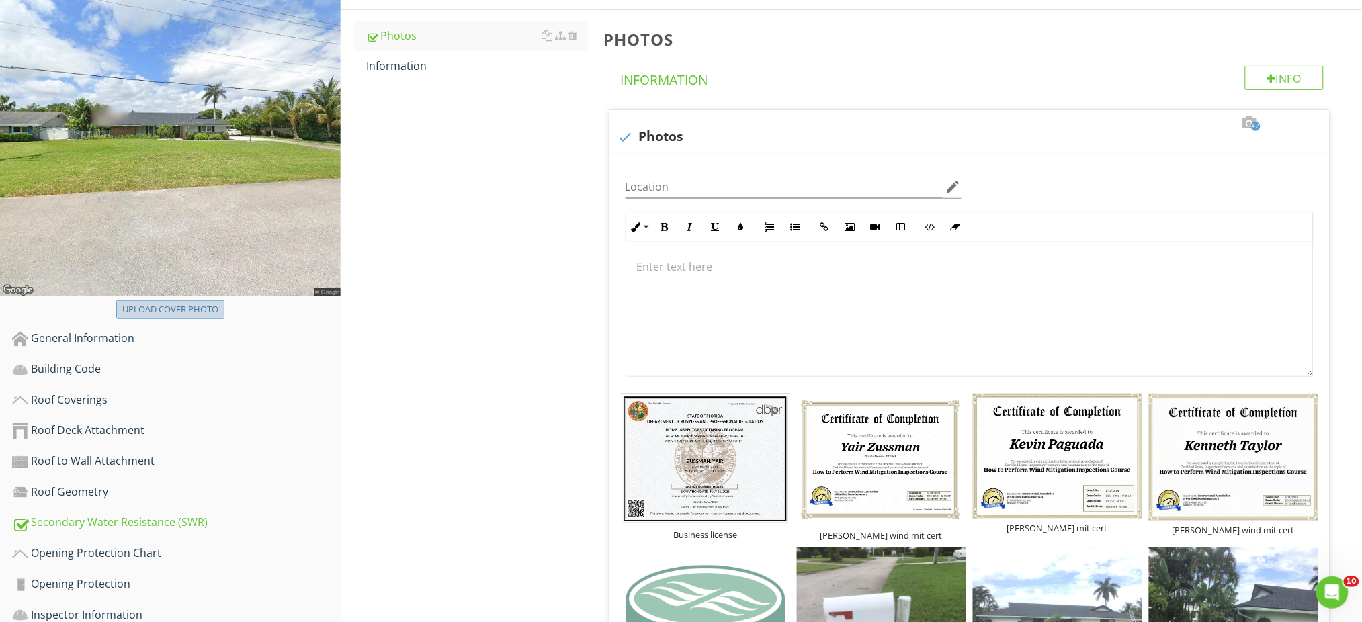
click at [177, 309] on div "Upload cover photo" at bounding box center [170, 309] width 96 height 13
type input "C:\fakepath\photo.jpg"
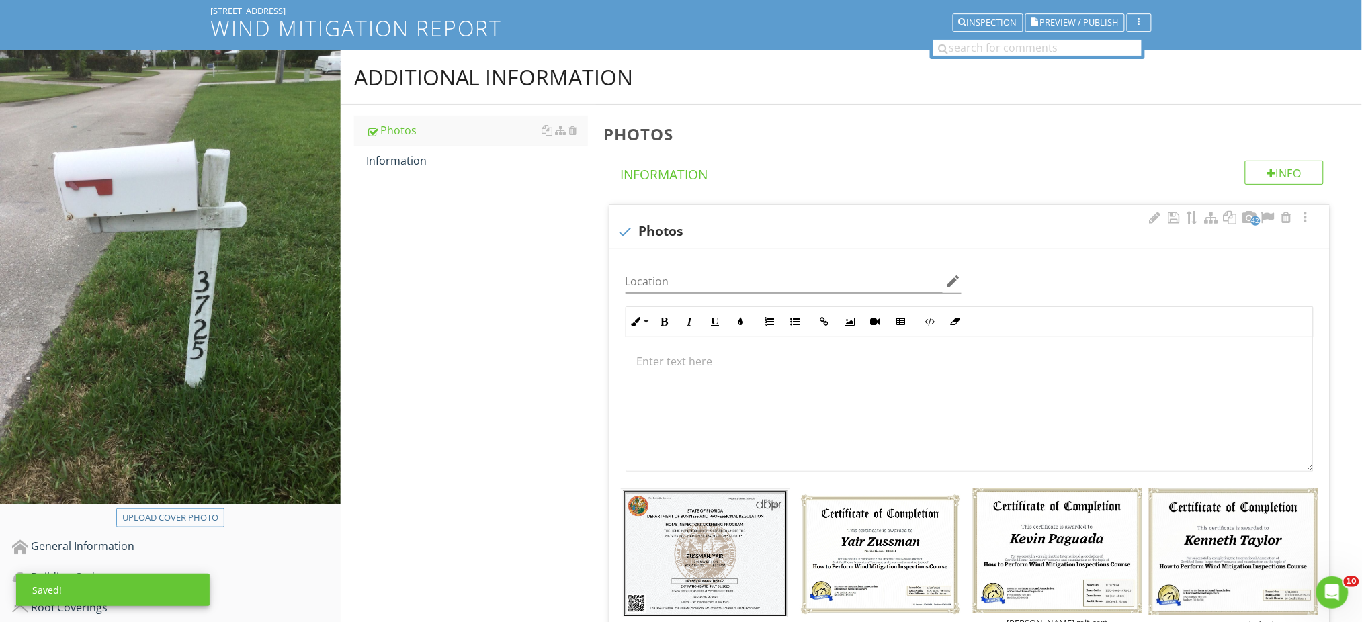
scroll to position [0, 0]
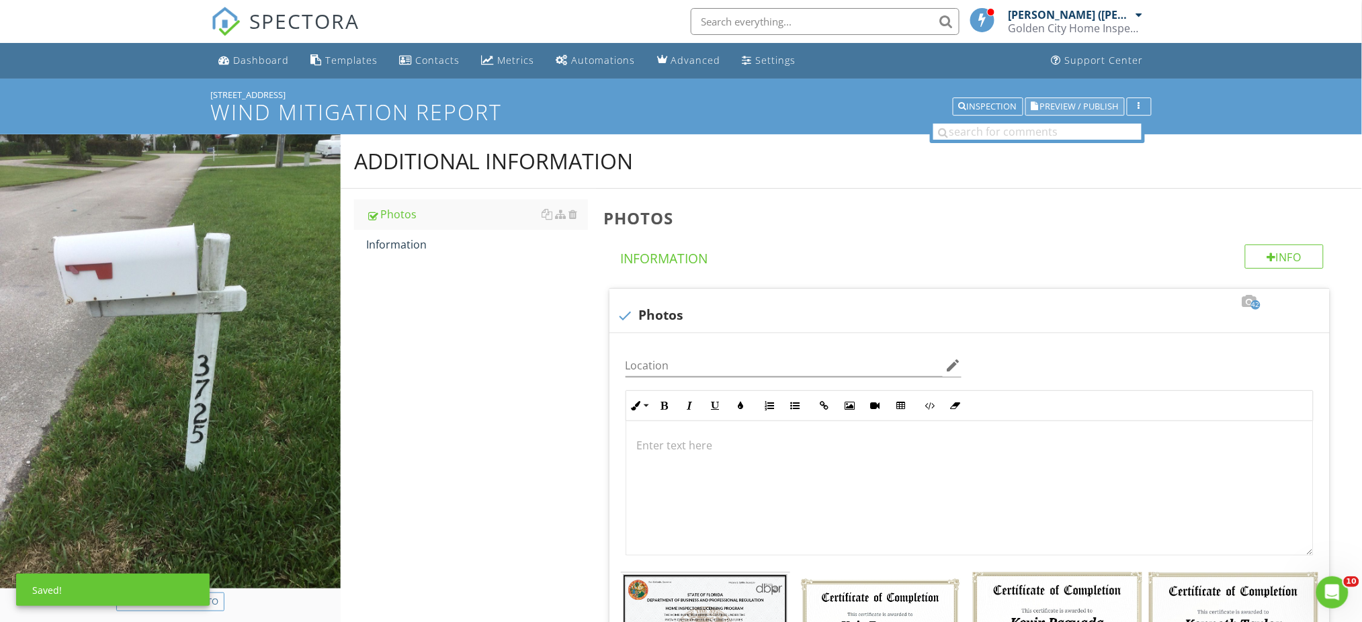
click at [1068, 102] on span "Preview / Publish" at bounding box center [1079, 106] width 79 height 9
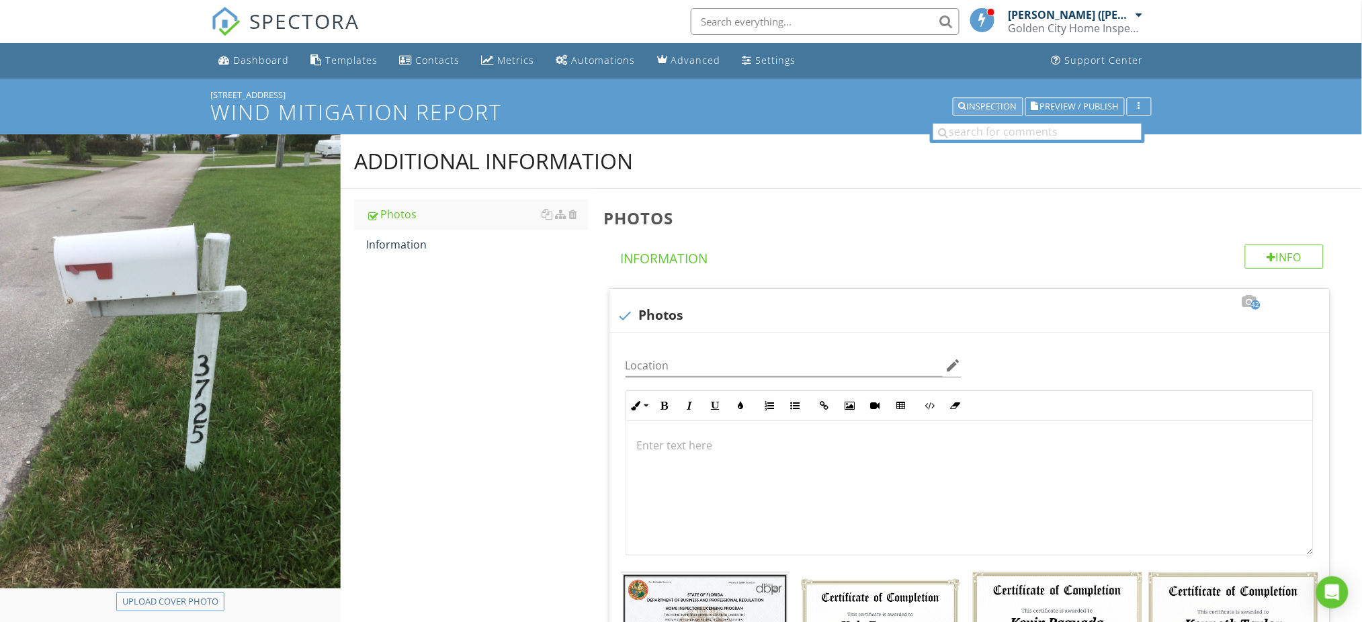
click at [976, 106] on div "Inspection" at bounding box center [988, 106] width 58 height 9
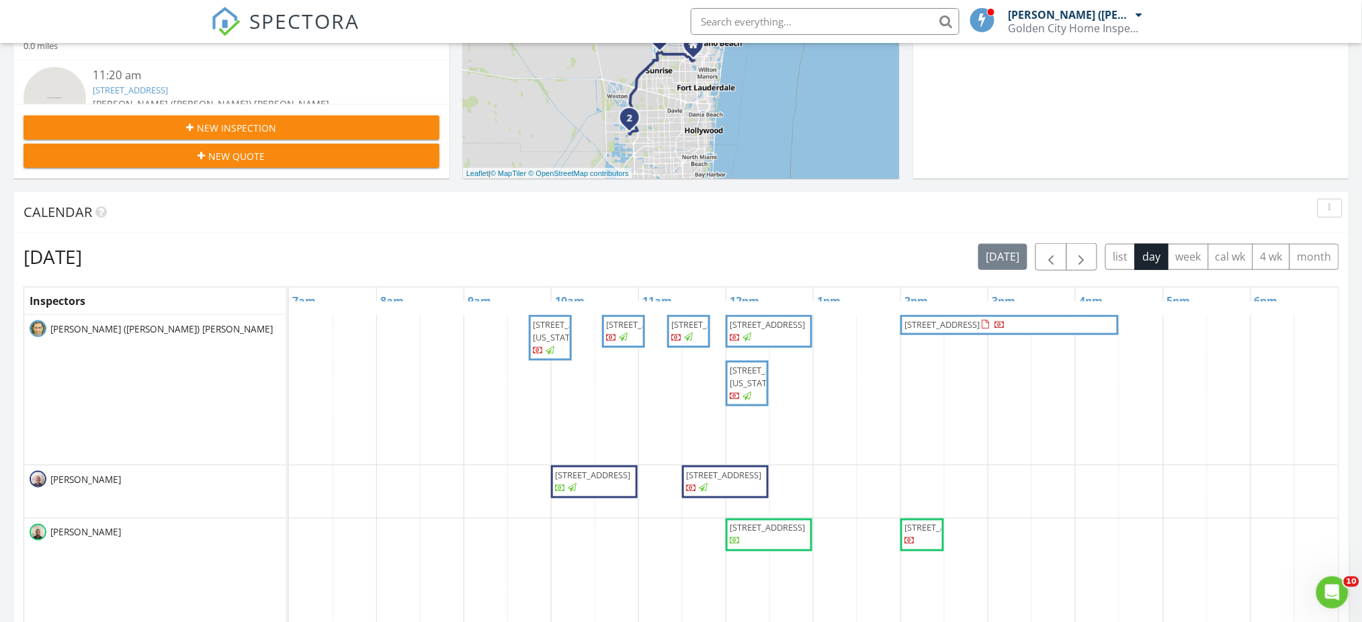
scroll to position [448, 0]
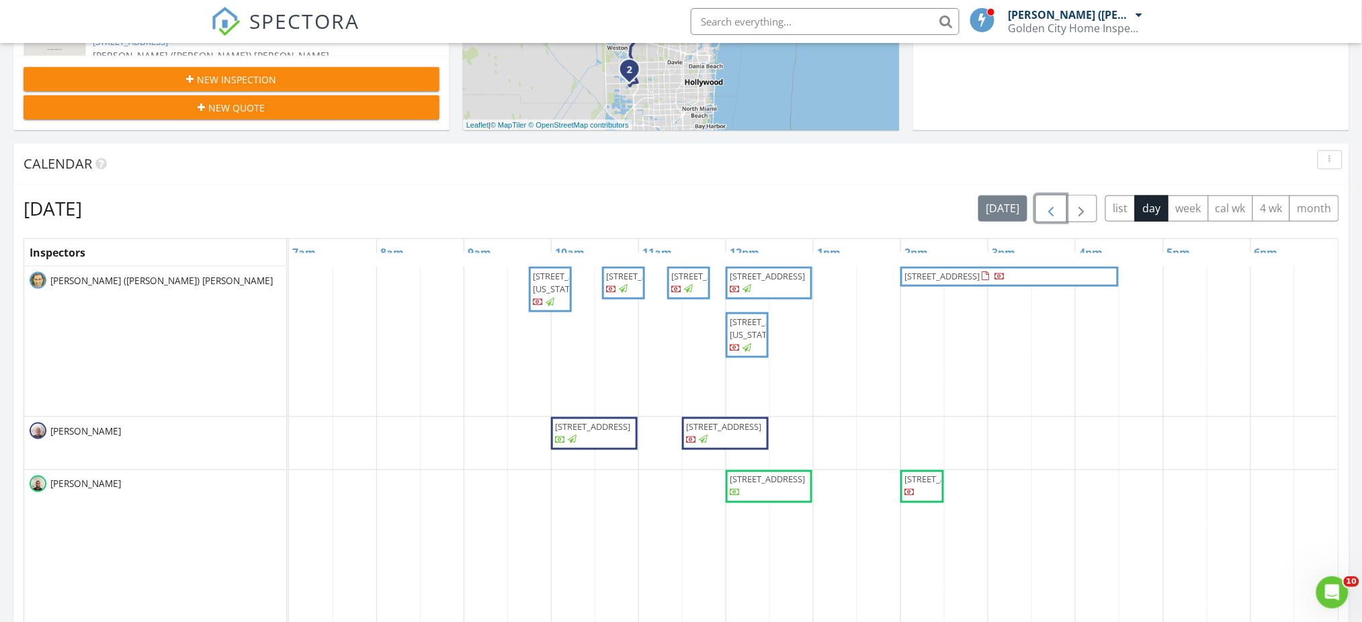
click at [1045, 210] on span "button" at bounding box center [1051, 209] width 16 height 16
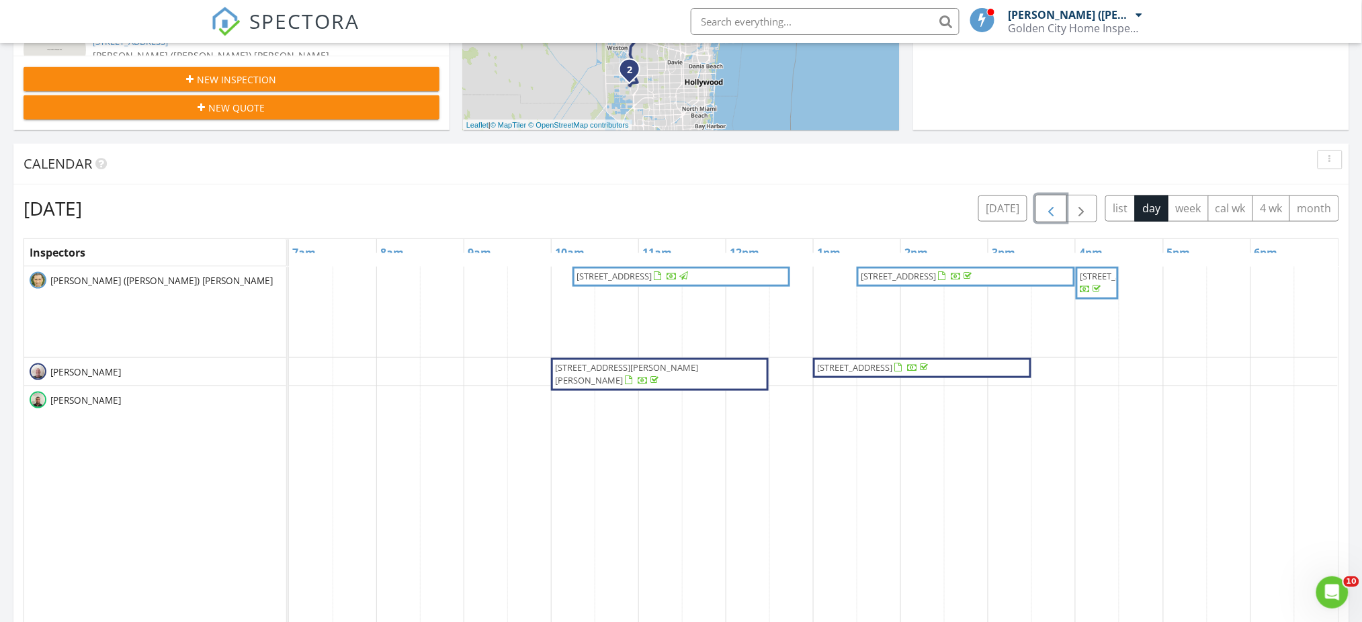
click at [652, 280] on span "[STREET_ADDRESS]" at bounding box center [614, 276] width 75 height 12
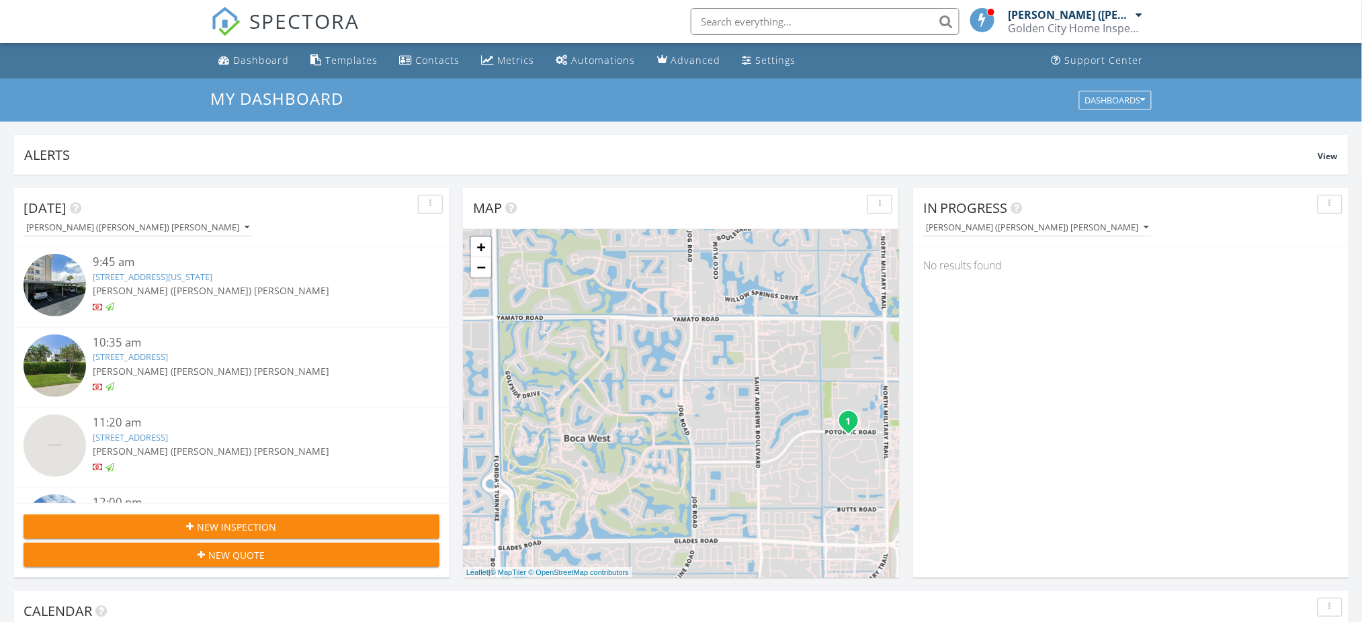
scroll to position [384, 0]
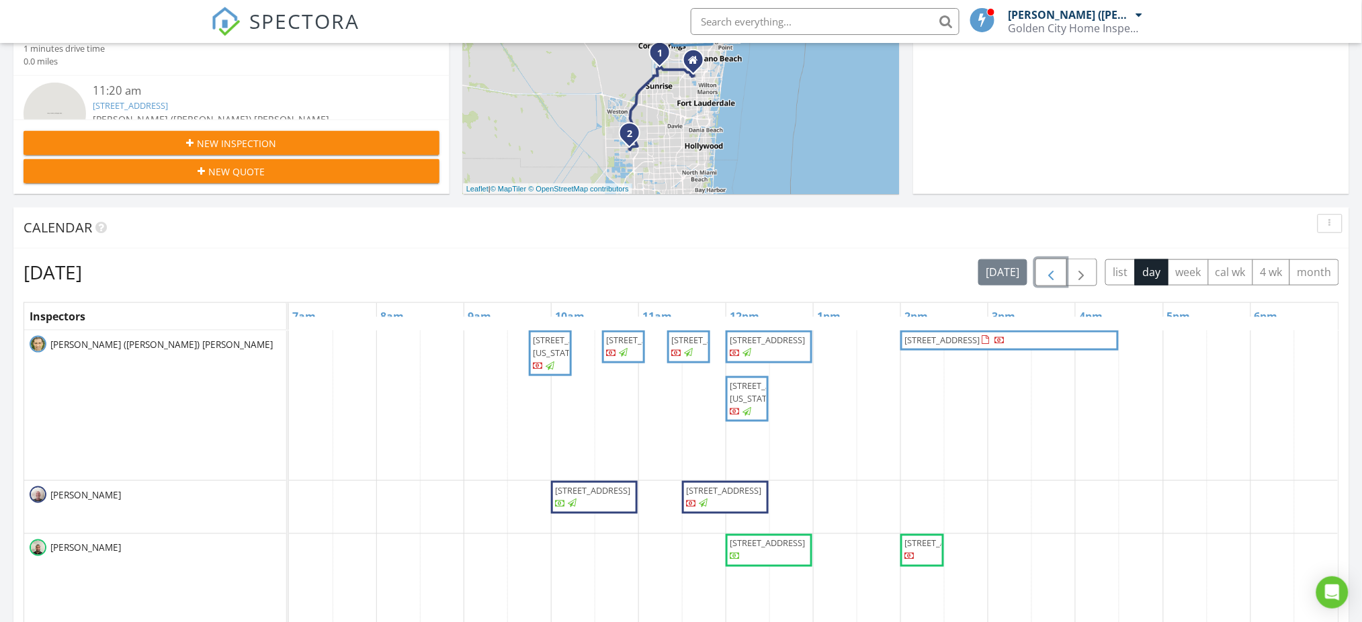
click at [1050, 269] on span "button" at bounding box center [1051, 273] width 16 height 16
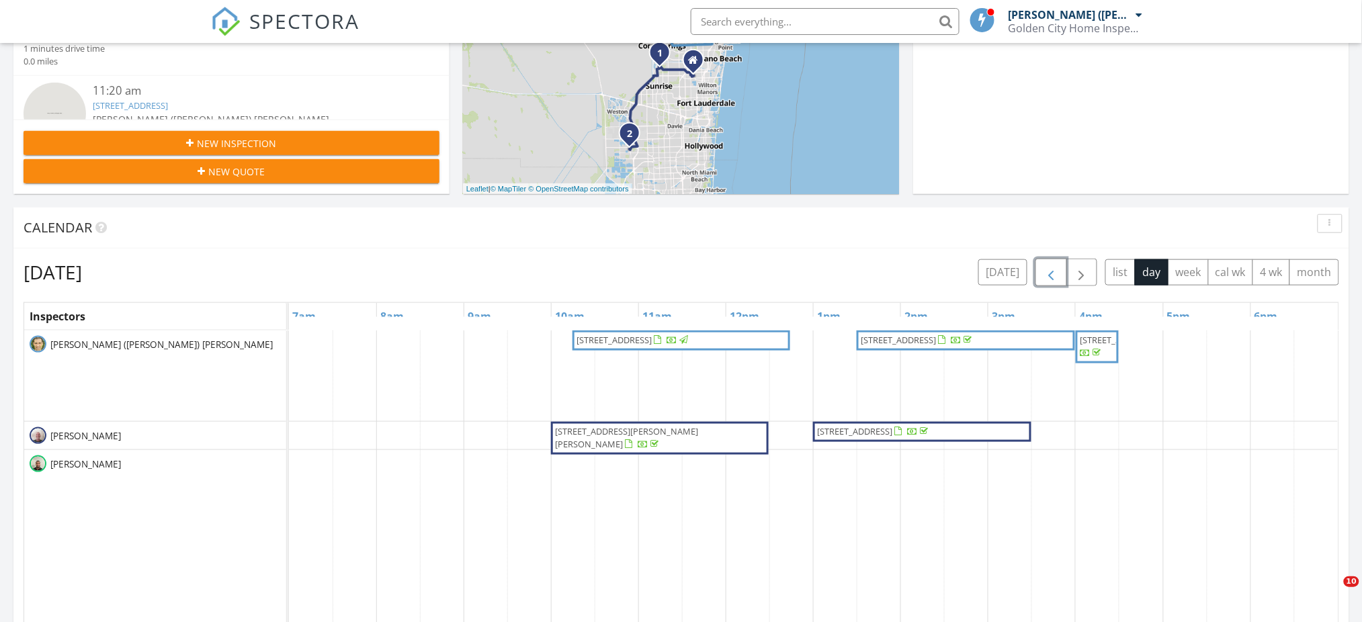
click at [1050, 269] on span "button" at bounding box center [1051, 273] width 16 height 16
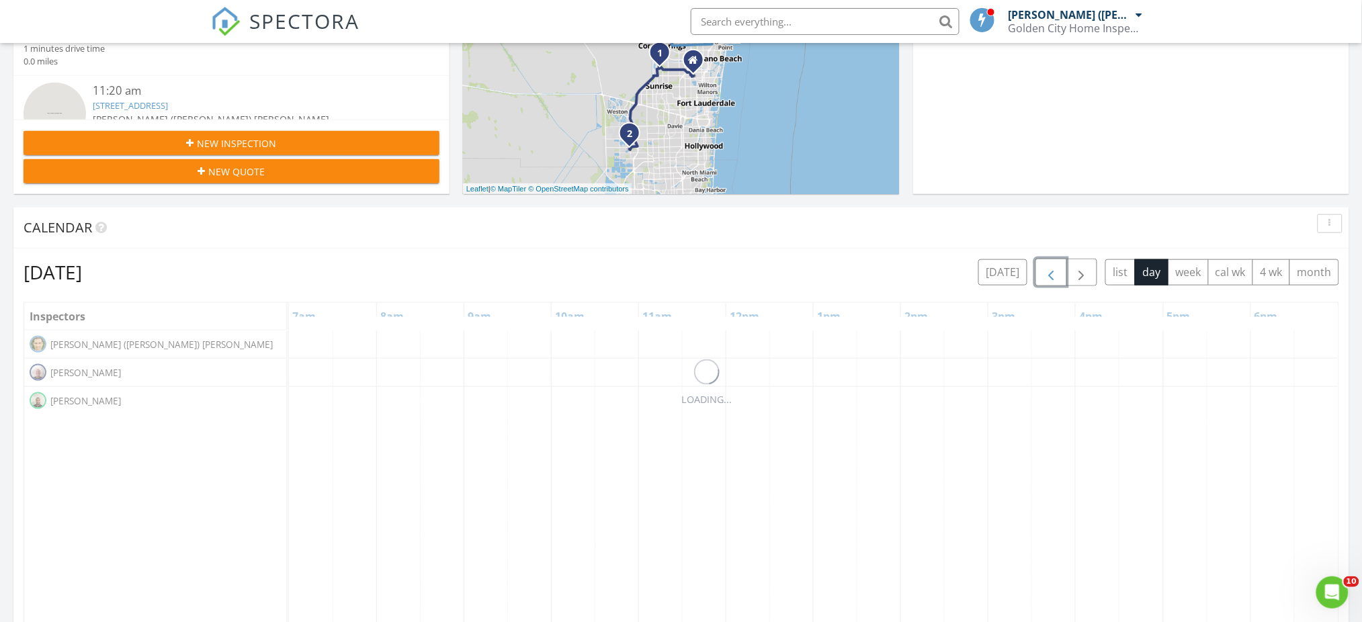
scroll to position [0, 0]
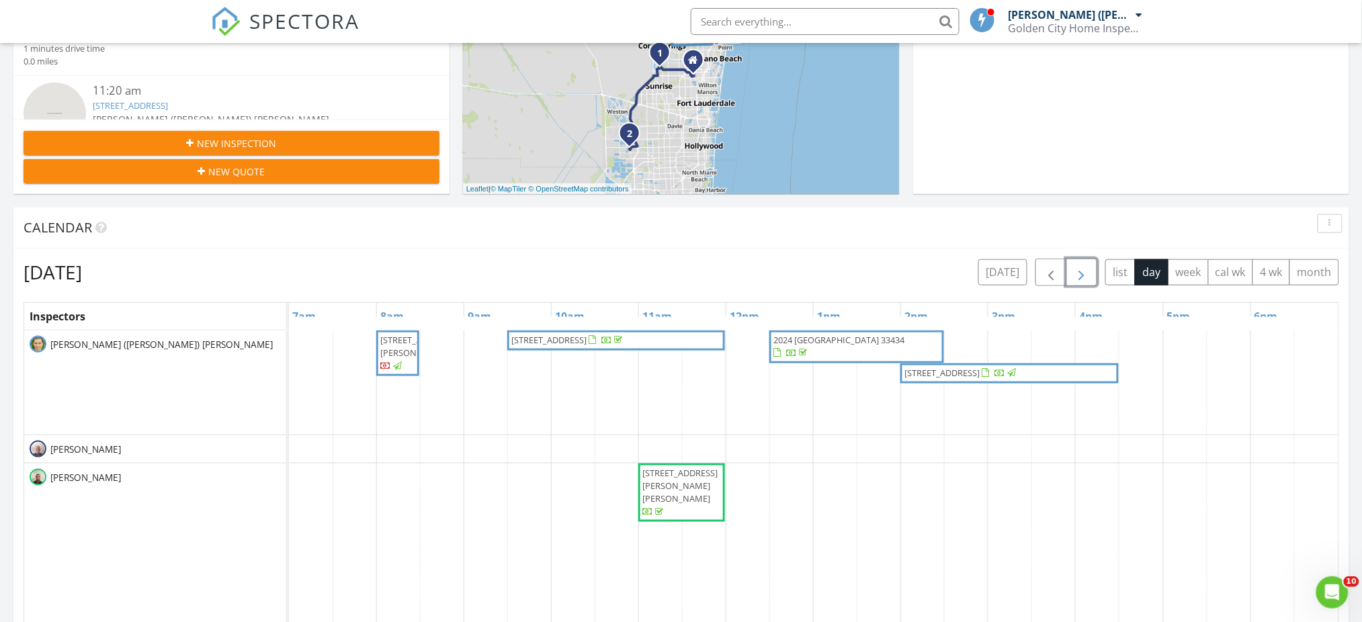
click at [1081, 272] on span "button" at bounding box center [1082, 273] width 16 height 16
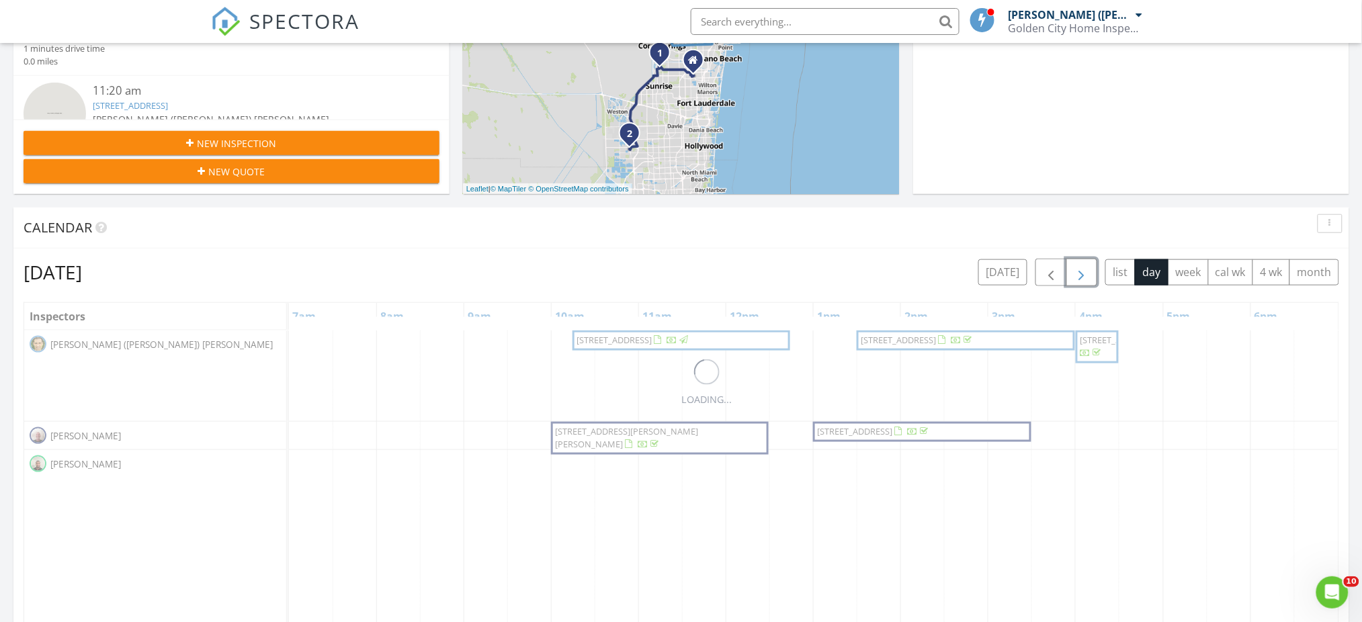
click at [1081, 272] on span "button" at bounding box center [1082, 273] width 16 height 16
